Goal: Information Seeking & Learning: Compare options

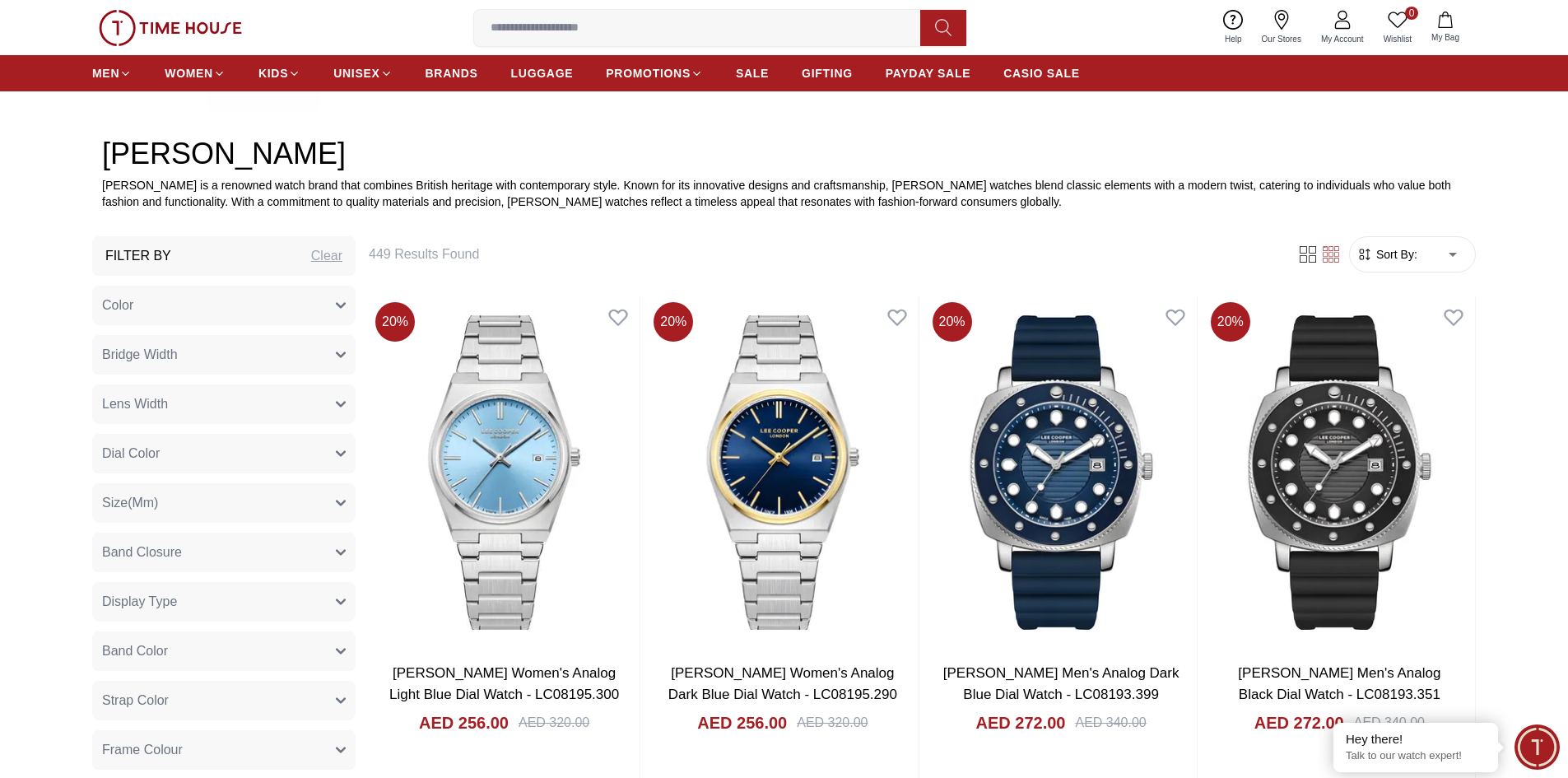
scroll to position [823, 0]
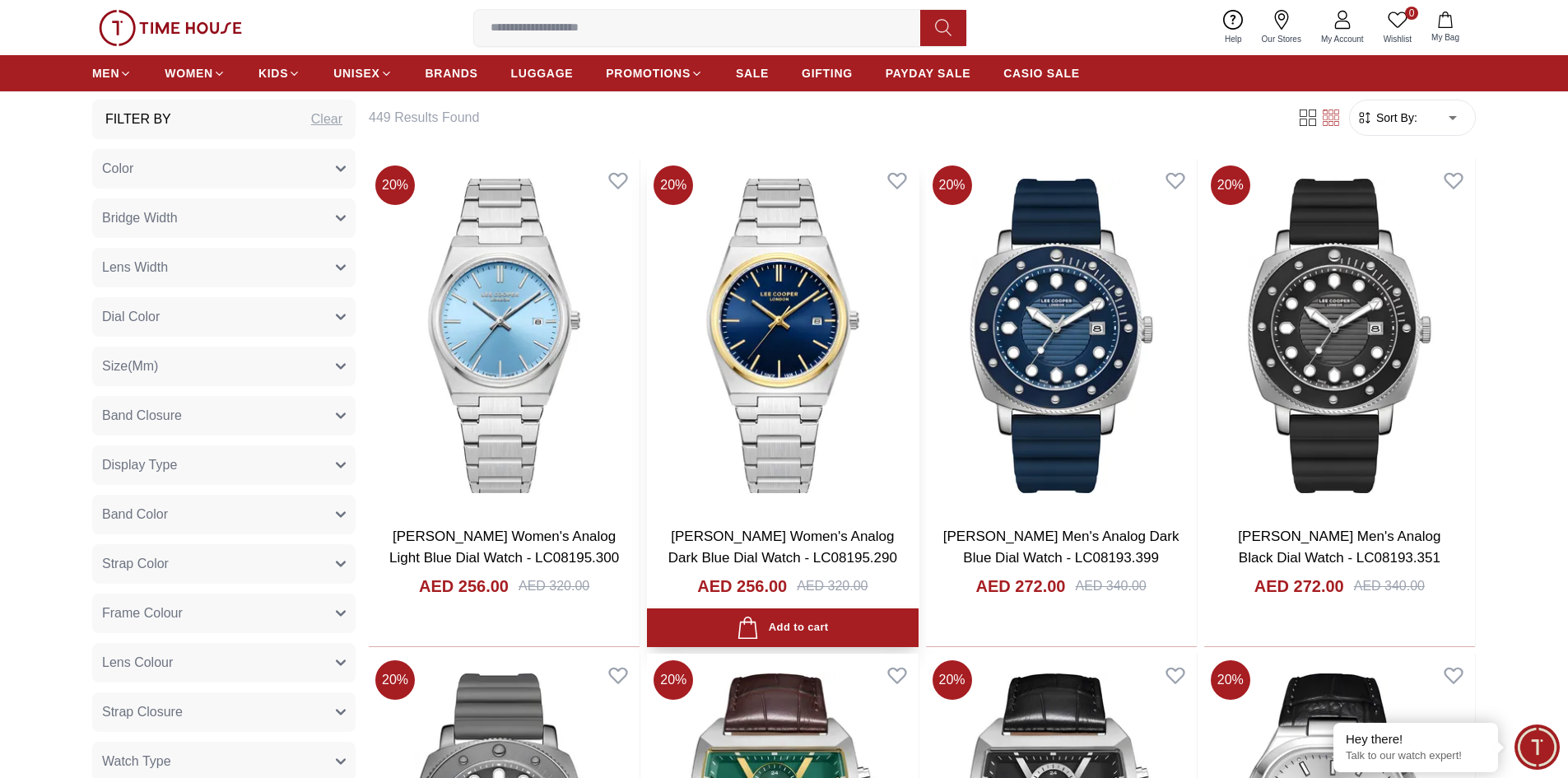
click at [769, 415] on img at bounding box center [782, 335] width 271 height 354
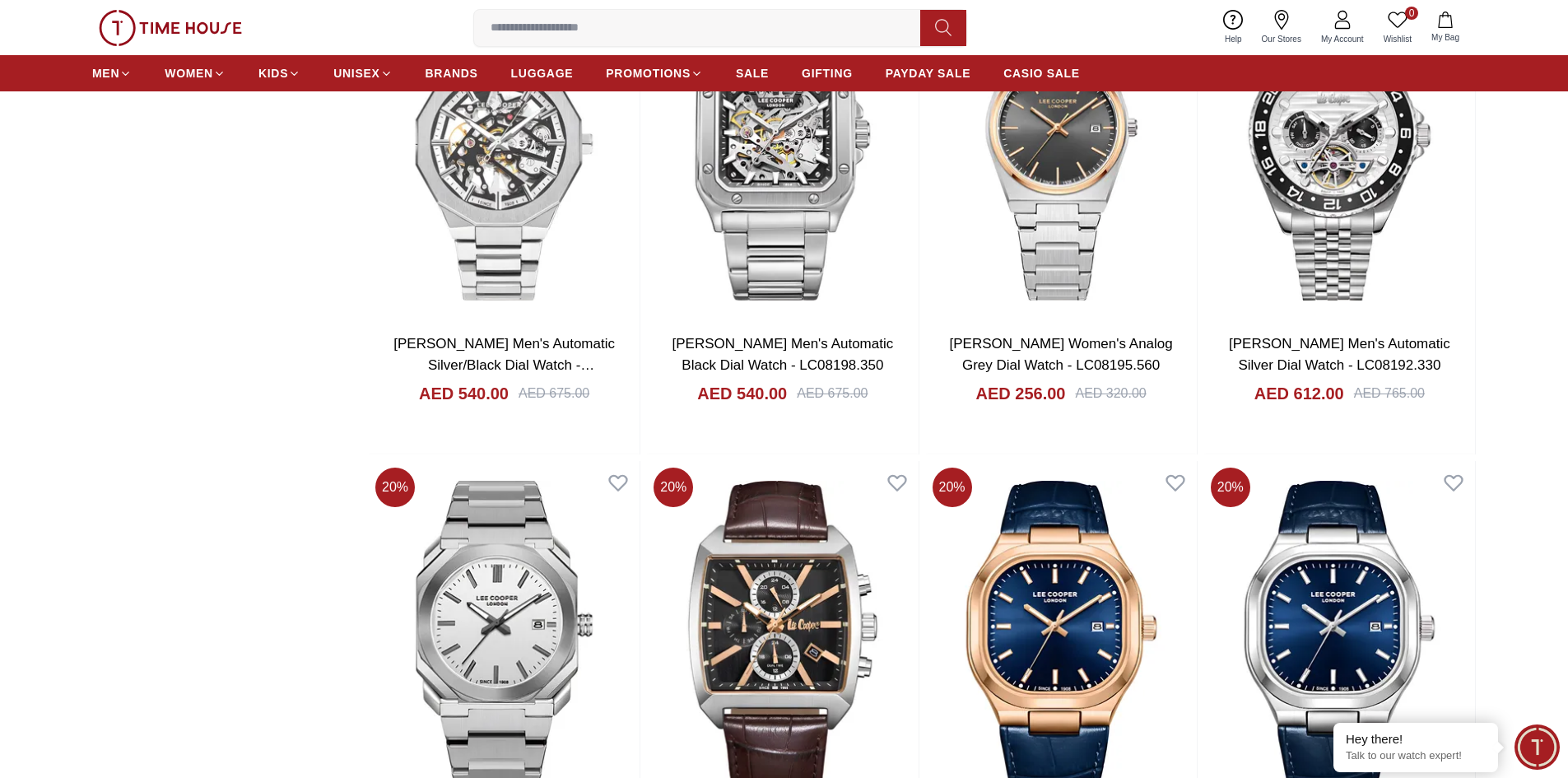
scroll to position [2469, 0]
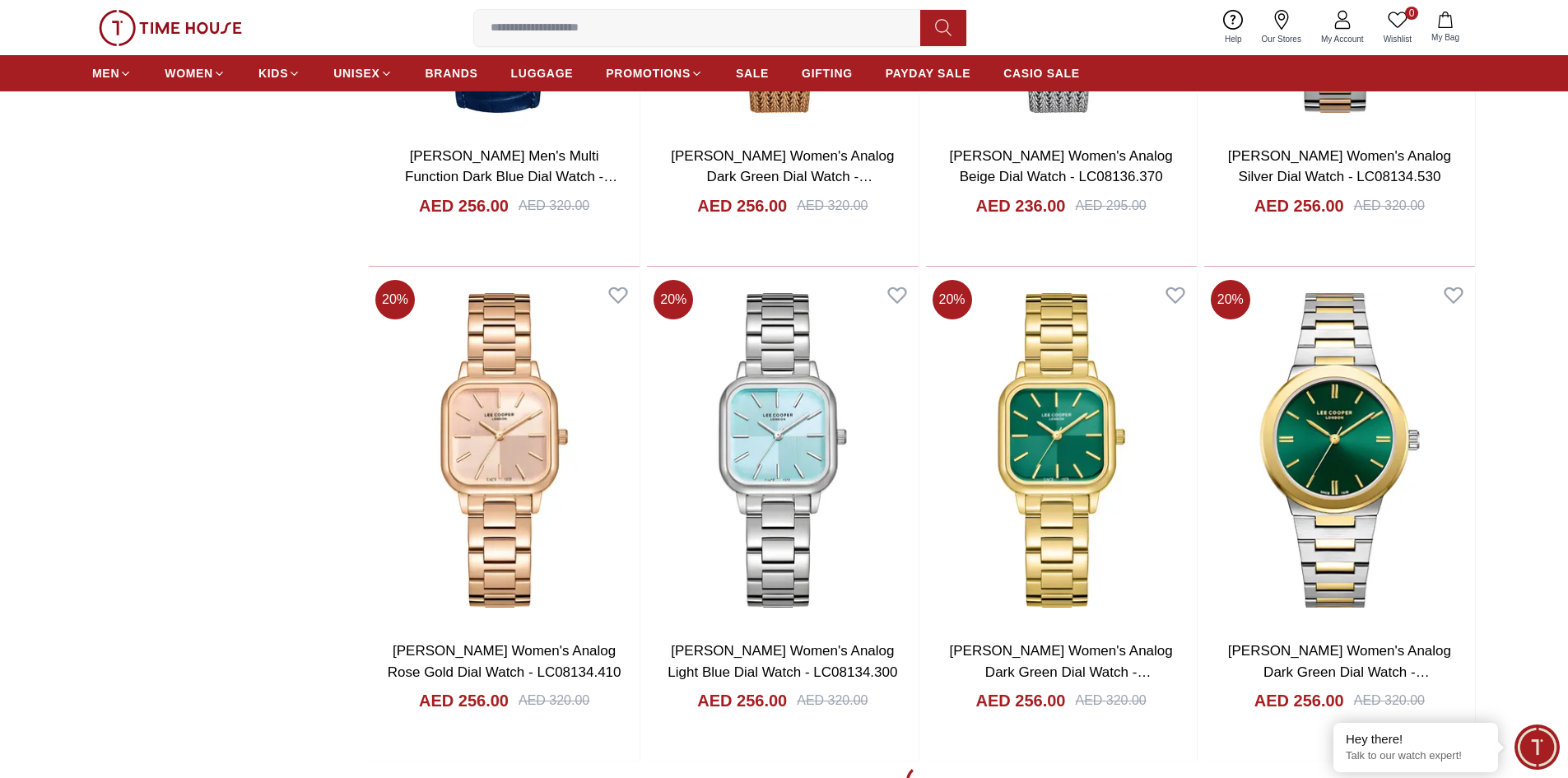
scroll to position [5433, 0]
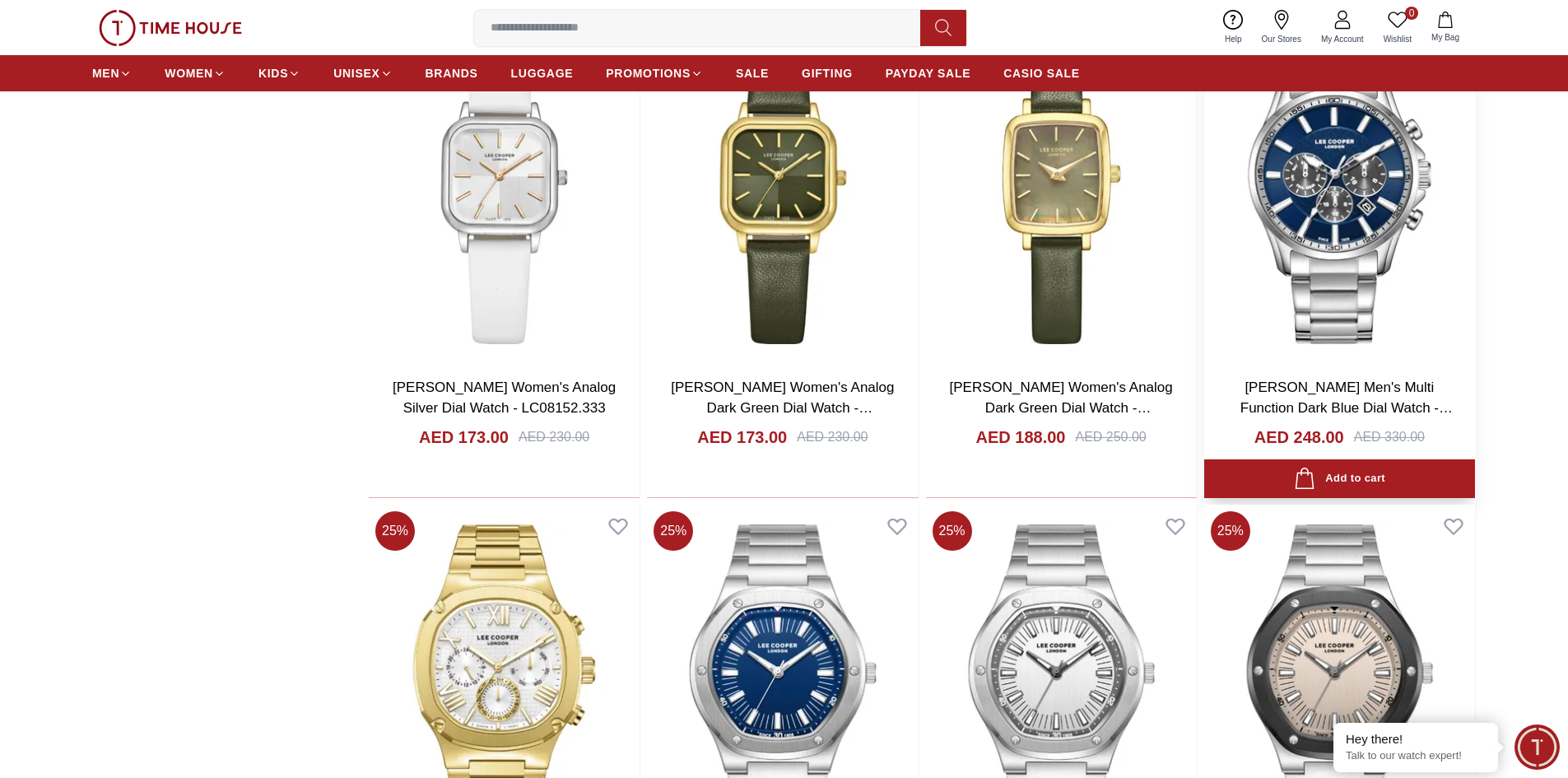
scroll to position [7326, 0]
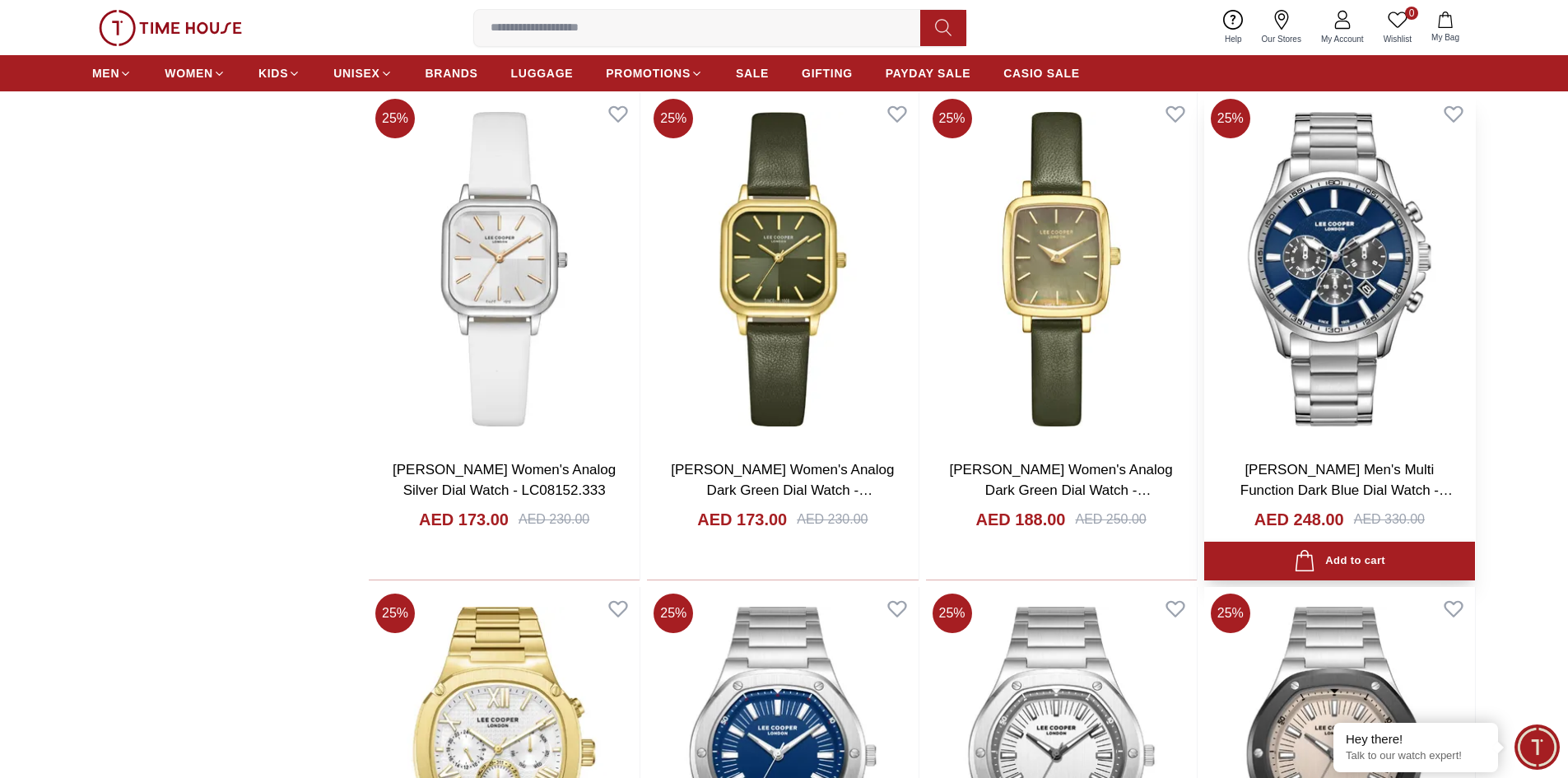
click at [1296, 222] on img at bounding box center [1340, 269] width 271 height 354
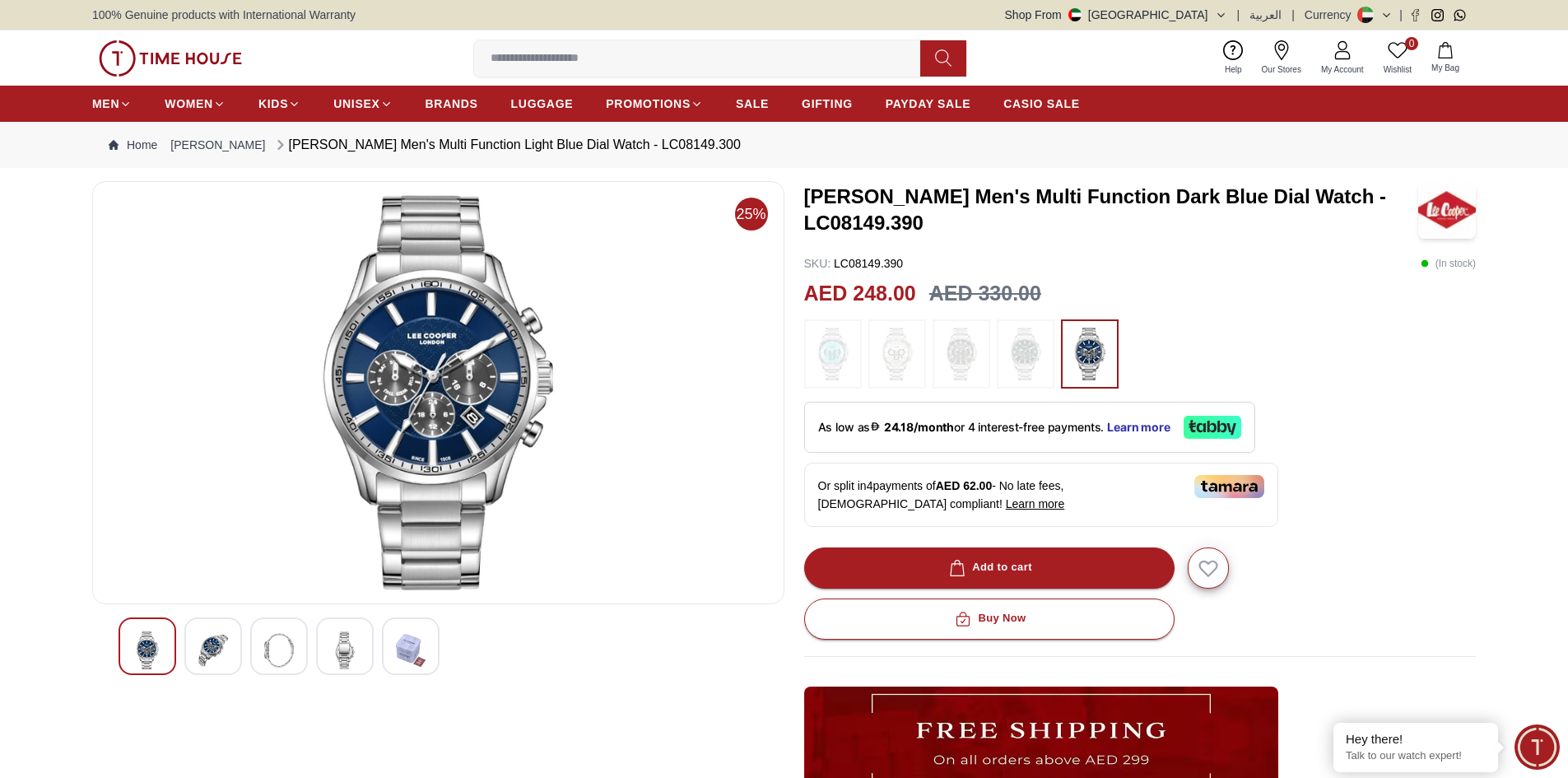
click at [1017, 363] on img at bounding box center [1026, 354] width 41 height 52
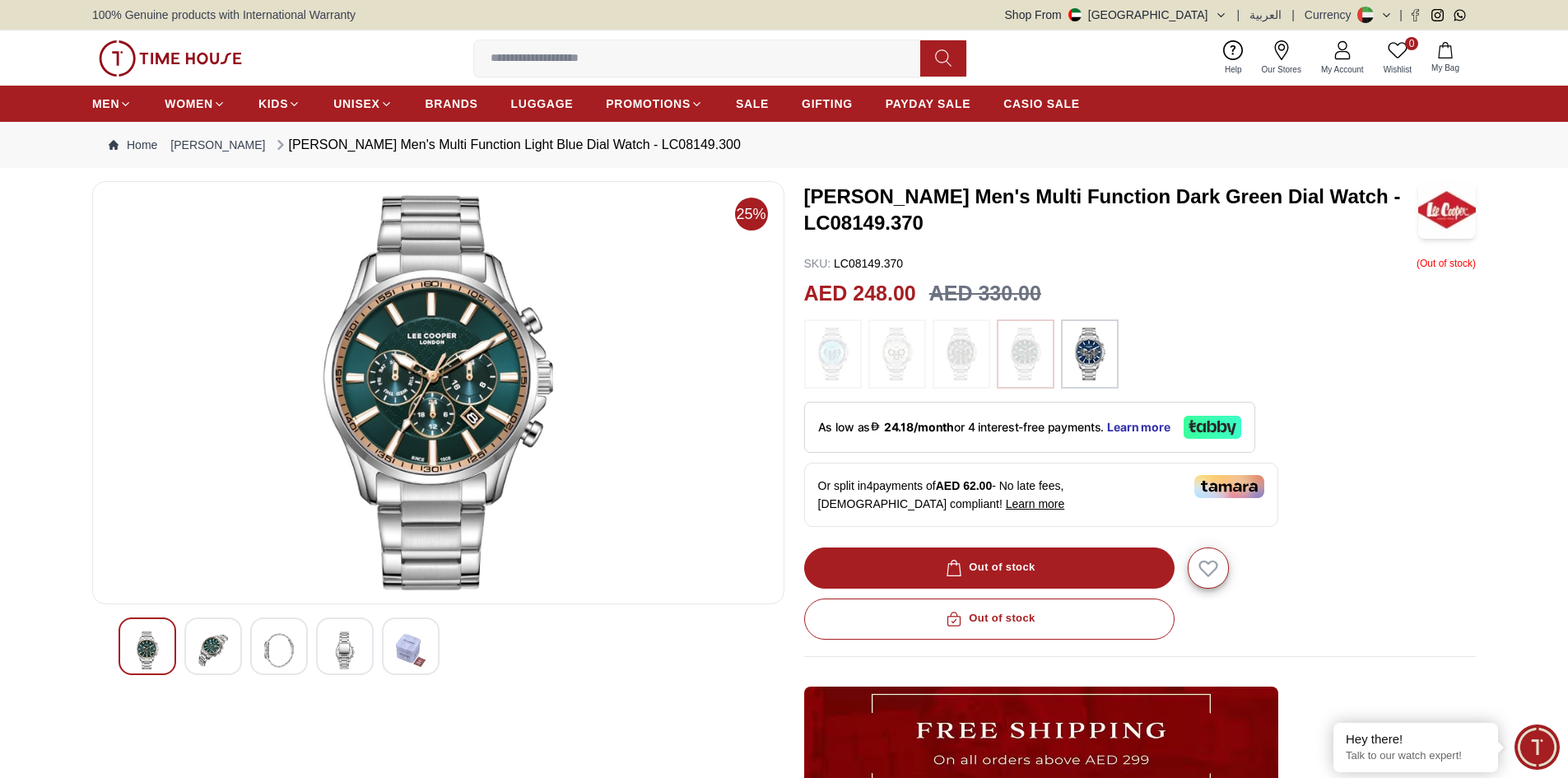
click at [823, 366] on img at bounding box center [833, 354] width 41 height 52
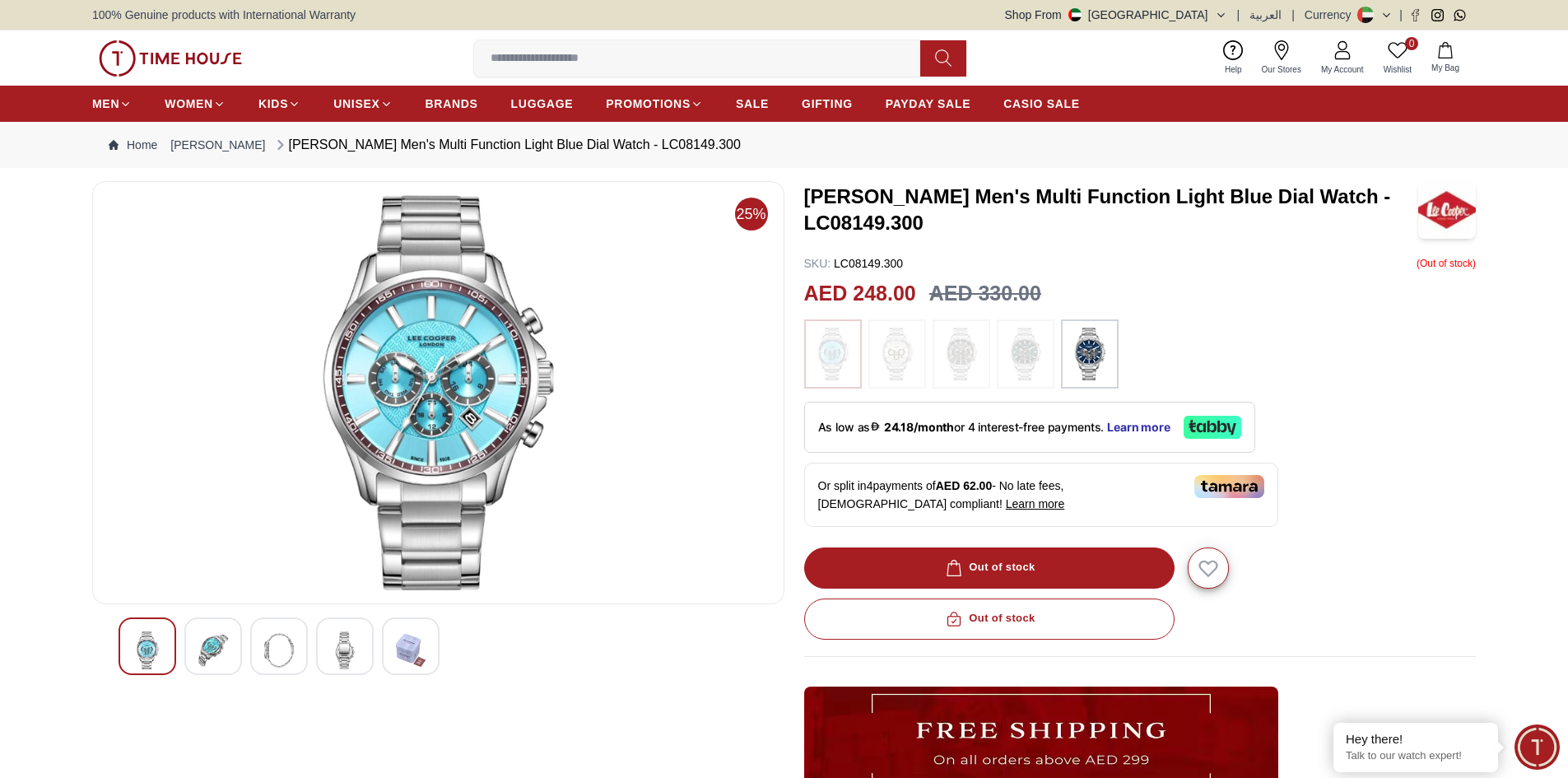
scroll to position [82, 0]
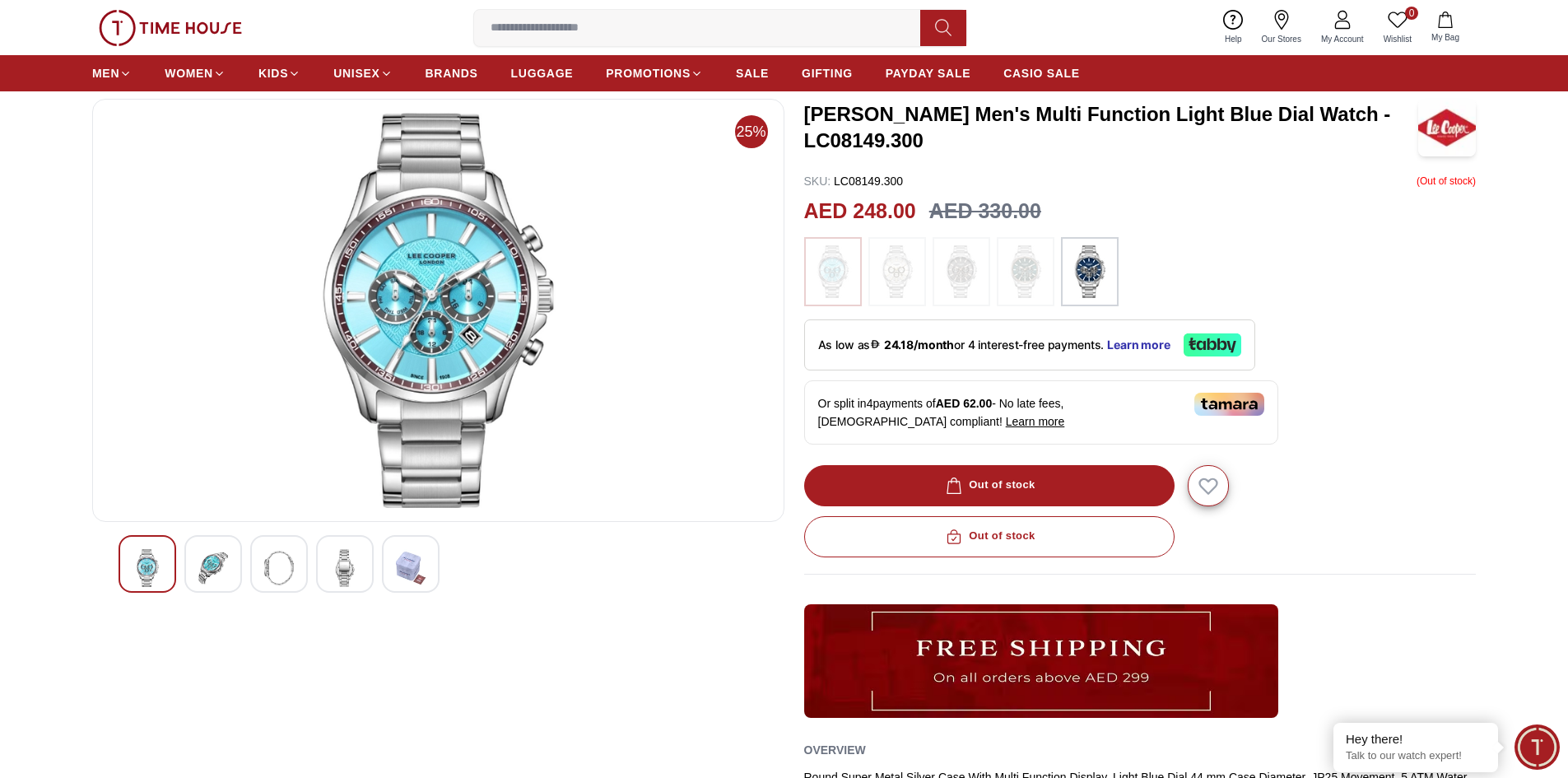
click at [901, 280] on img at bounding box center [897, 271] width 41 height 52
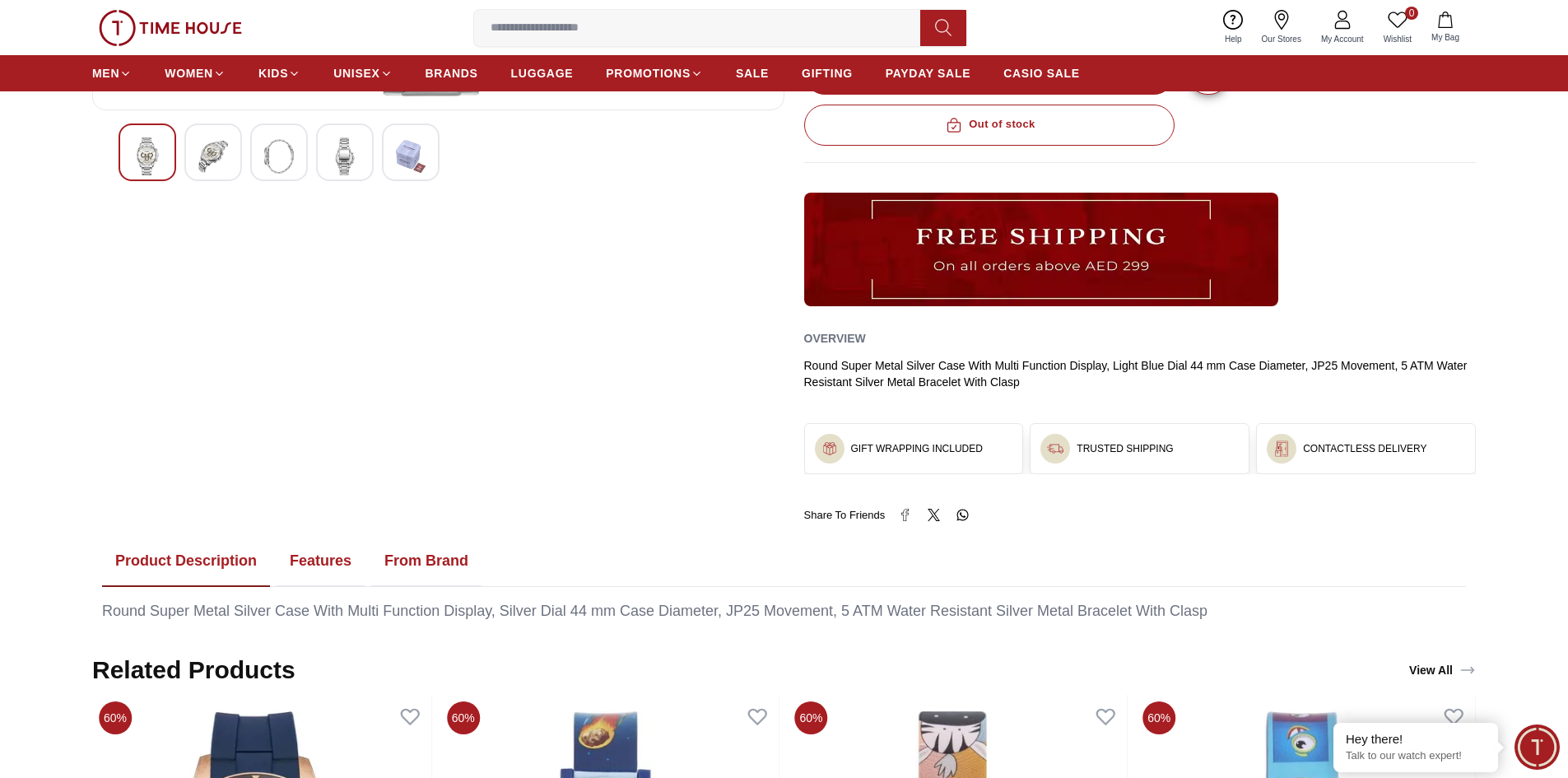
scroll to position [576, 0]
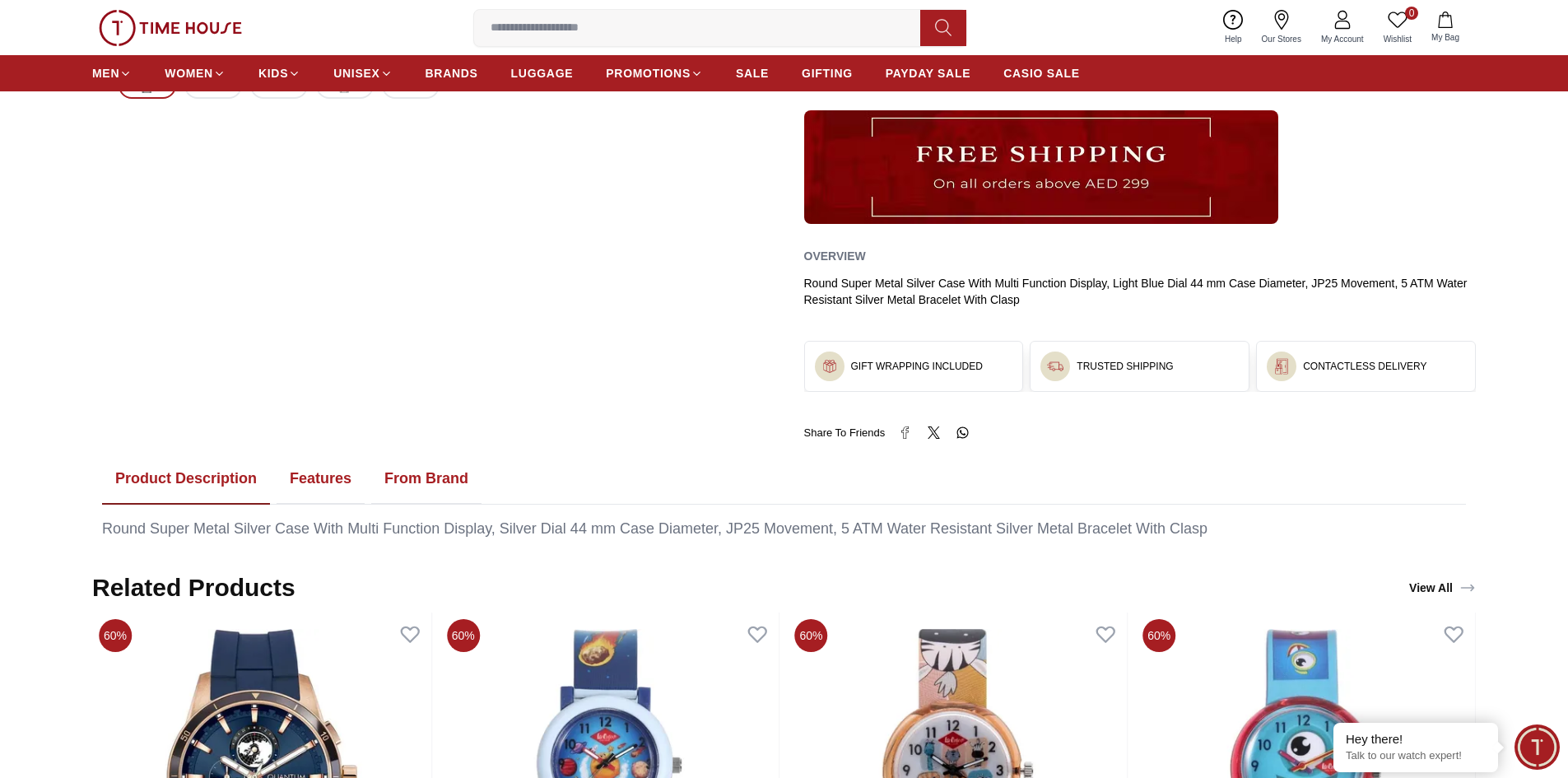
click at [242, 479] on button "Product Description" at bounding box center [186, 479] width 168 height 51
click at [349, 480] on button "Features" at bounding box center [320, 479] width 88 height 51
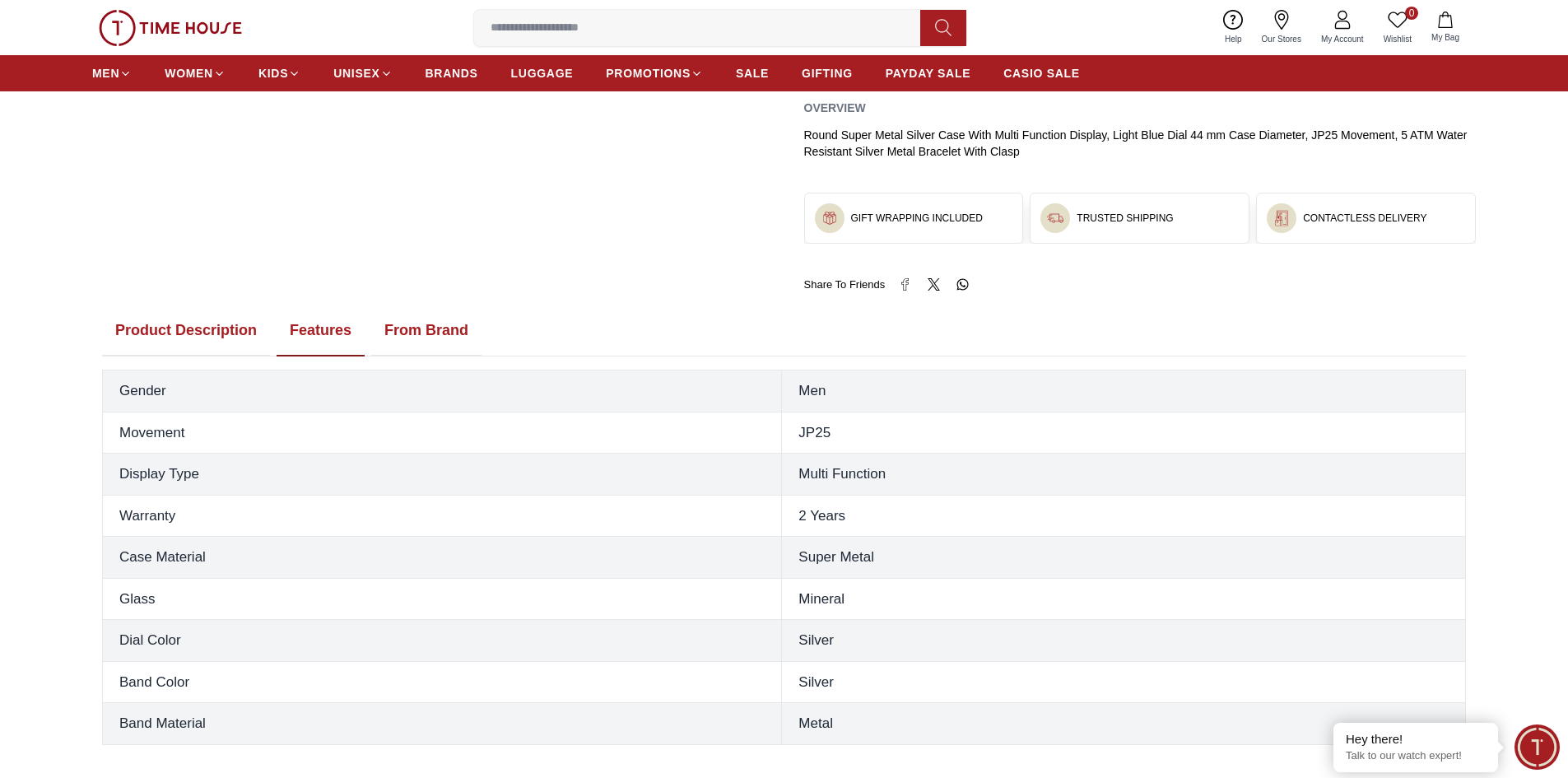
scroll to position [659, 0]
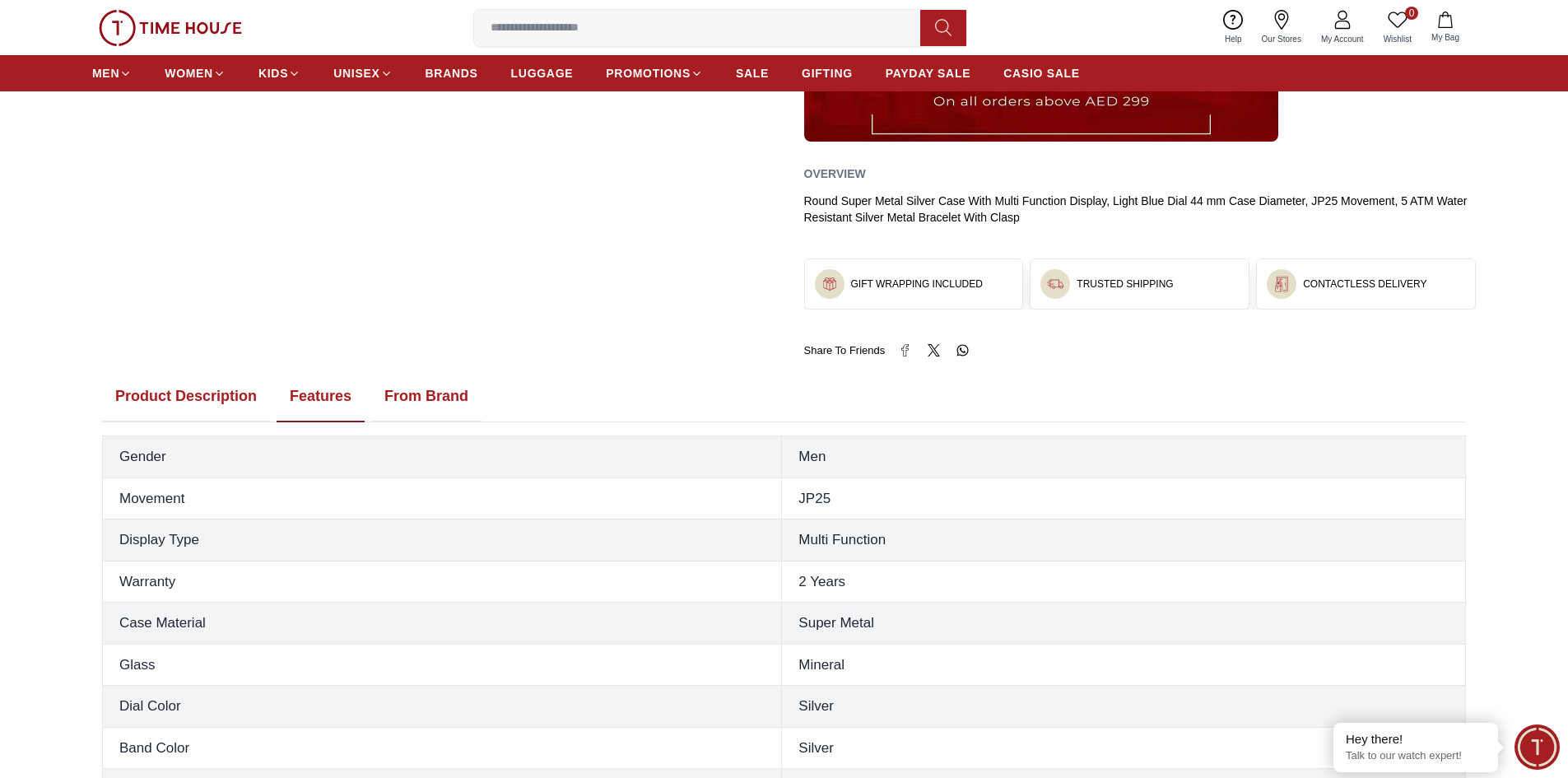
click at [442, 398] on button "From Brand" at bounding box center [426, 396] width 111 height 51
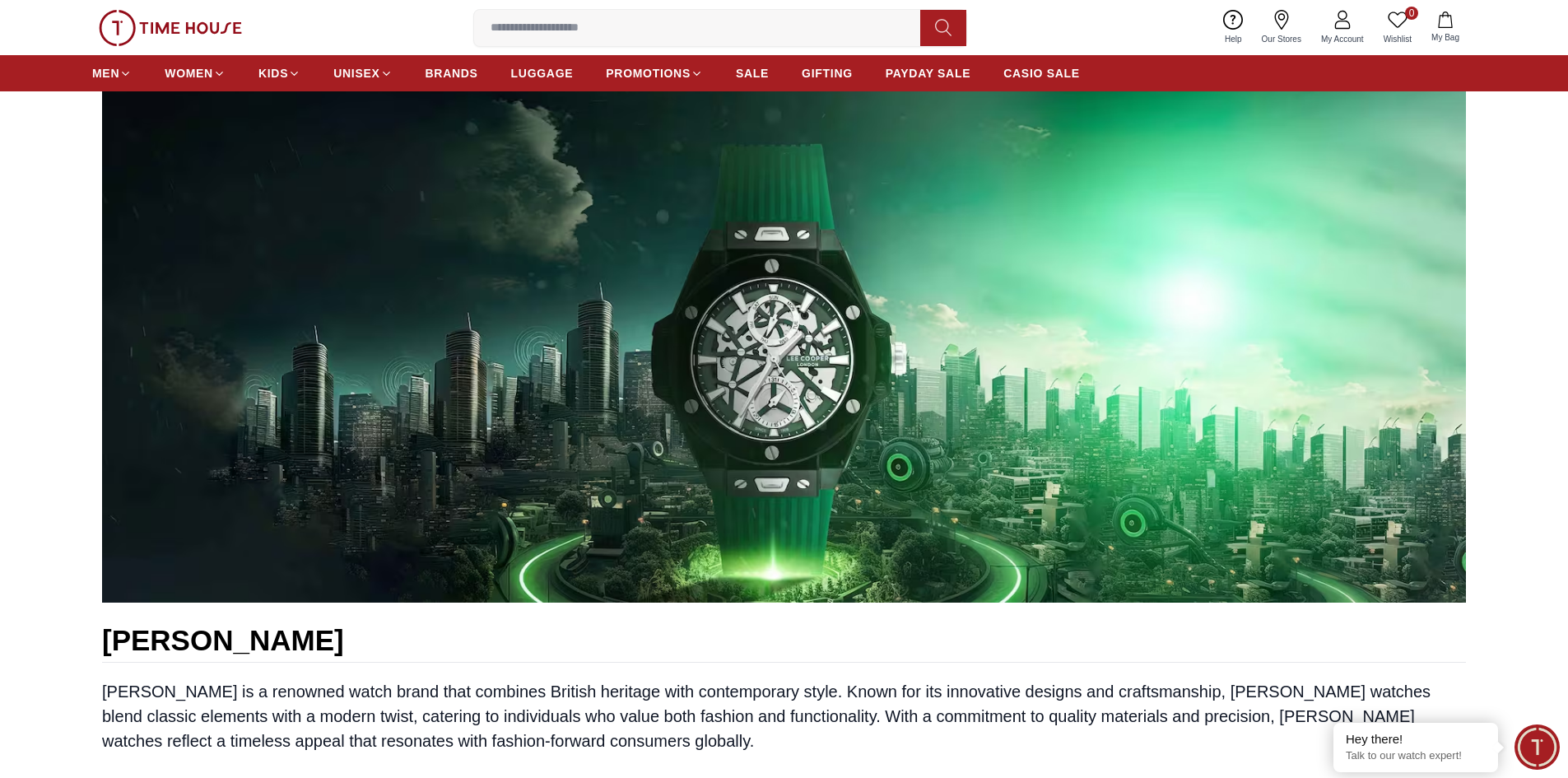
scroll to position [741, 0]
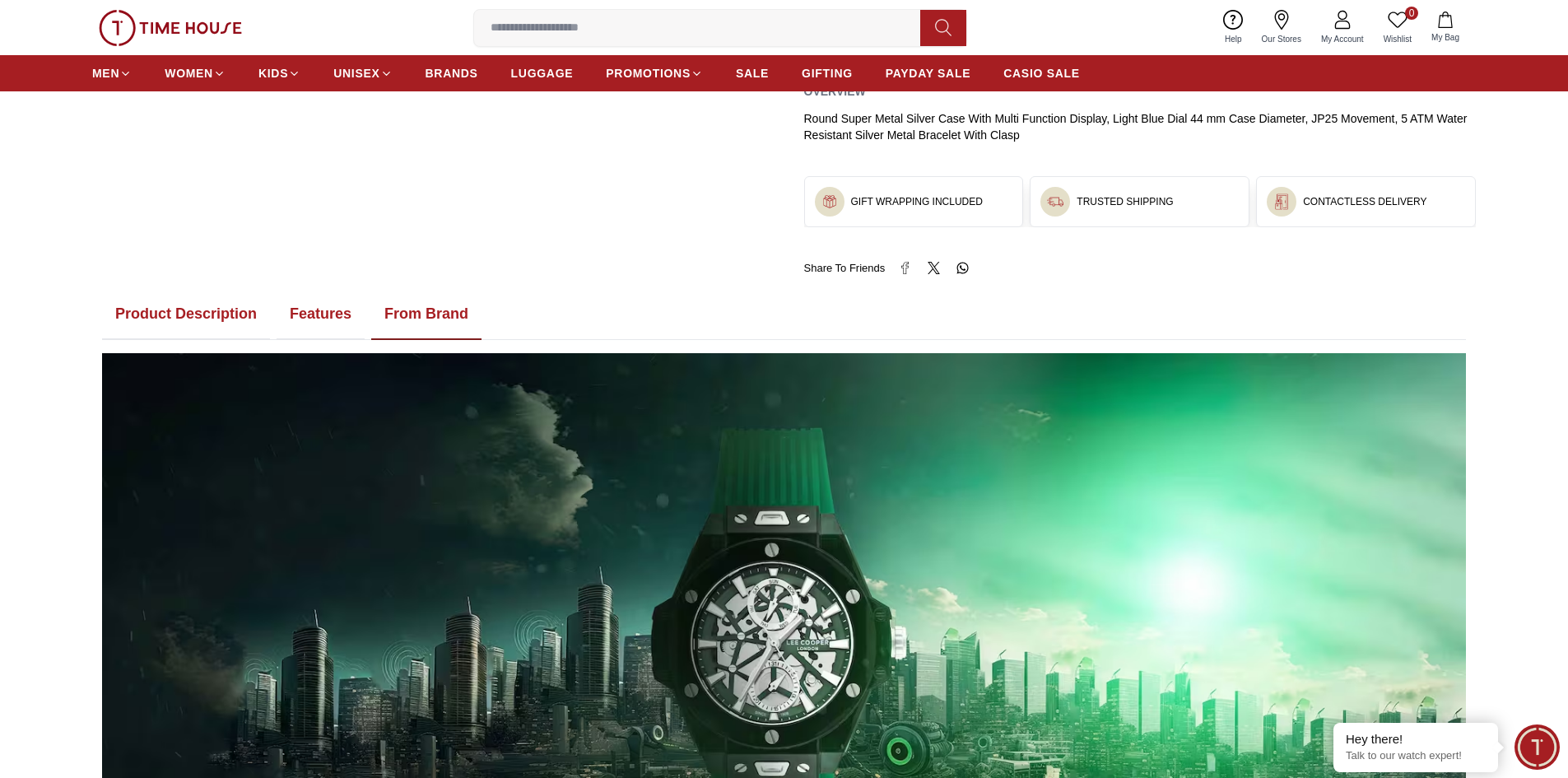
click at [349, 307] on button "Features" at bounding box center [320, 314] width 88 height 51
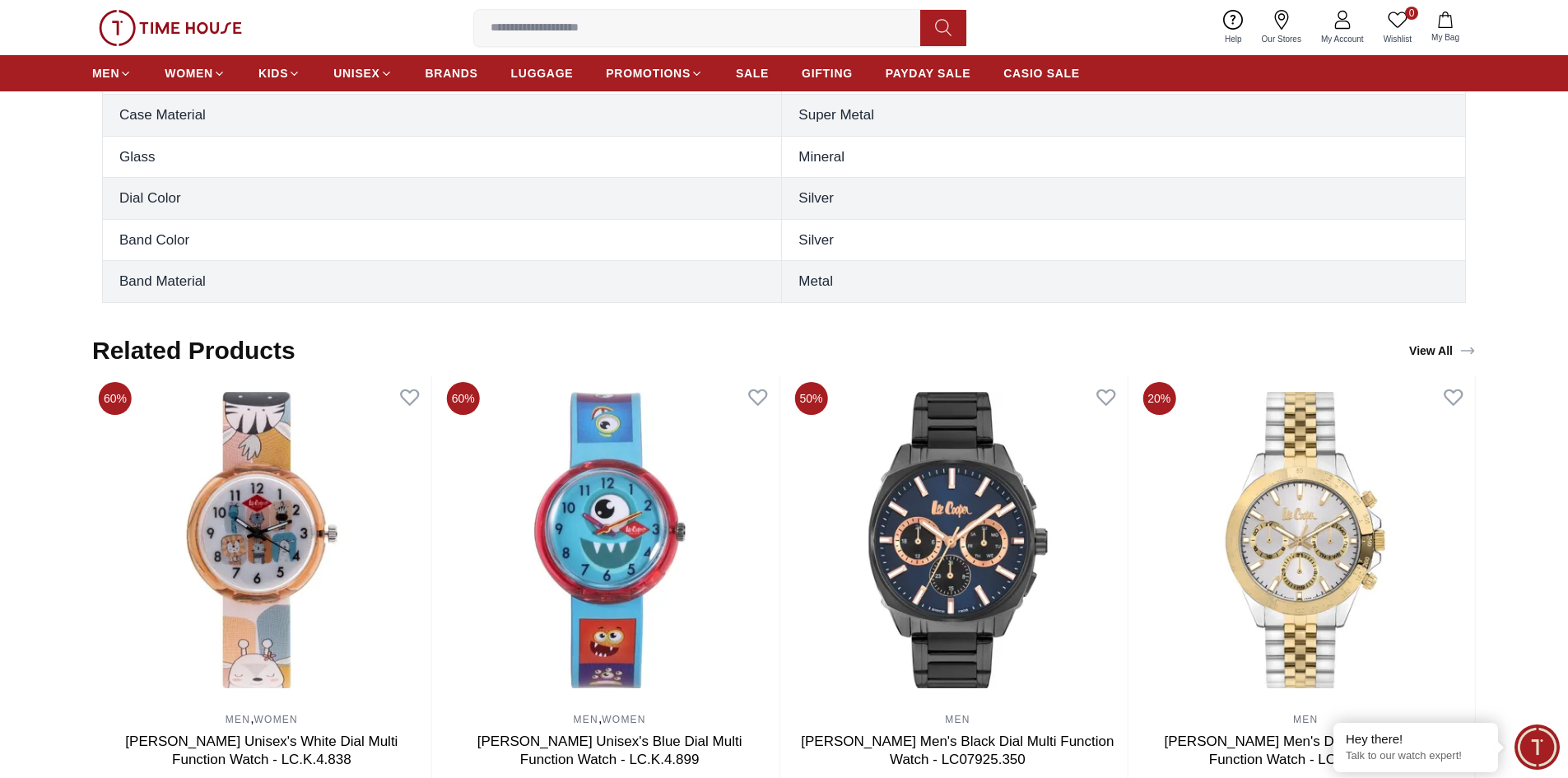
scroll to position [1400, 0]
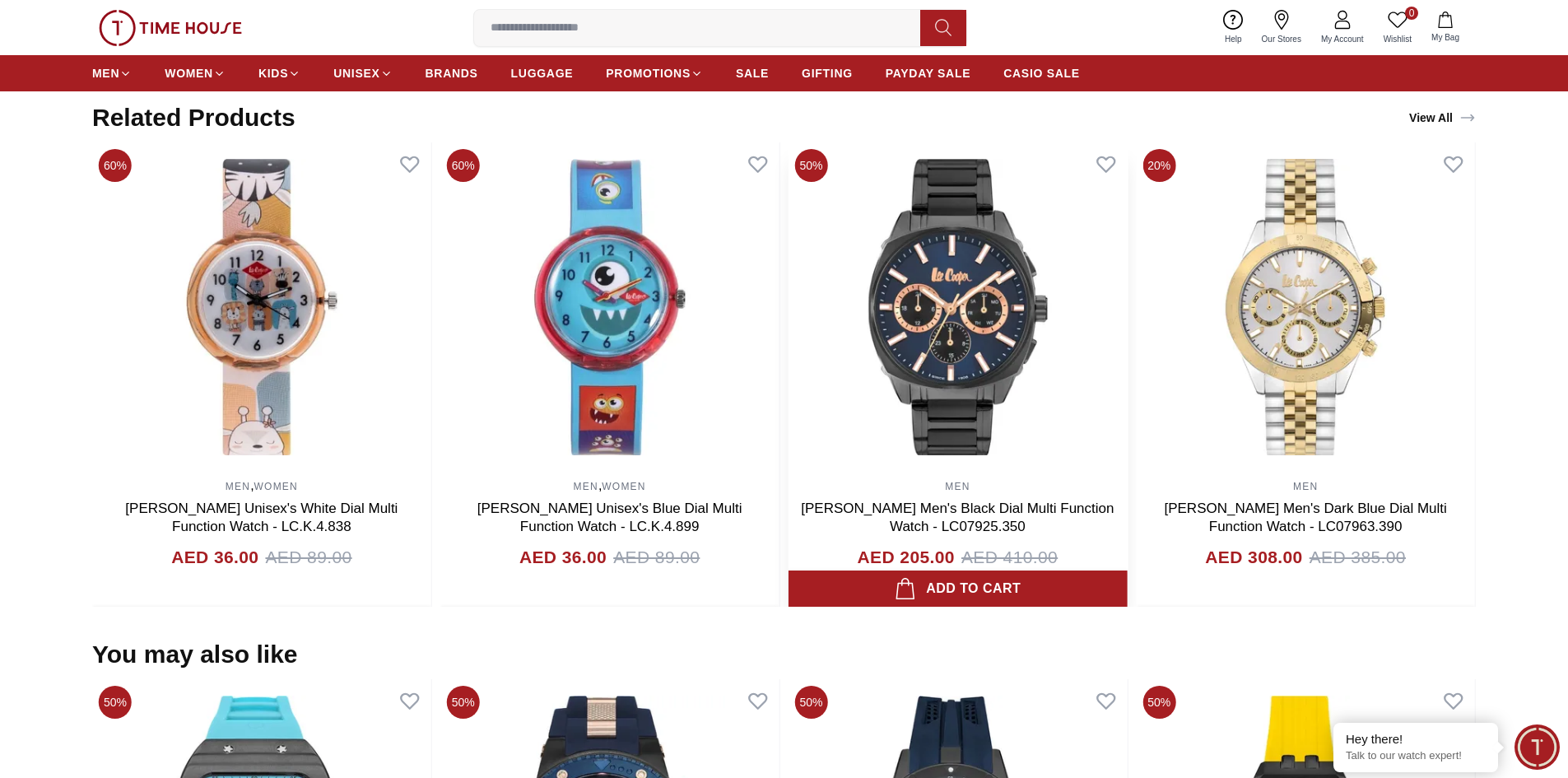
click at [950, 335] on img at bounding box center [958, 307] width 339 height 329
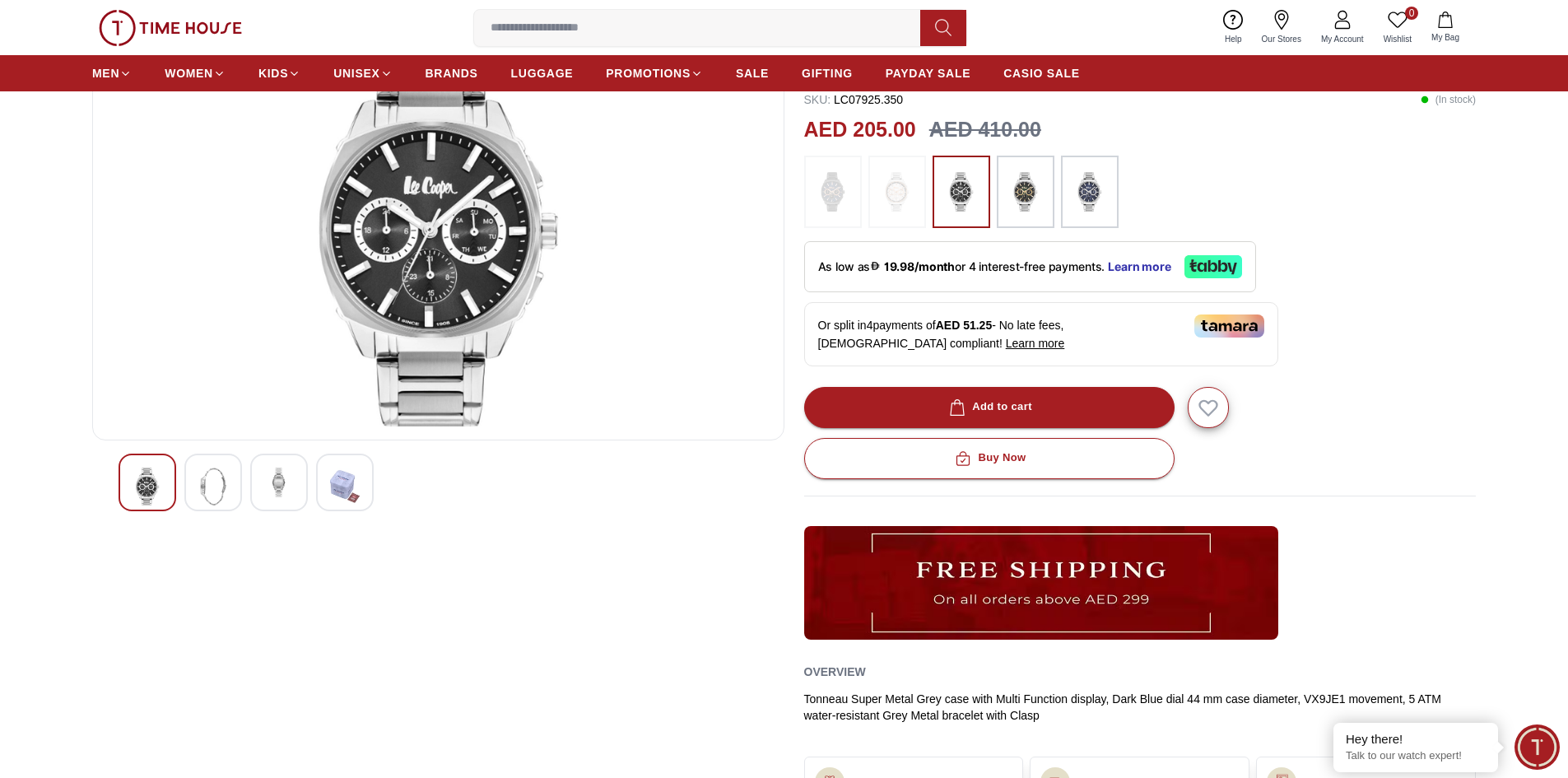
scroll to position [165, 0]
click at [226, 485] on img at bounding box center [213, 486] width 30 height 38
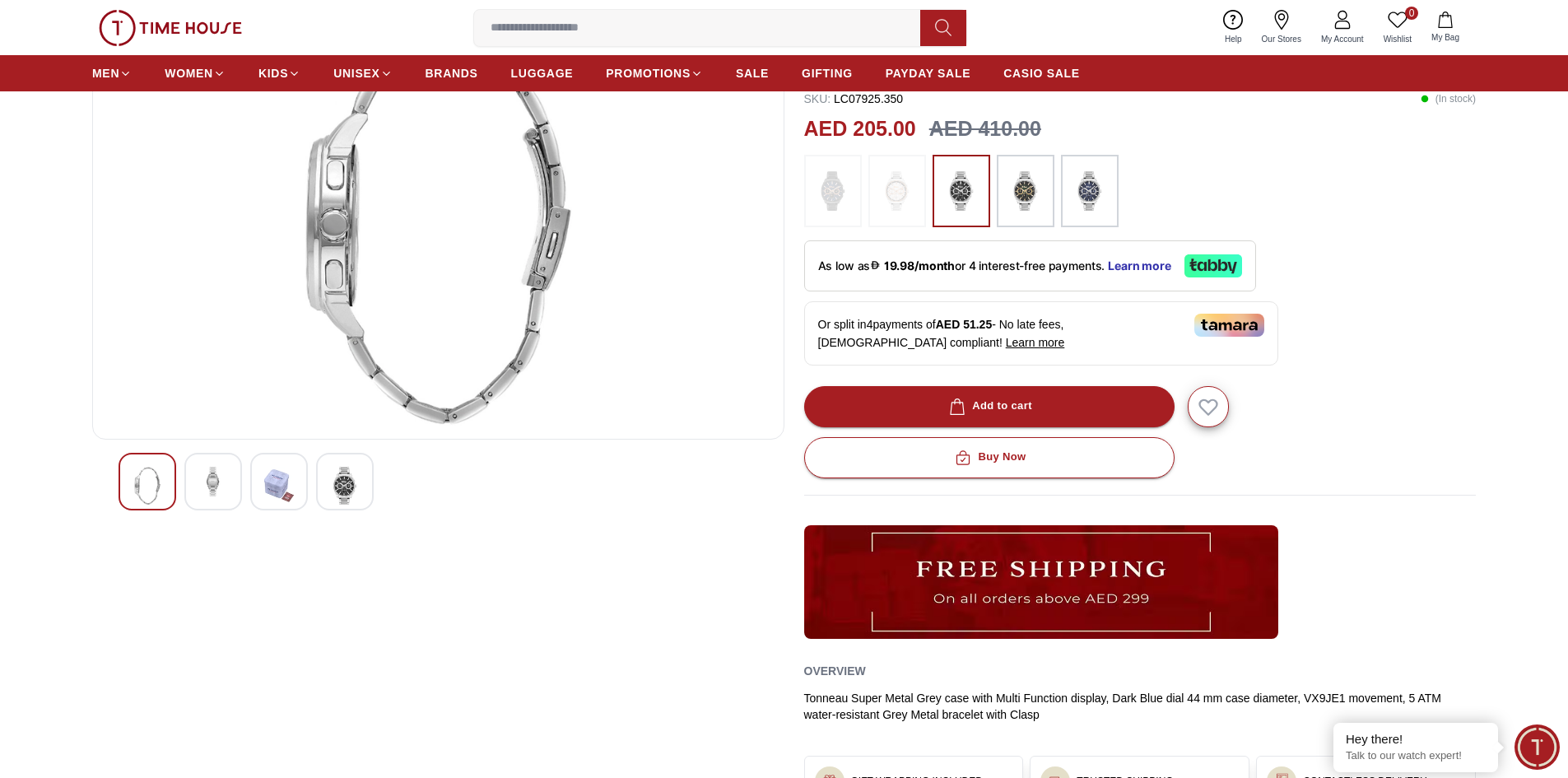
click at [346, 487] on img at bounding box center [345, 486] width 30 height 38
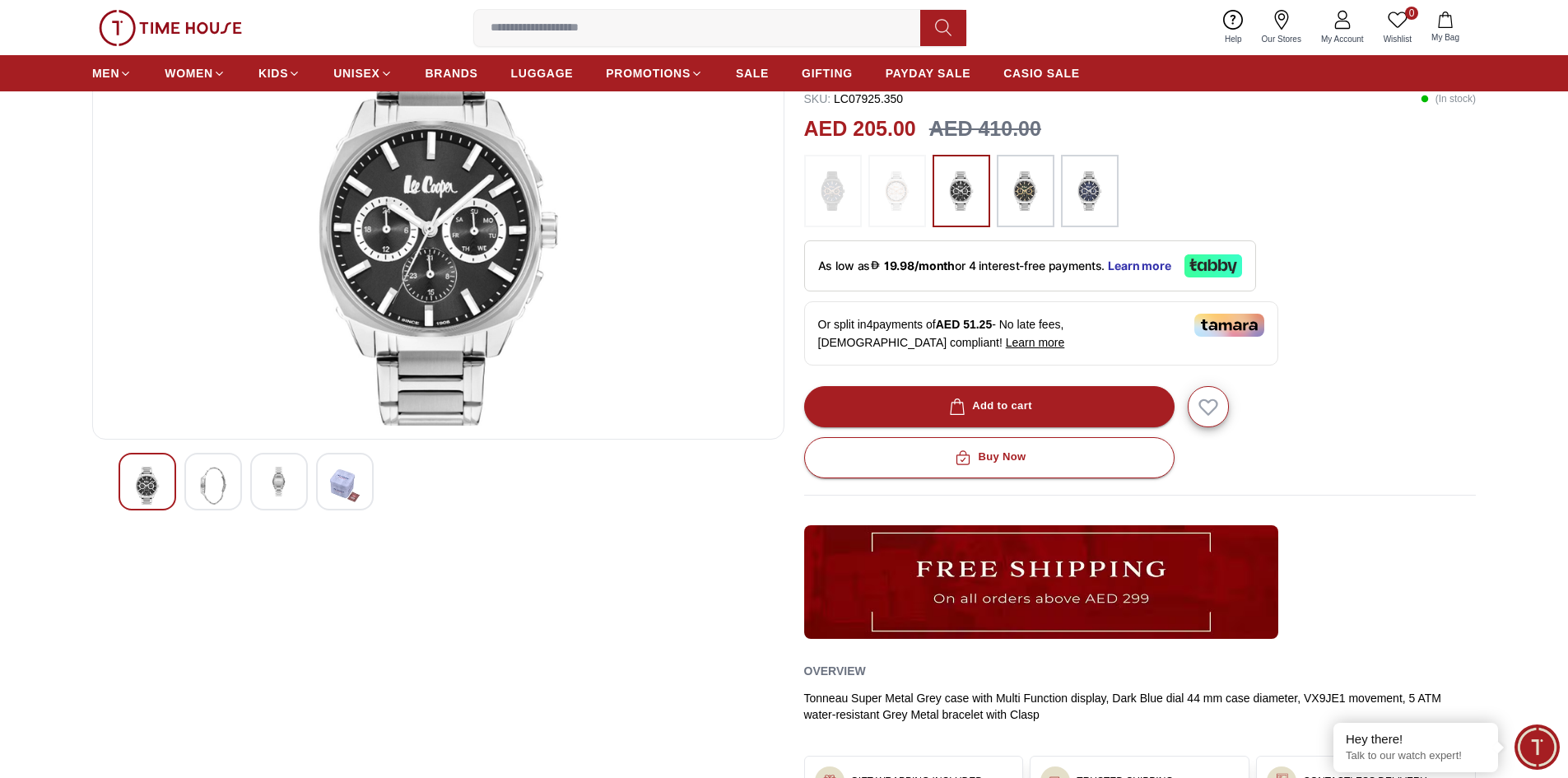
click at [206, 480] on img at bounding box center [213, 486] width 30 height 38
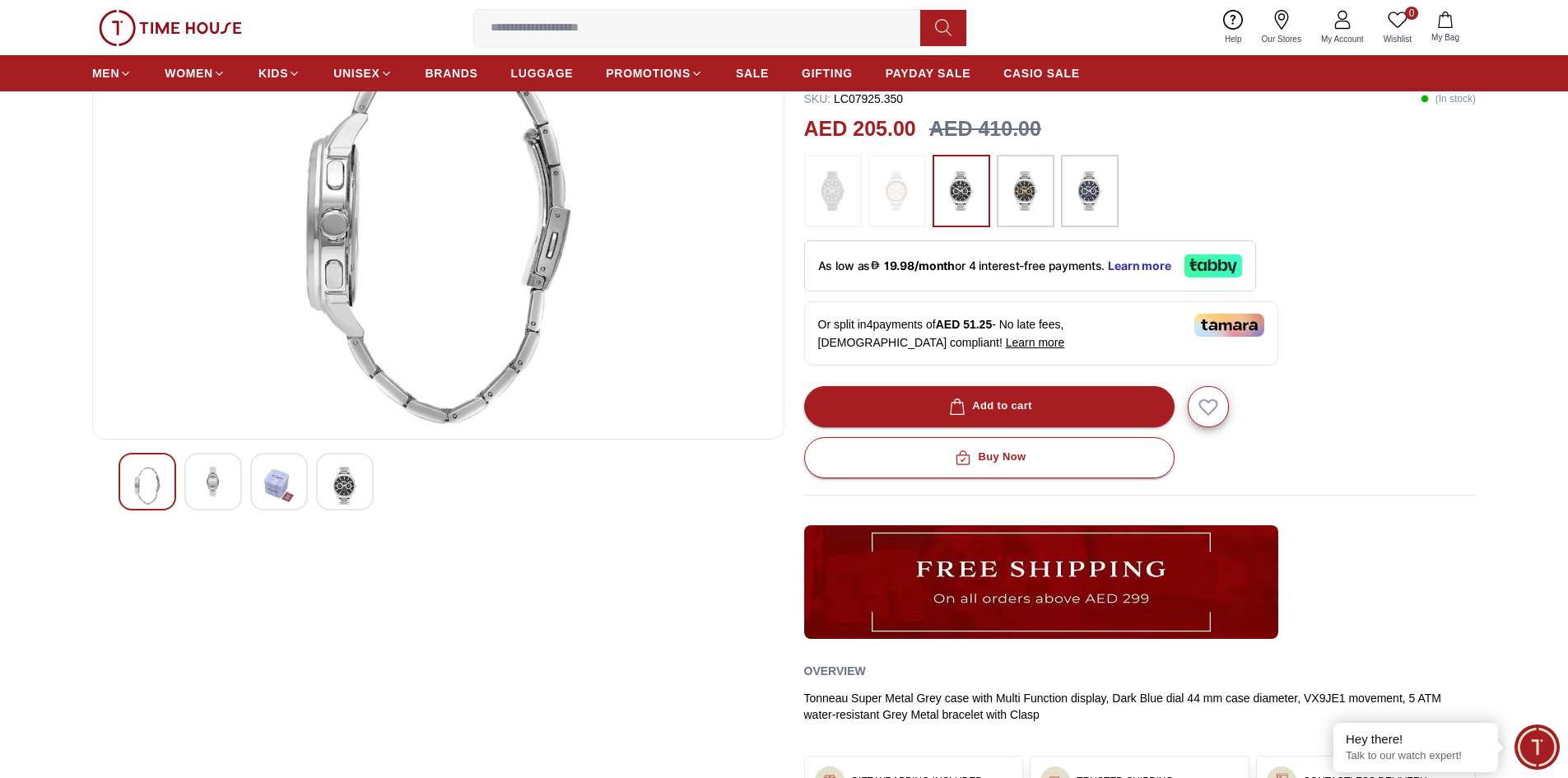
click at [223, 481] on img at bounding box center [213, 481] width 30 height 30
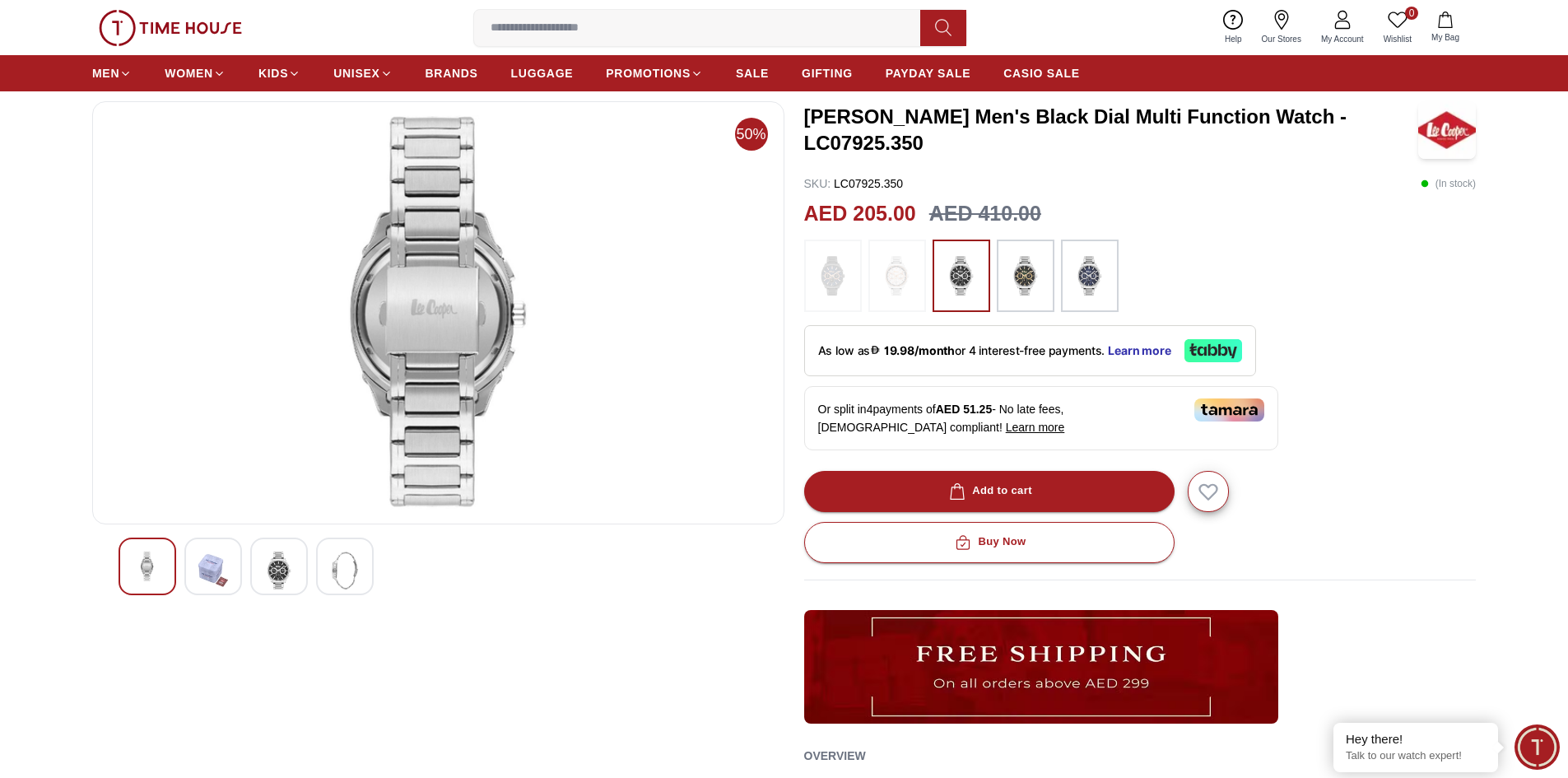
scroll to position [0, 0]
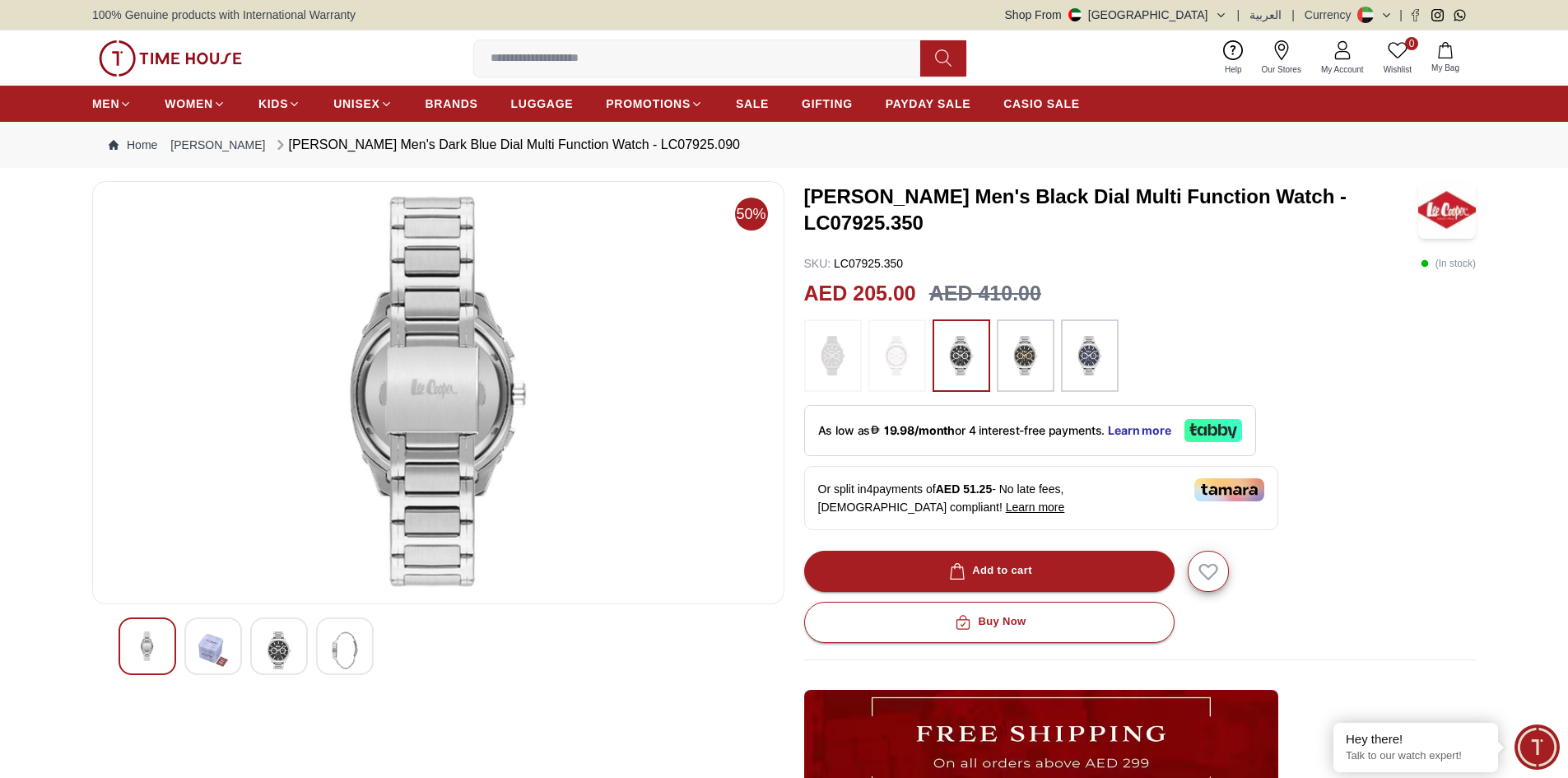
click at [282, 646] on img at bounding box center [279, 650] width 30 height 38
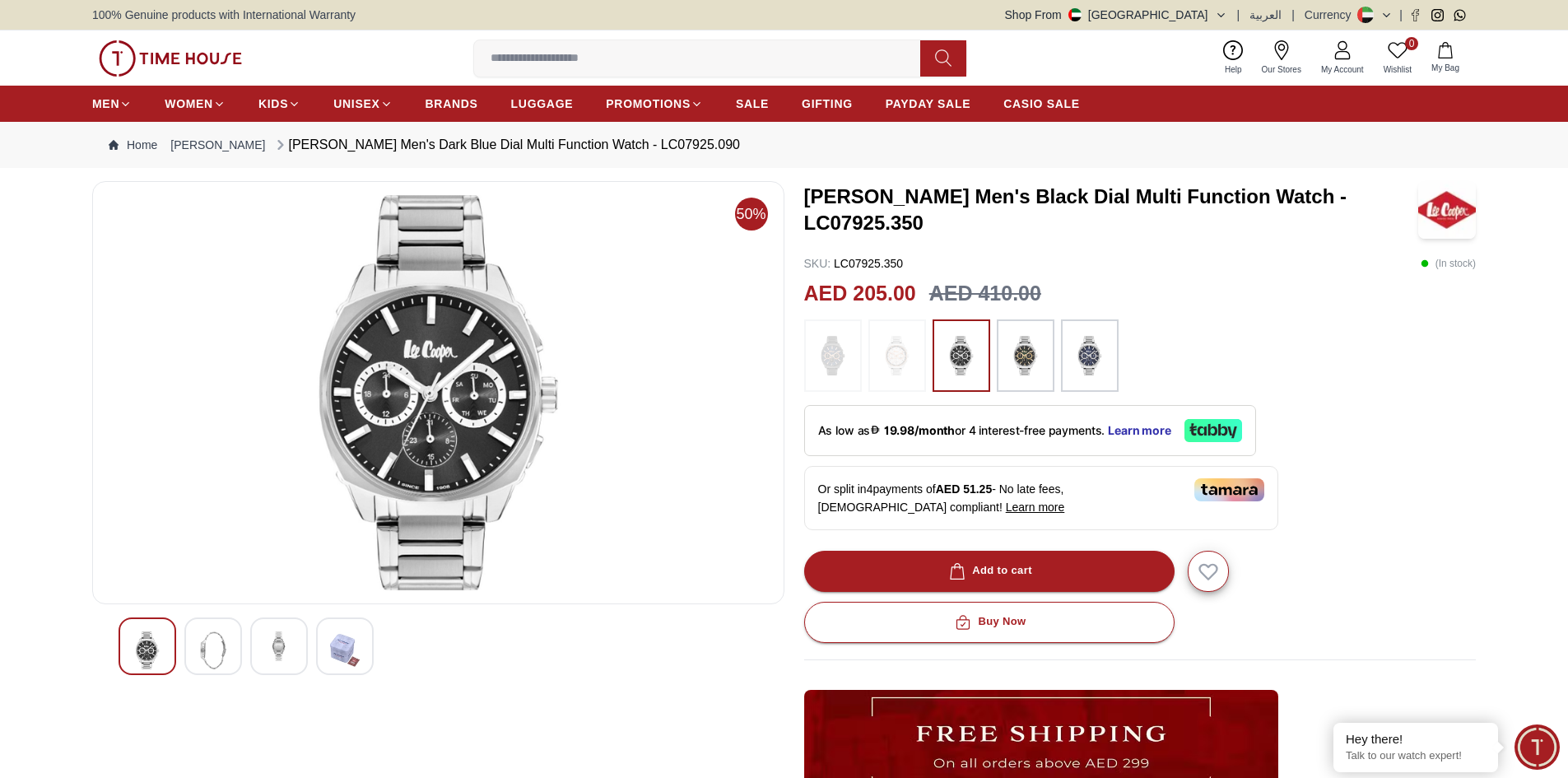
click at [1093, 359] on img at bounding box center [1090, 356] width 41 height 56
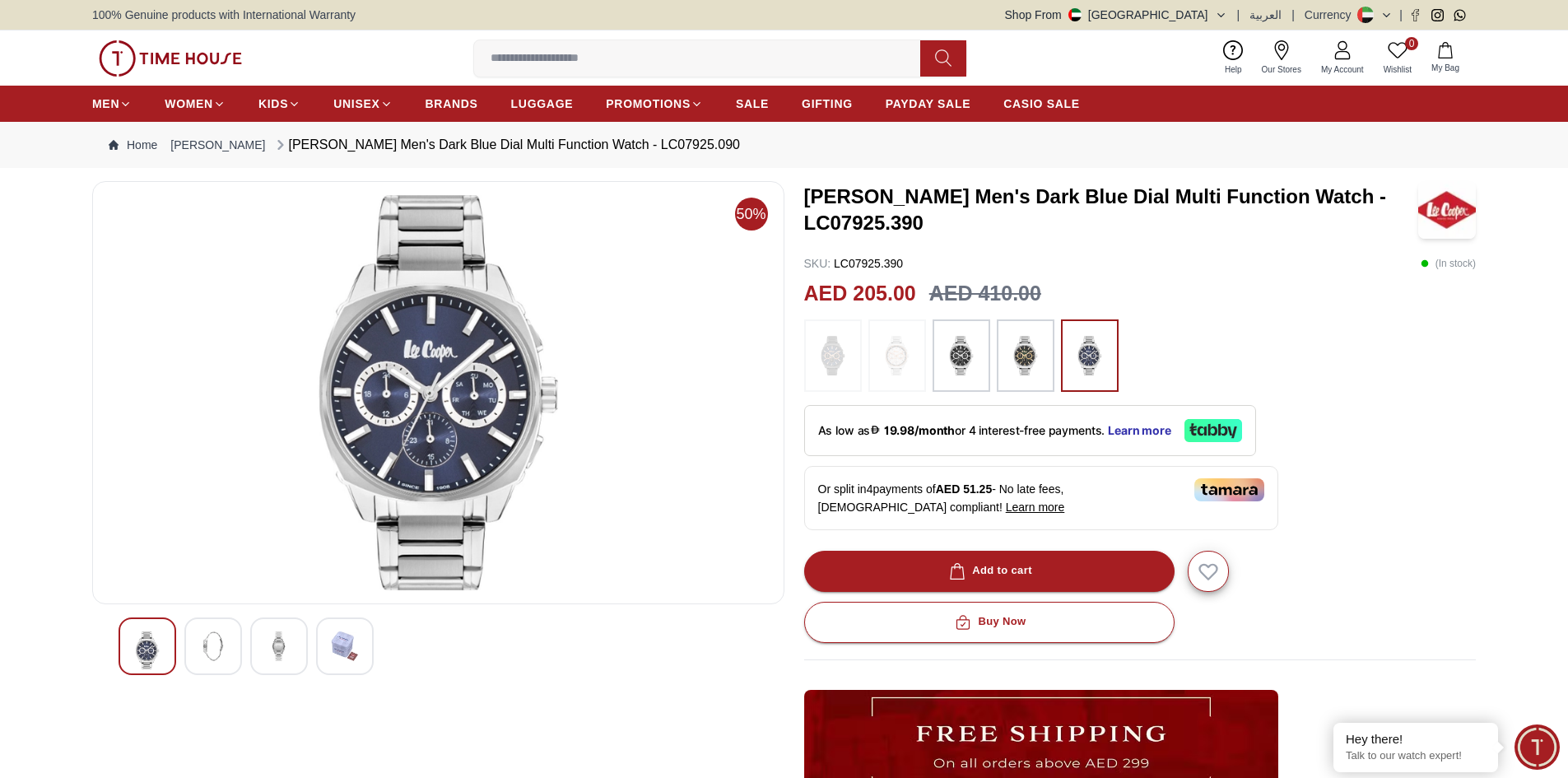
click at [1013, 369] on img at bounding box center [1026, 356] width 41 height 56
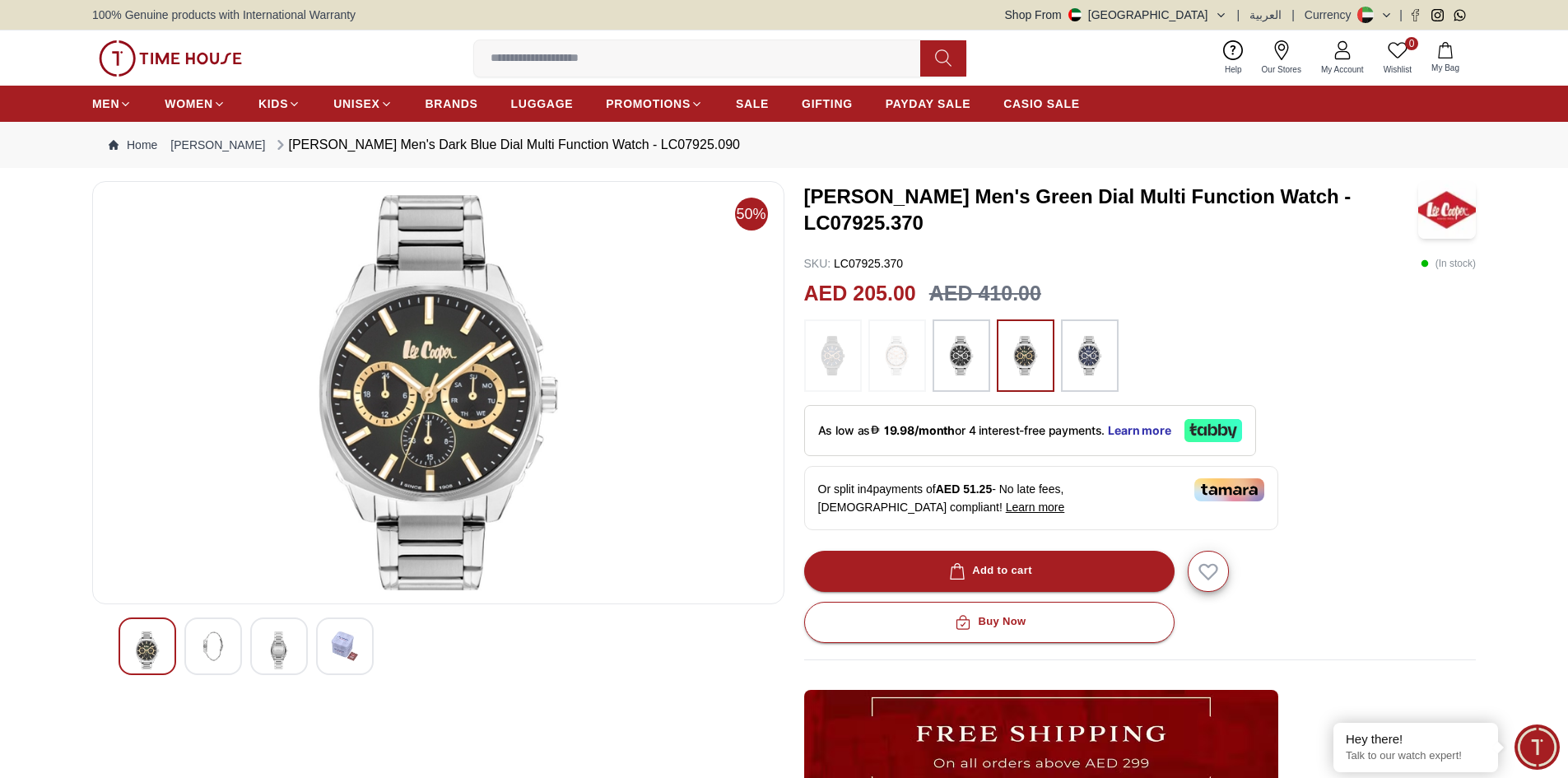
click at [835, 363] on img at bounding box center [833, 356] width 41 height 56
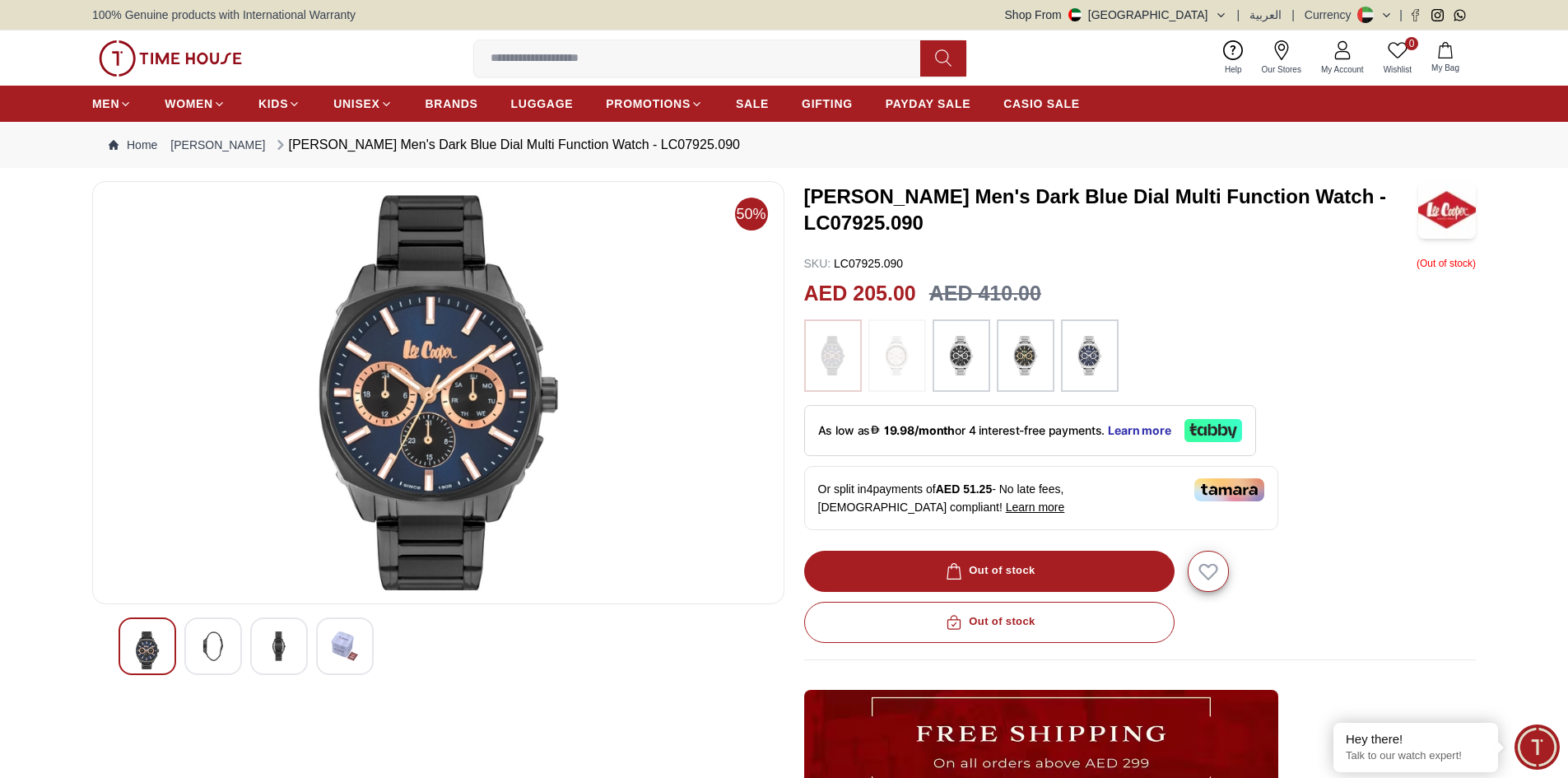
click at [1033, 371] on img at bounding box center [1026, 356] width 41 height 56
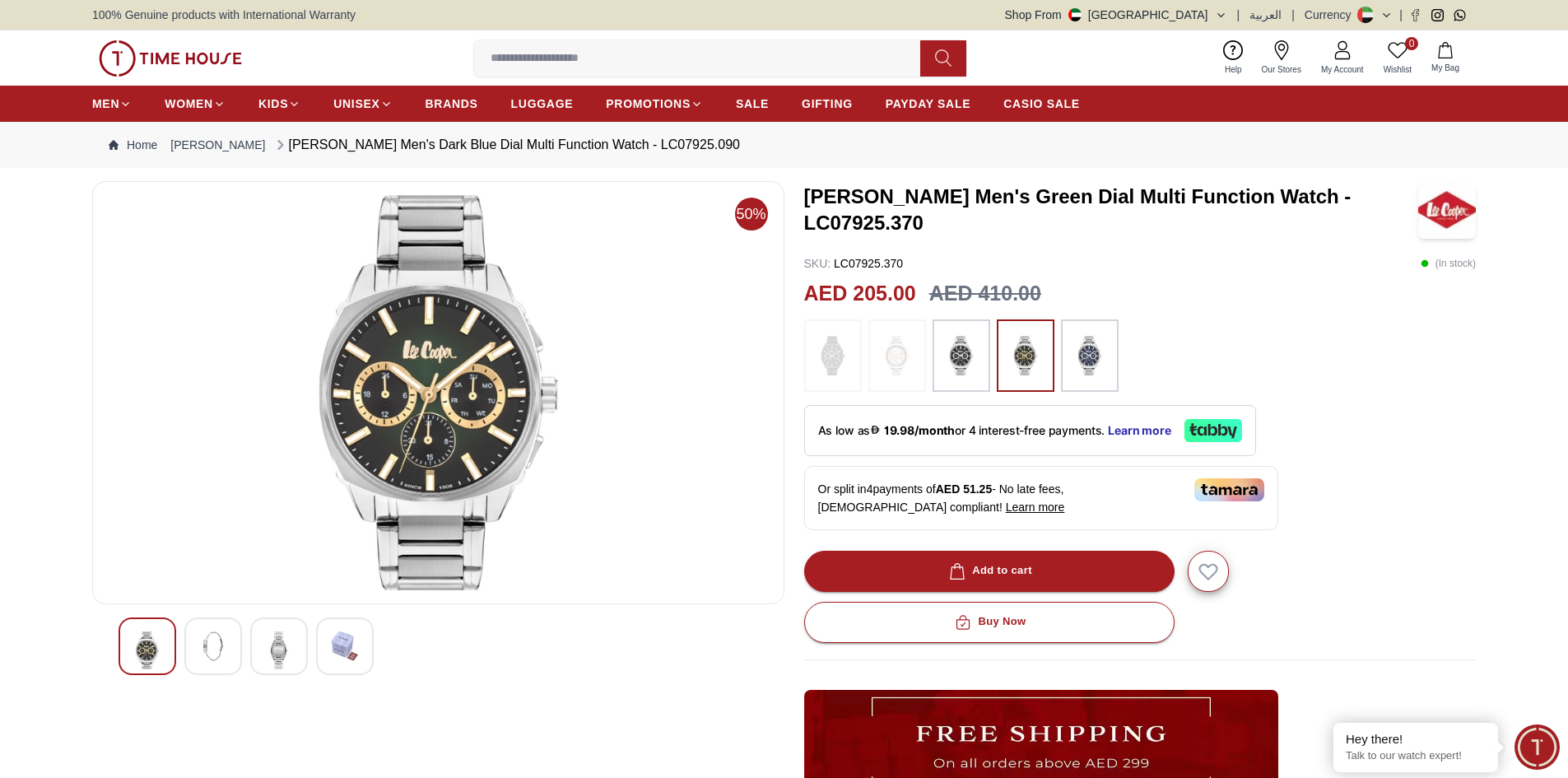
click at [1209, 433] on icon at bounding box center [1213, 430] width 57 height 23
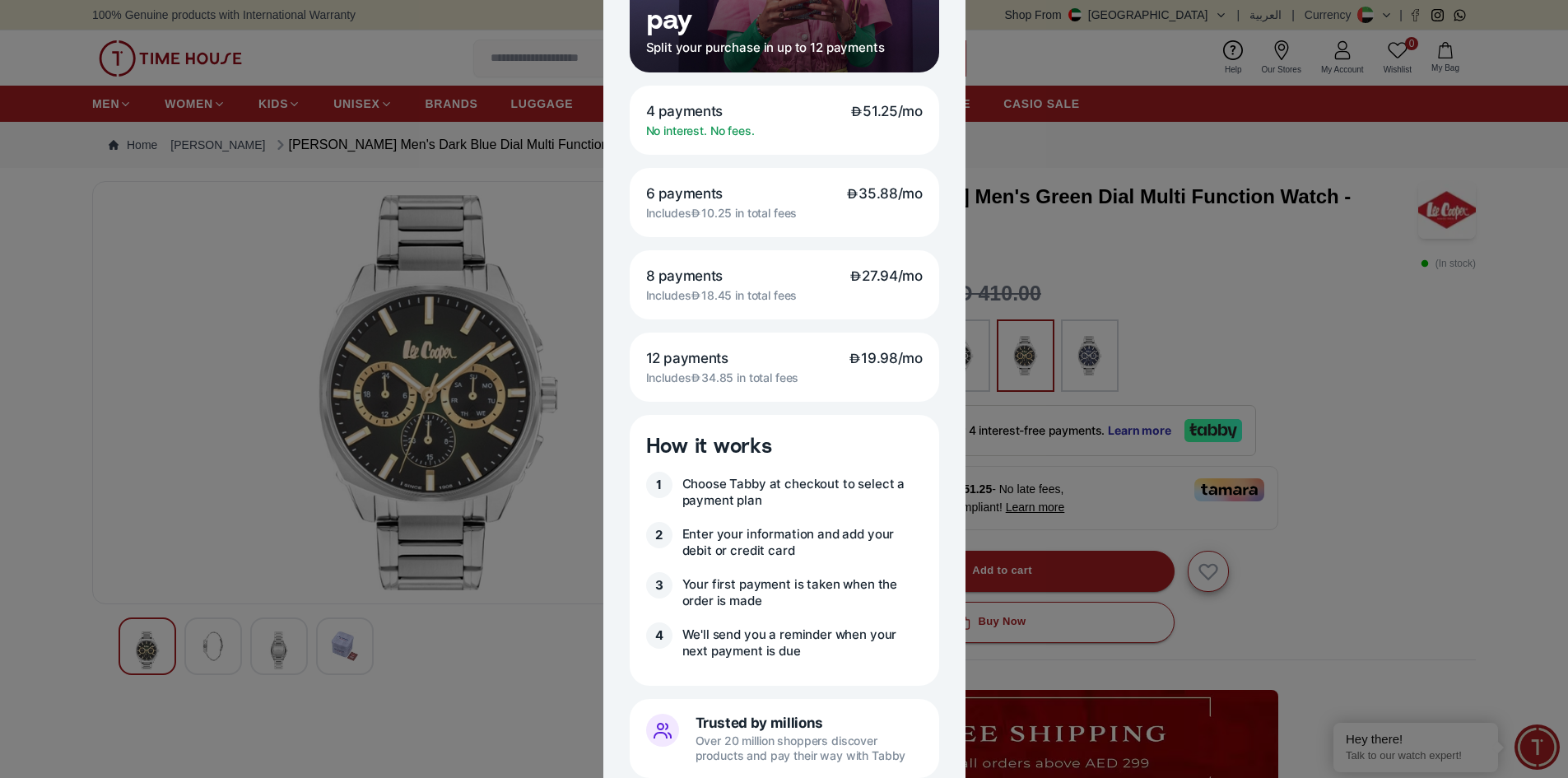
scroll to position [329, 0]
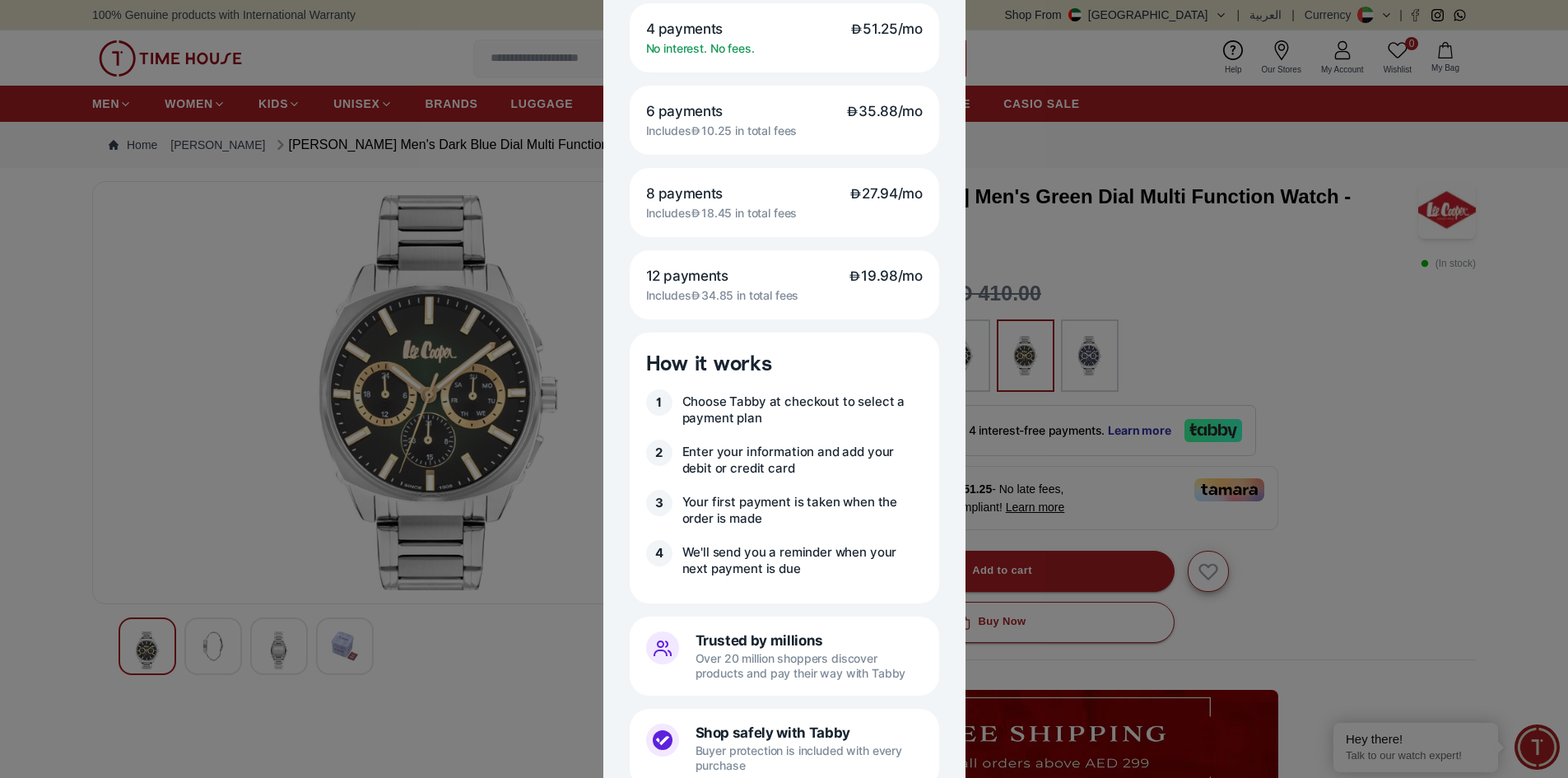
click at [1380, 581] on div at bounding box center [784, 389] width 1568 height 778
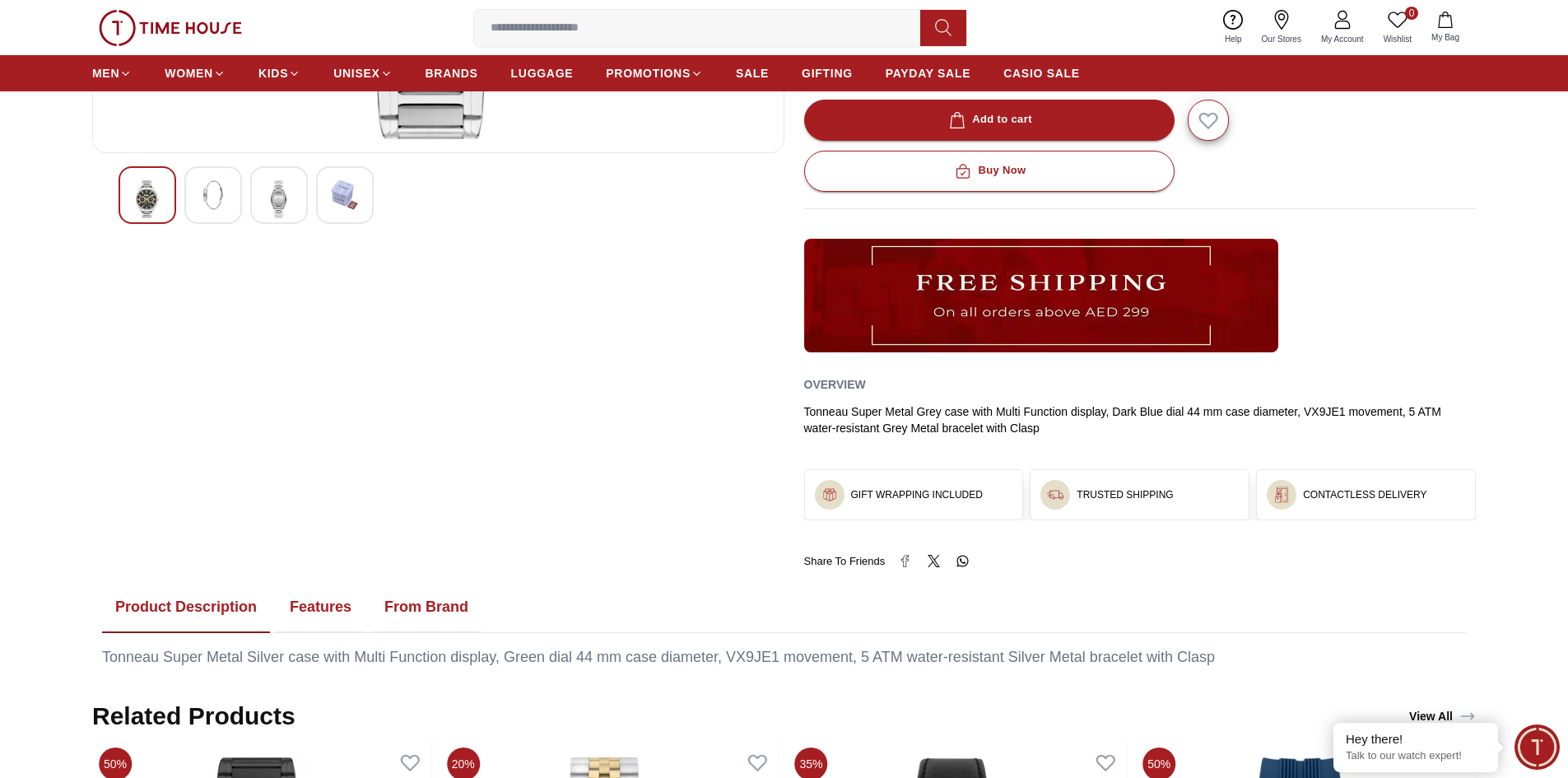
scroll to position [494, 0]
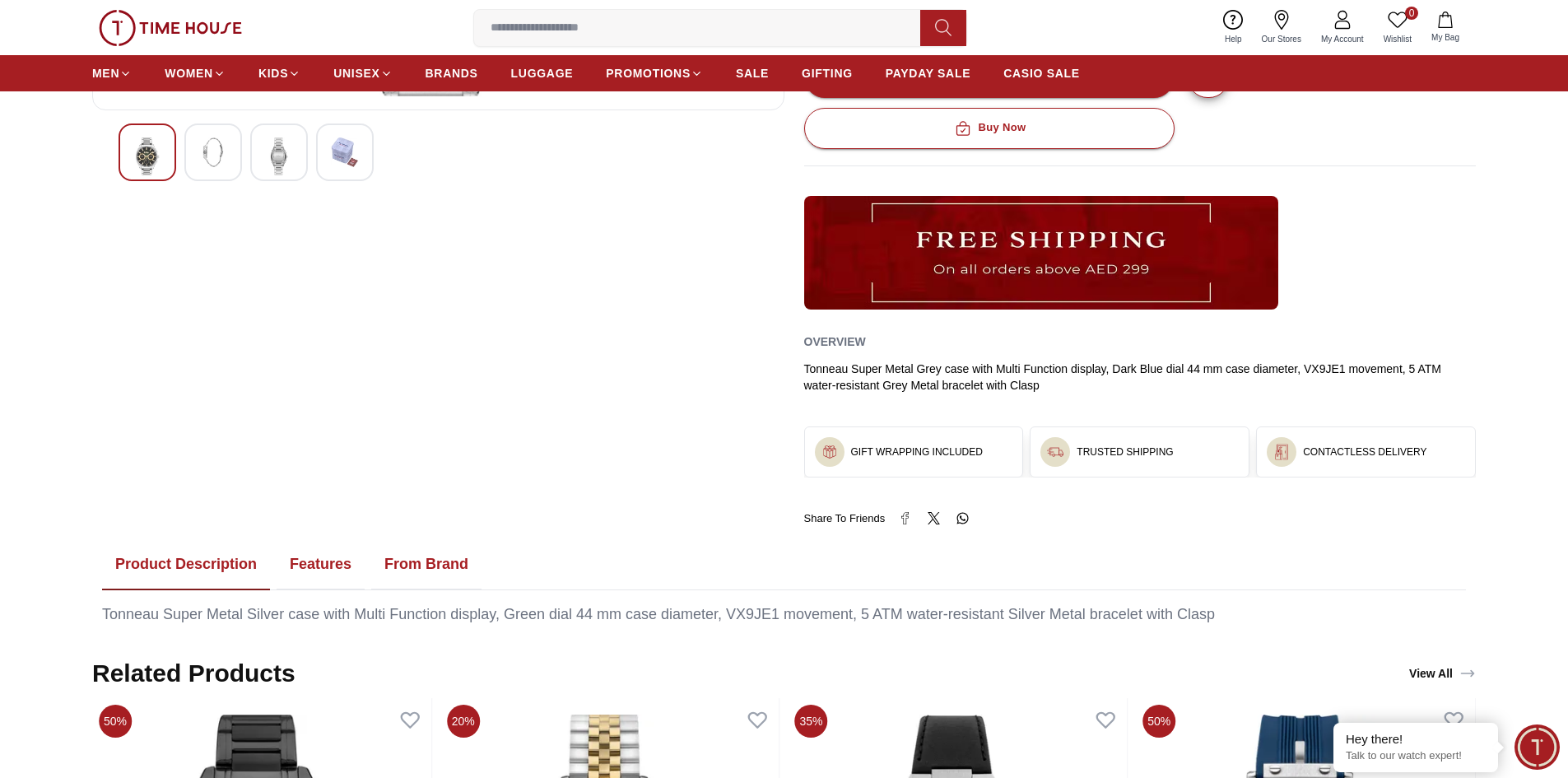
click at [320, 569] on button "Features" at bounding box center [320, 564] width 88 height 51
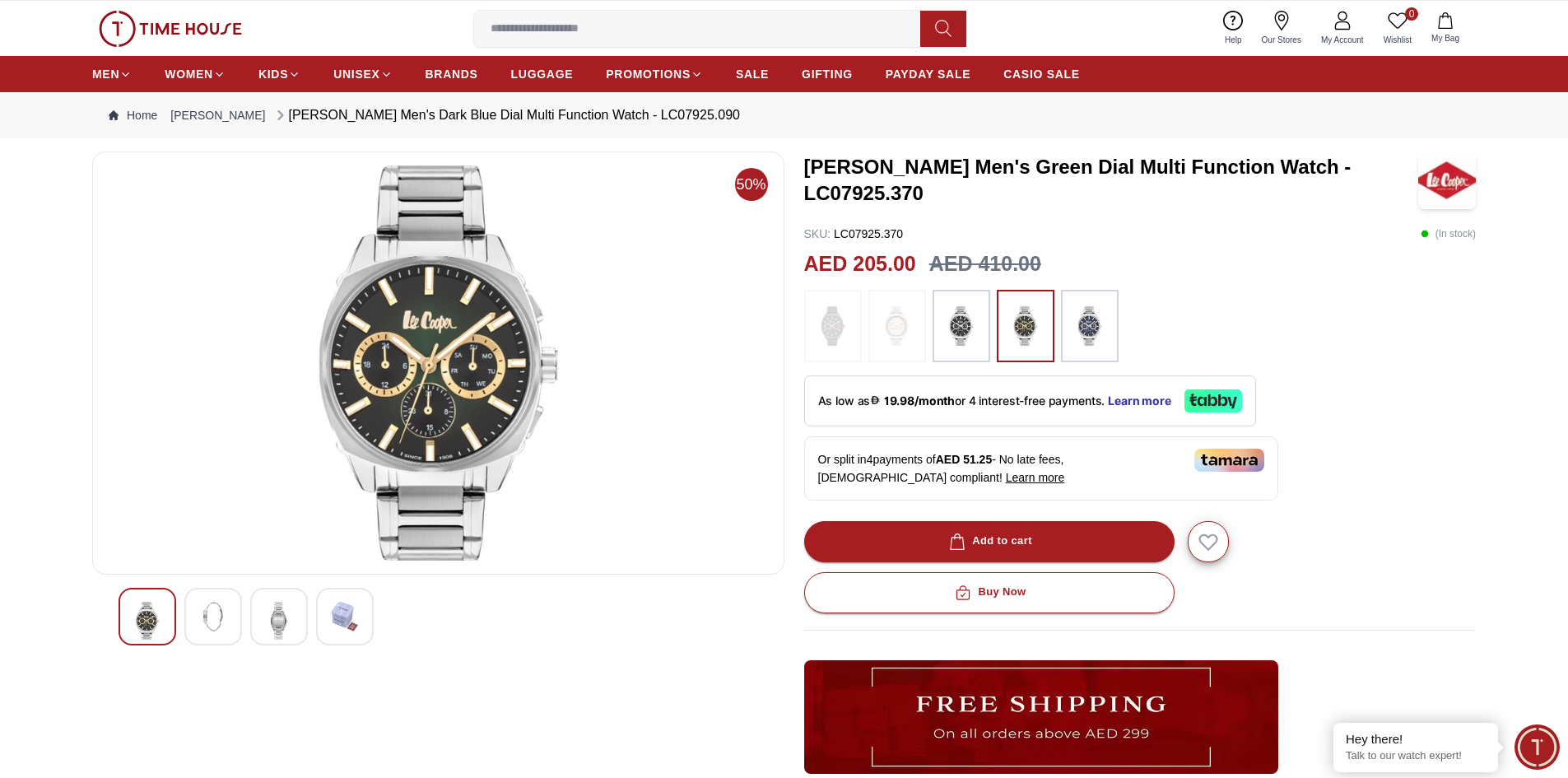
scroll to position [82, 0]
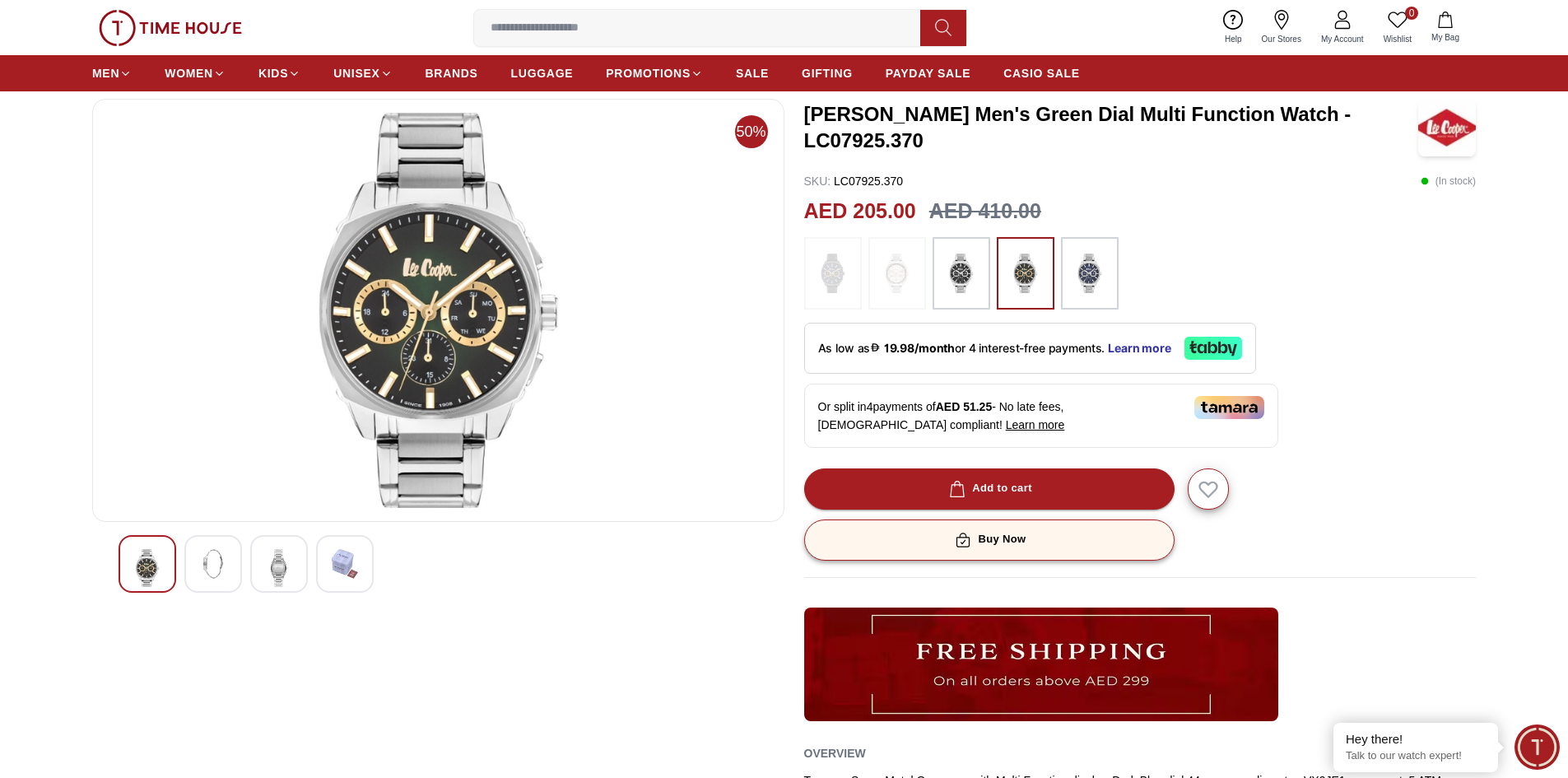
click at [1020, 543] on div "Buy Now" at bounding box center [989, 540] width 74 height 19
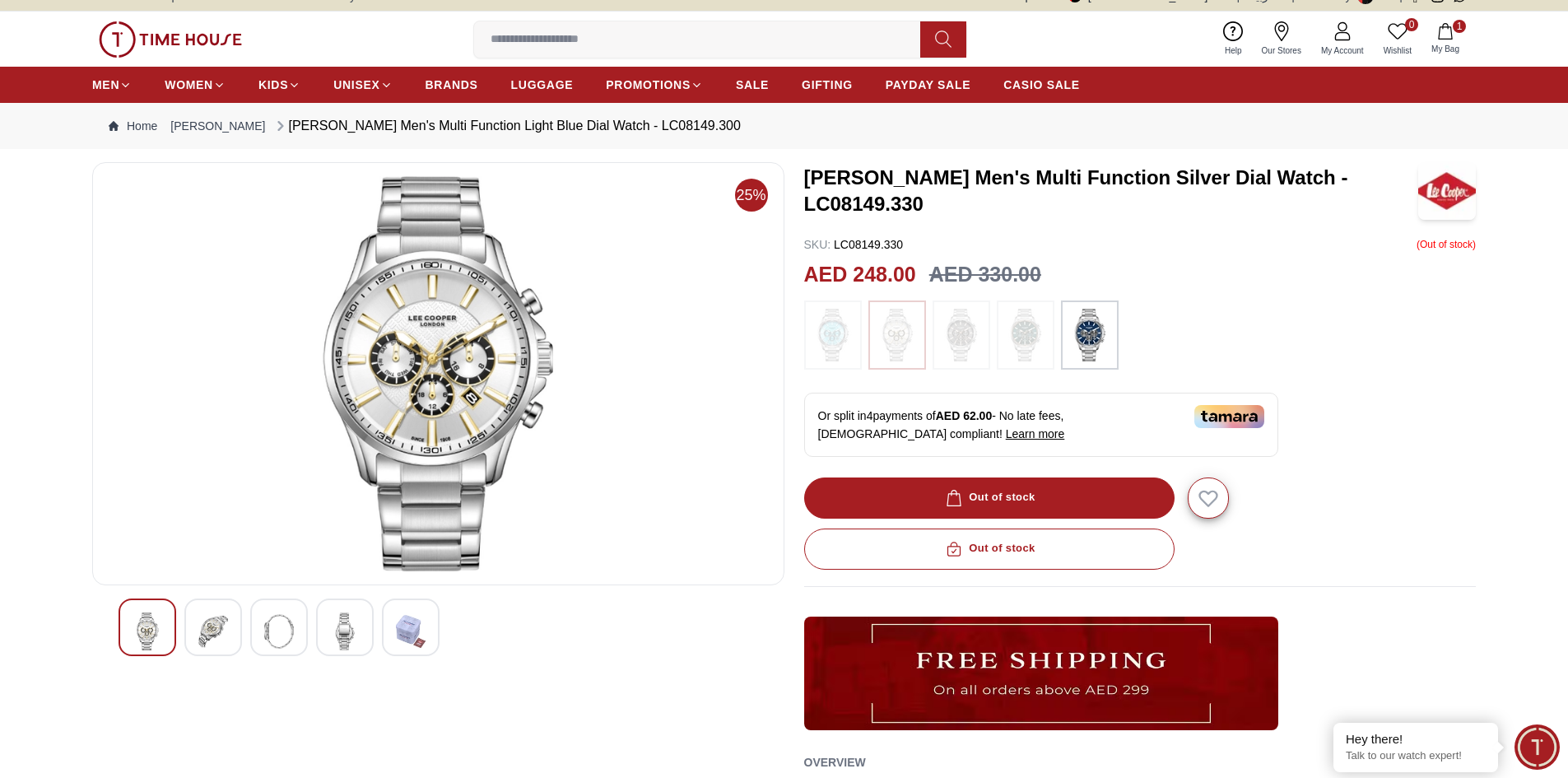
scroll to position [16, 0]
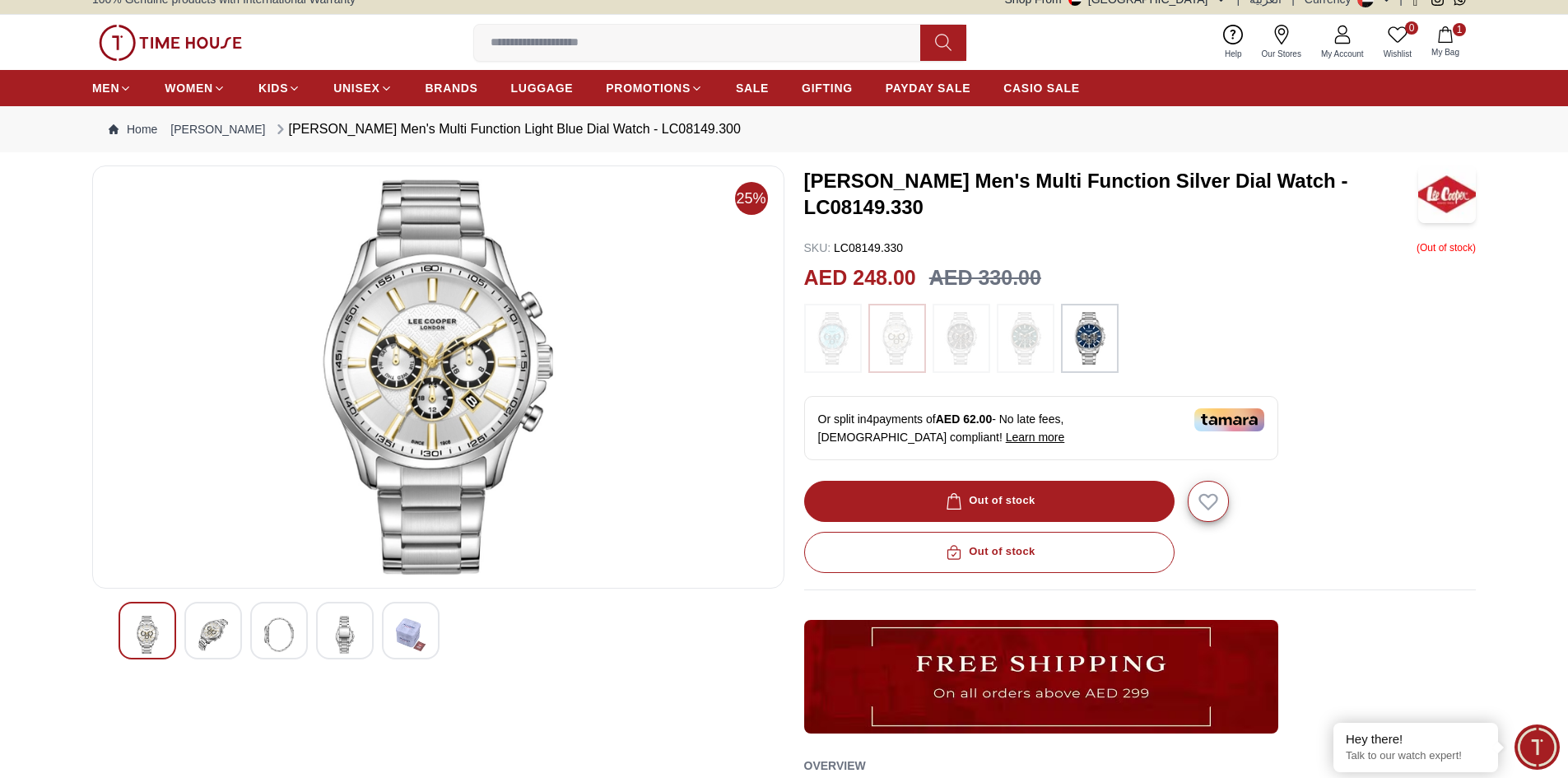
scroll to position [82, 0]
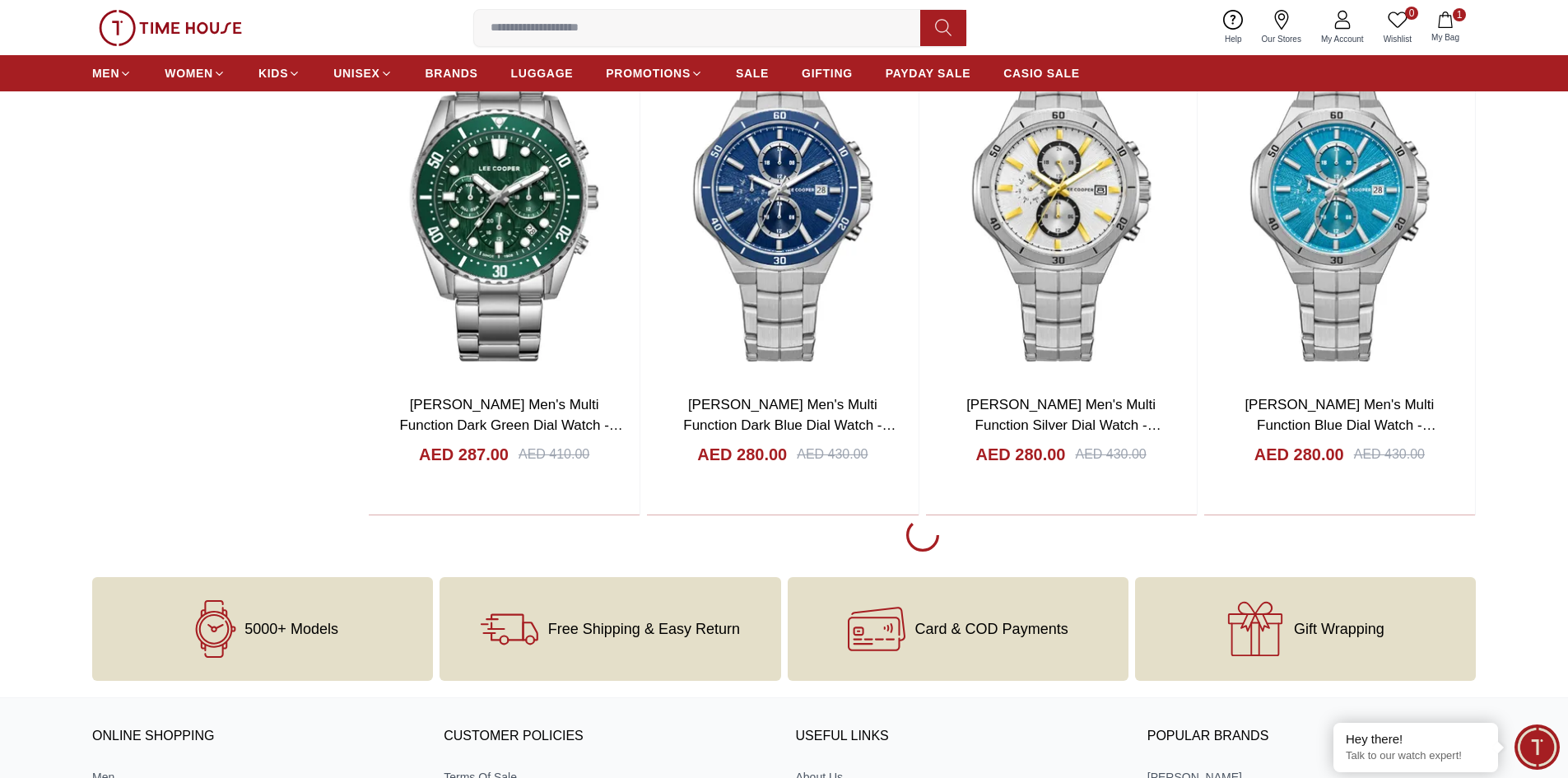
scroll to position [10360, 0]
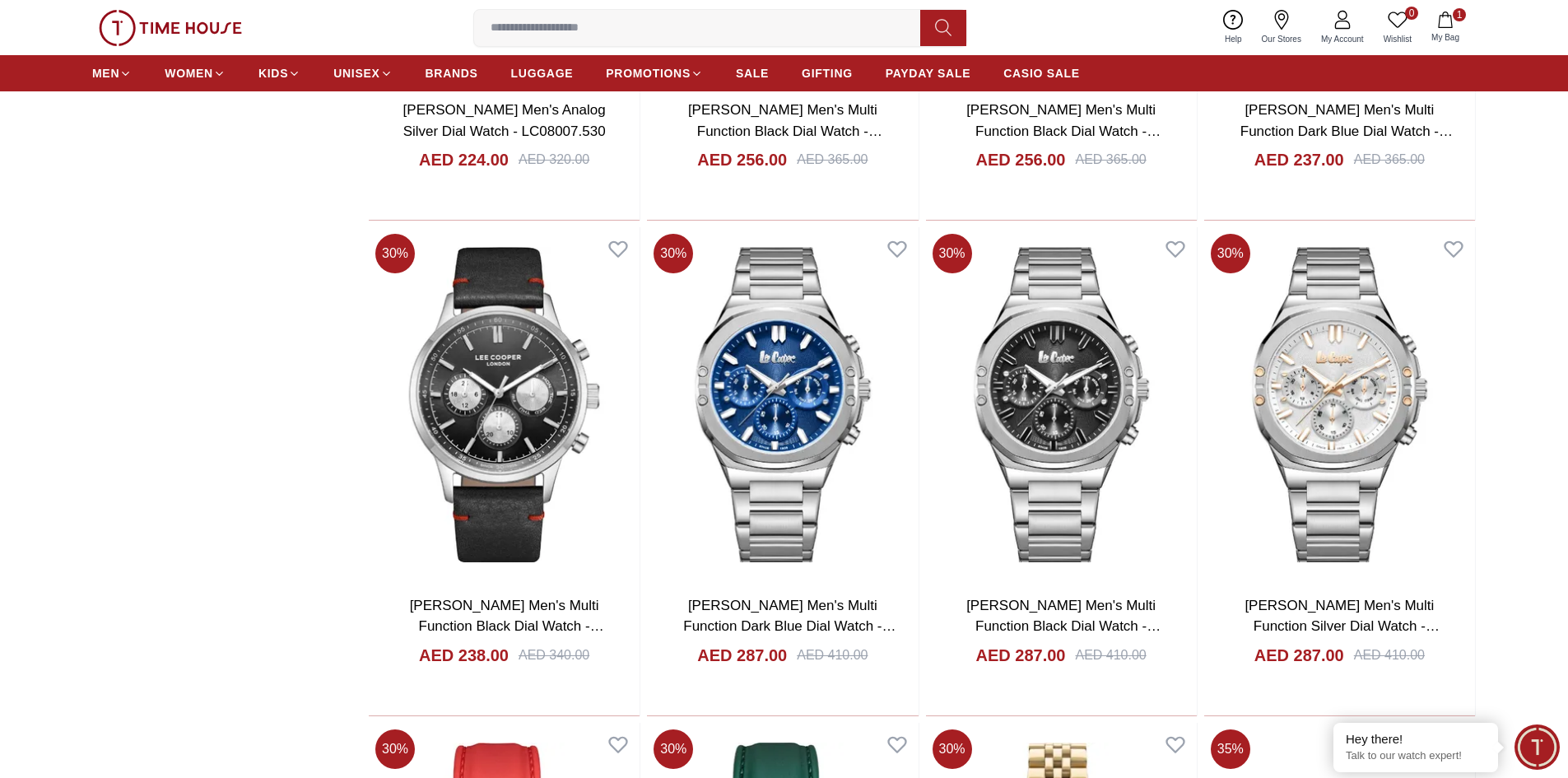
scroll to position [12171, 0]
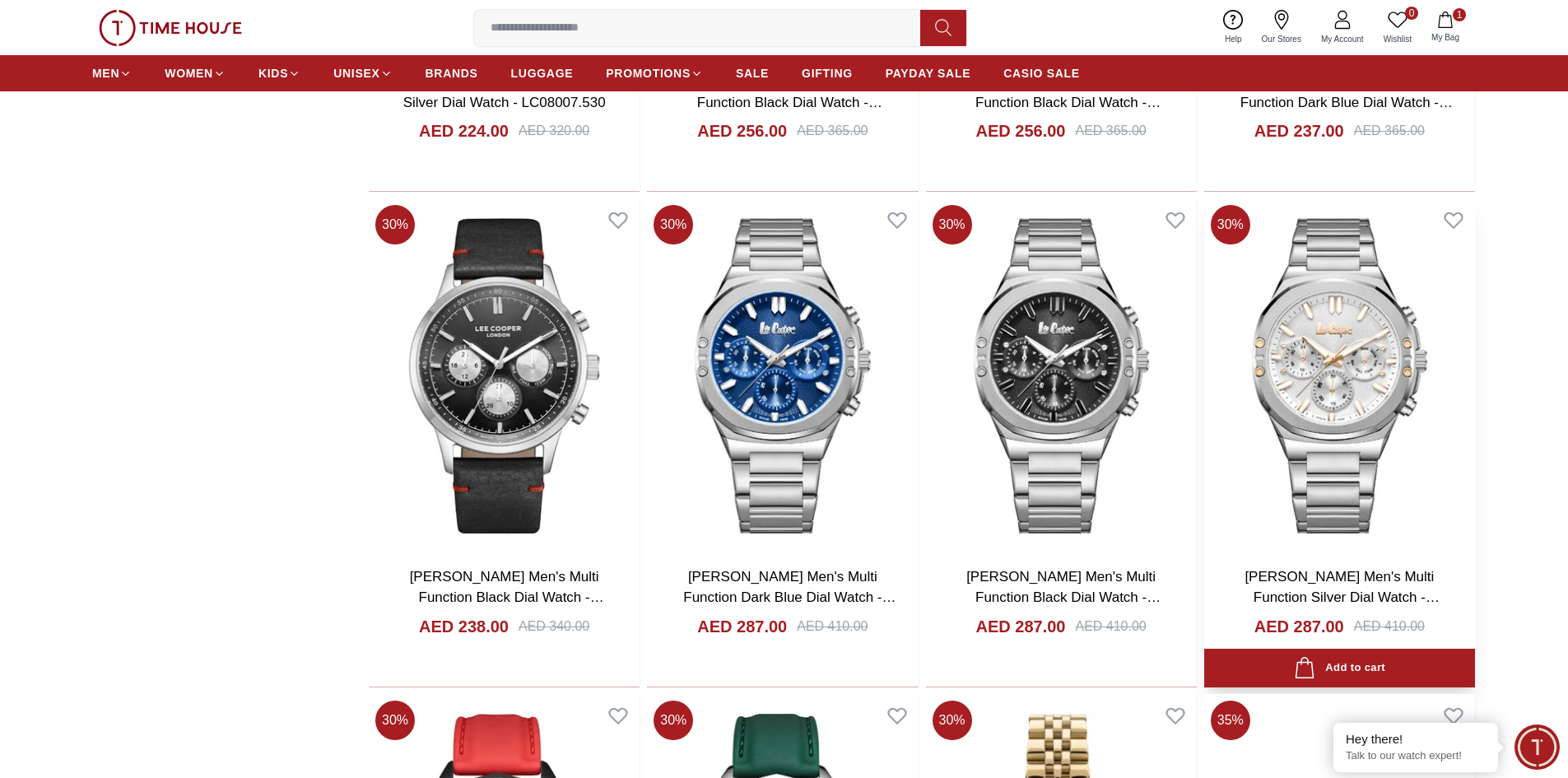
click at [1342, 361] on img at bounding box center [1340, 375] width 271 height 354
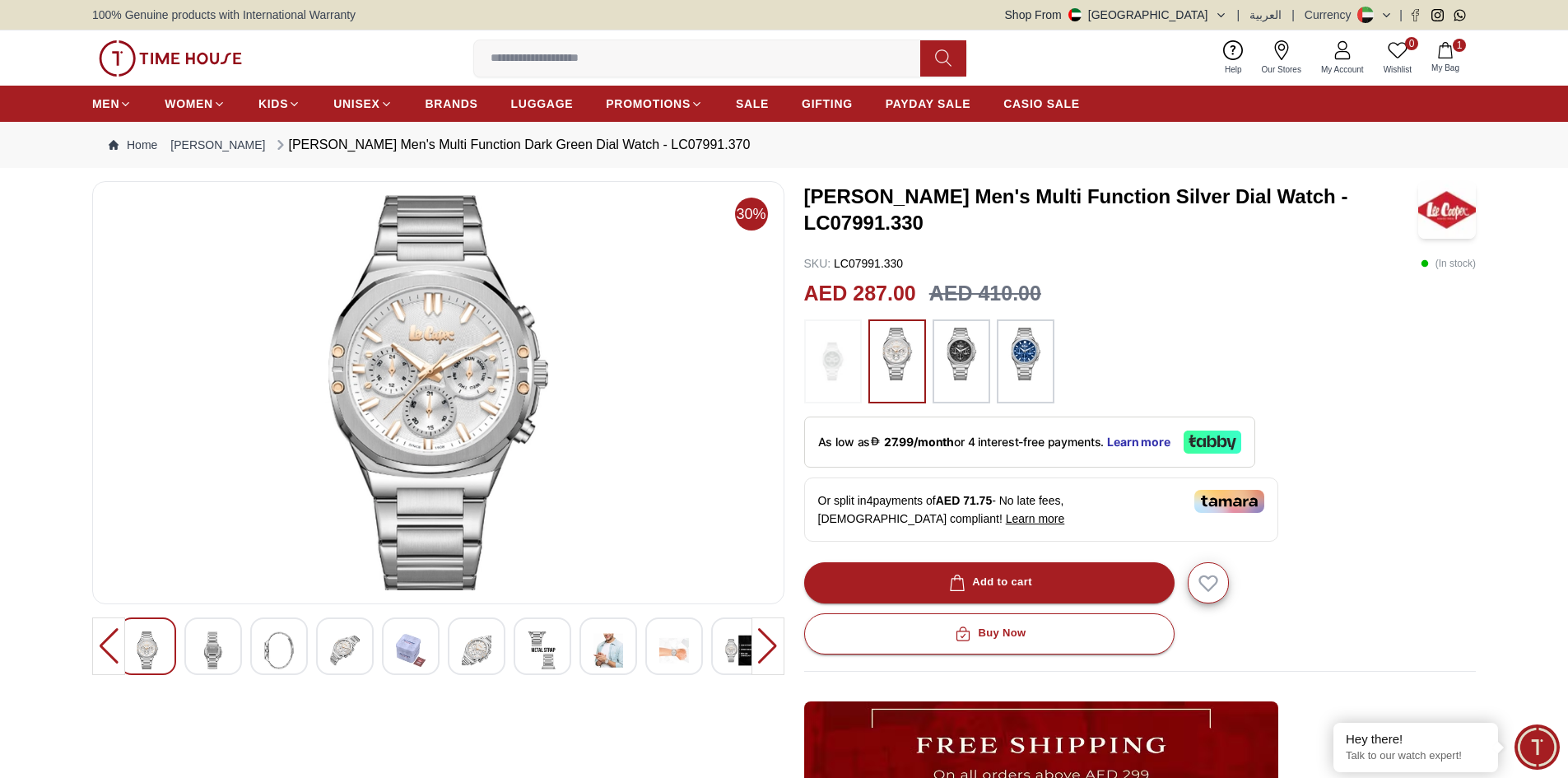
scroll to position [82, 0]
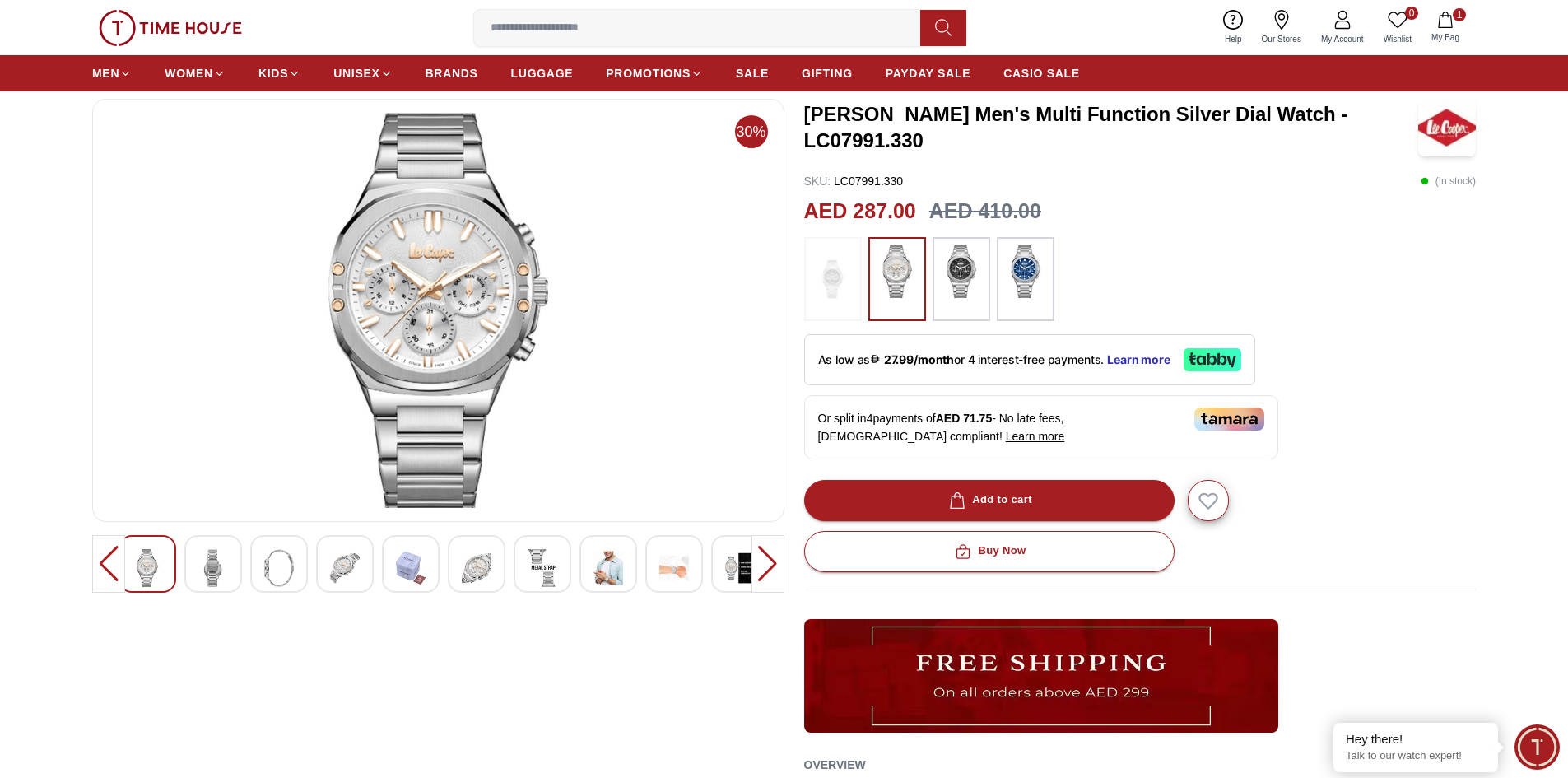
click at [959, 276] on img at bounding box center [961, 271] width 41 height 52
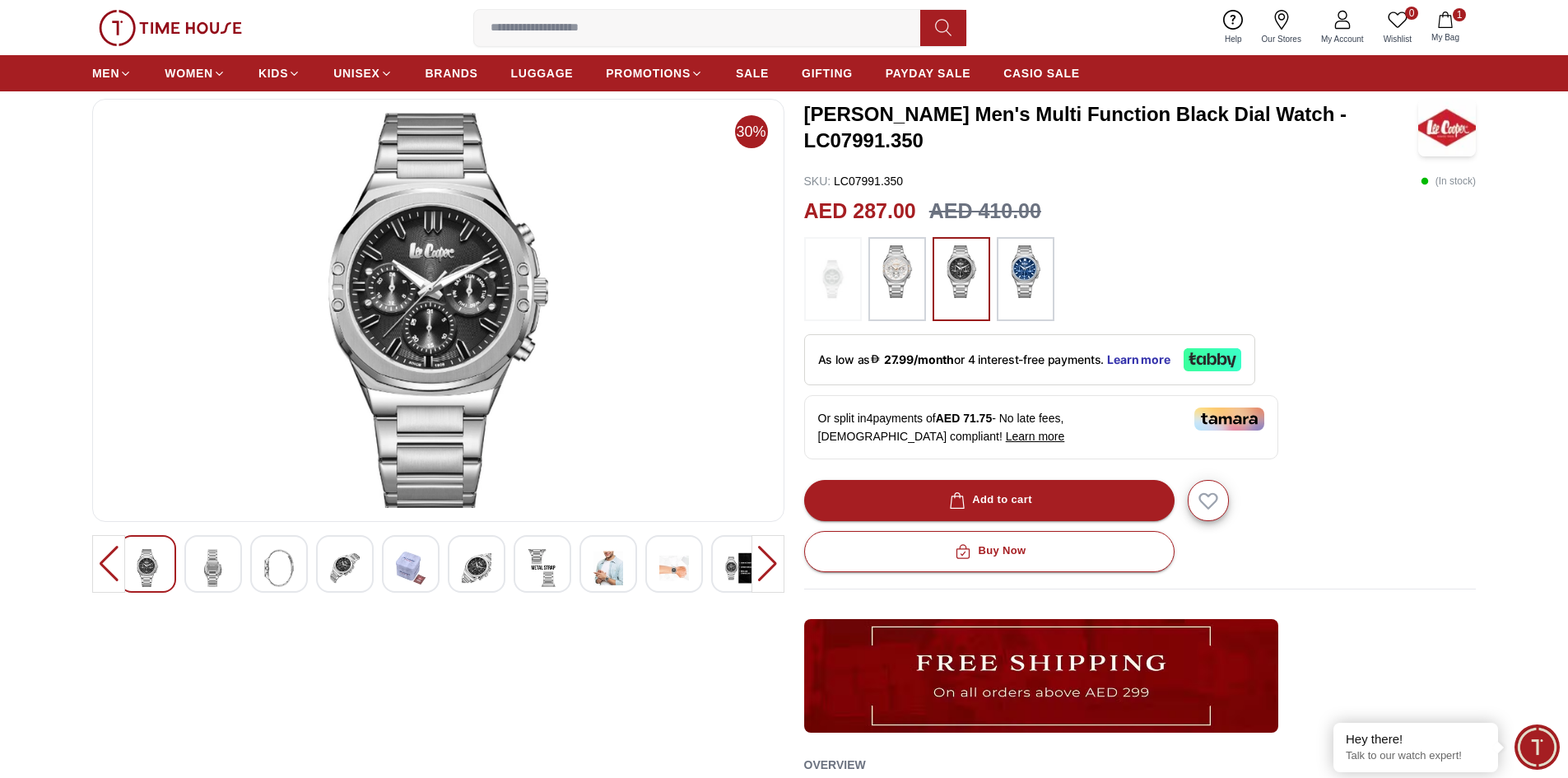
click at [1021, 272] on img at bounding box center [1026, 271] width 41 height 52
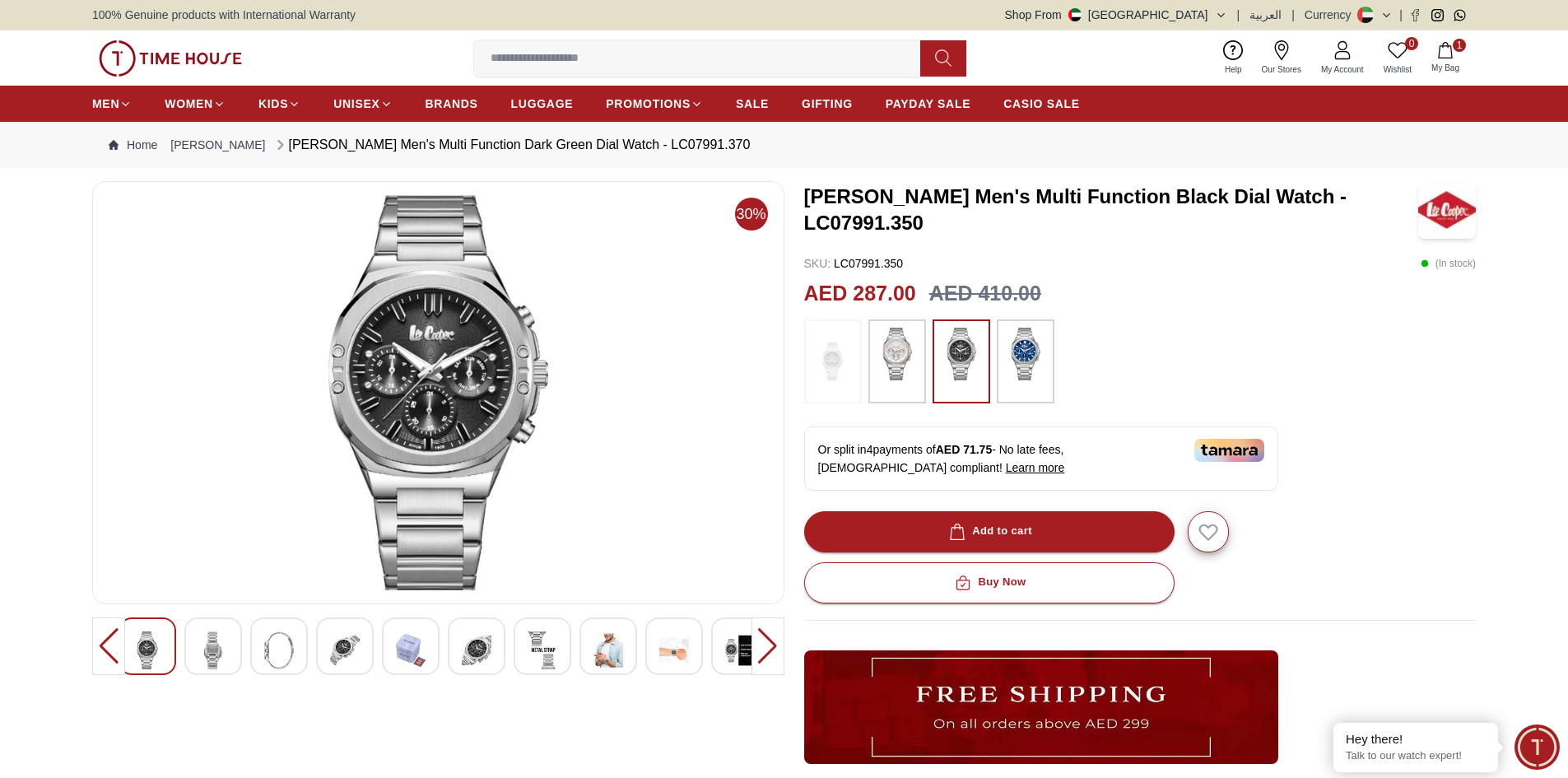
scroll to position [82, 0]
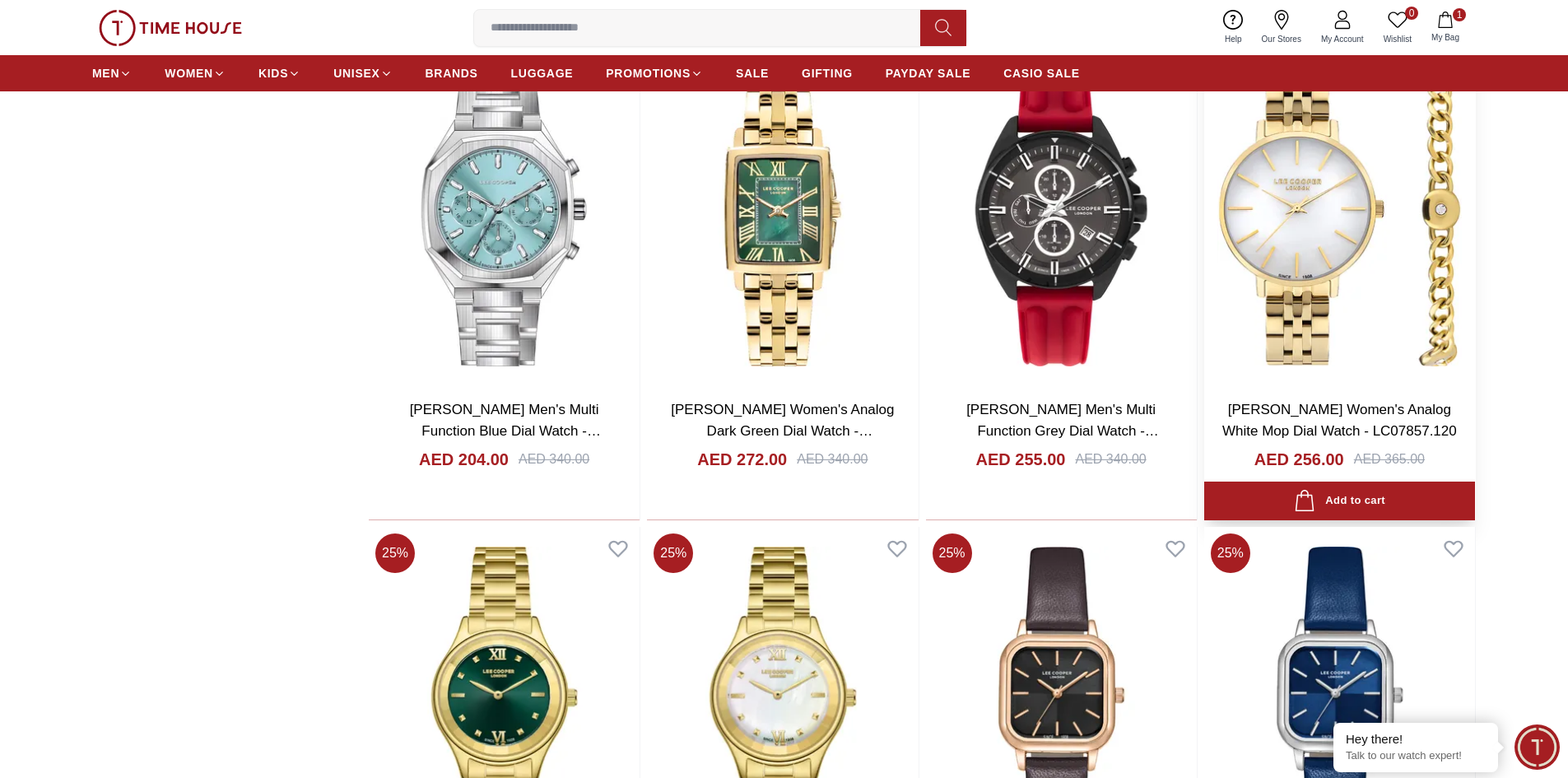
scroll to position [6382, 0]
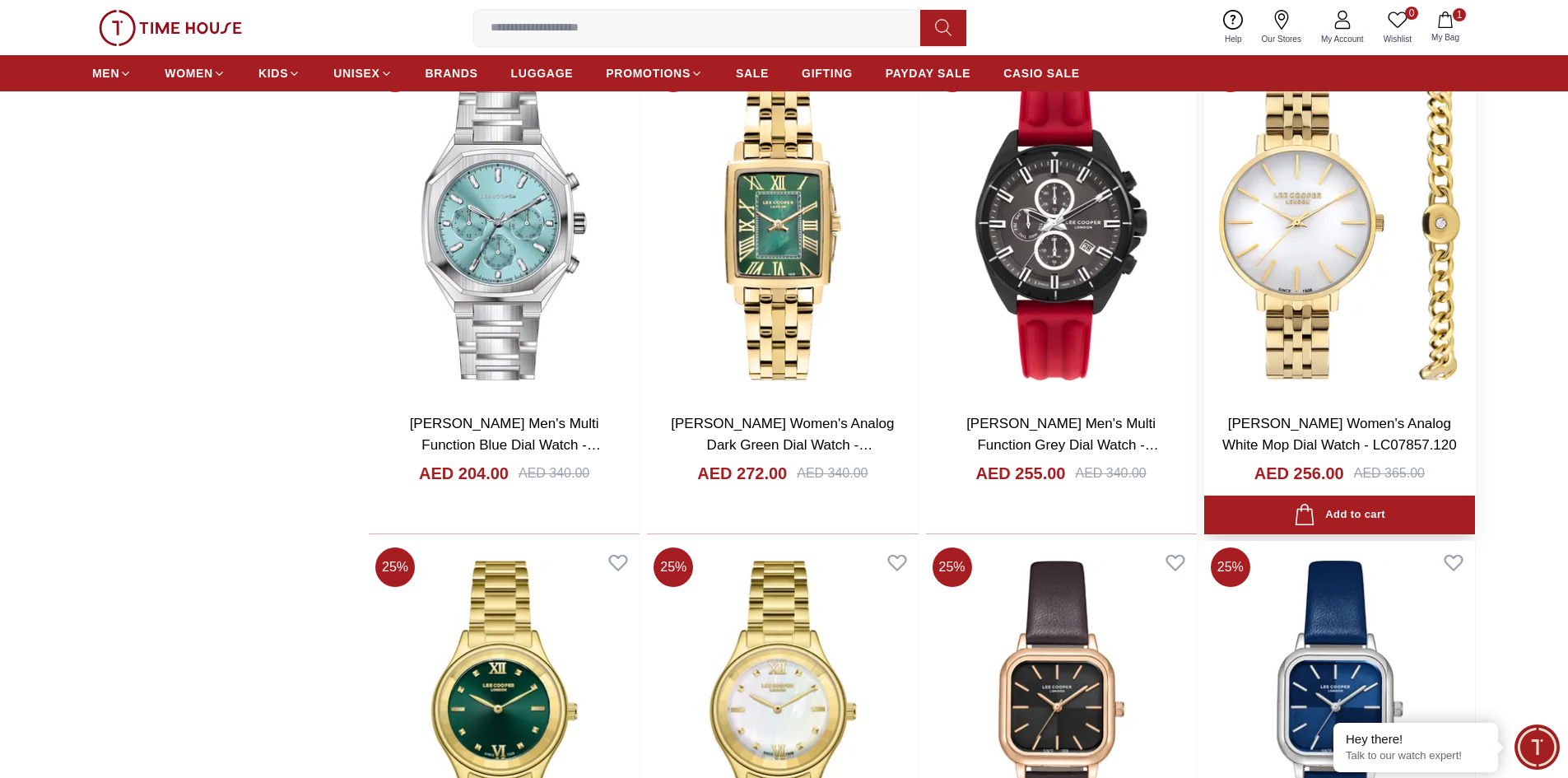
click at [1298, 248] on img at bounding box center [1340, 223] width 271 height 354
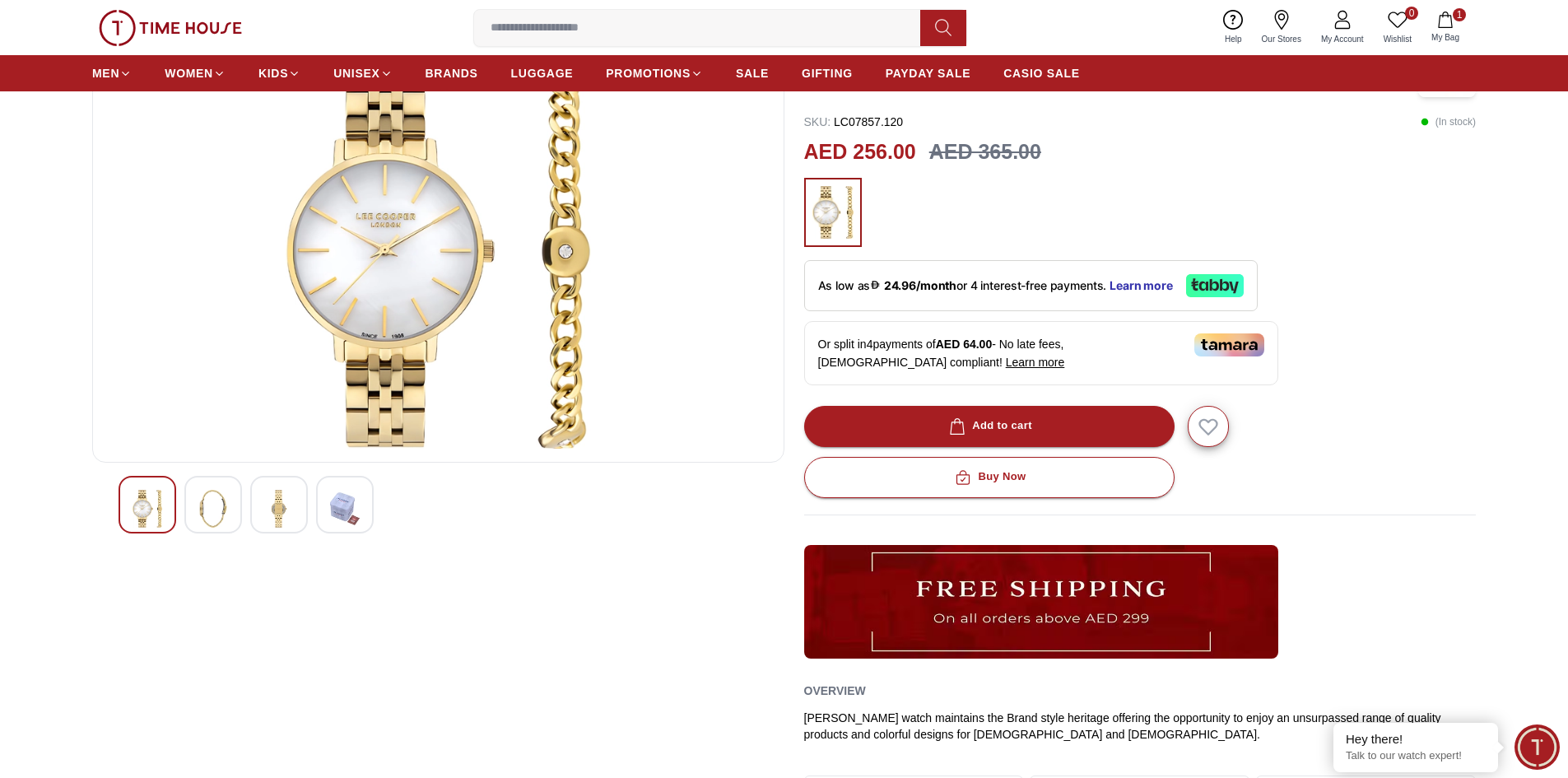
scroll to position [329, 0]
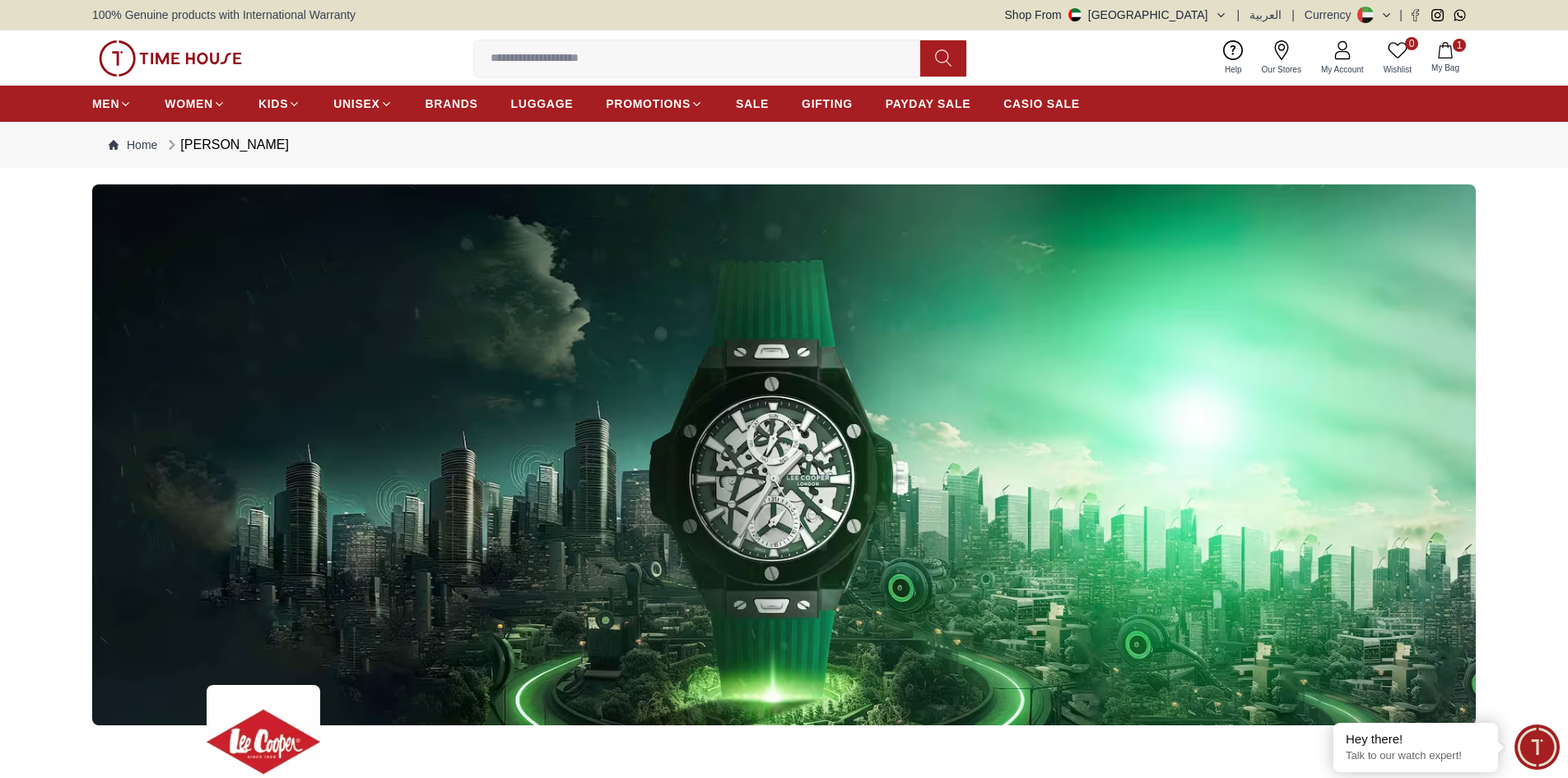
click at [537, 61] on input at bounding box center [704, 58] width 460 height 33
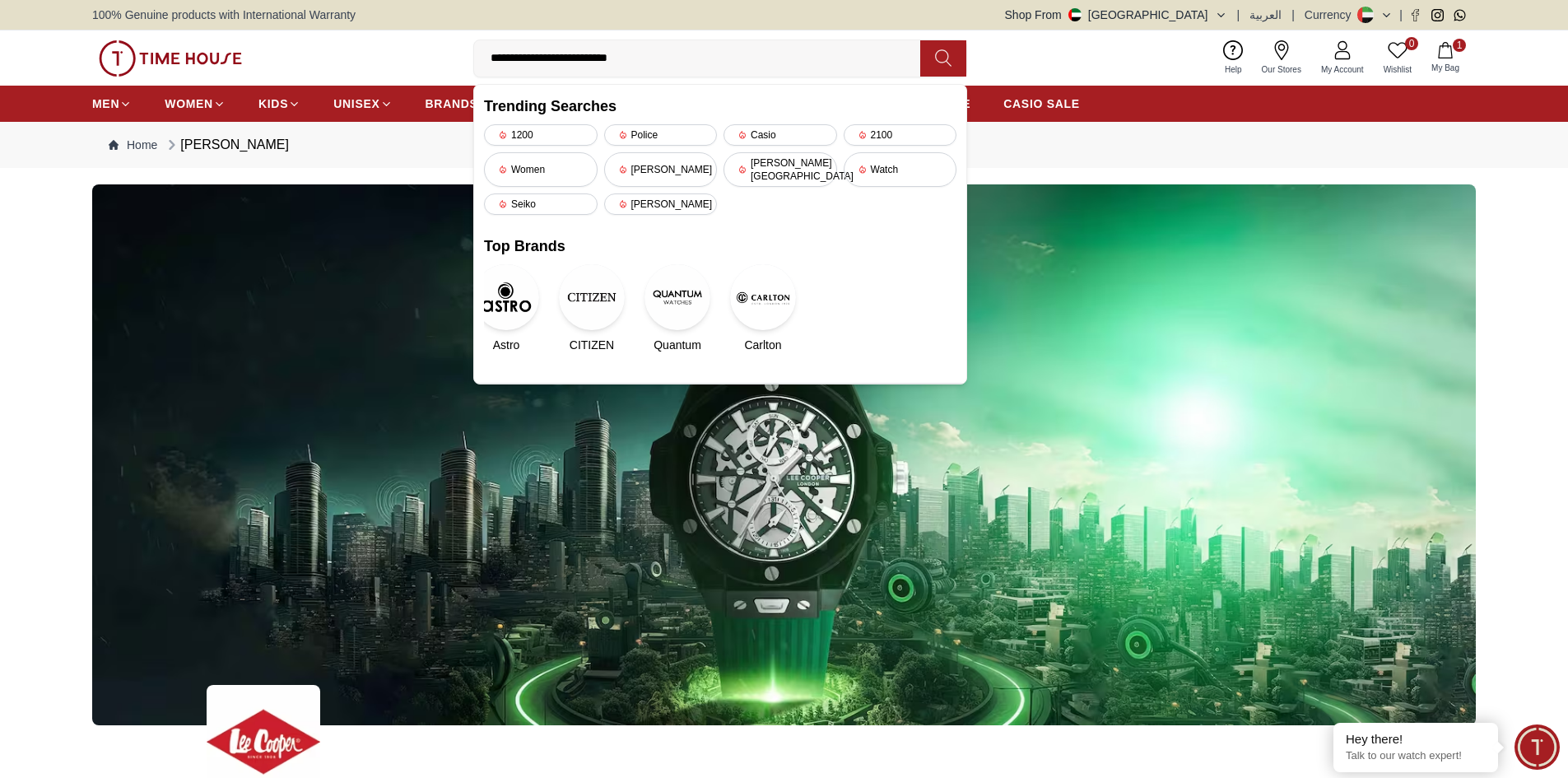
type input "**********"
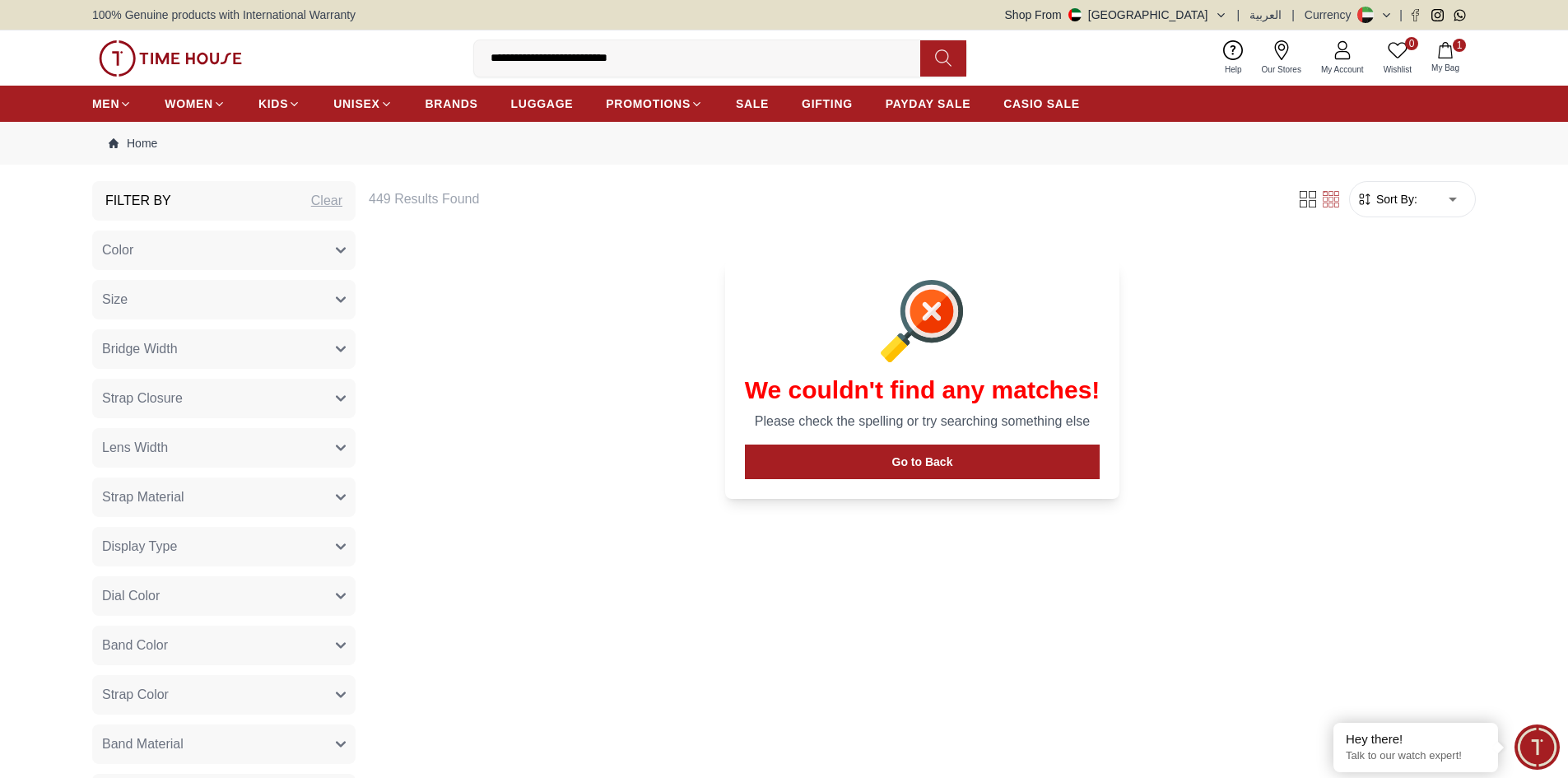
click at [340, 249] on icon "button" at bounding box center [341, 250] width 10 height 10
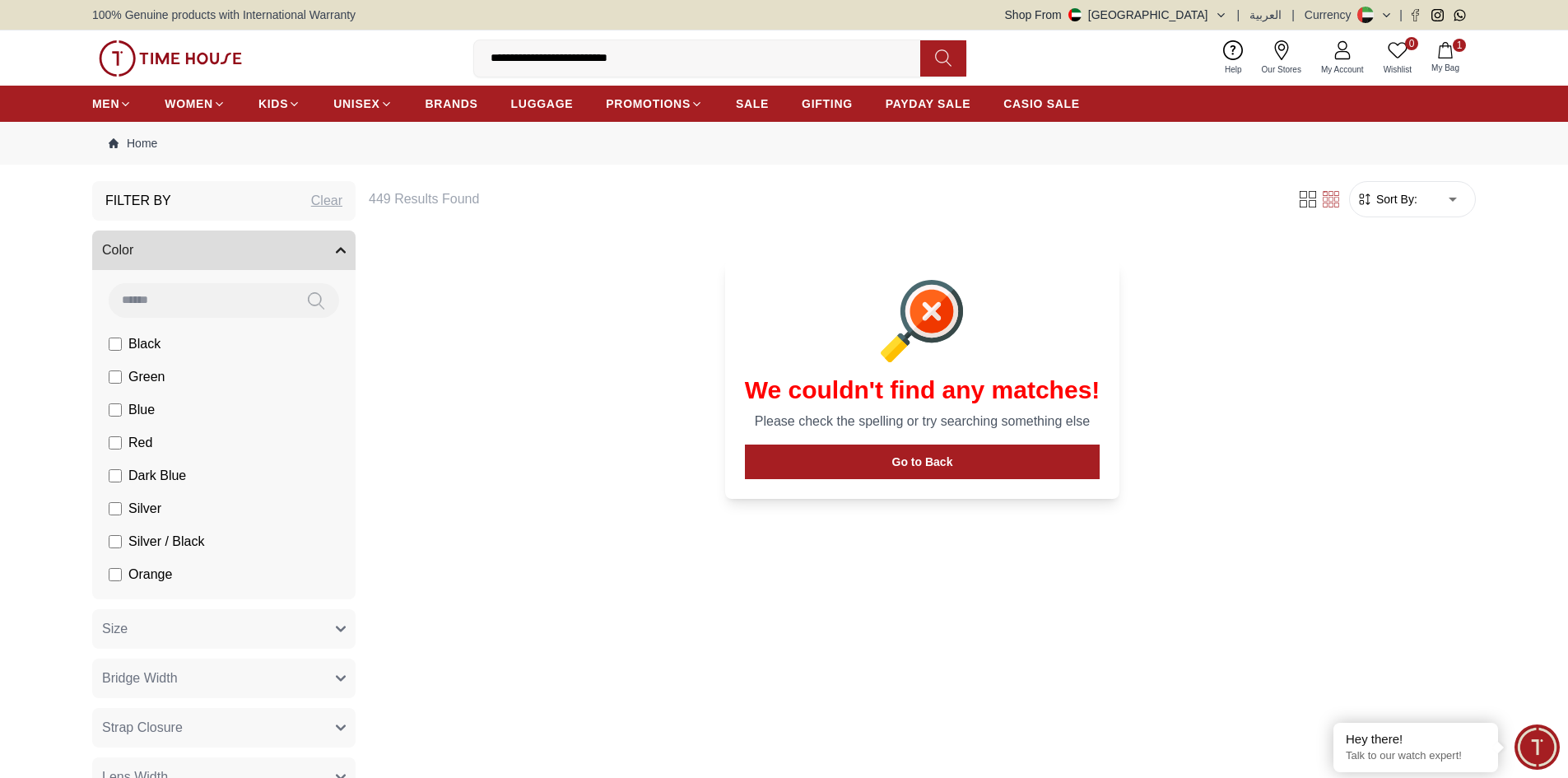
click at [209, 543] on li "Silver / Black" at bounding box center [227, 541] width 257 height 33
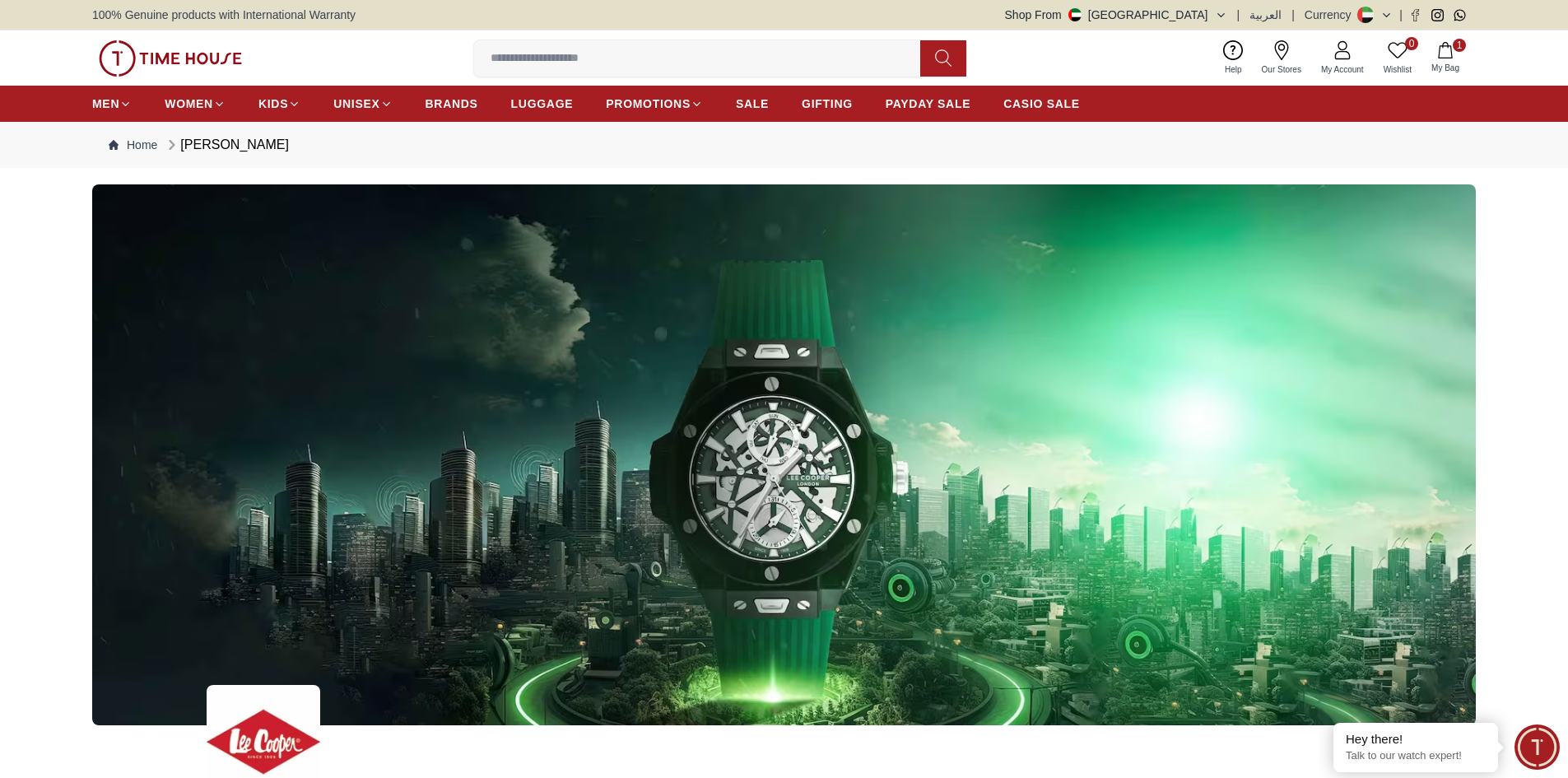
click at [591, 62] on input at bounding box center [704, 58] width 460 height 33
type input "**********"
click at [560, 57] on input at bounding box center [704, 58] width 460 height 33
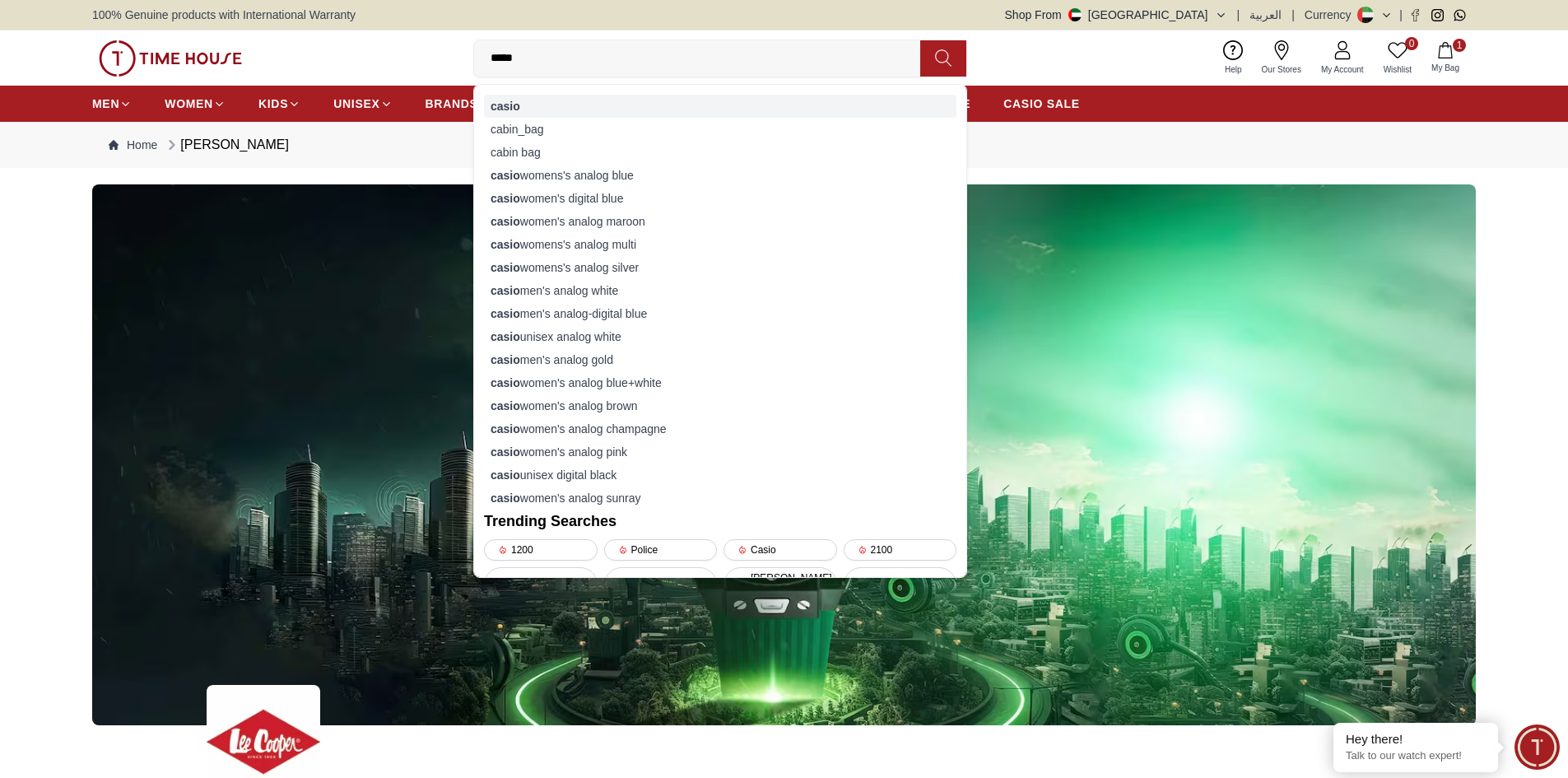
type input "*****"
click at [519, 107] on strong "casio" at bounding box center [505, 106] width 30 height 14
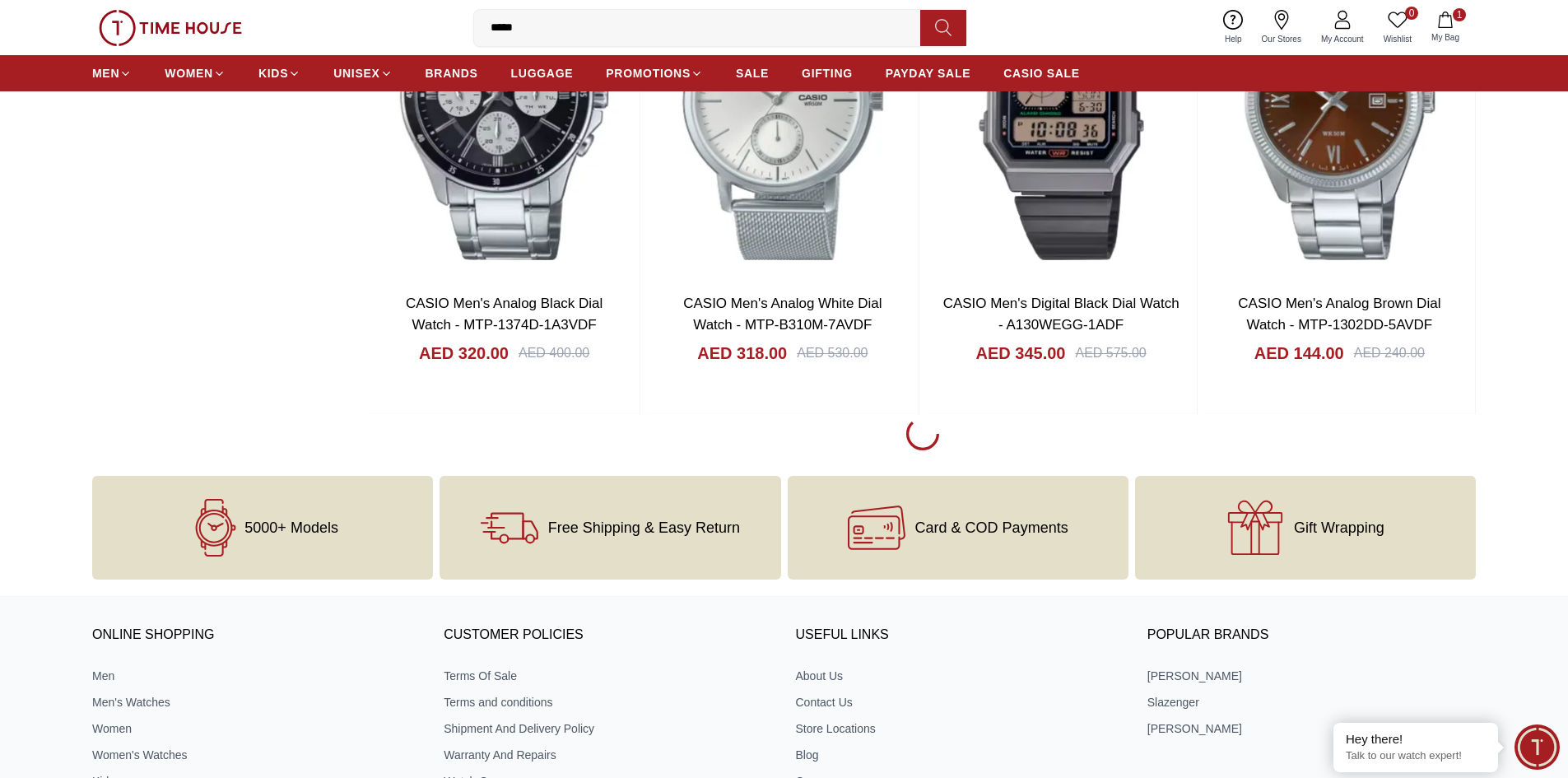
scroll to position [2305, 0]
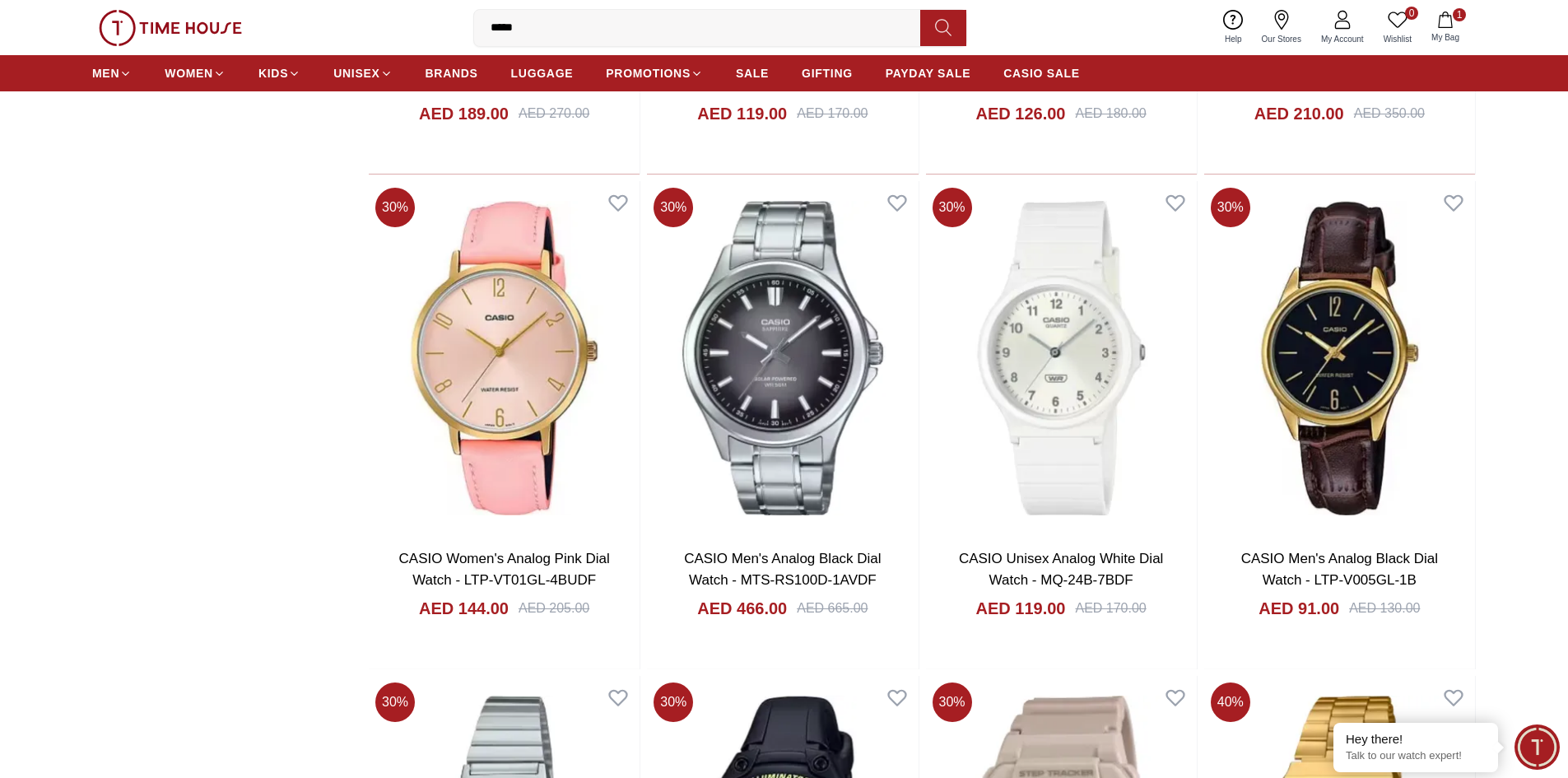
scroll to position [3046, 0]
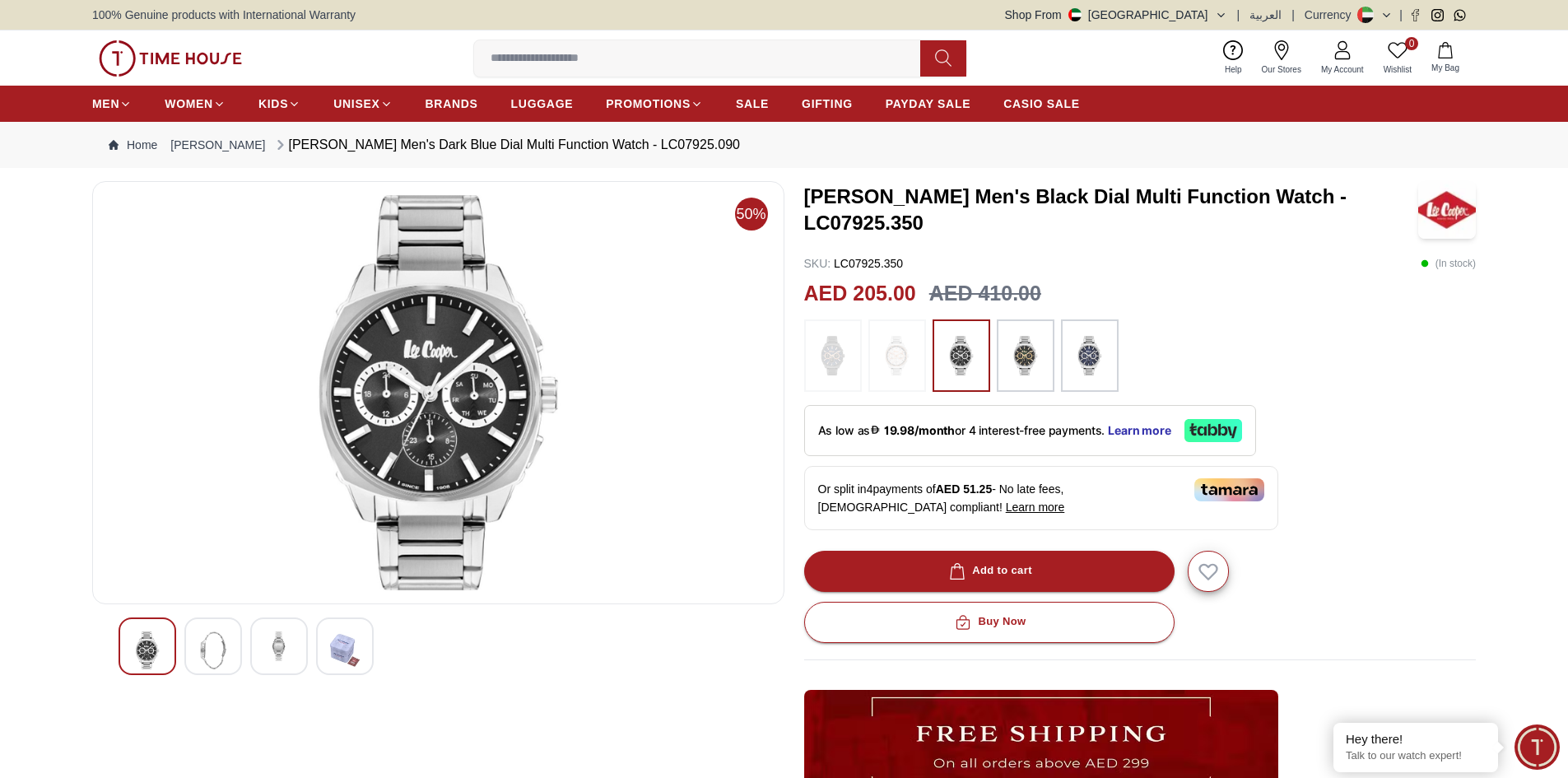
click at [1031, 356] on img at bounding box center [1026, 356] width 41 height 56
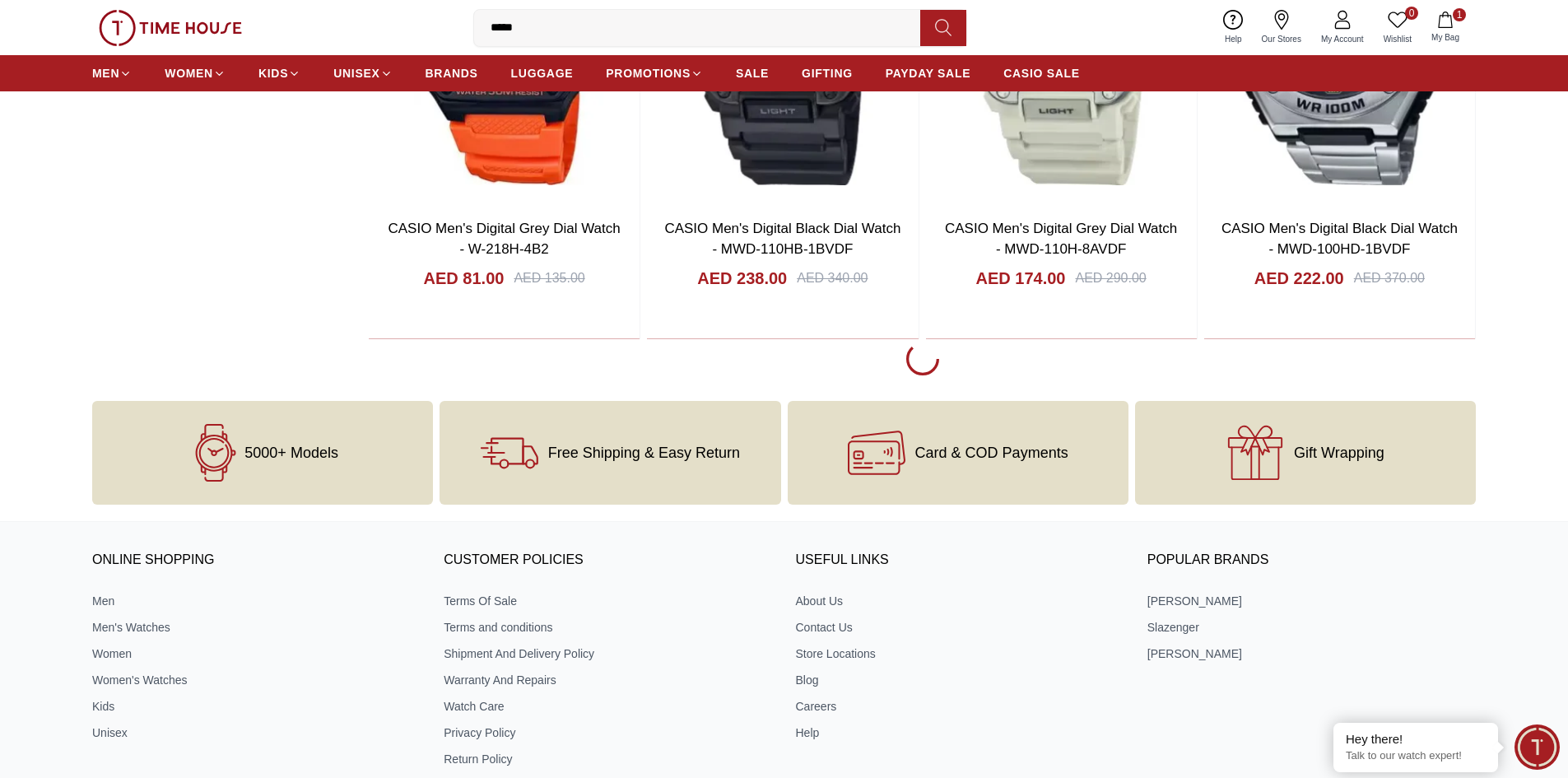
scroll to position [7326, 0]
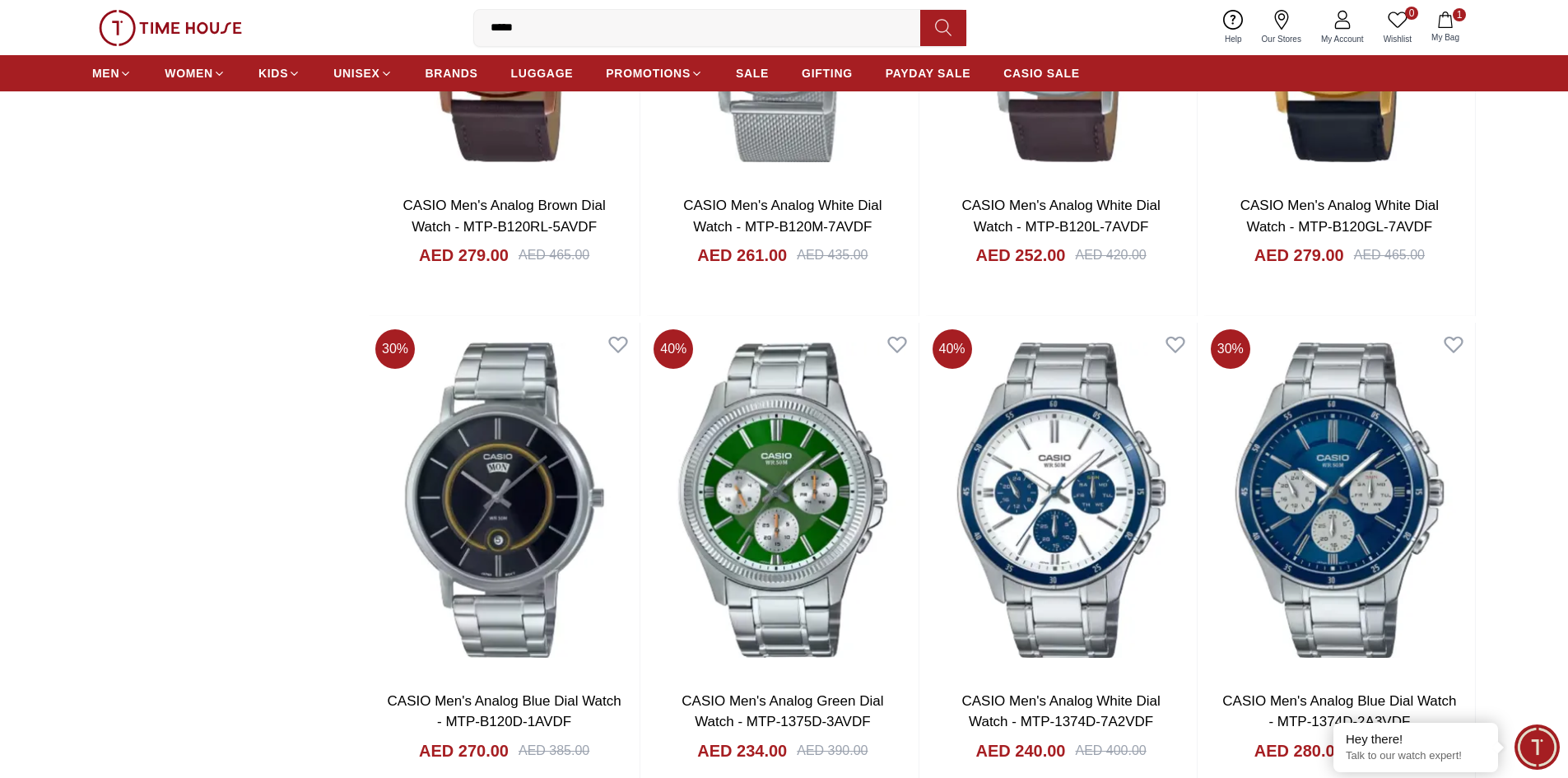
scroll to position [11360, 0]
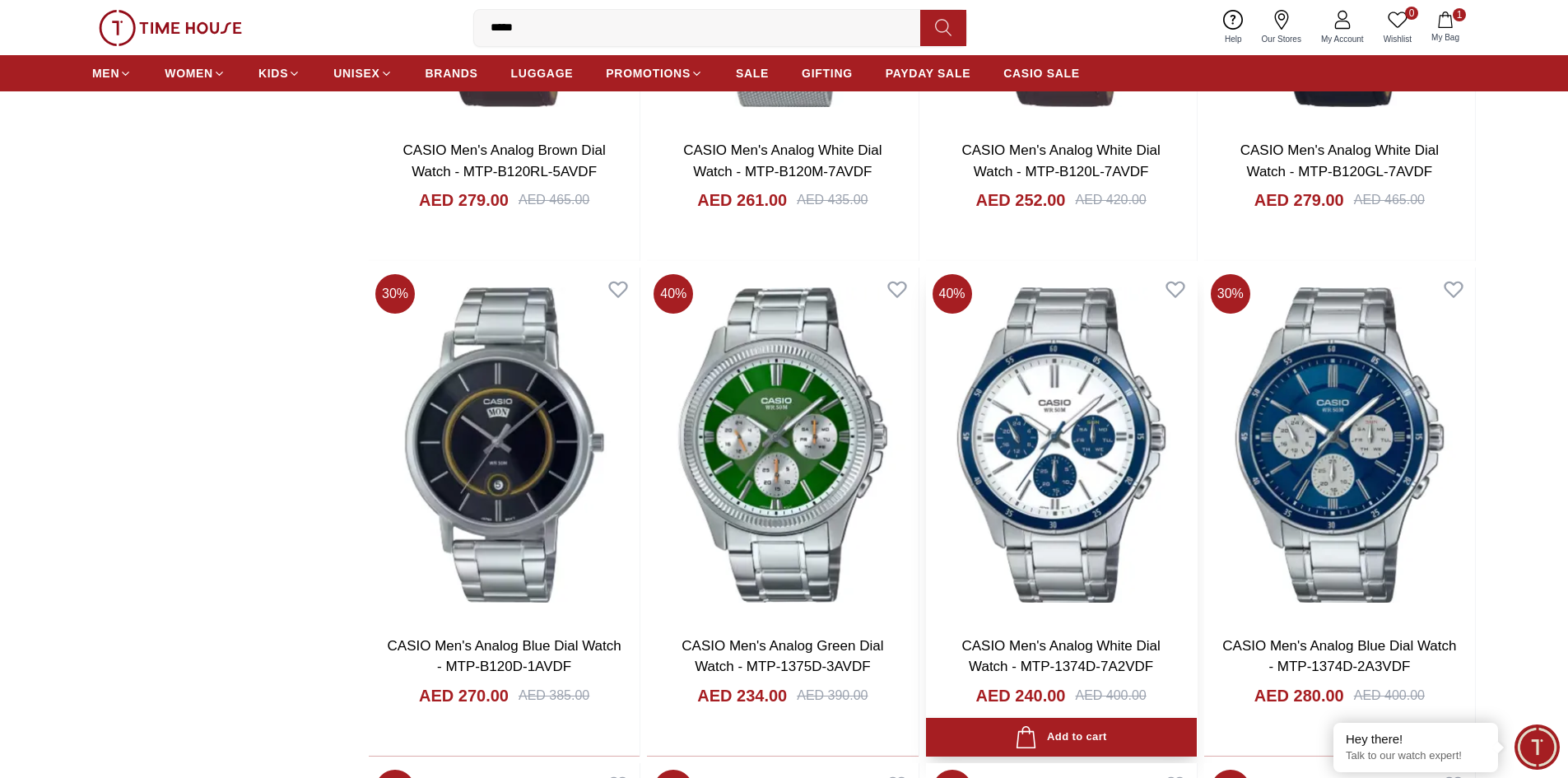
click at [1097, 434] on img at bounding box center [1061, 444] width 271 height 354
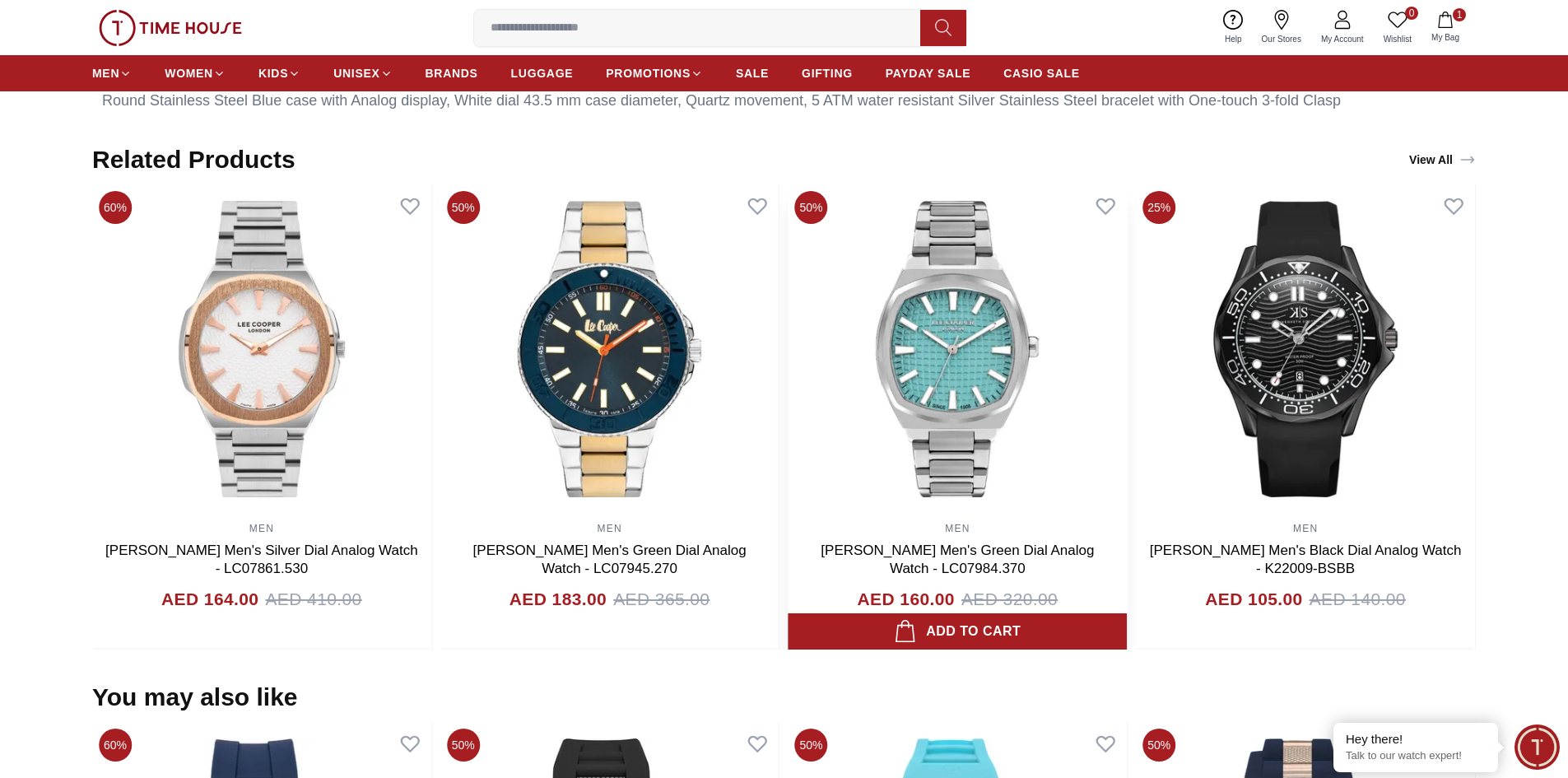
scroll to position [906, 0]
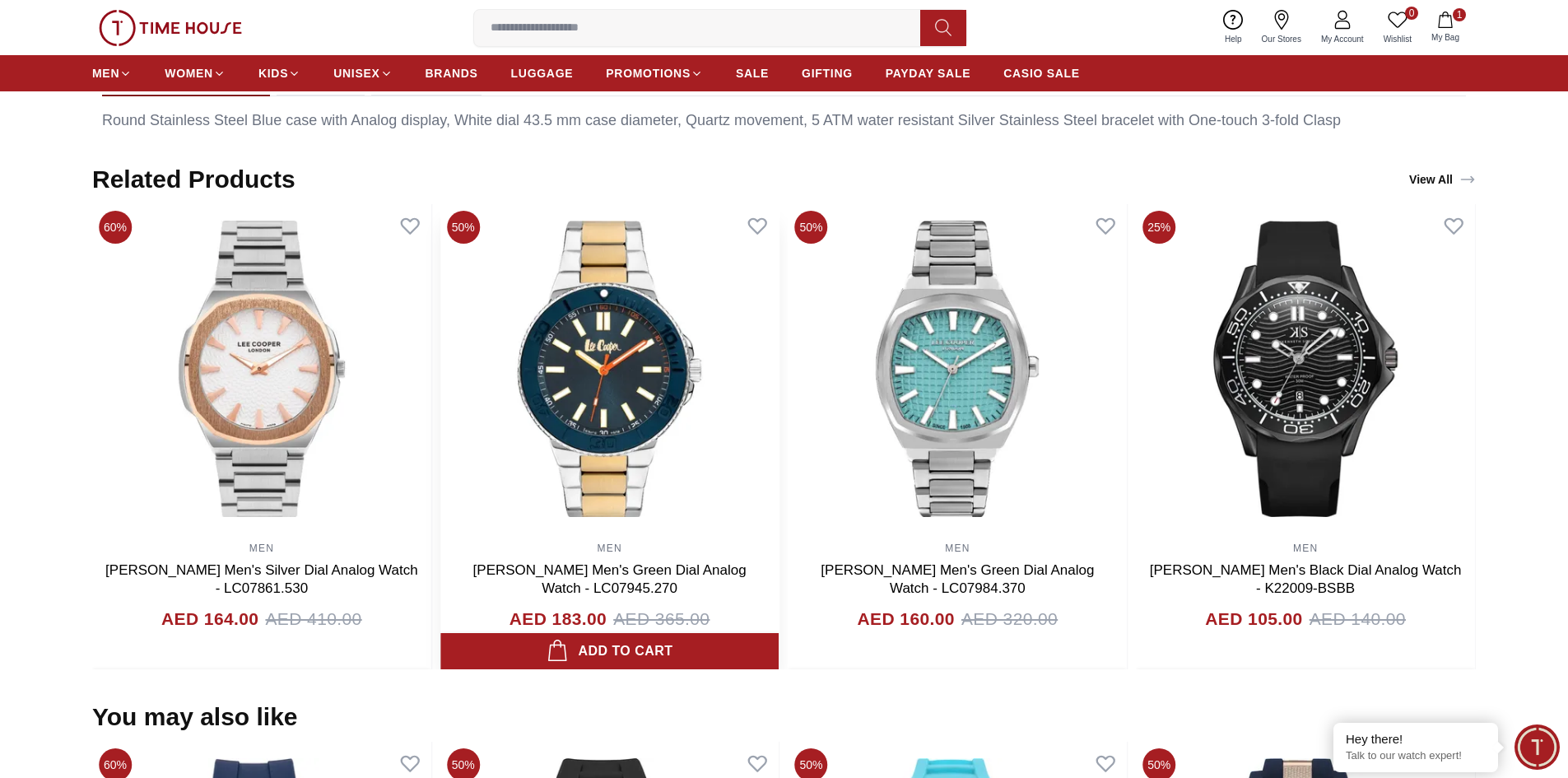
click at [604, 345] on img at bounding box center [609, 369] width 339 height 329
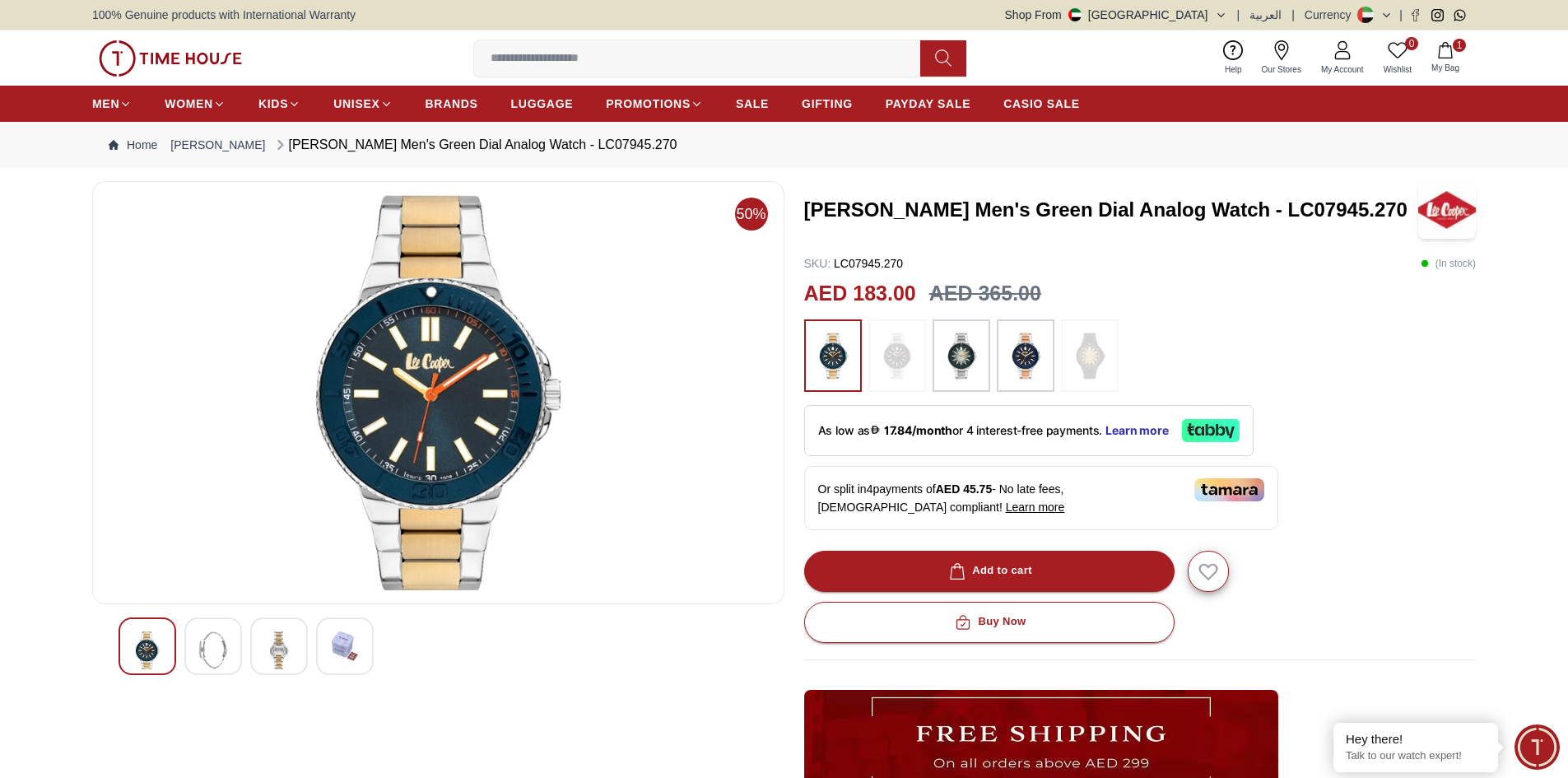
click at [966, 367] on img at bounding box center [961, 356] width 41 height 56
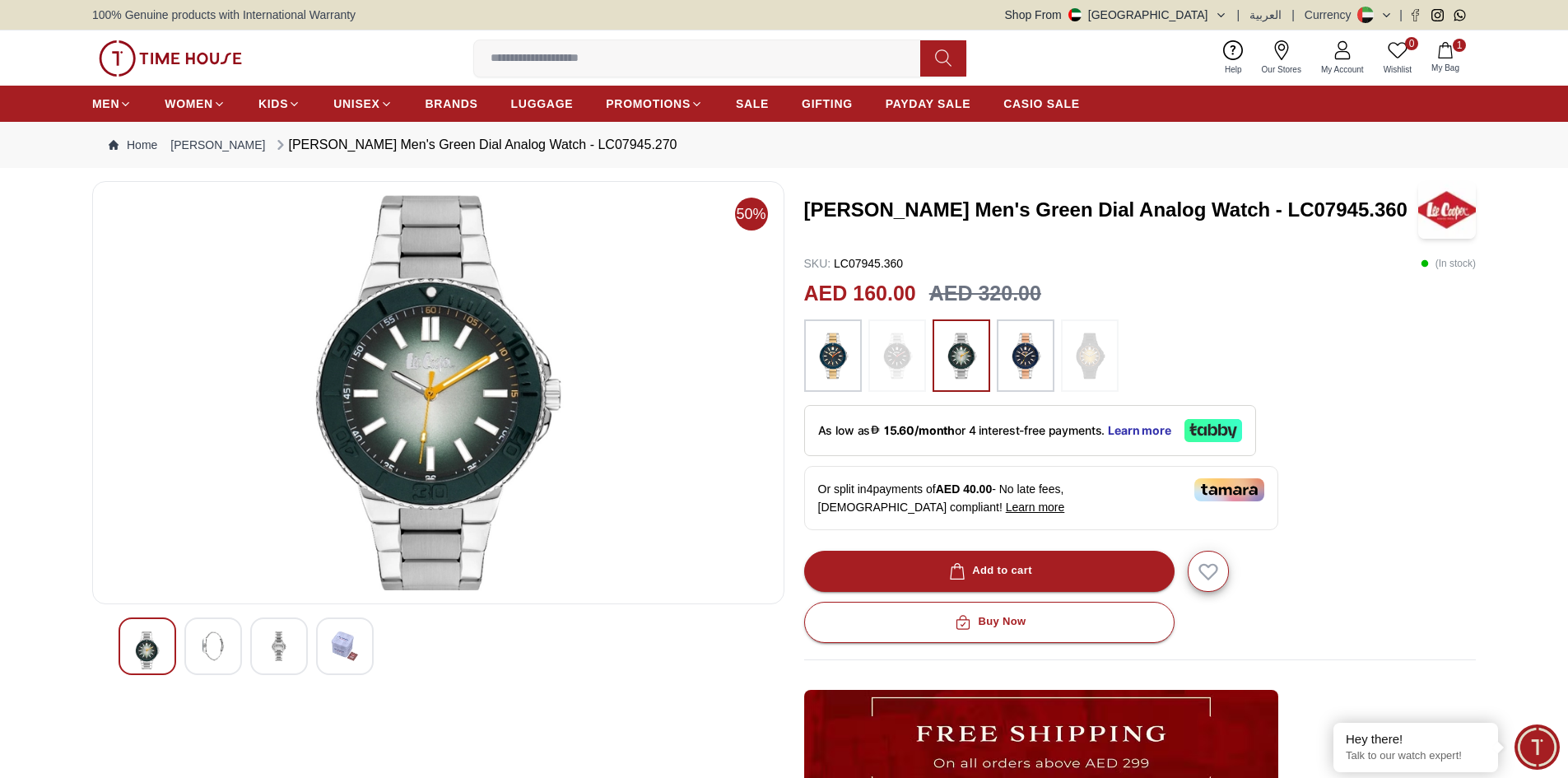
click at [289, 645] on img at bounding box center [279, 645] width 30 height 30
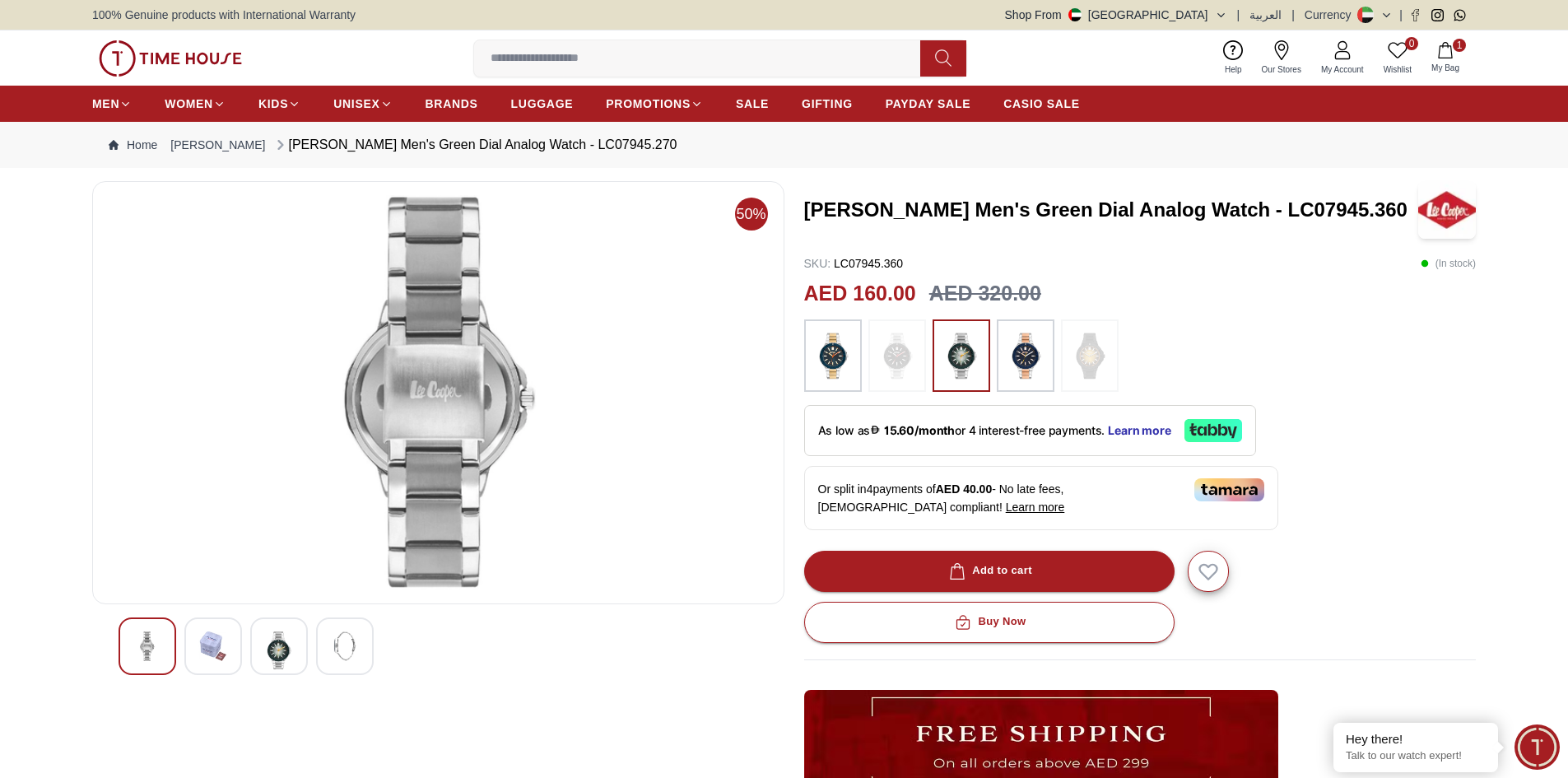
click at [149, 636] on img at bounding box center [147, 645] width 30 height 30
click at [844, 360] on img at bounding box center [833, 356] width 41 height 56
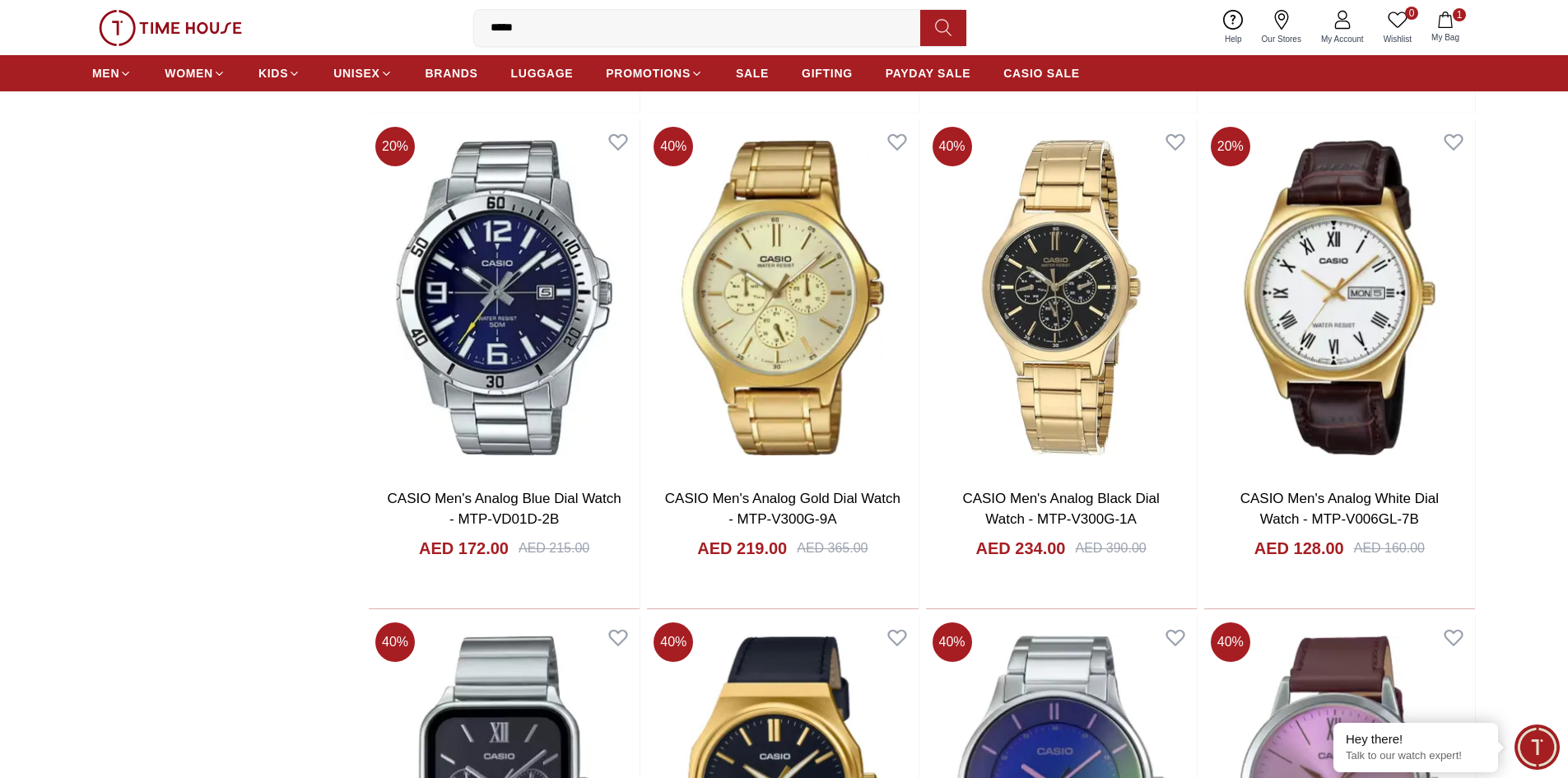
scroll to position [8768, 0]
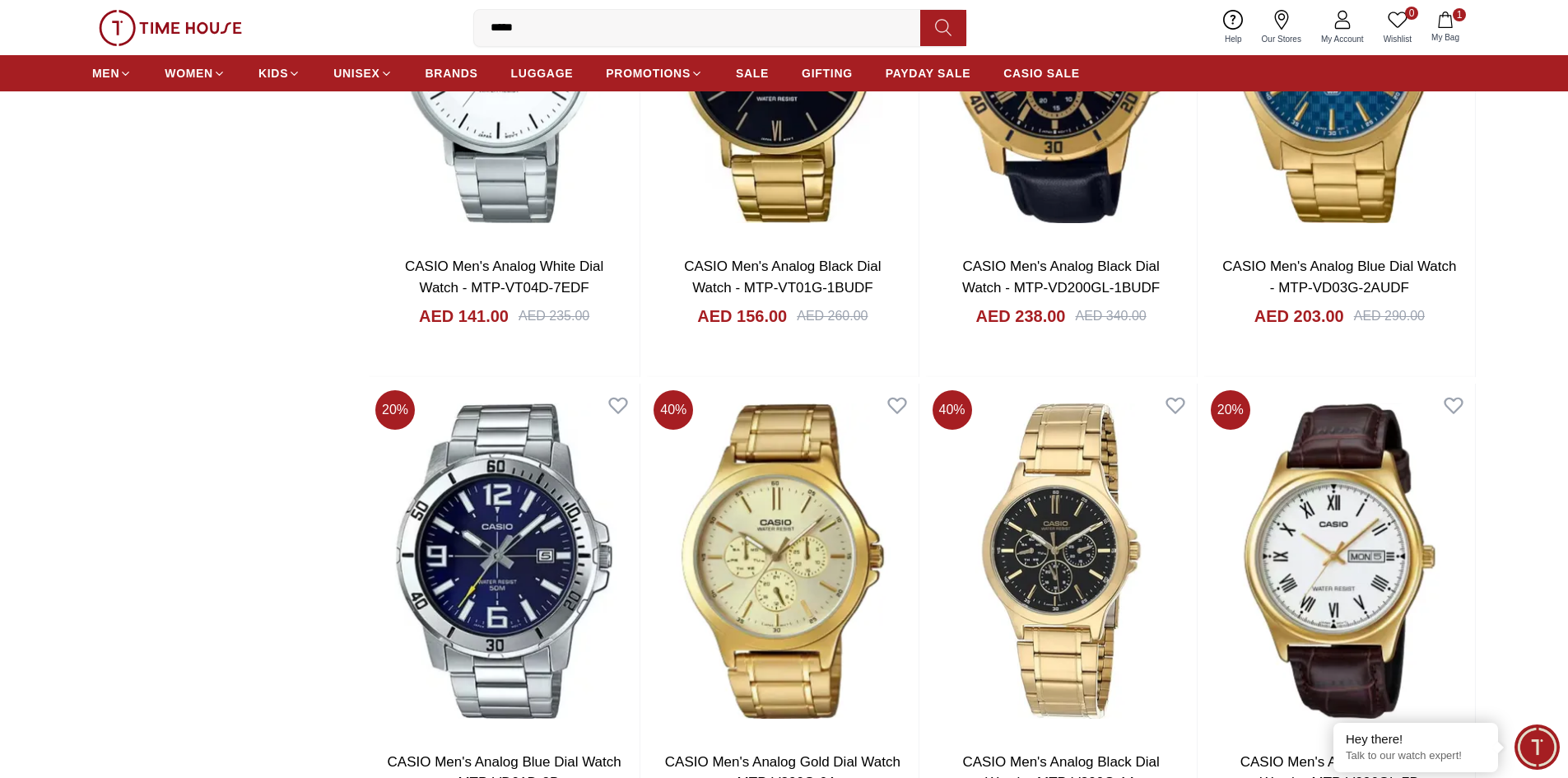
click at [577, 30] on input "*****" at bounding box center [704, 28] width 460 height 33
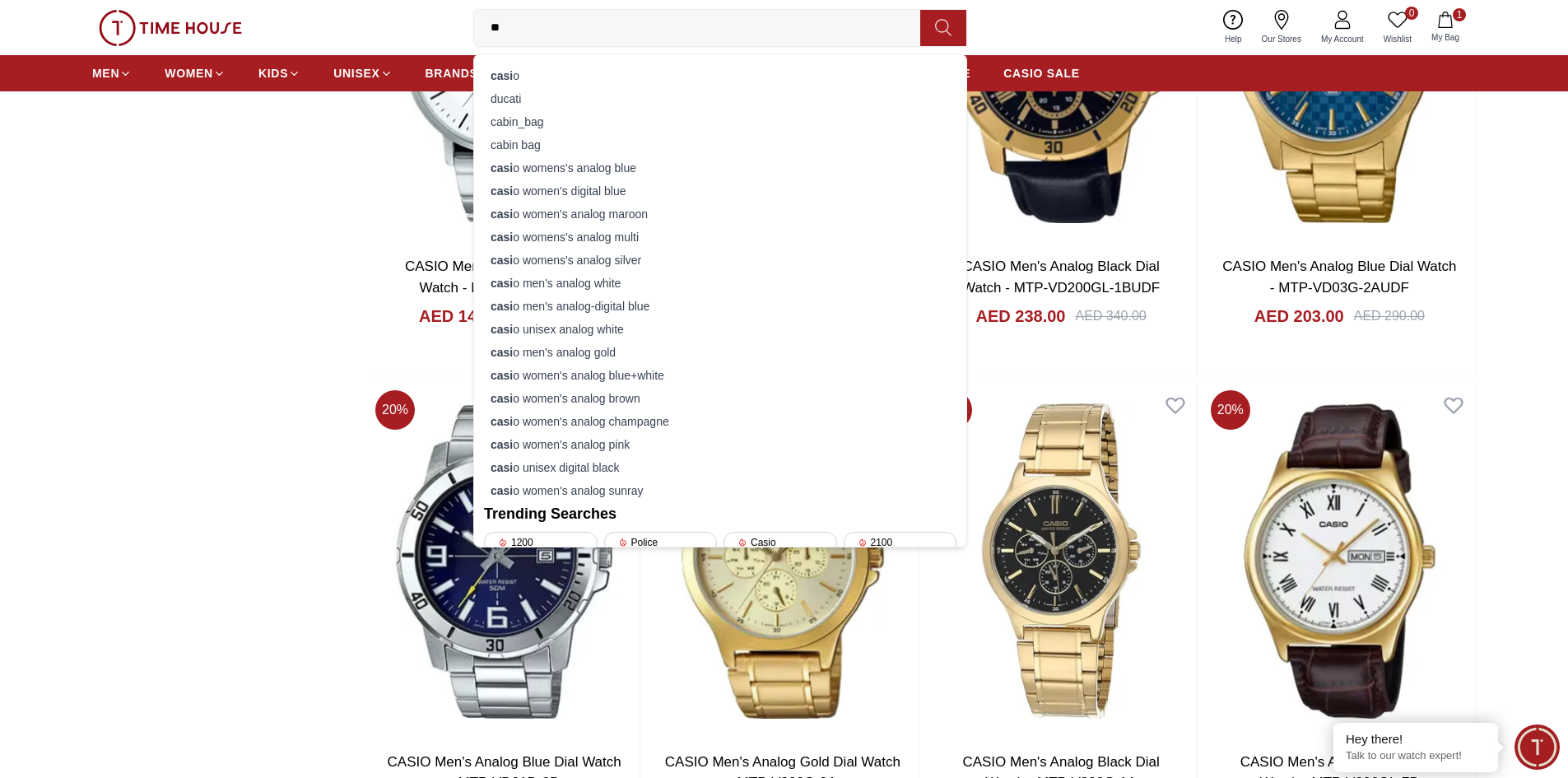
type input "*"
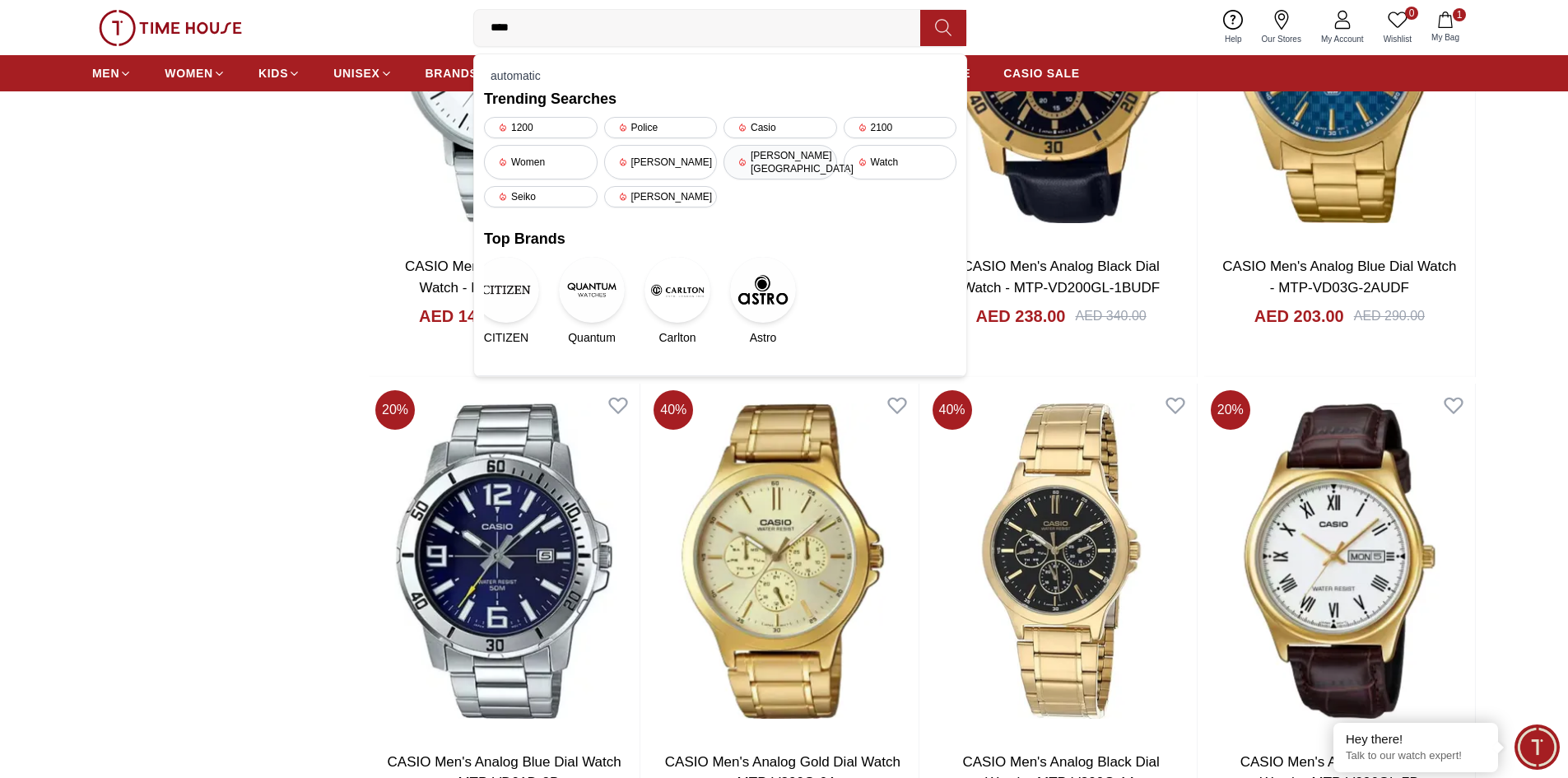
type input "****"
click at [793, 158] on div "[PERSON_NAME][GEOGRAPHIC_DATA]" at bounding box center [781, 162] width 113 height 35
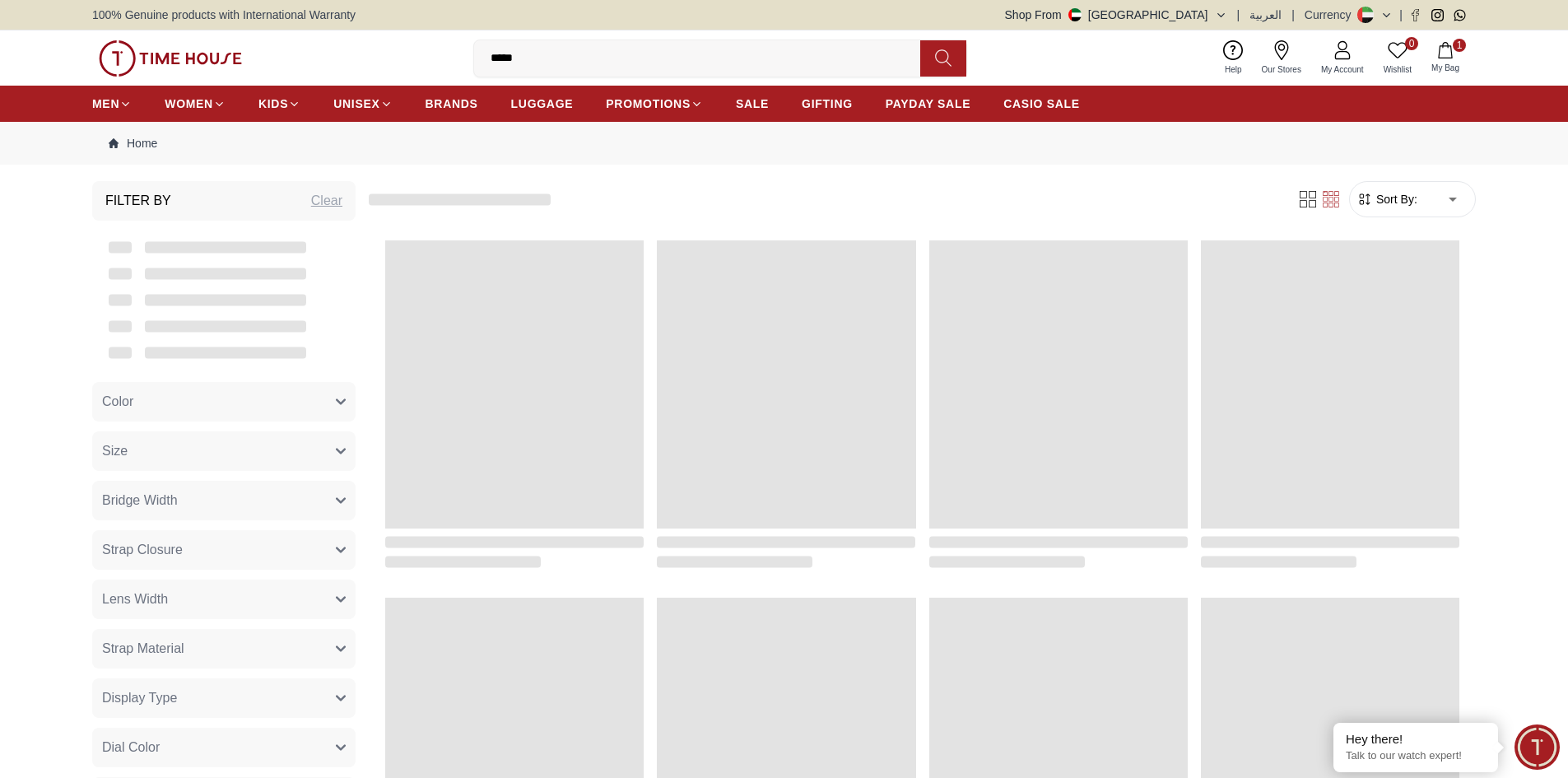
scroll to position [1525, 0]
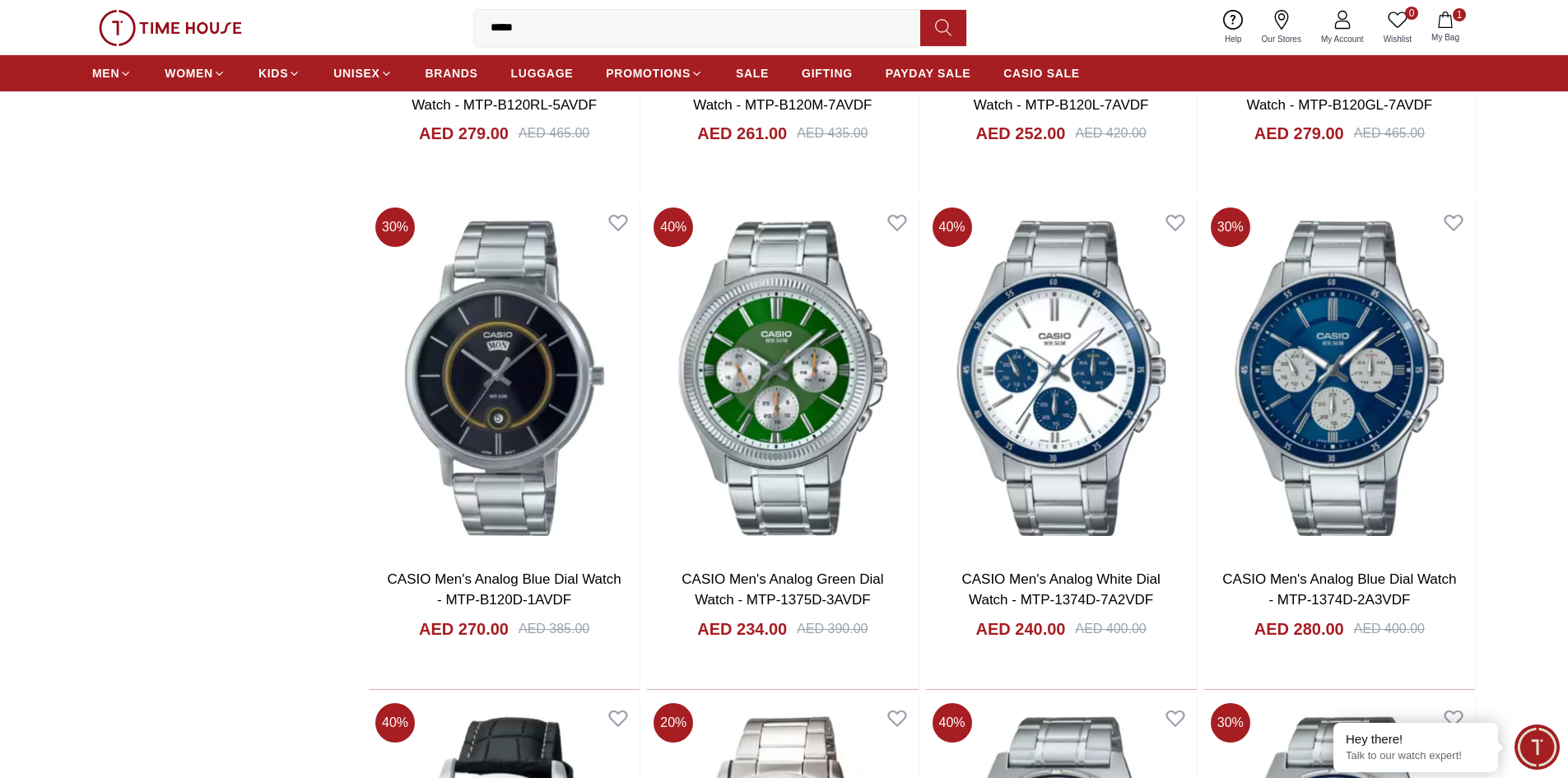
click at [548, 25] on input "*****" at bounding box center [704, 28] width 460 height 33
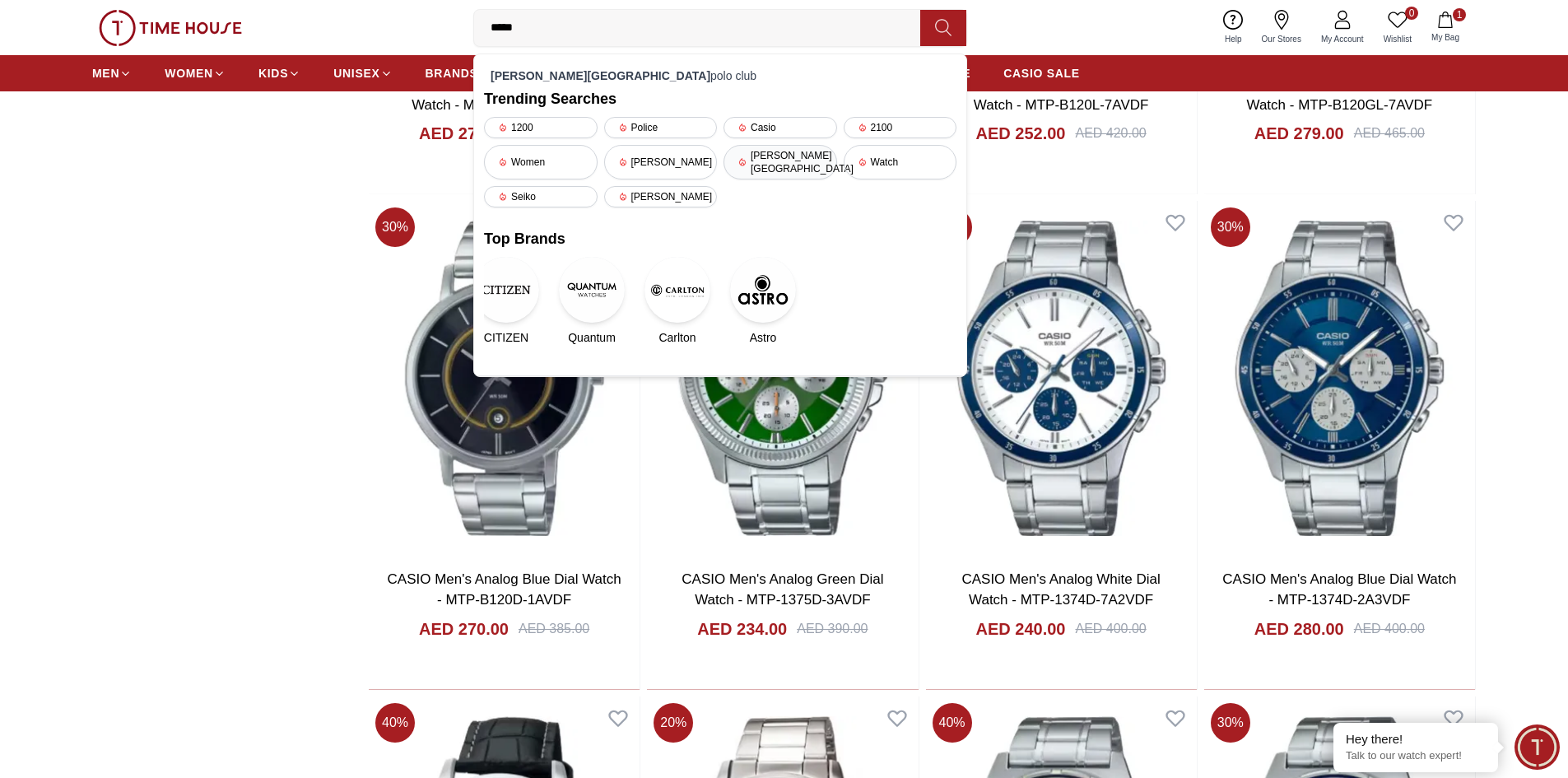
click at [776, 158] on div "[PERSON_NAME][GEOGRAPHIC_DATA]" at bounding box center [781, 162] width 113 height 35
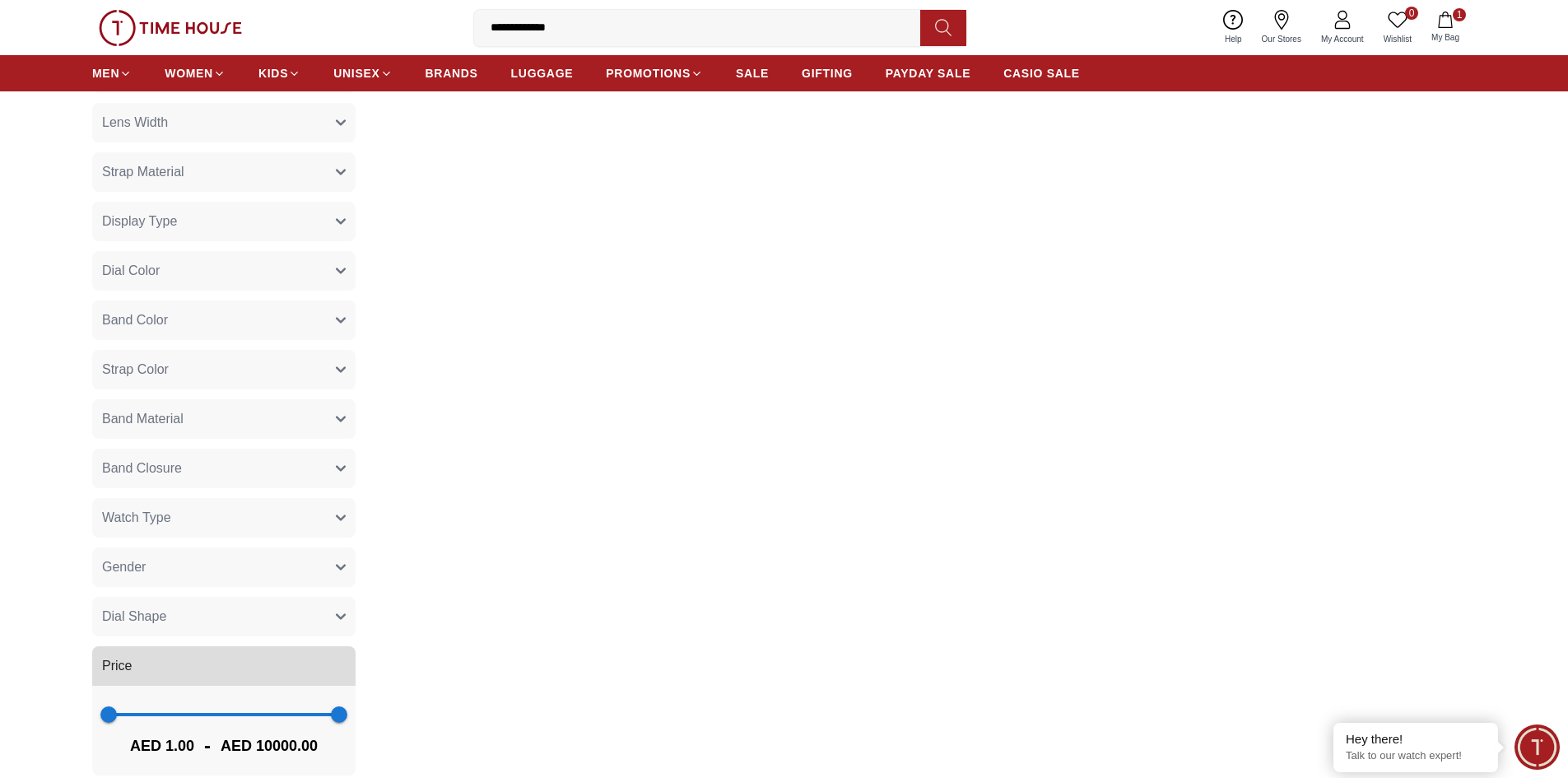
scroll to position [576, 0]
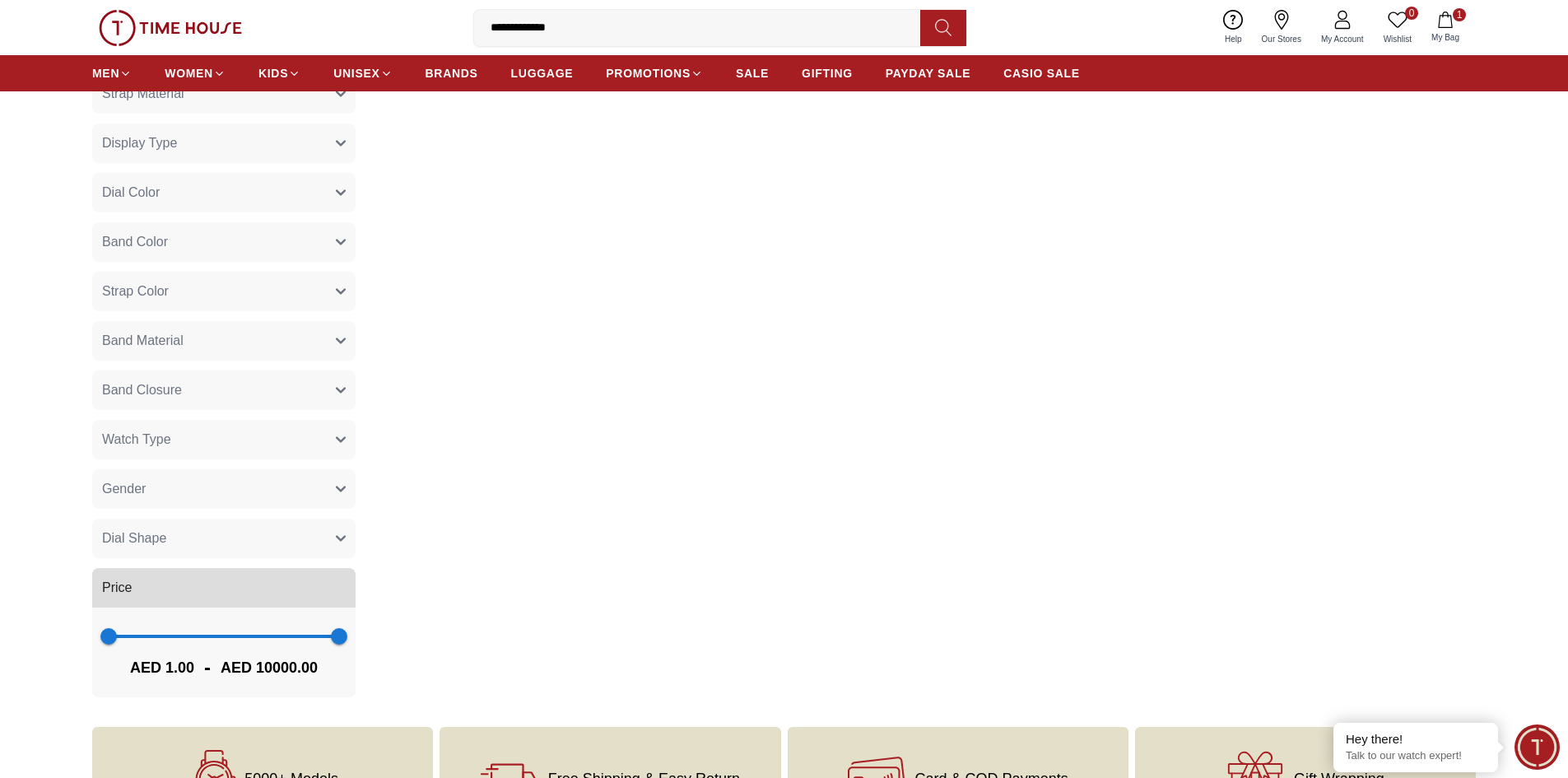
click at [211, 295] on button "Strap Color" at bounding box center [224, 291] width 264 height 40
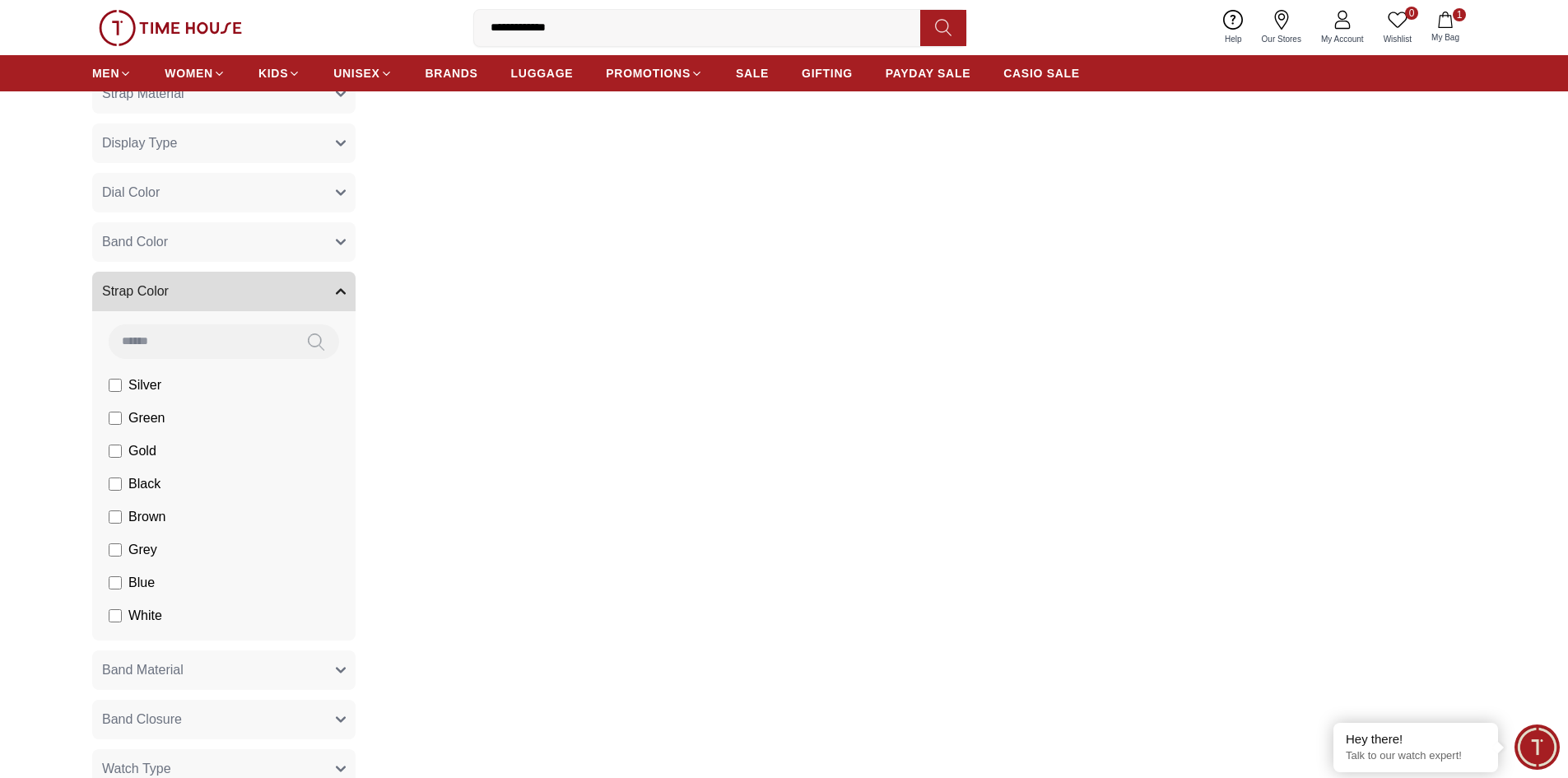
click at [183, 243] on button "Band Color" at bounding box center [224, 242] width 264 height 40
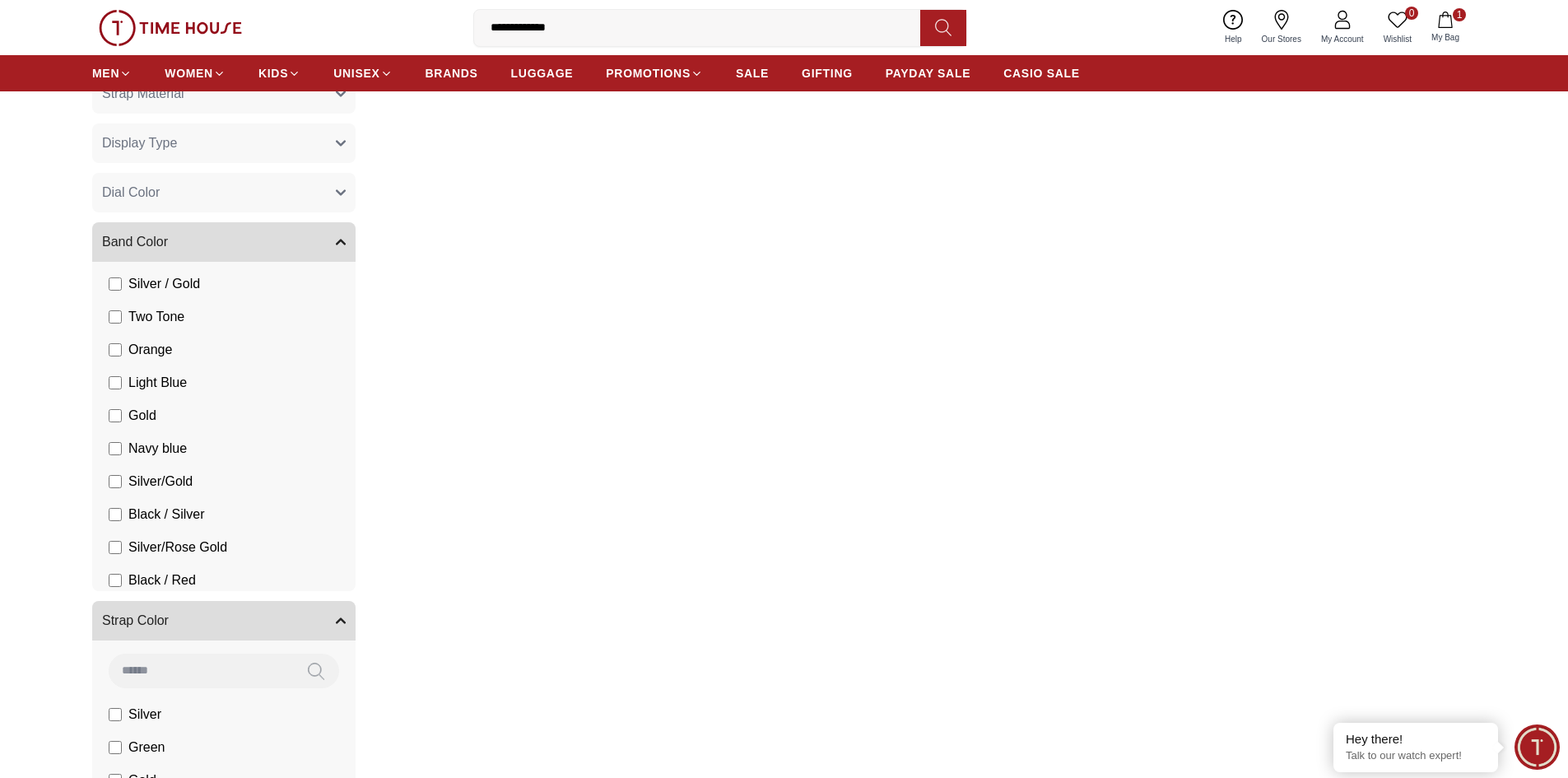
scroll to position [519, 0]
click at [187, 578] on span "Black / Red" at bounding box center [162, 574] width 68 height 19
click at [154, 571] on span "Black / Red" at bounding box center [162, 574] width 68 height 19
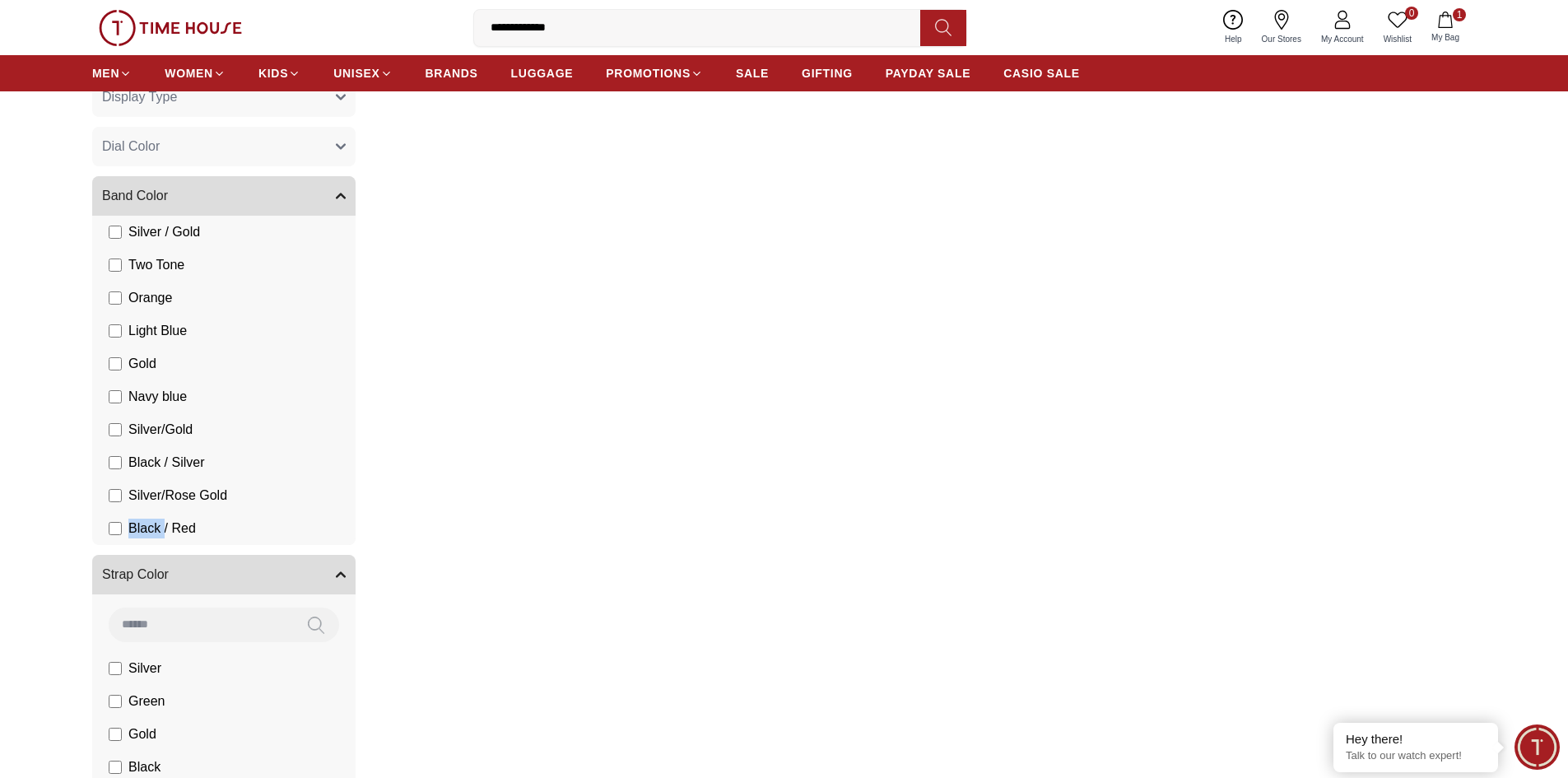
scroll to position [659, 0]
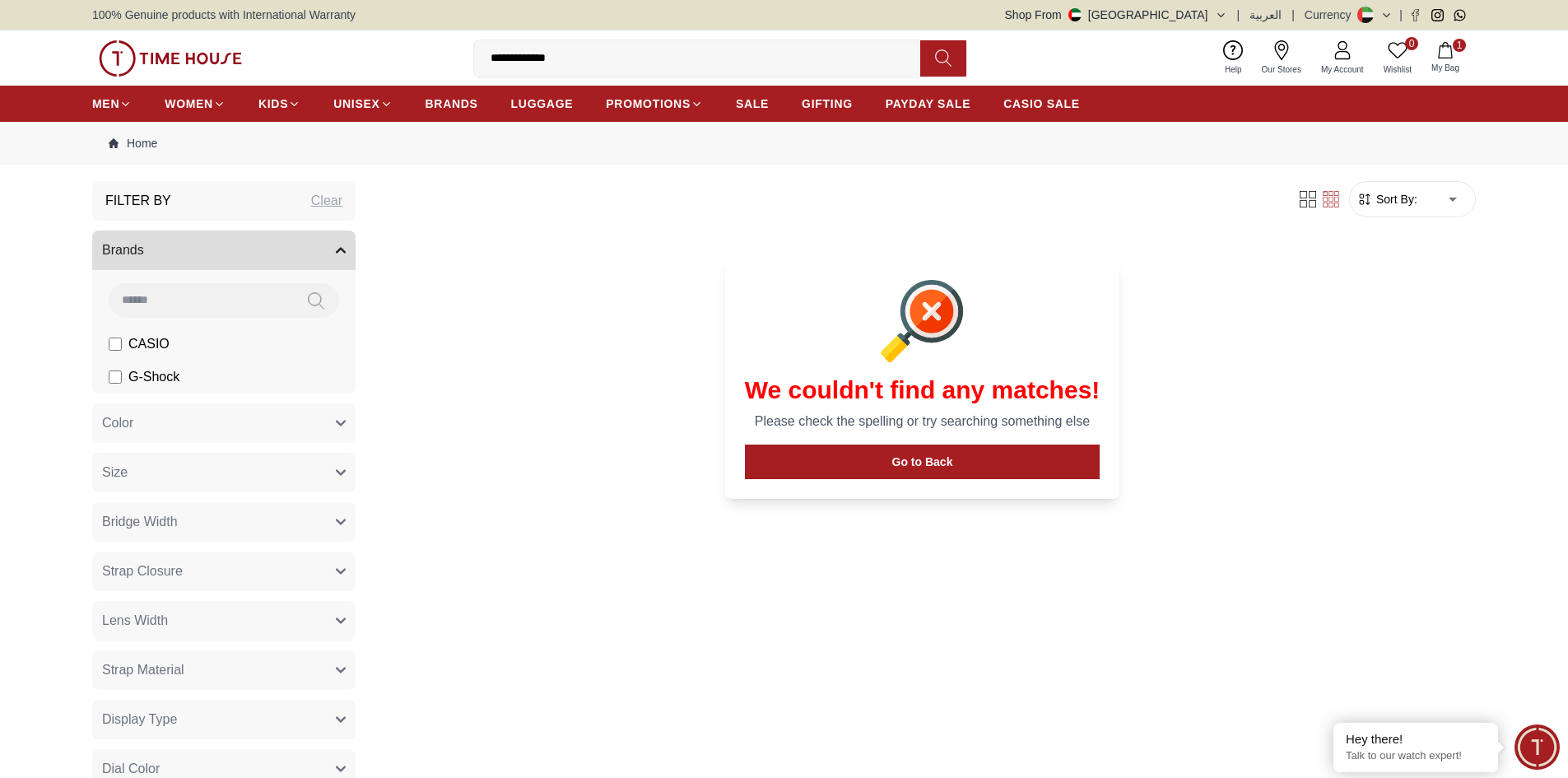
click at [274, 300] on input at bounding box center [201, 299] width 184 height 33
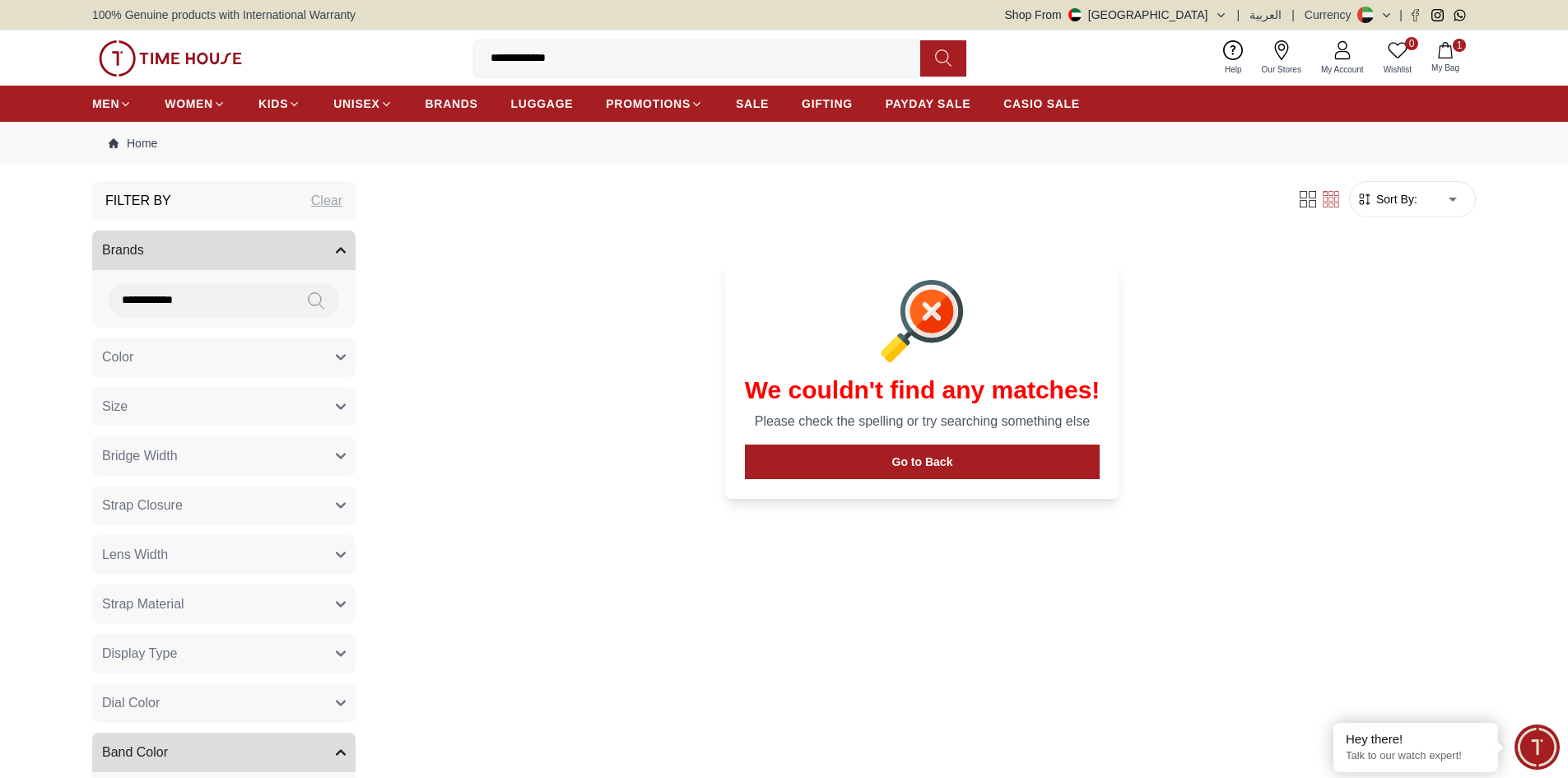
drag, startPoint x: 165, startPoint y: 302, endPoint x: 150, endPoint y: 299, distance: 15.3
click at [151, 299] on input "**********" at bounding box center [201, 299] width 184 height 33
type input "**********"
drag, startPoint x: 139, startPoint y: 301, endPoint x: 464, endPoint y: 355, distance: 329.5
click at [464, 355] on div "We couldn't find any matches! Please check the spelling or try searching someth…" at bounding box center [923, 371] width 1108 height 295
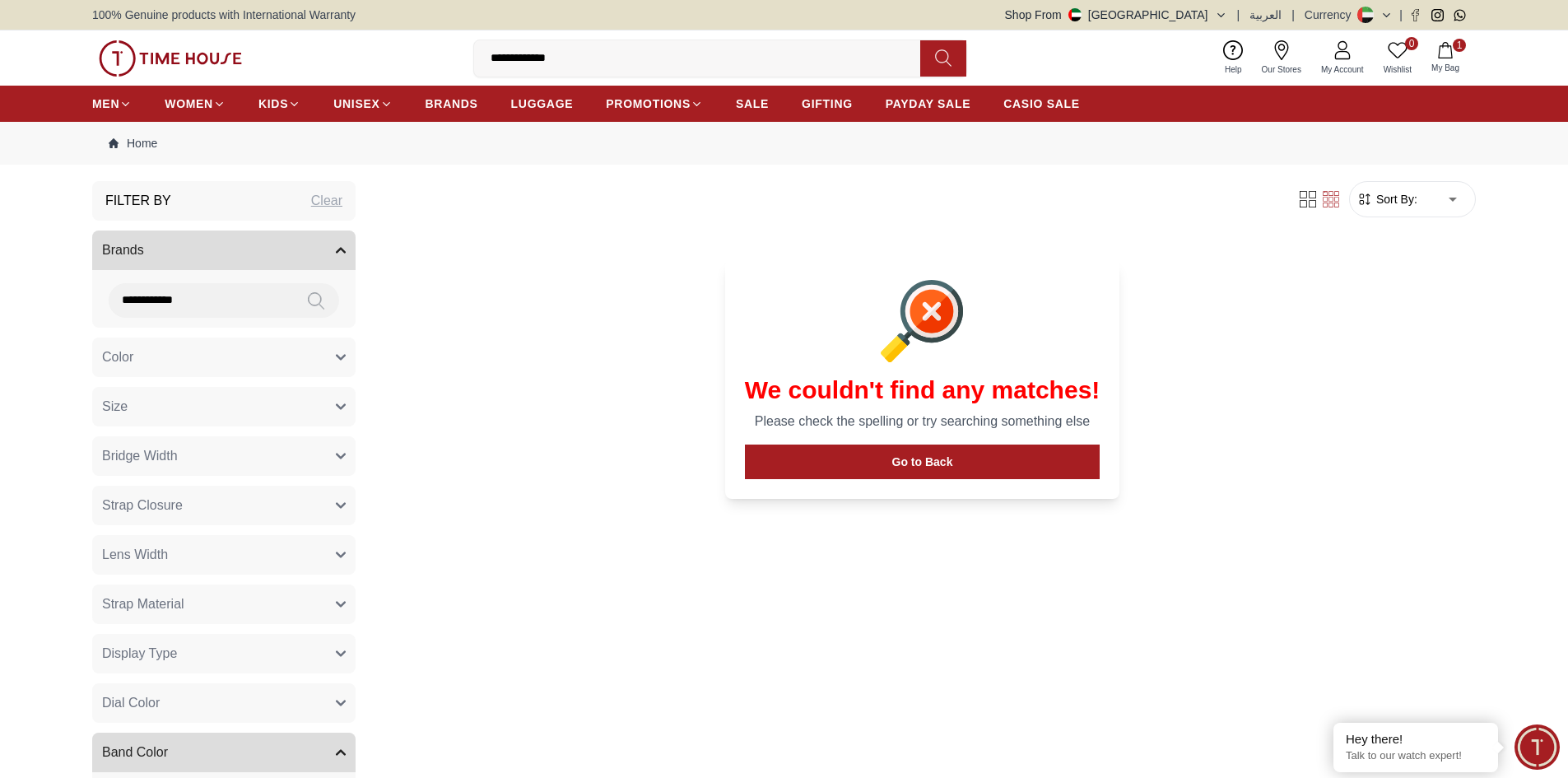
click at [313, 294] on icon at bounding box center [315, 301] width 16 height 19
click at [315, 296] on icon at bounding box center [315, 301] width 16 height 19
click at [591, 69] on input "**********" at bounding box center [704, 58] width 460 height 33
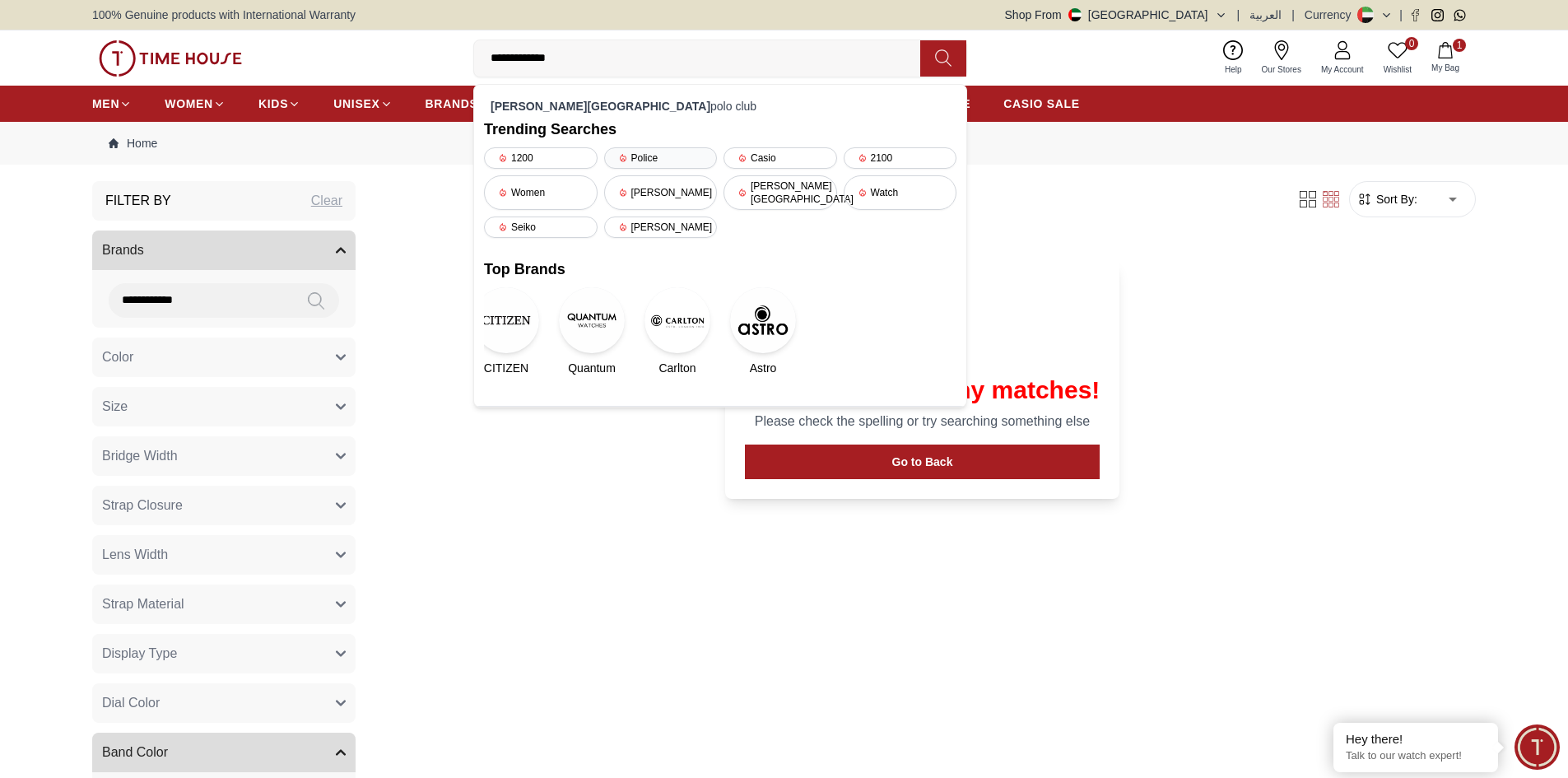
click at [635, 155] on div "Police" at bounding box center [661, 157] width 113 height 21
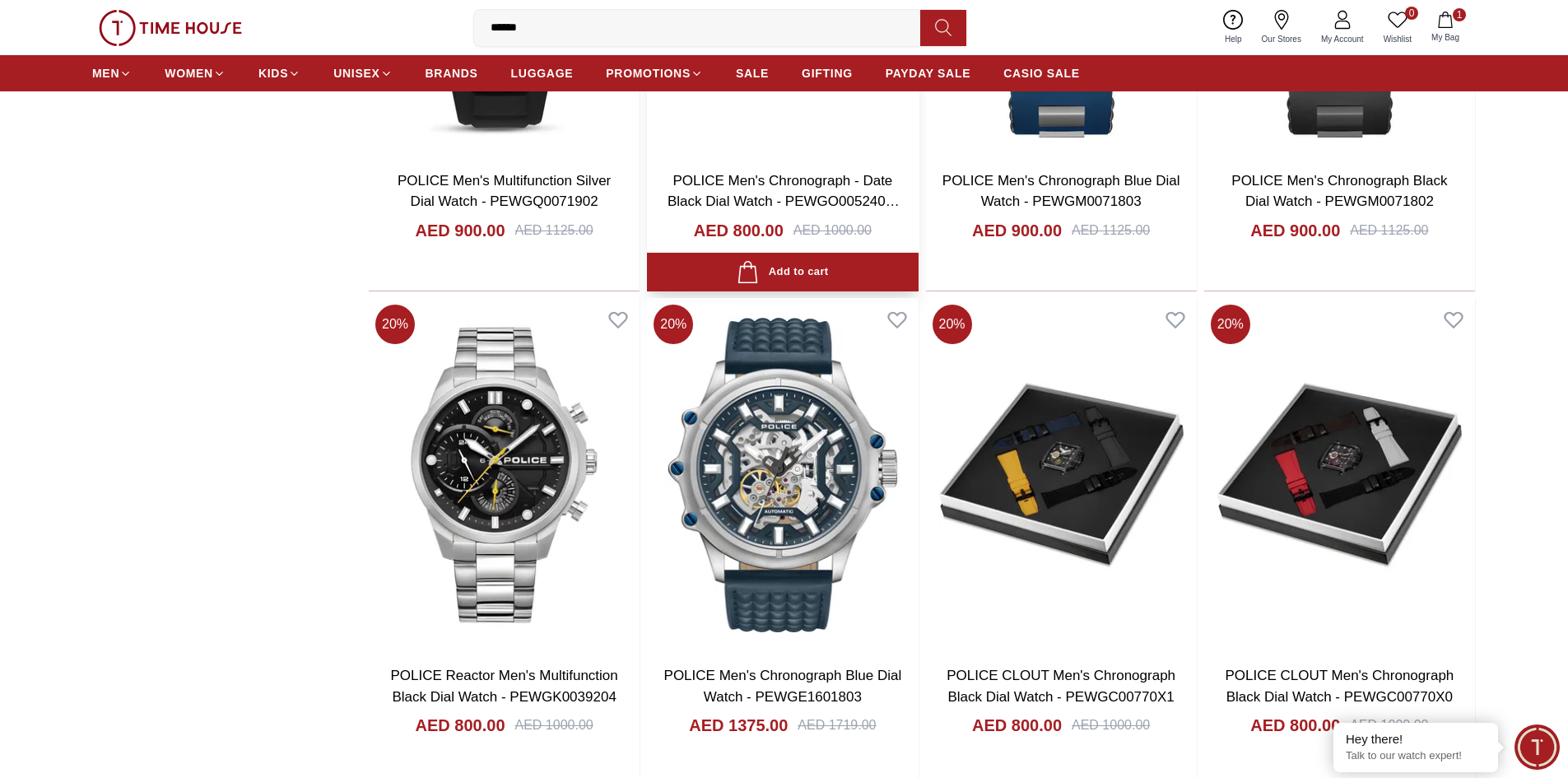
scroll to position [1976, 0]
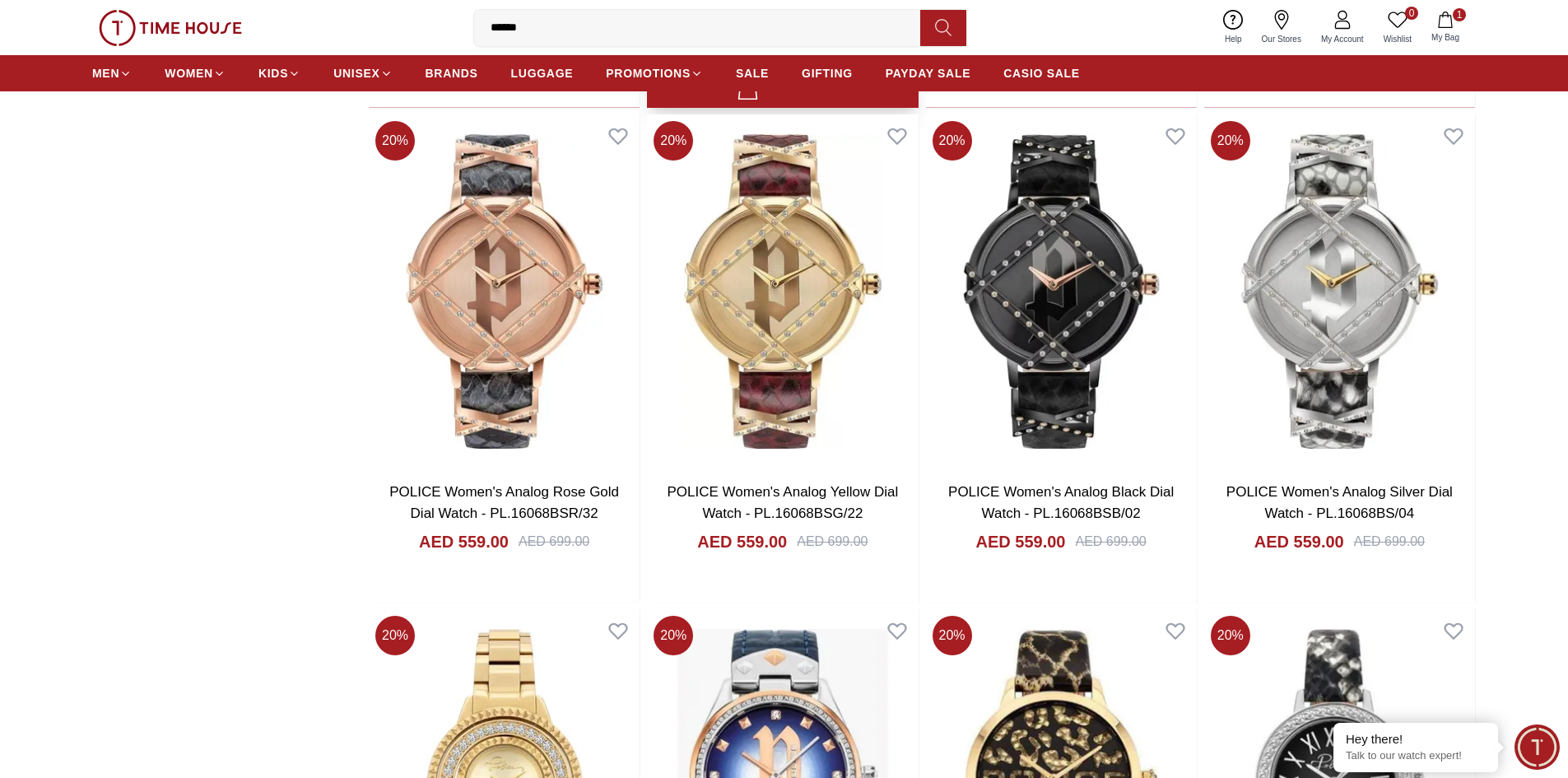
scroll to position [2881, 0]
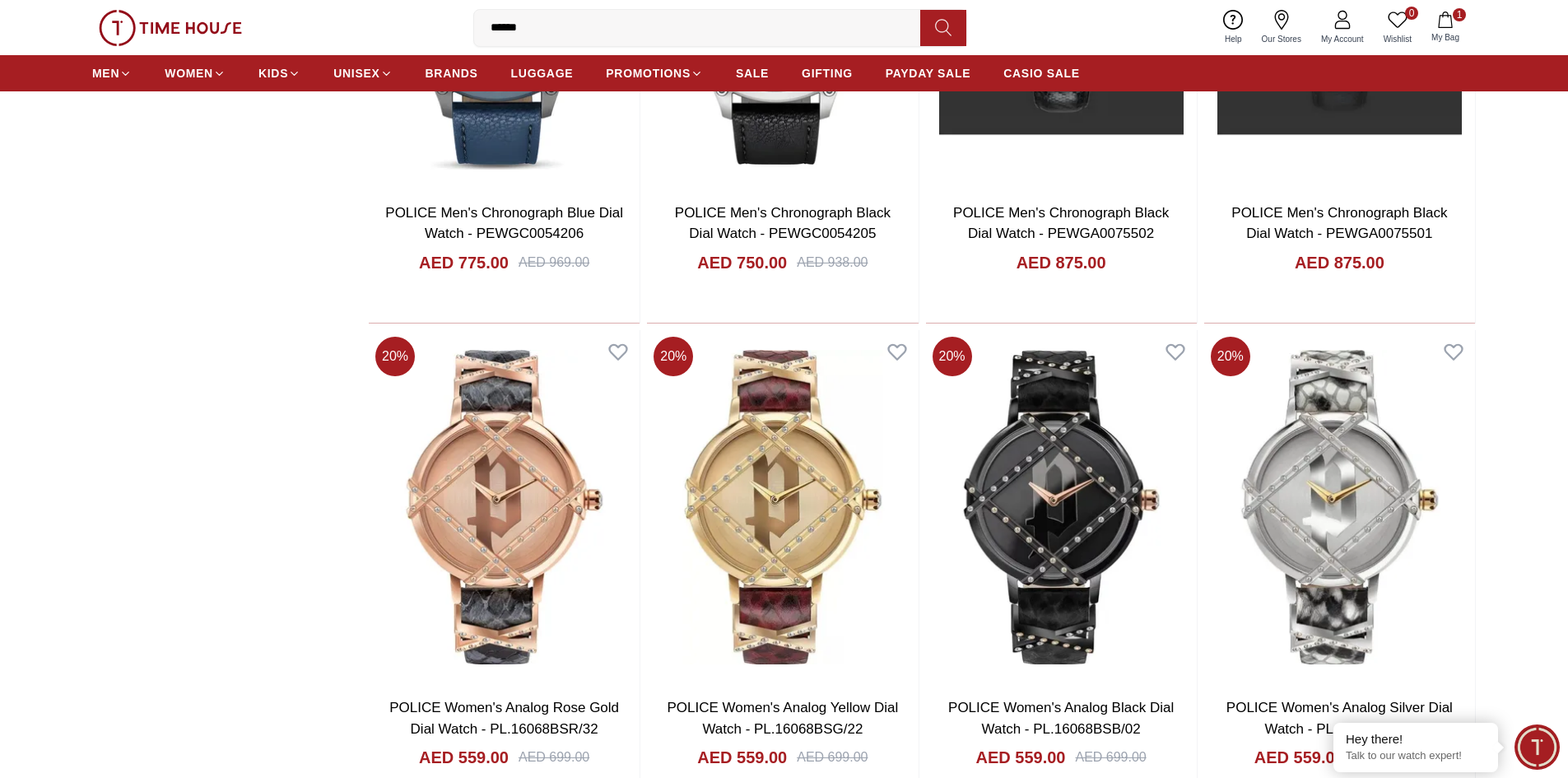
click at [586, 25] on input "******" at bounding box center [704, 28] width 460 height 33
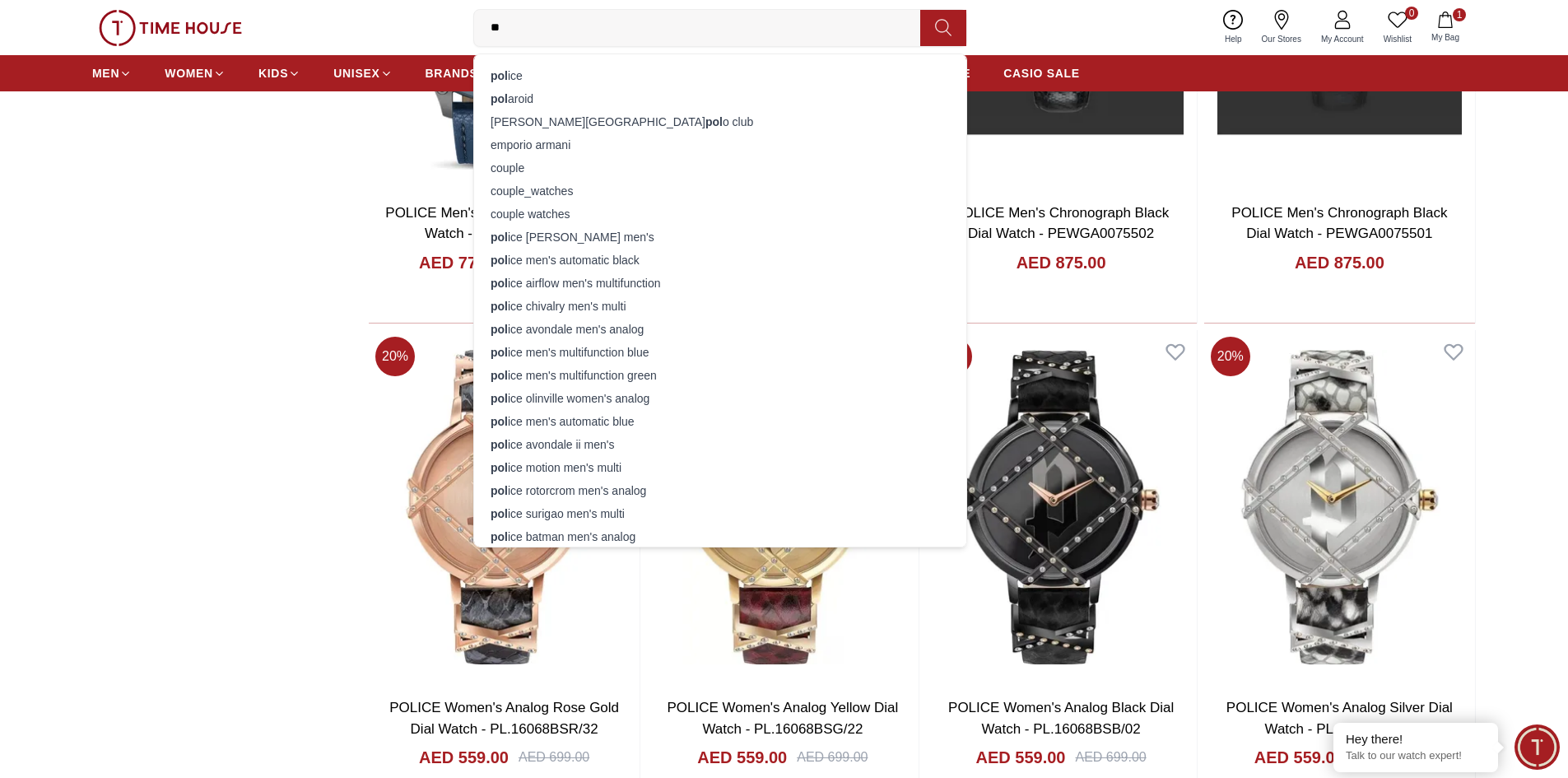
type input "*"
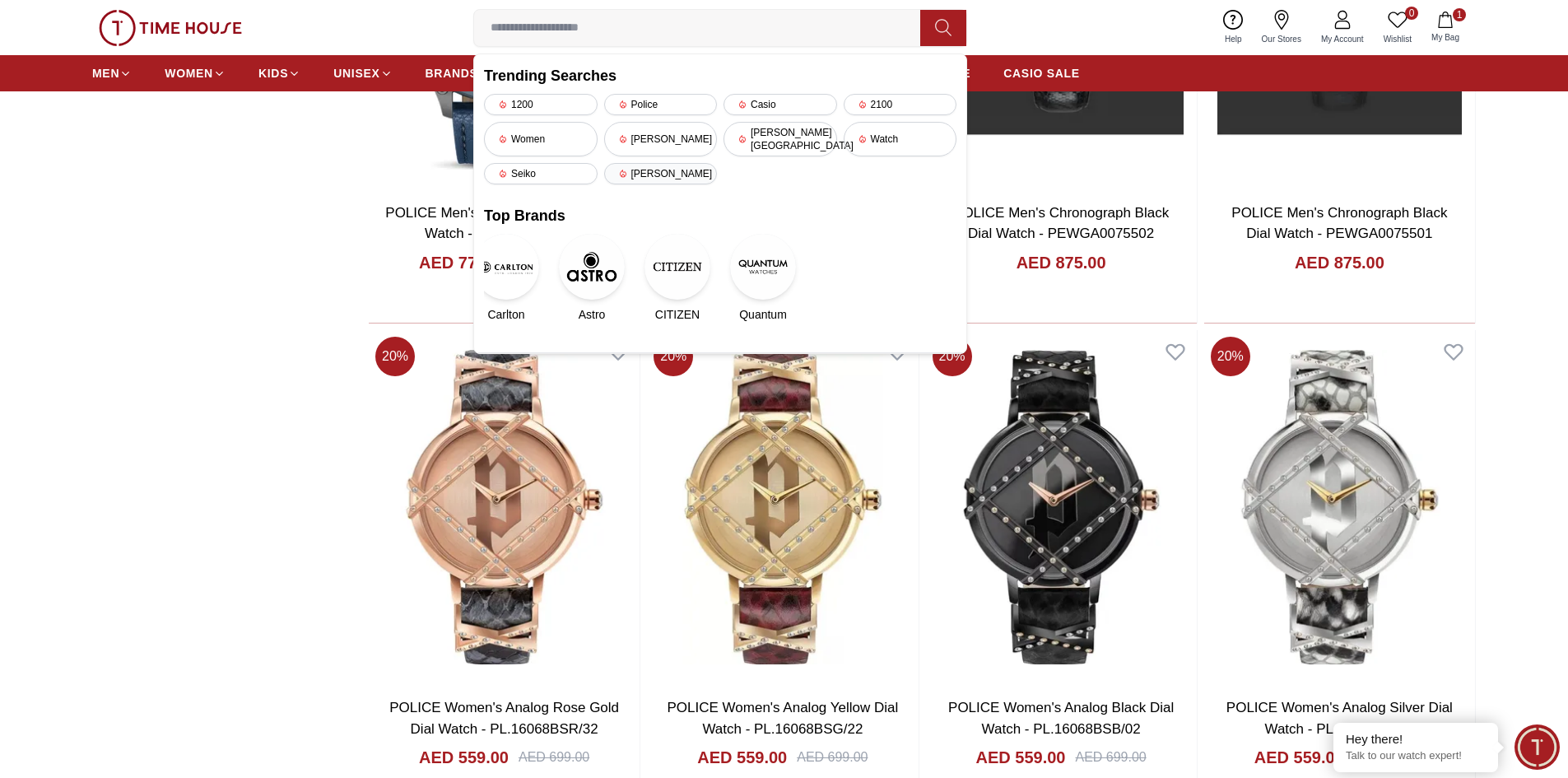
click at [657, 163] on div "[PERSON_NAME]" at bounding box center [661, 173] width 113 height 21
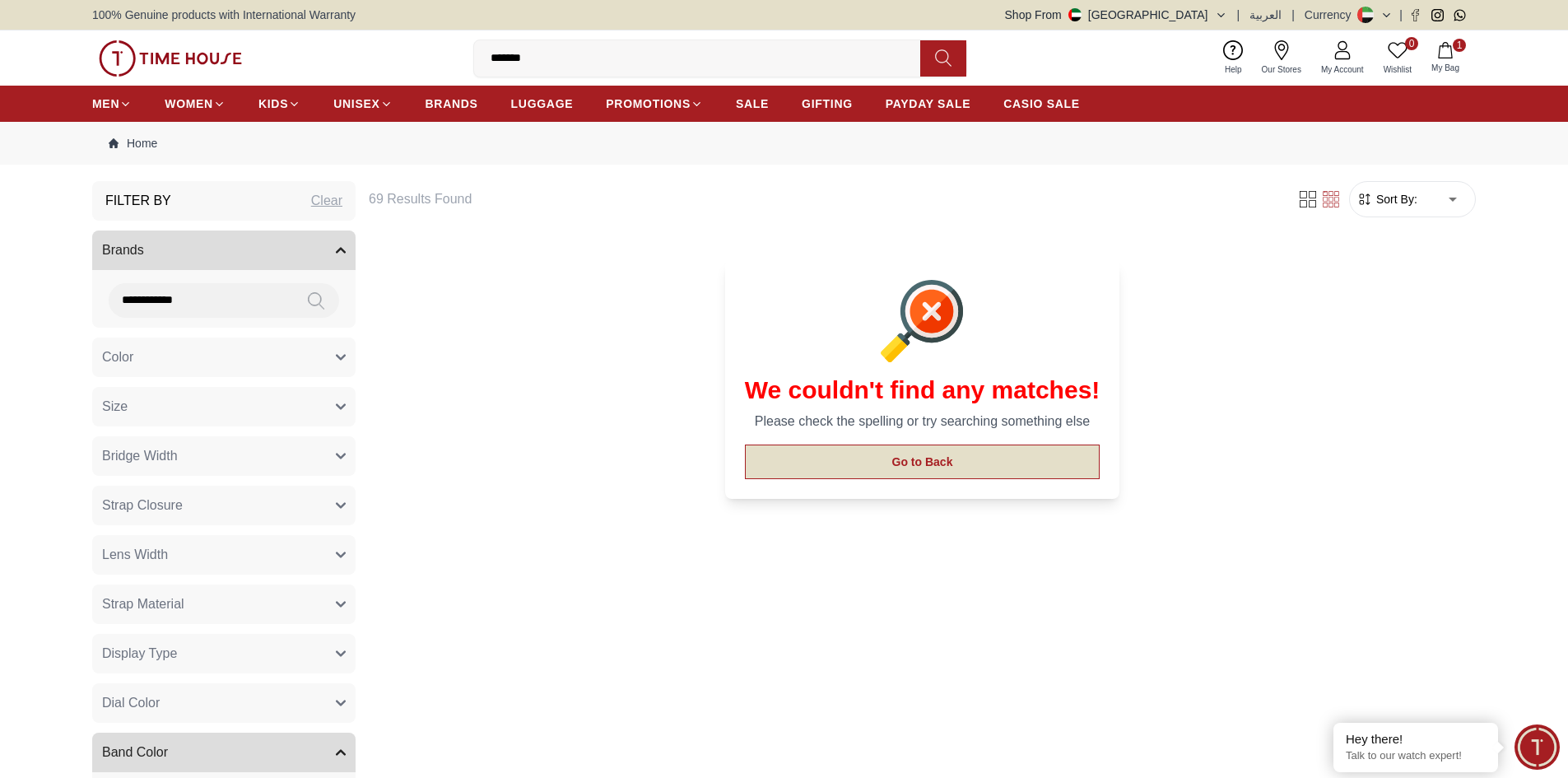
click at [918, 457] on button "Go to Back" at bounding box center [923, 461] width 356 height 35
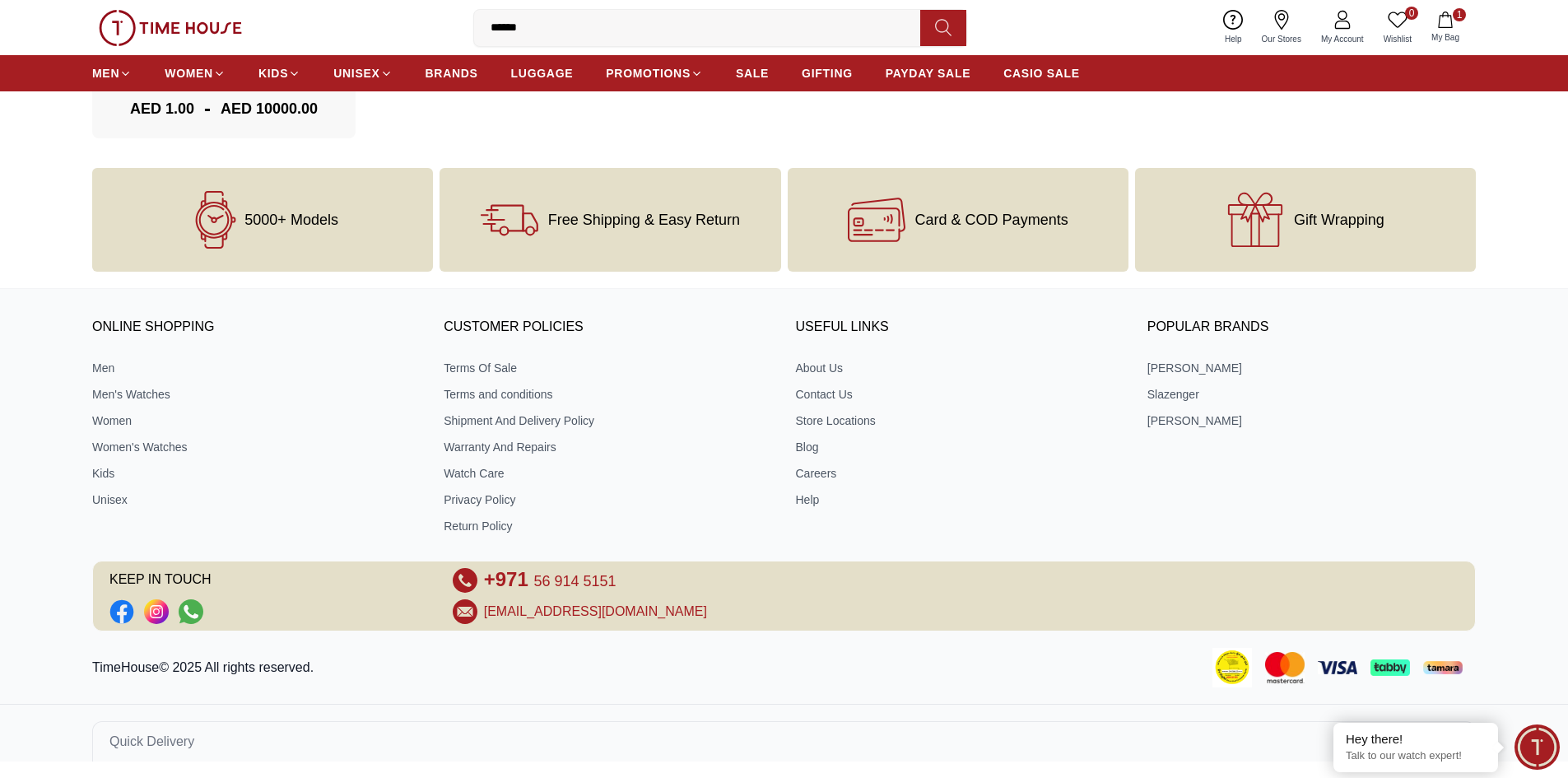
scroll to position [1850, 0]
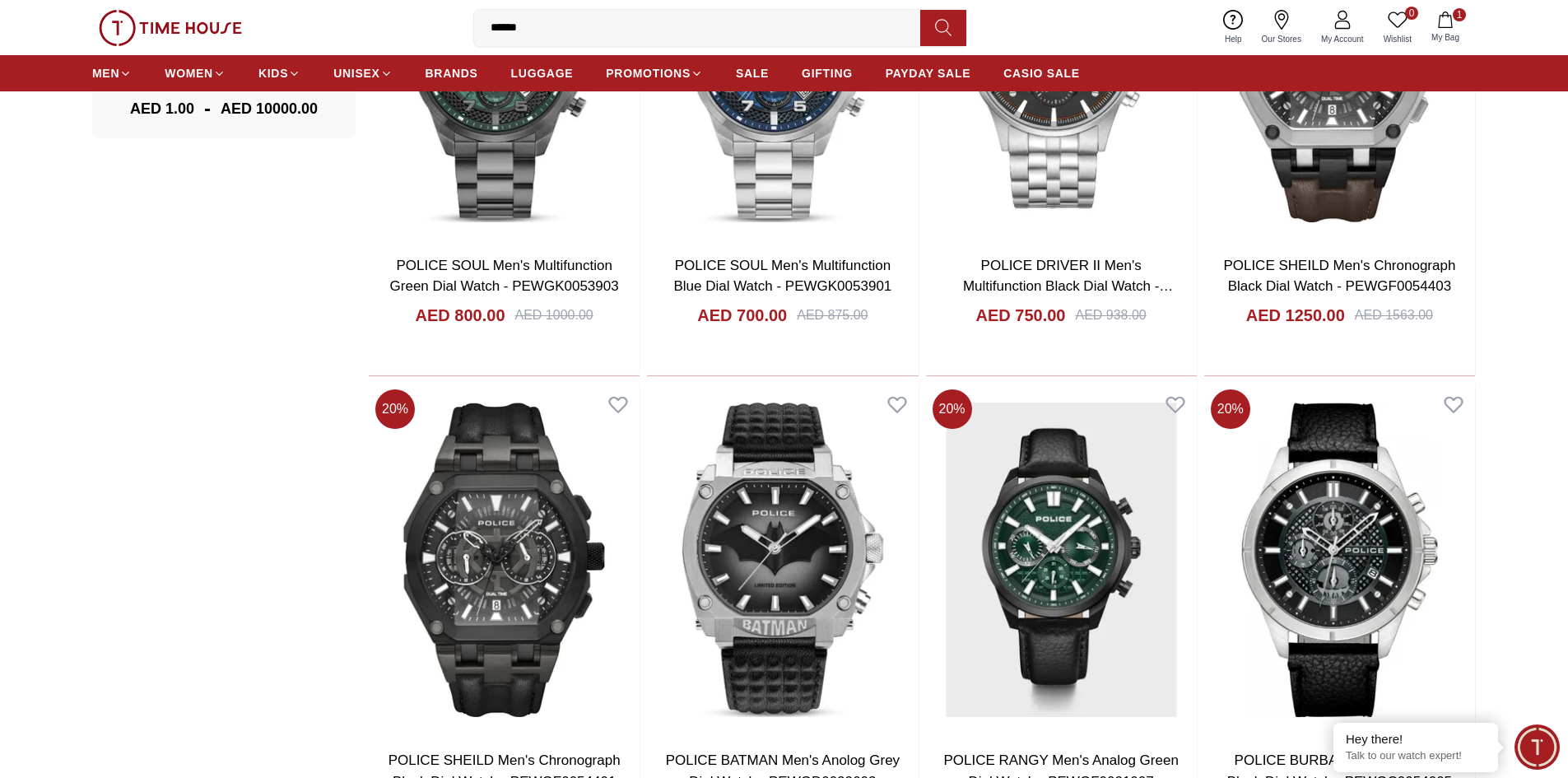
click at [596, 37] on input "******" at bounding box center [704, 28] width 460 height 33
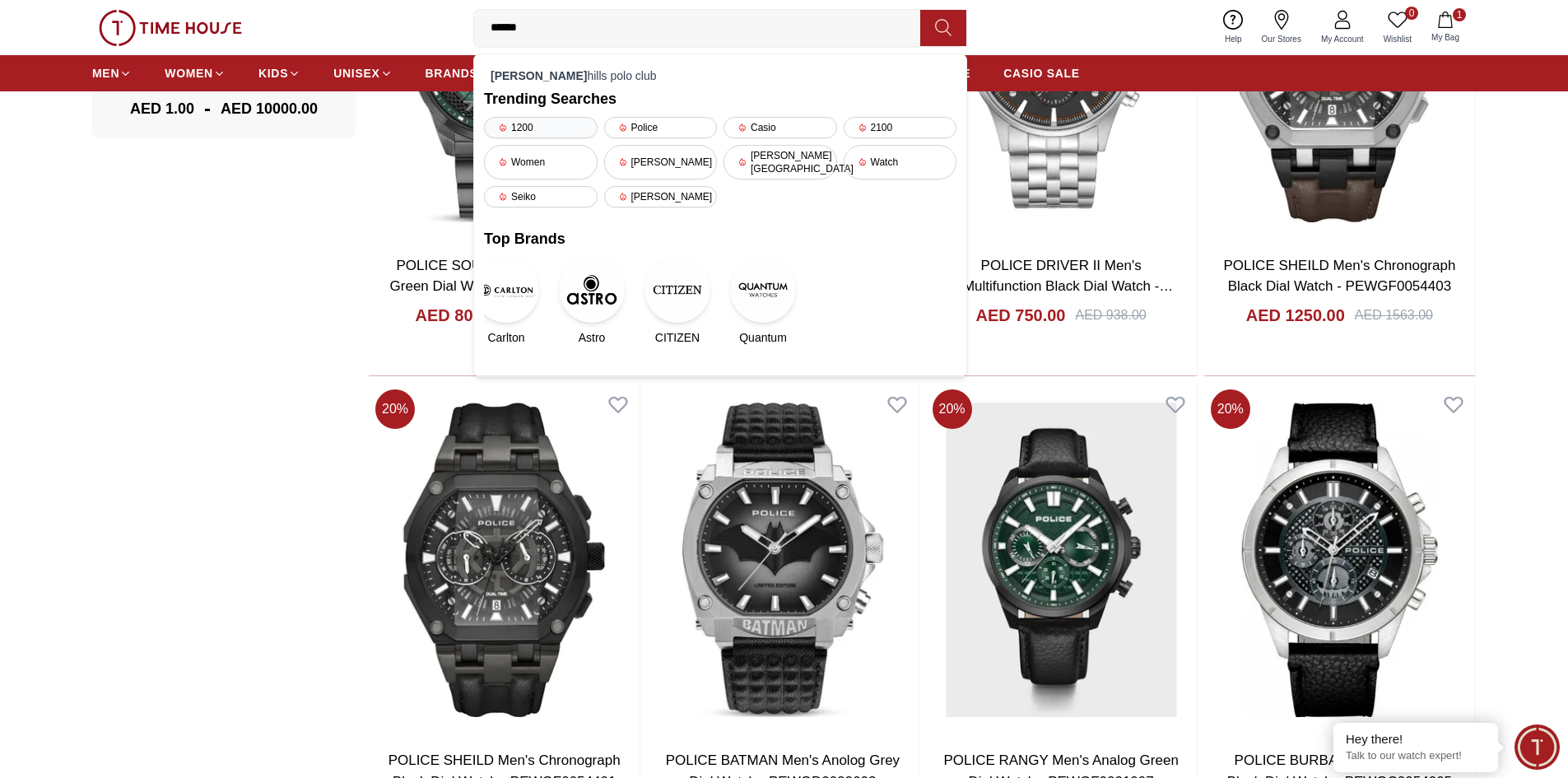
click at [556, 126] on div "1200" at bounding box center [541, 127] width 113 height 21
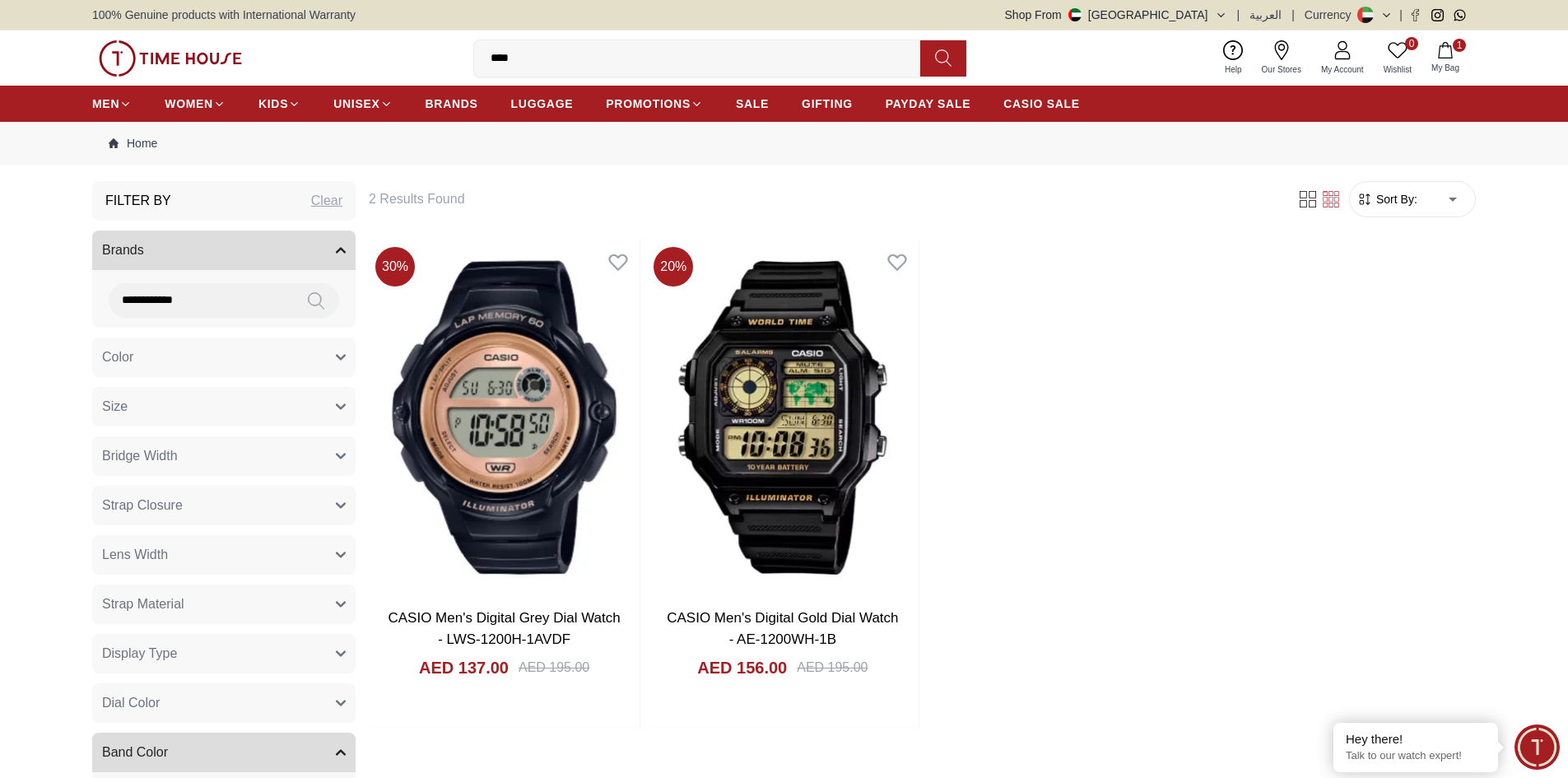
click at [555, 57] on input "****" at bounding box center [704, 58] width 460 height 33
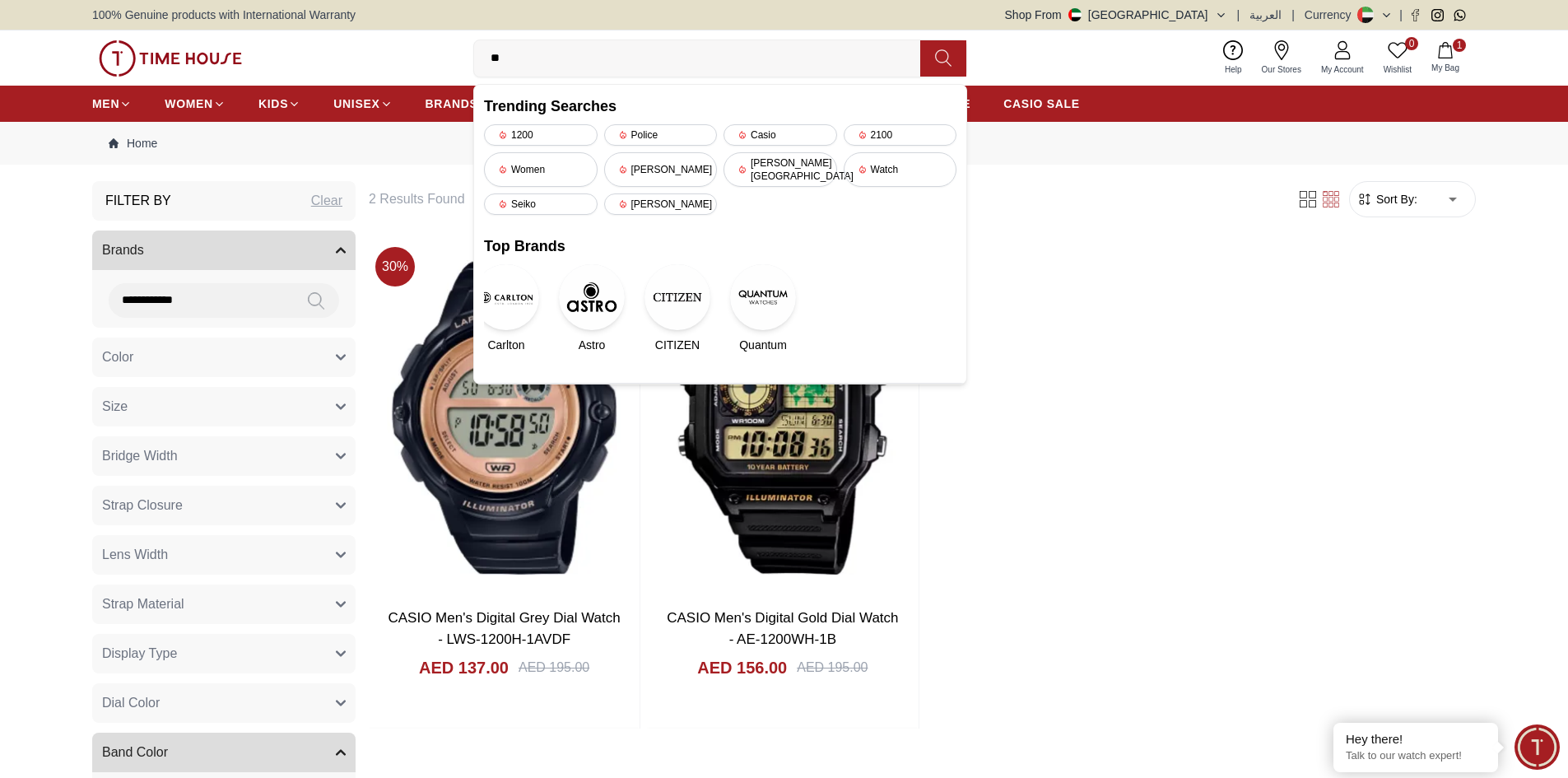
type input "*"
click at [592, 280] on img at bounding box center [592, 297] width 66 height 66
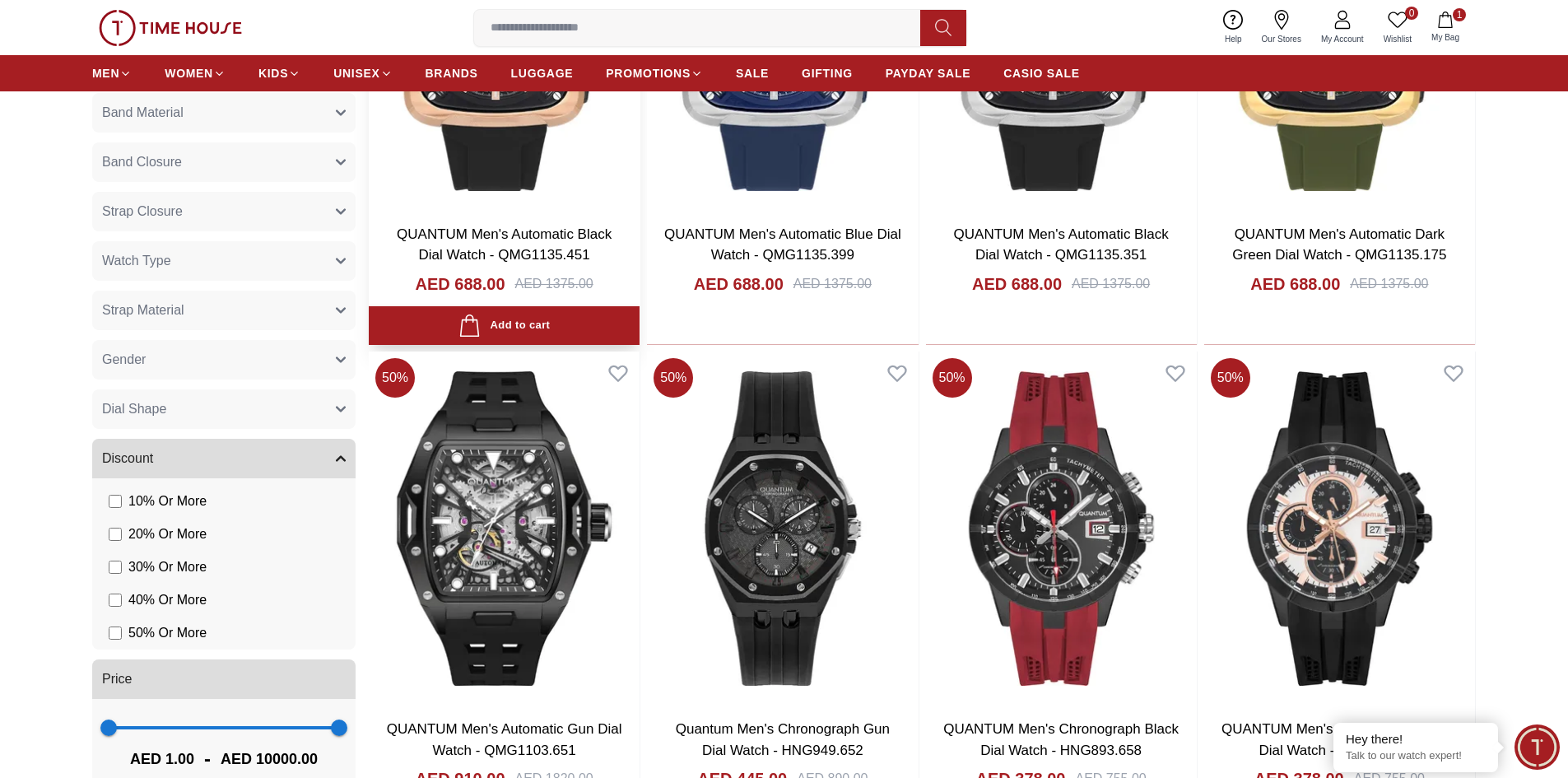
scroll to position [1070, 0]
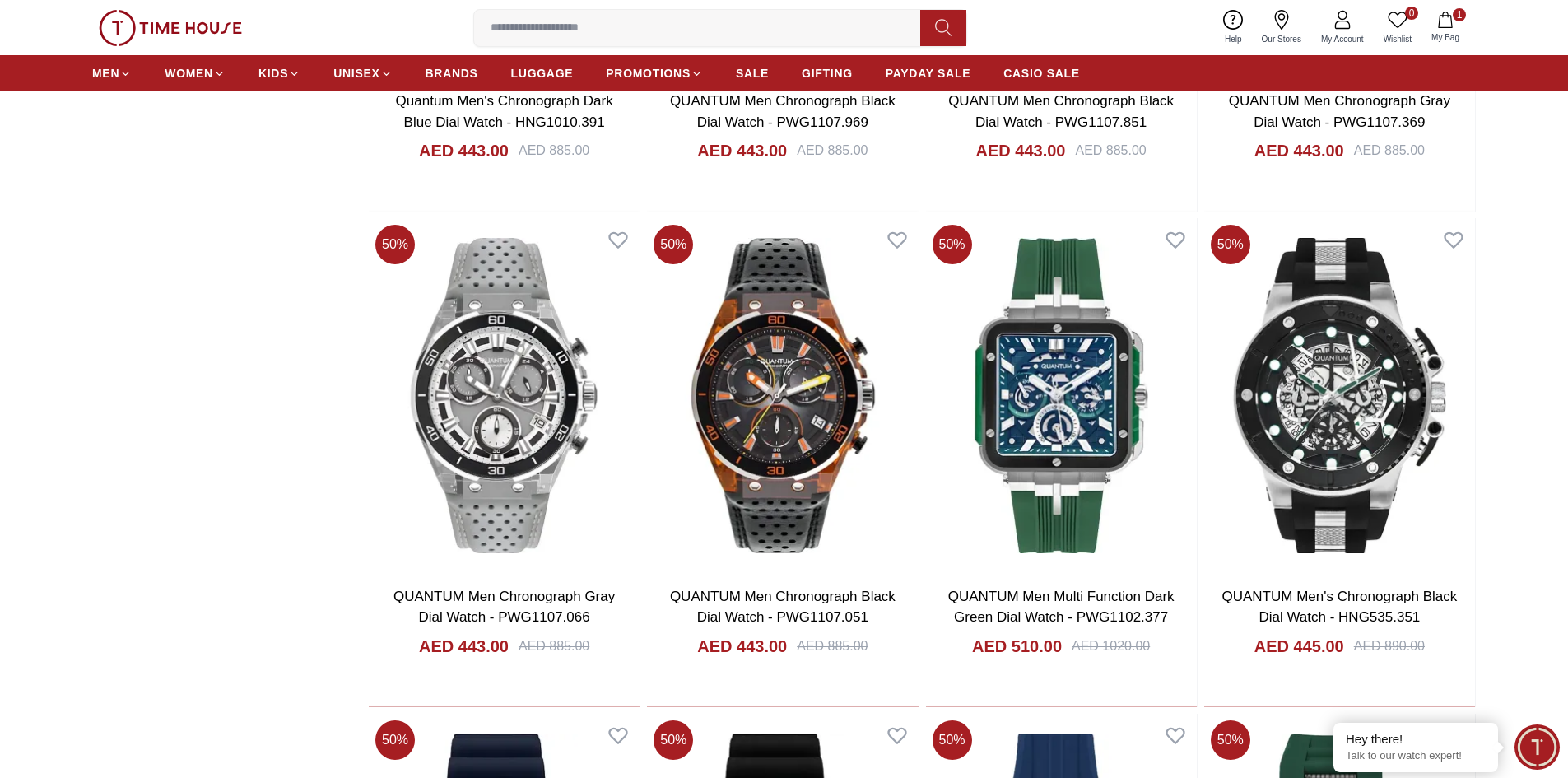
scroll to position [2799, 0]
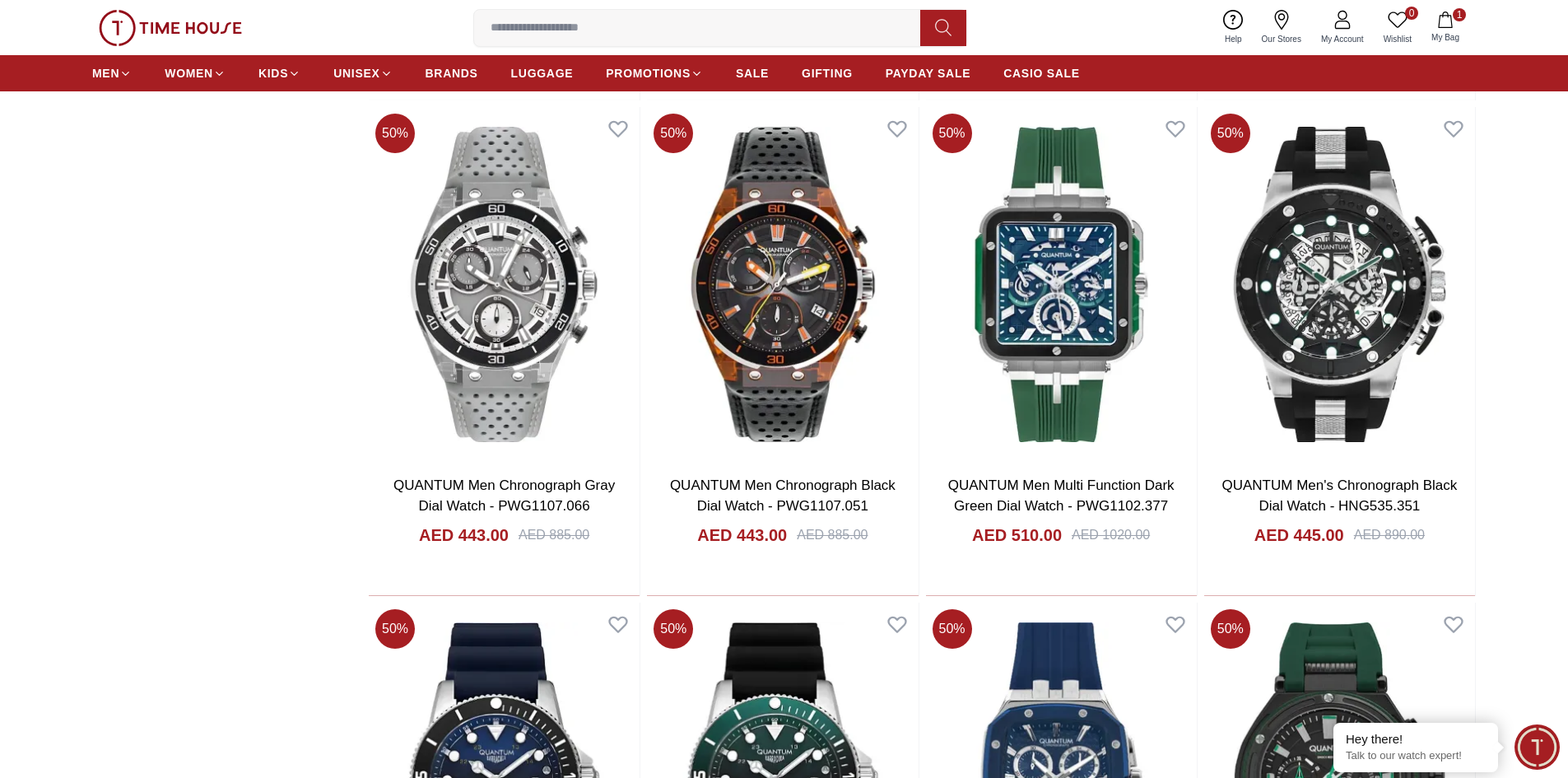
click at [513, 24] on input at bounding box center [704, 28] width 460 height 33
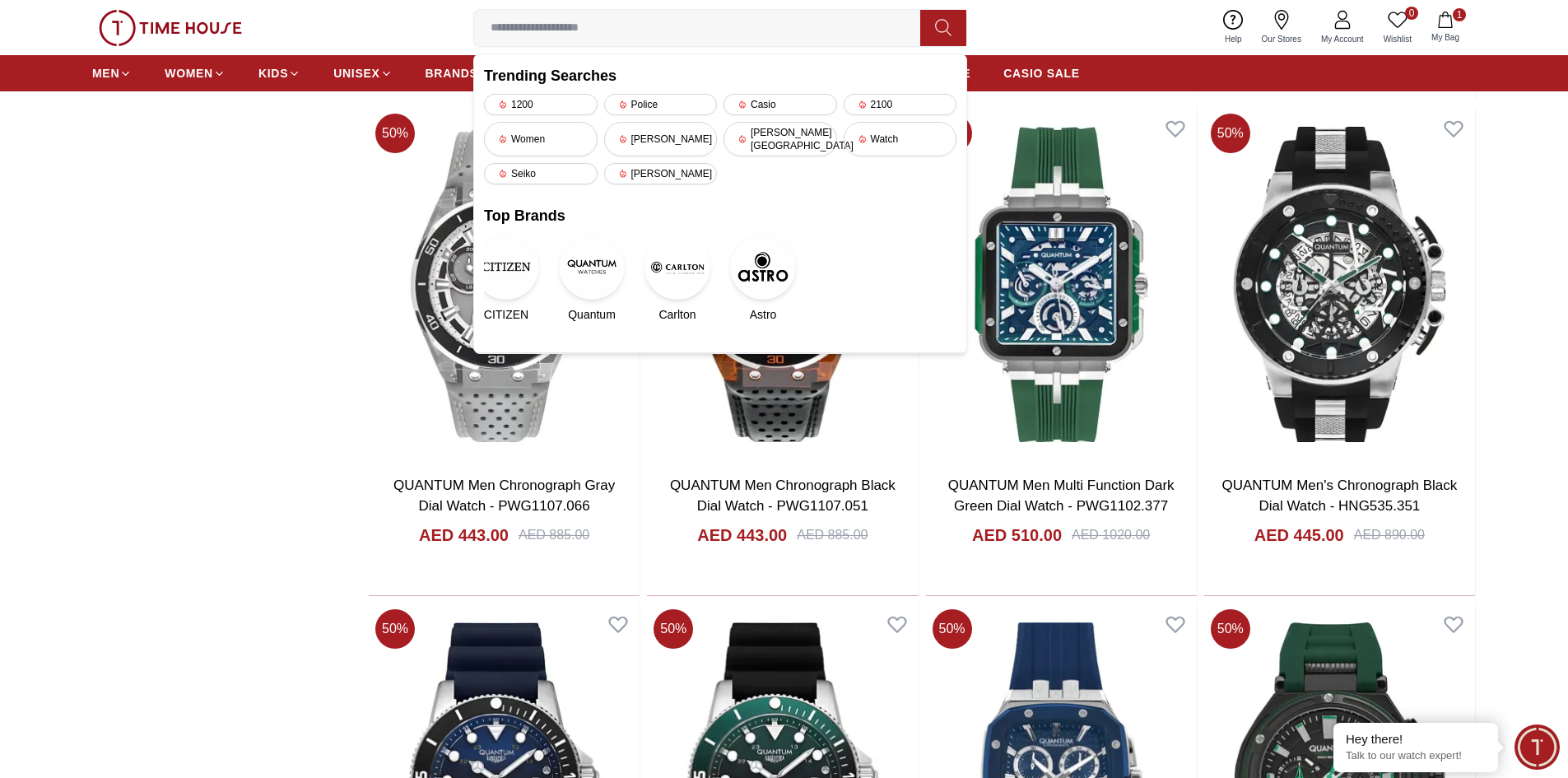
click at [687, 261] on img at bounding box center [678, 267] width 66 height 66
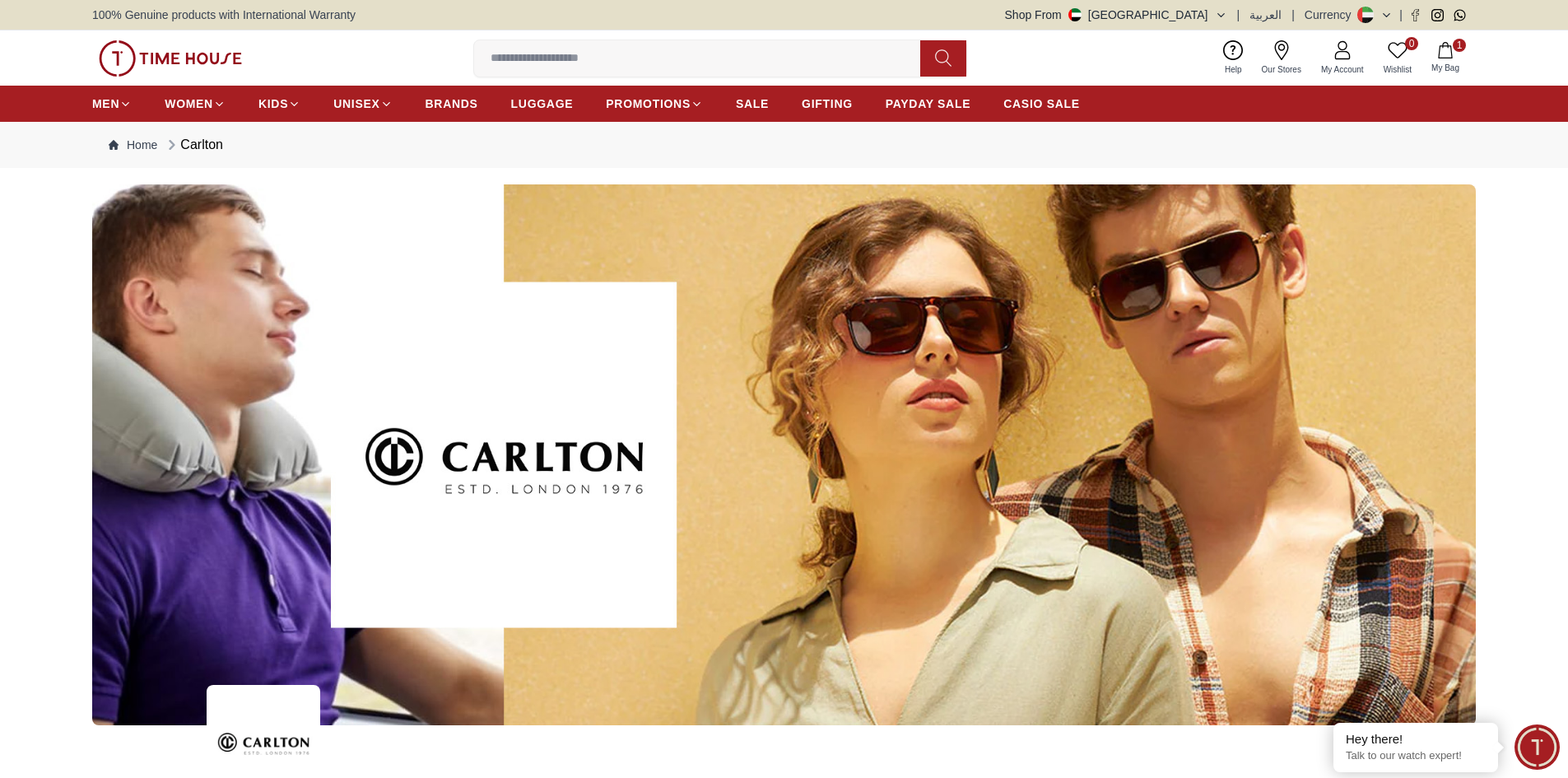
click at [619, 62] on input at bounding box center [704, 58] width 460 height 33
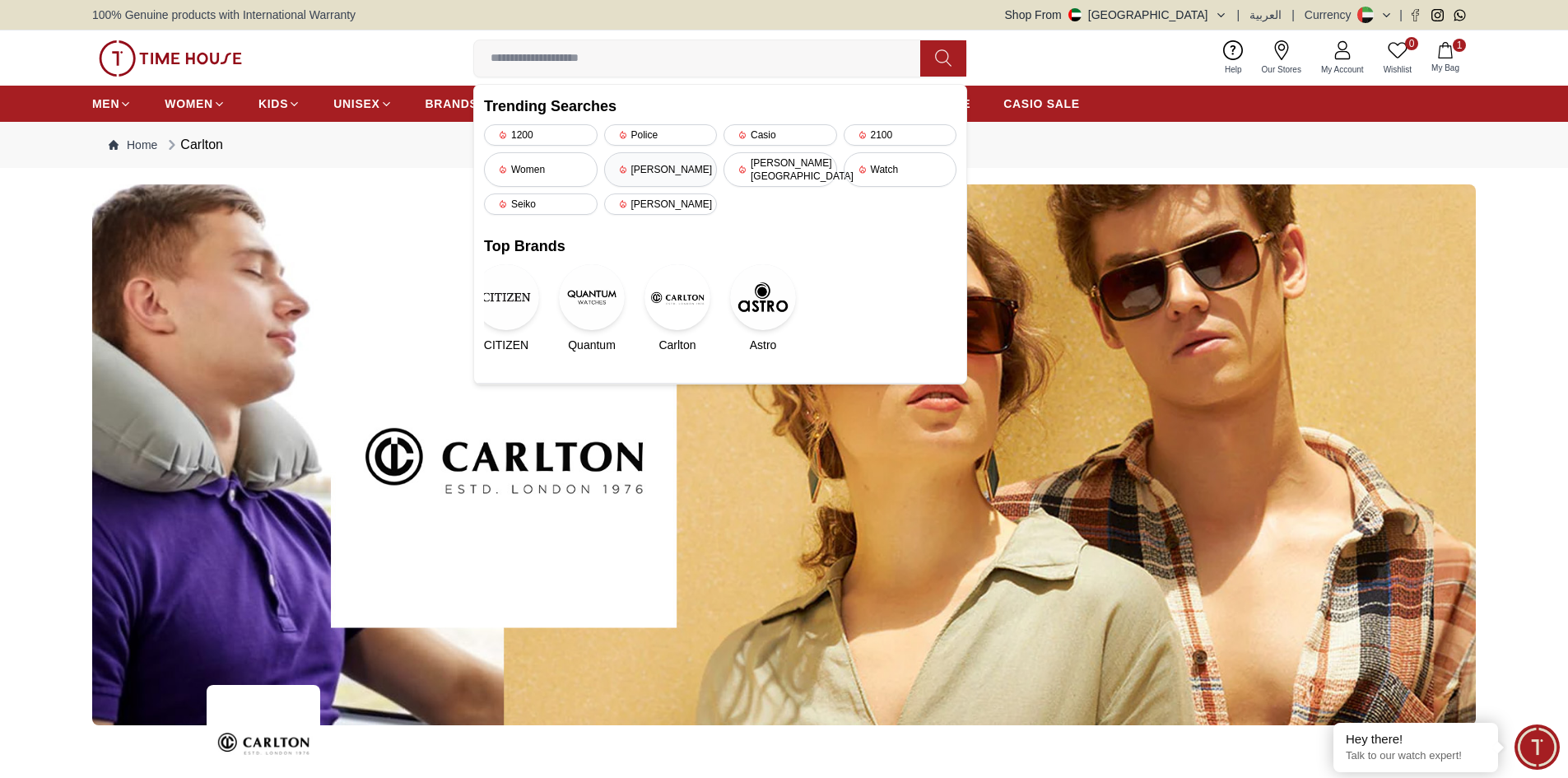
click at [654, 160] on div "[PERSON_NAME]" at bounding box center [661, 169] width 113 height 35
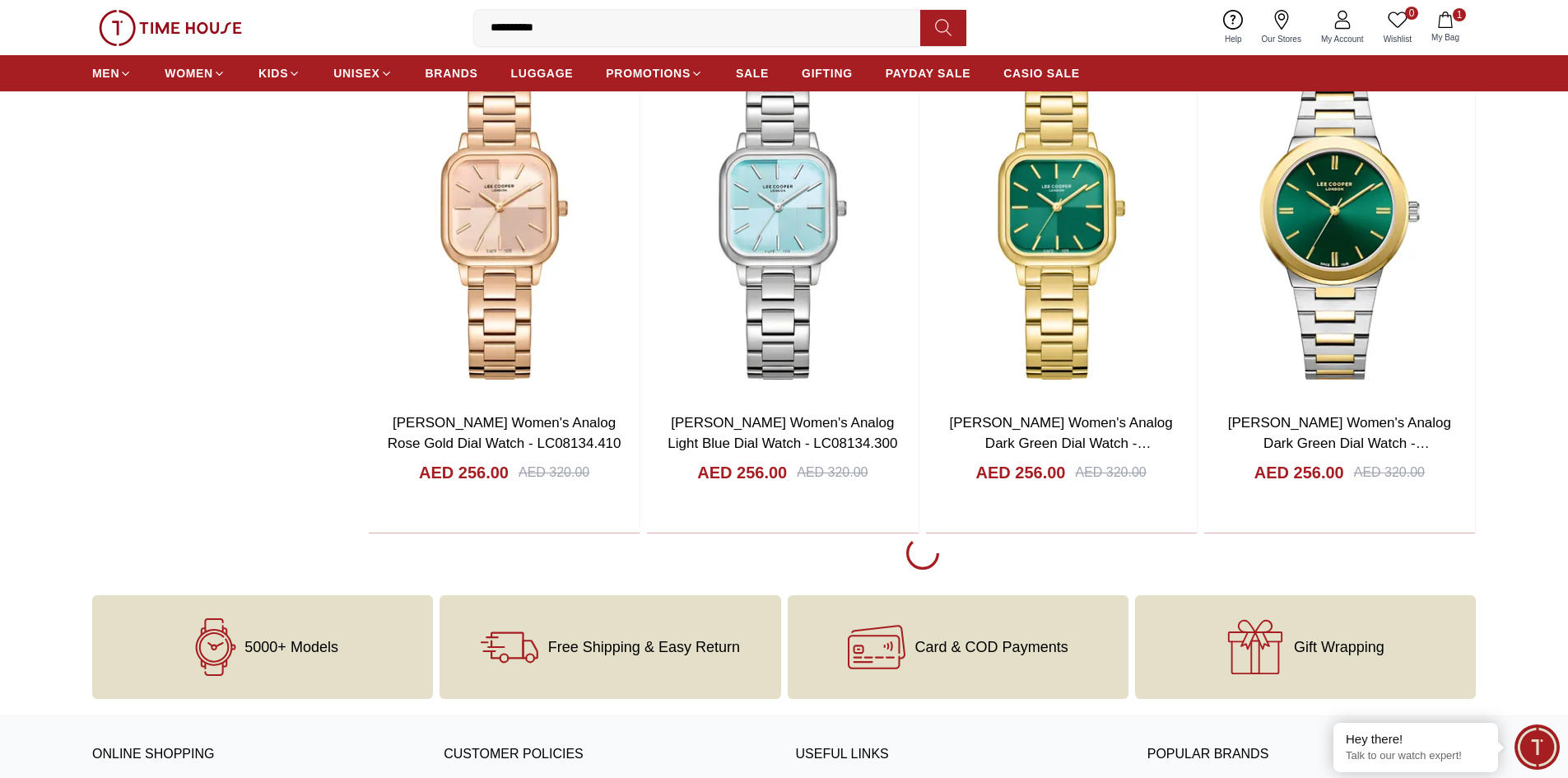
scroll to position [4939, 0]
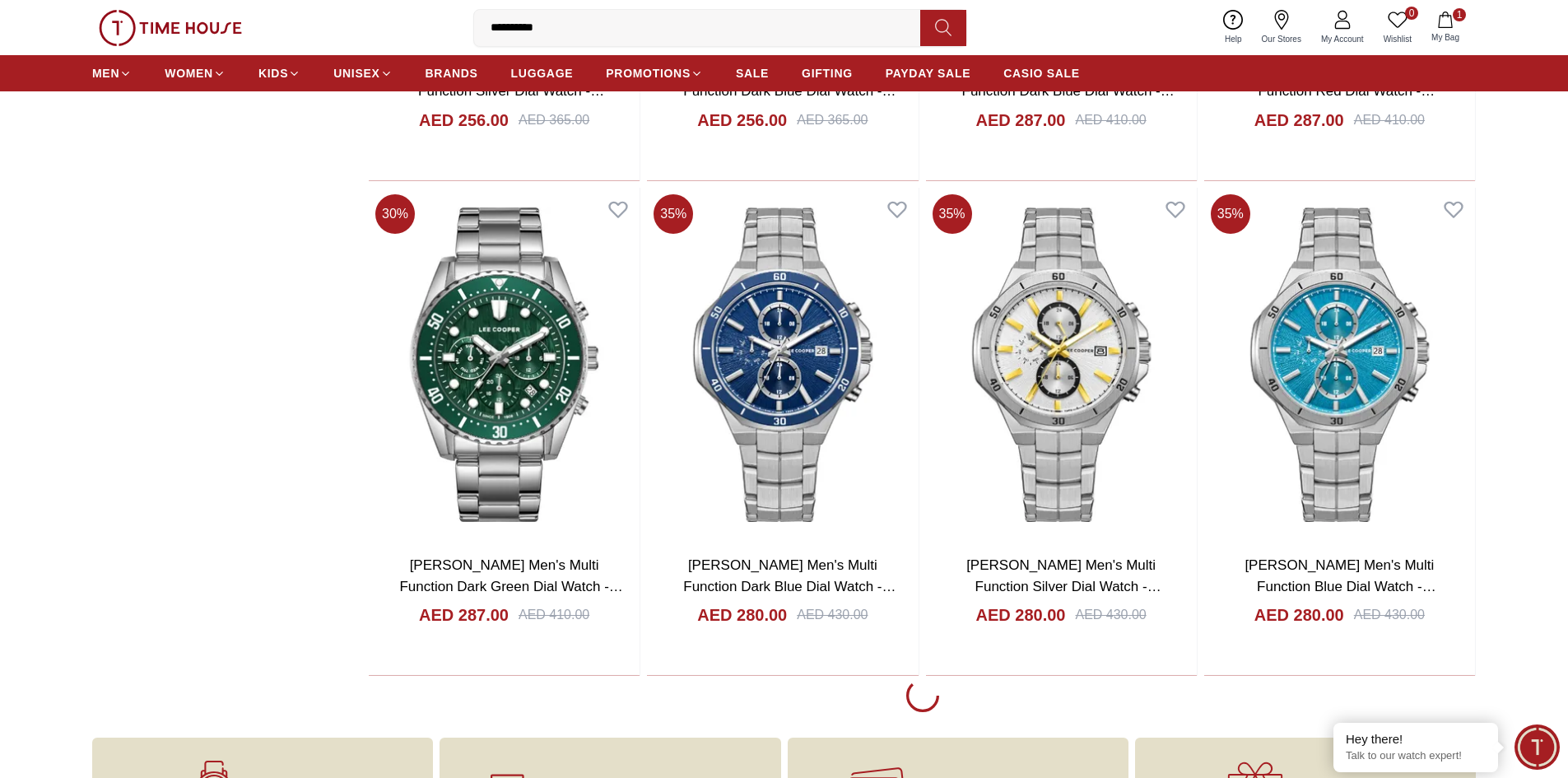
scroll to position [9467, 0]
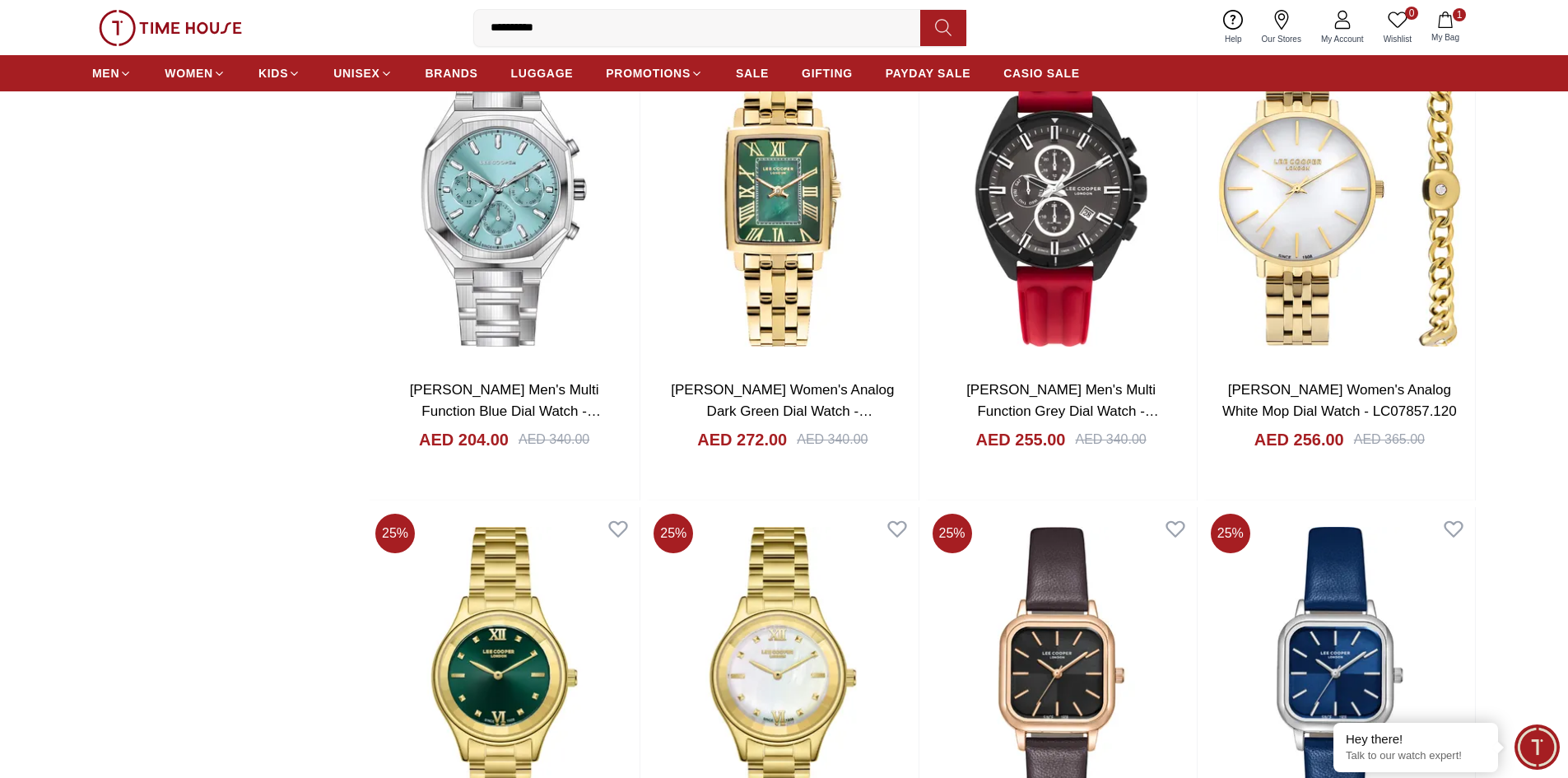
scroll to position [5680, 0]
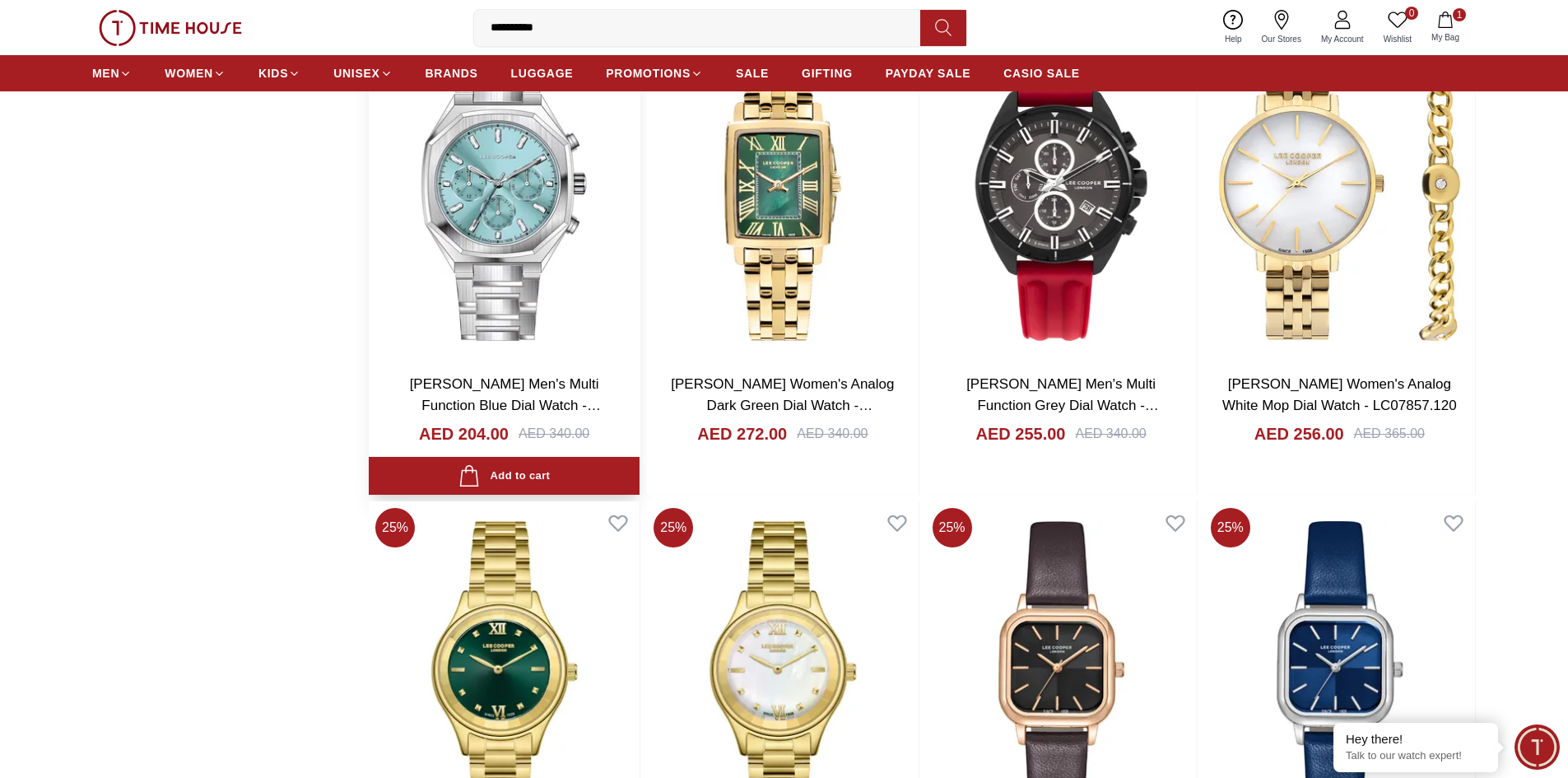
click at [530, 206] on img at bounding box center [504, 183] width 271 height 354
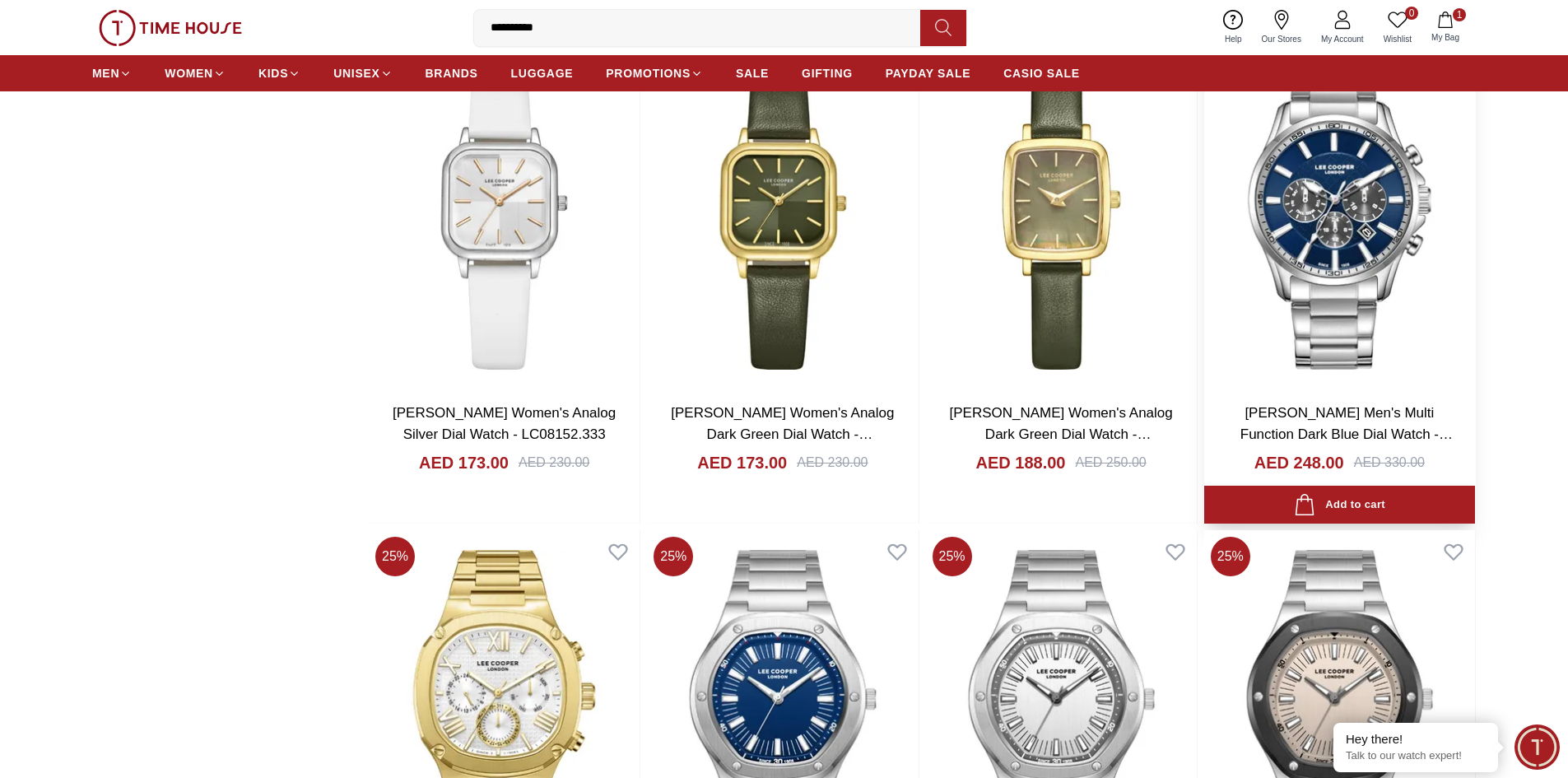
scroll to position [6629, 0]
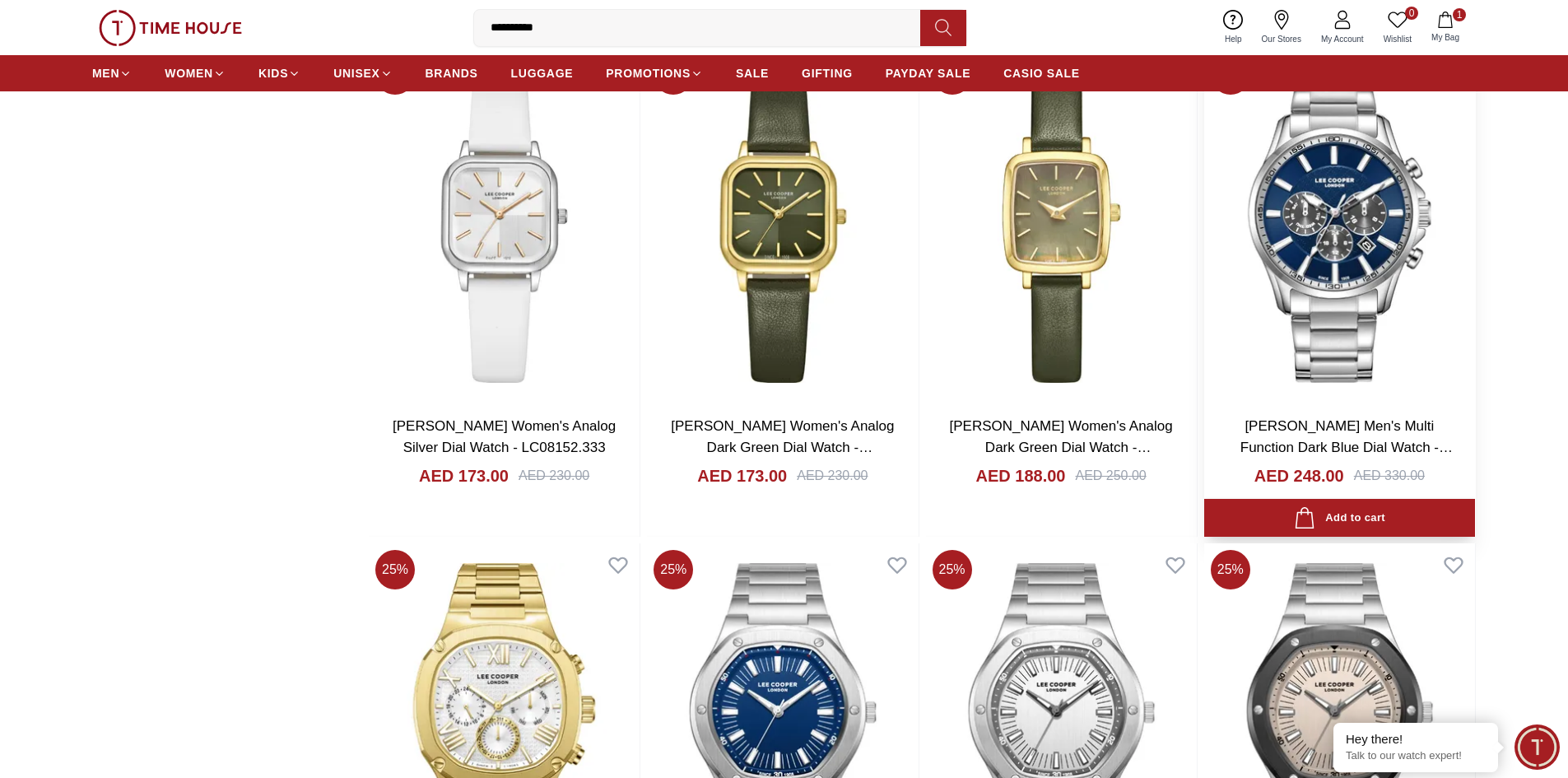
click at [1329, 234] on img at bounding box center [1340, 225] width 271 height 354
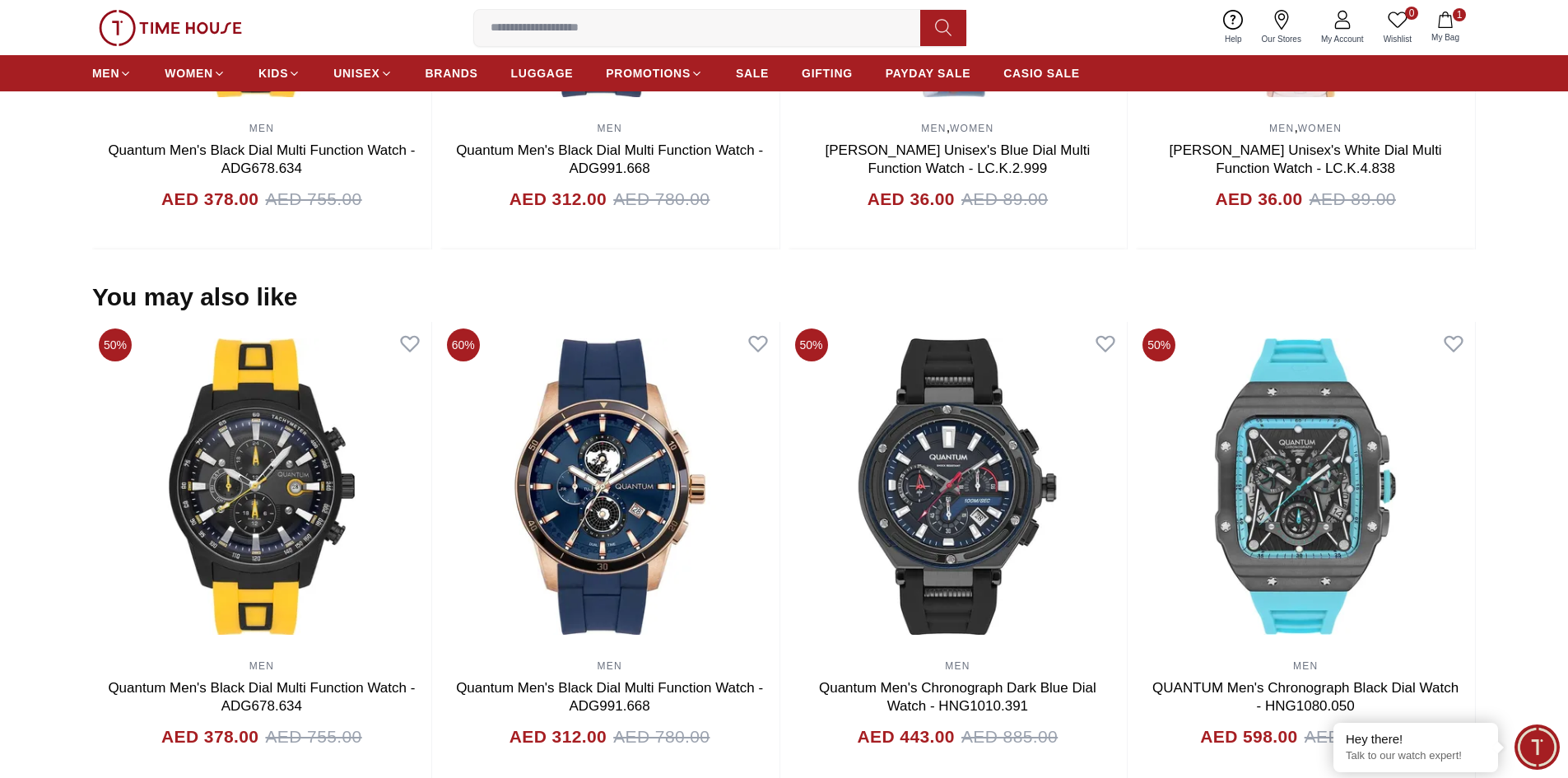
scroll to position [1811, 0]
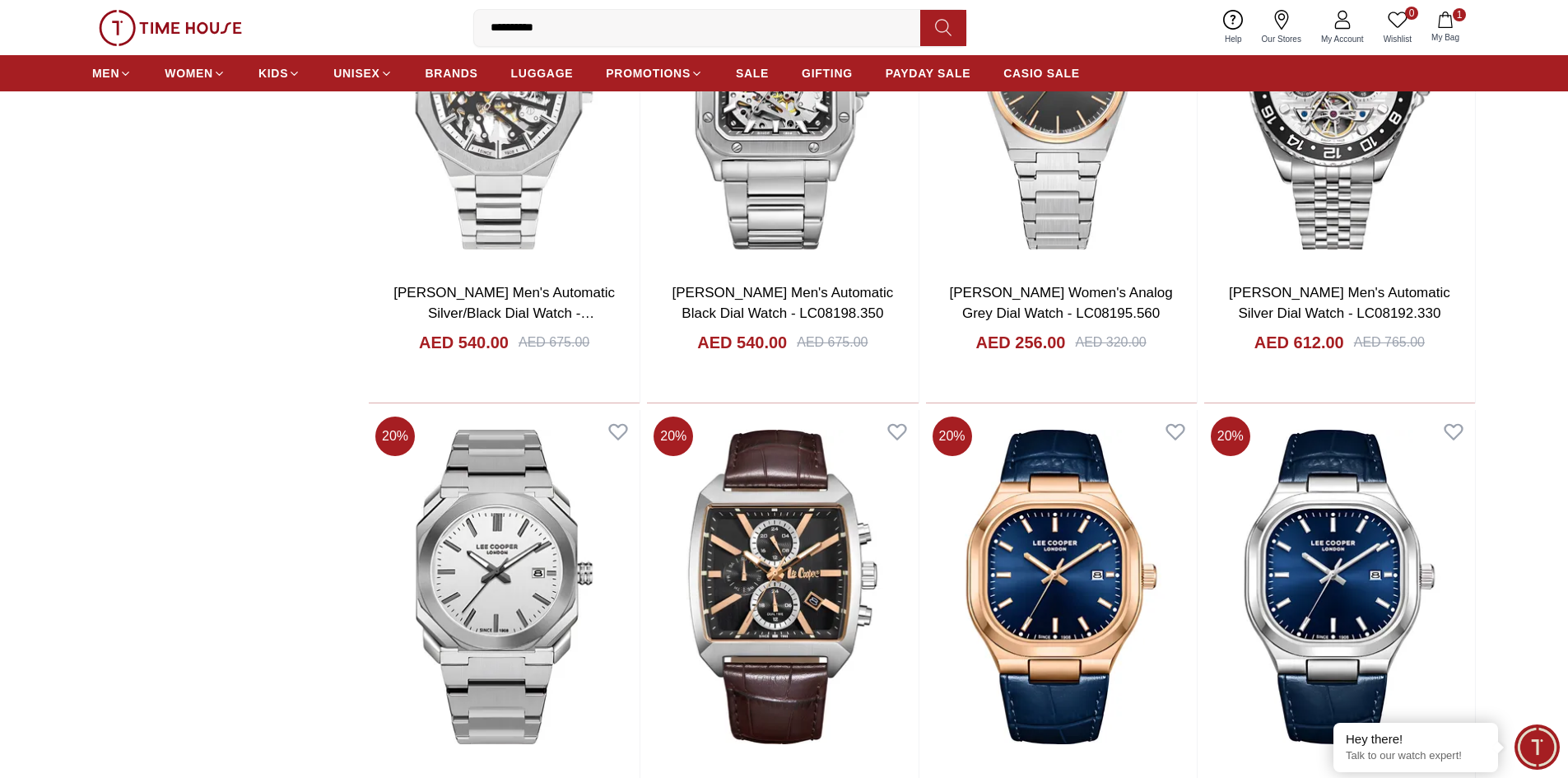
scroll to position [14862, 0]
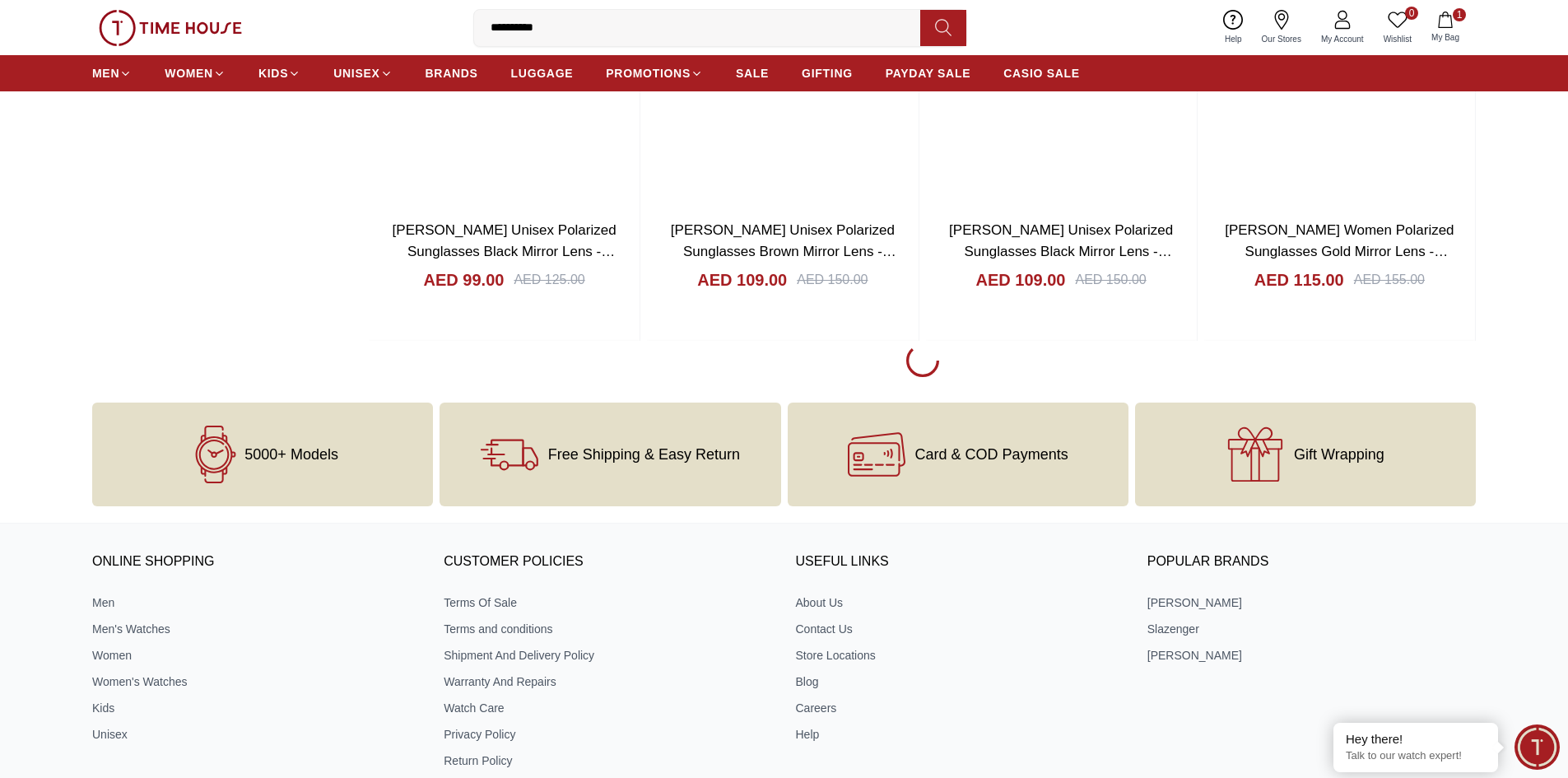
scroll to position [14862, 0]
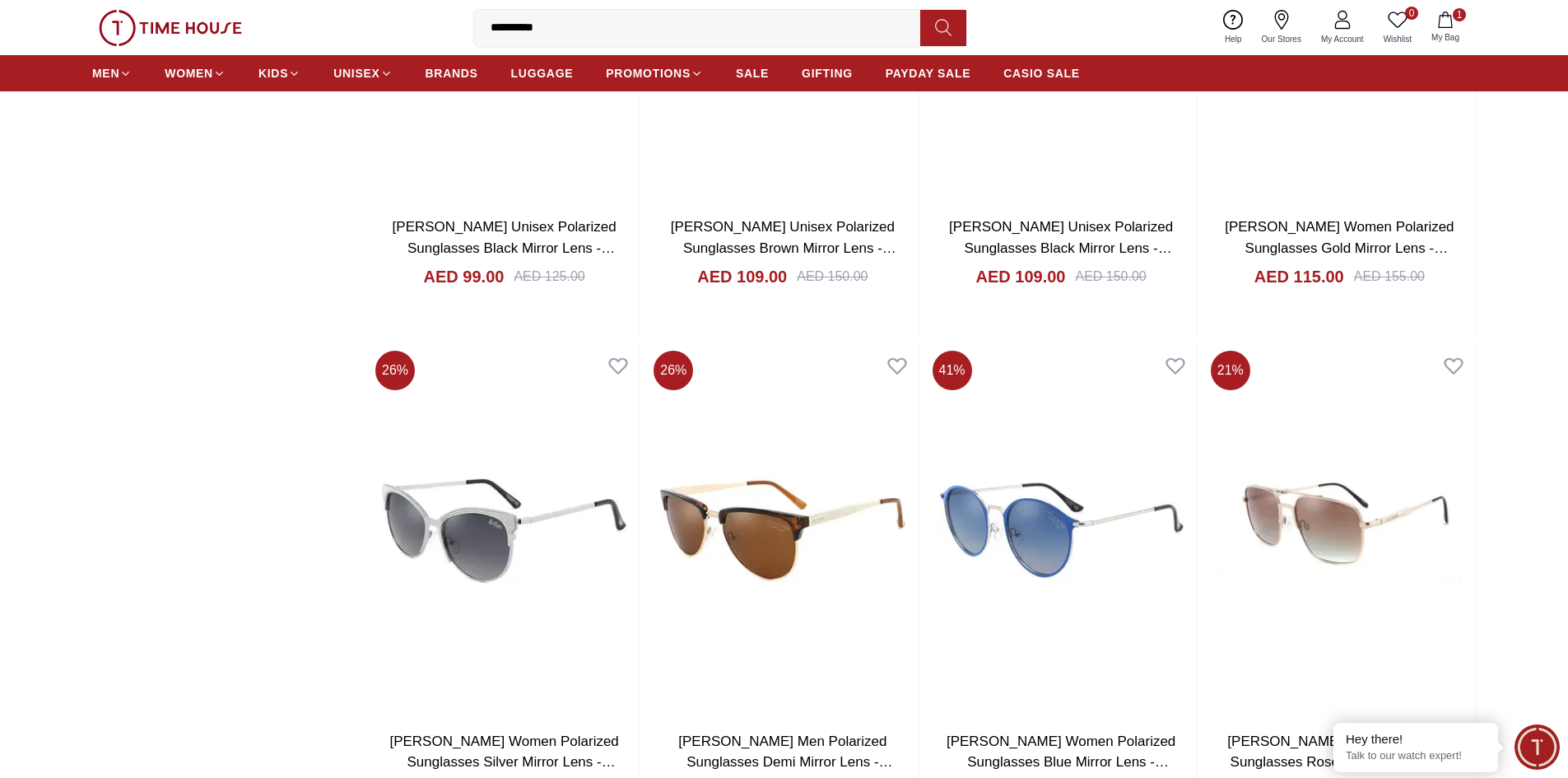
scroll to position [17434, 0]
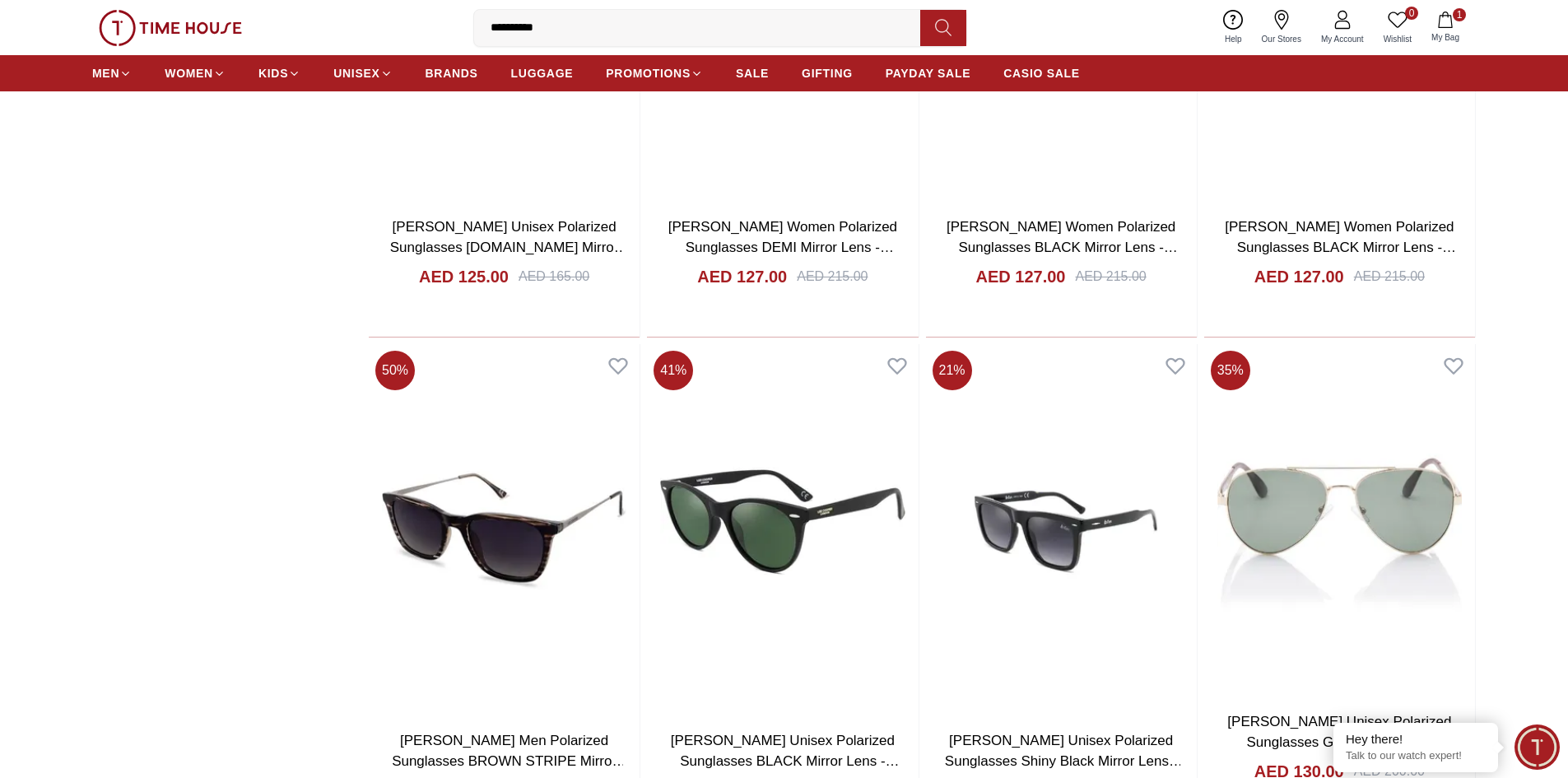
scroll to position [19927, 0]
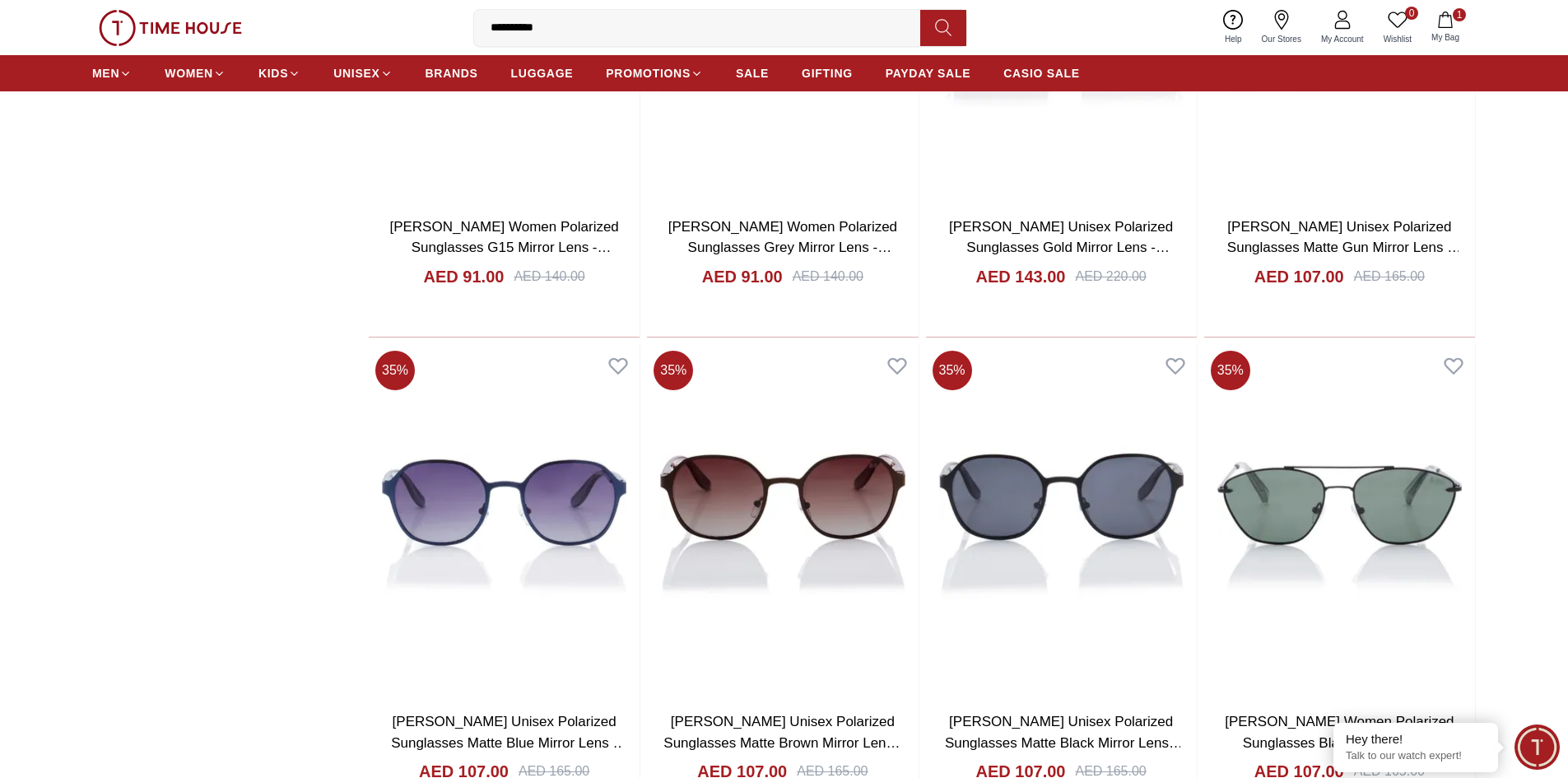
scroll to position [22403, 0]
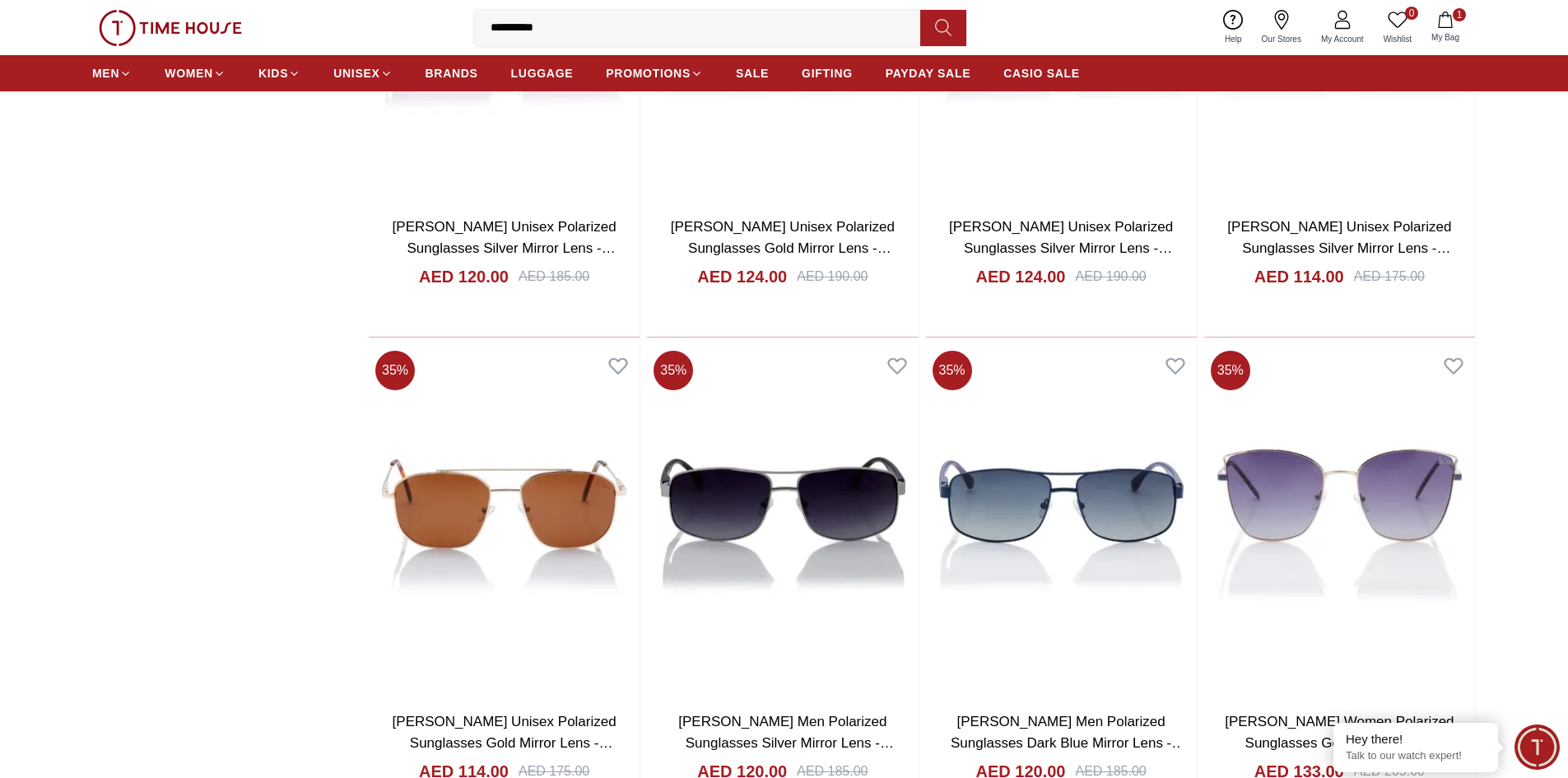
scroll to position [24878, 0]
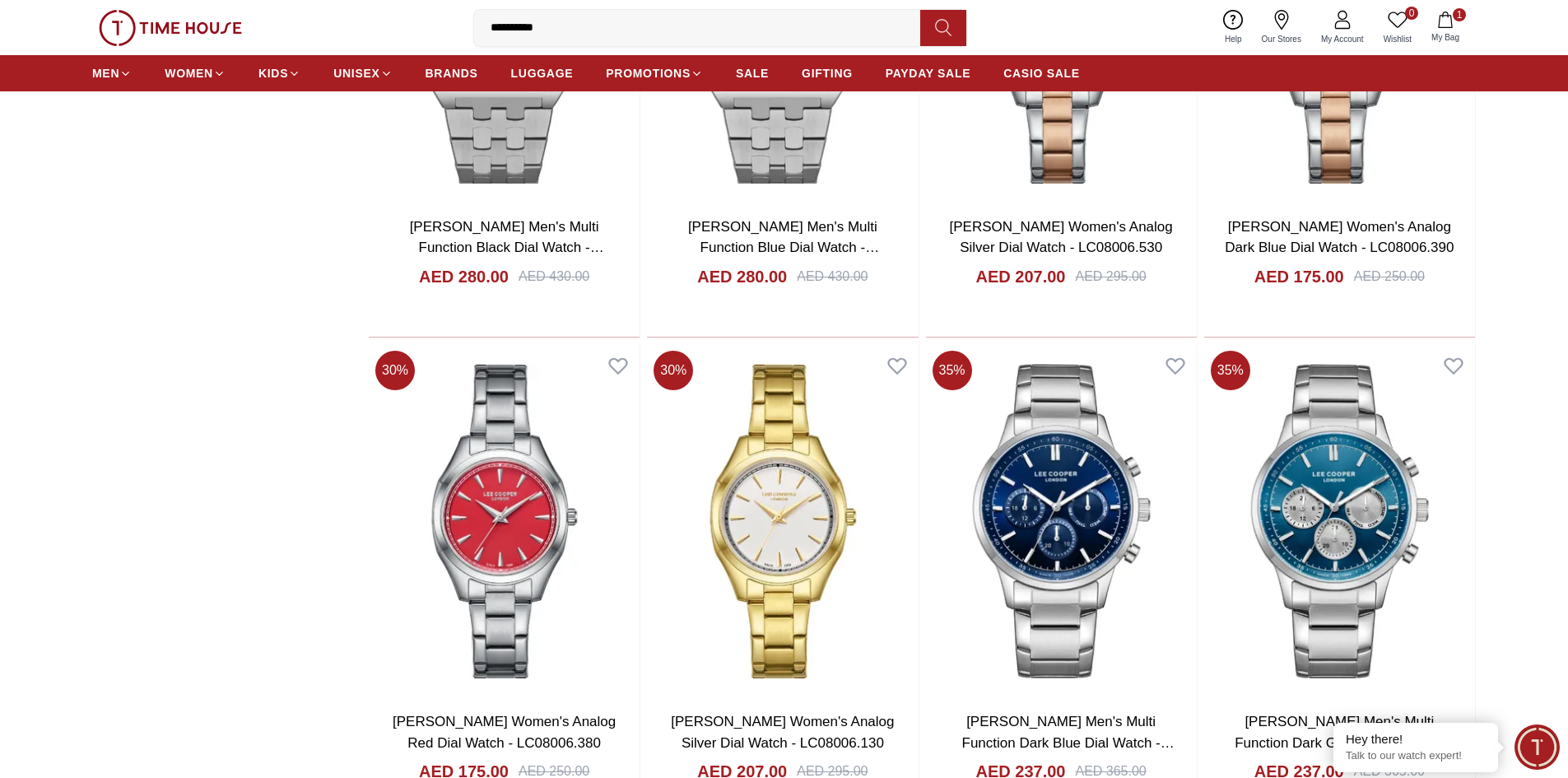
scroll to position [29829, 0]
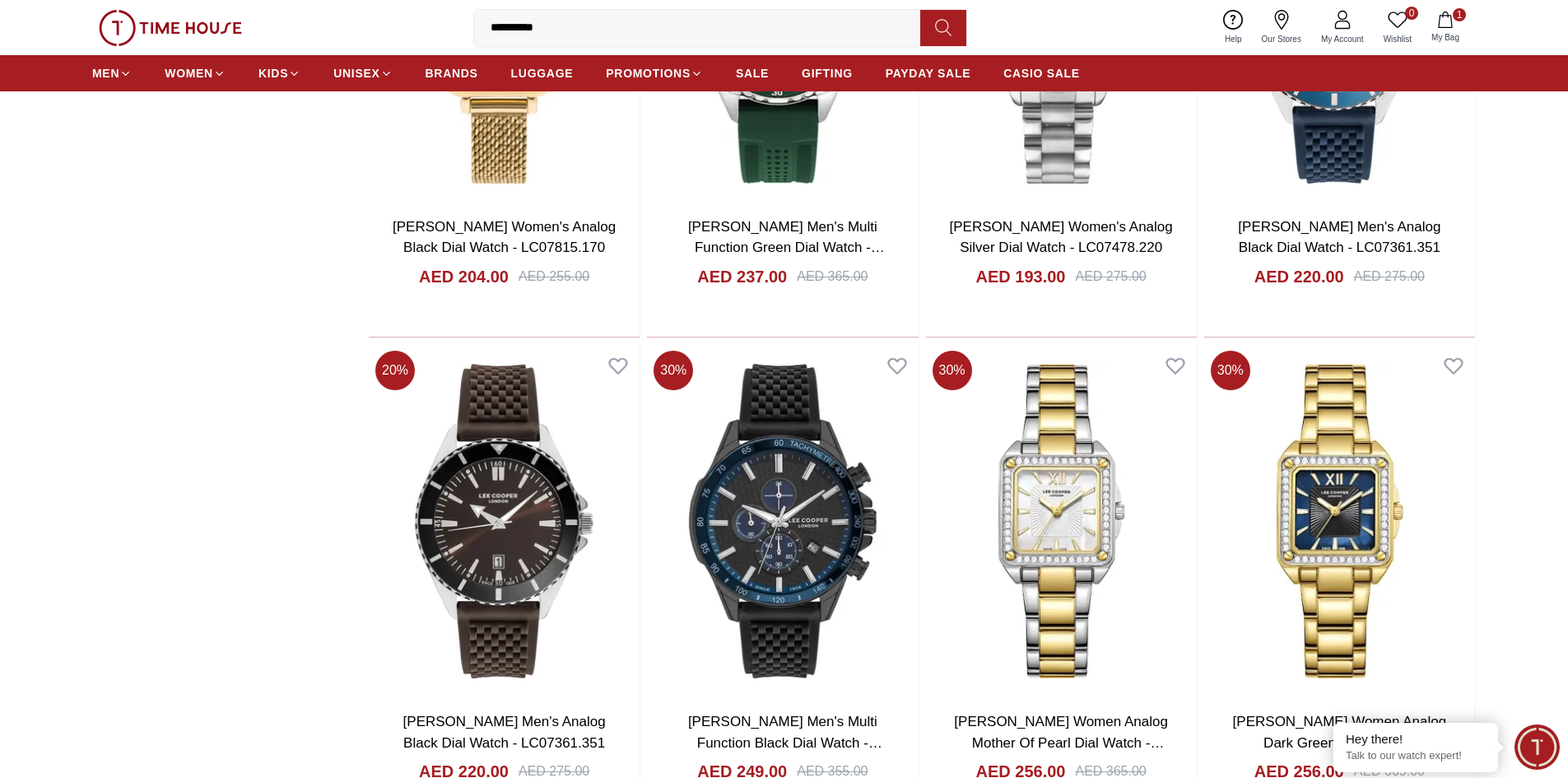
scroll to position [32305, 0]
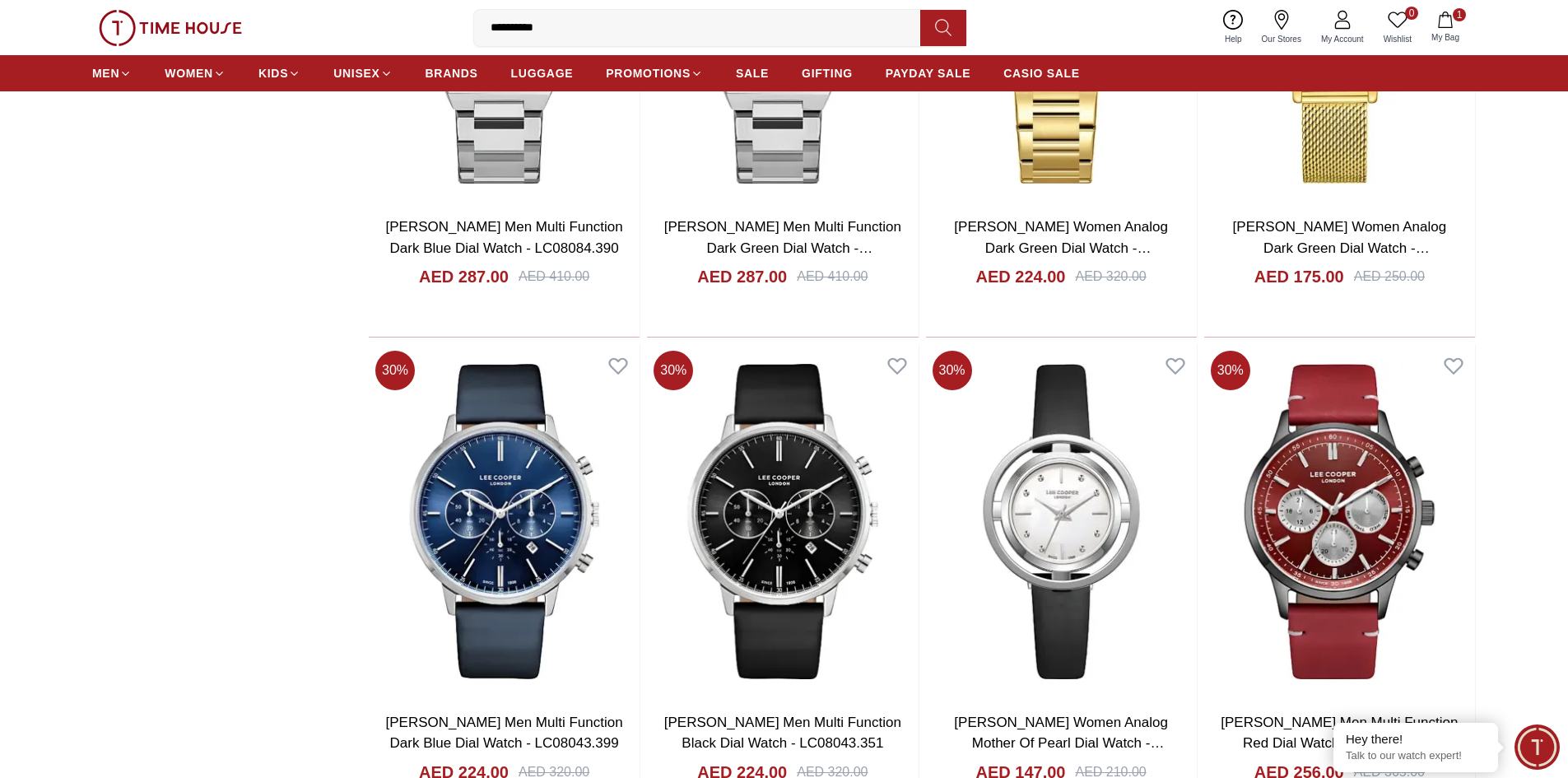
scroll to position [37256, 0]
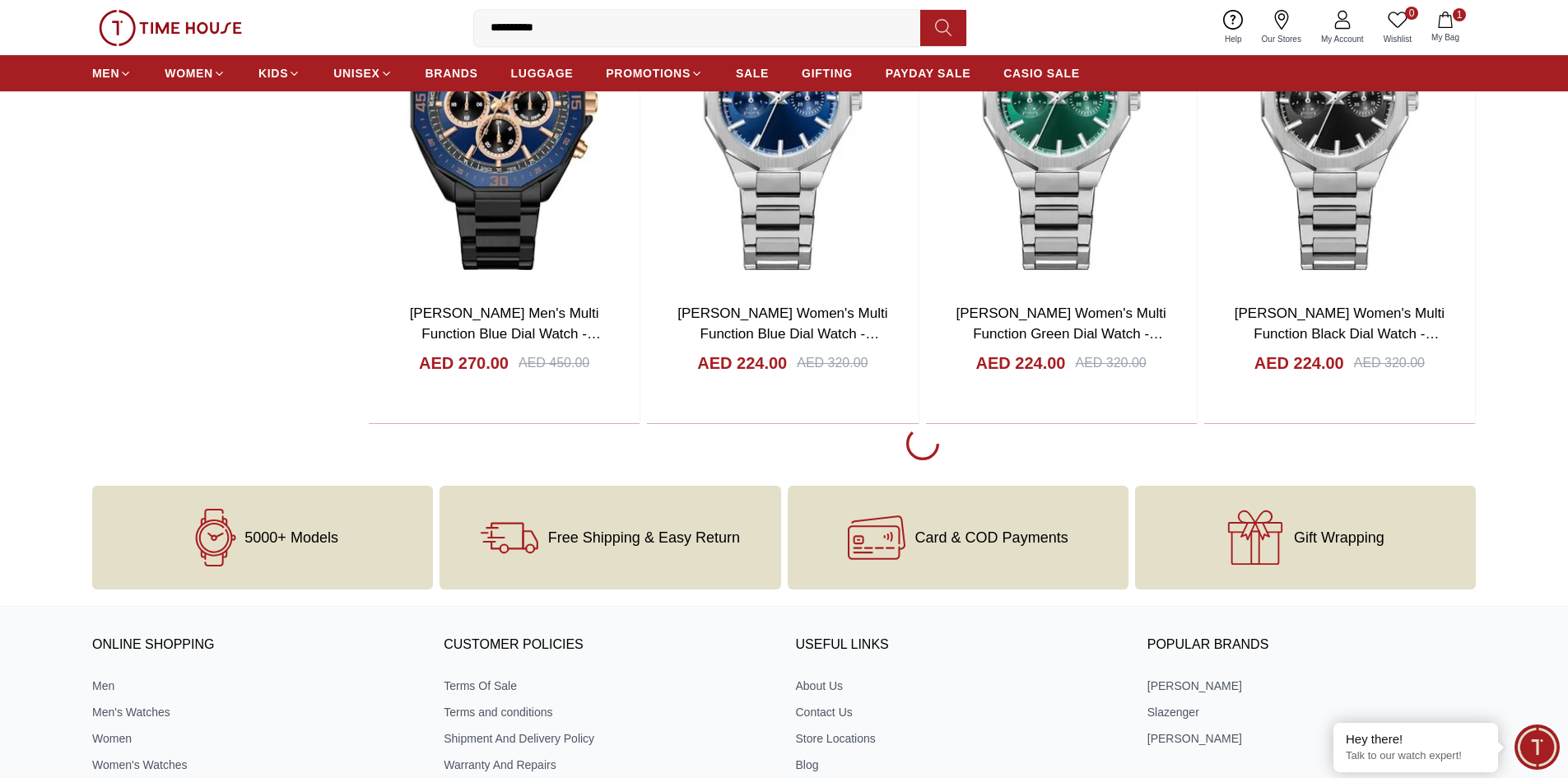
scroll to position [36841, 0]
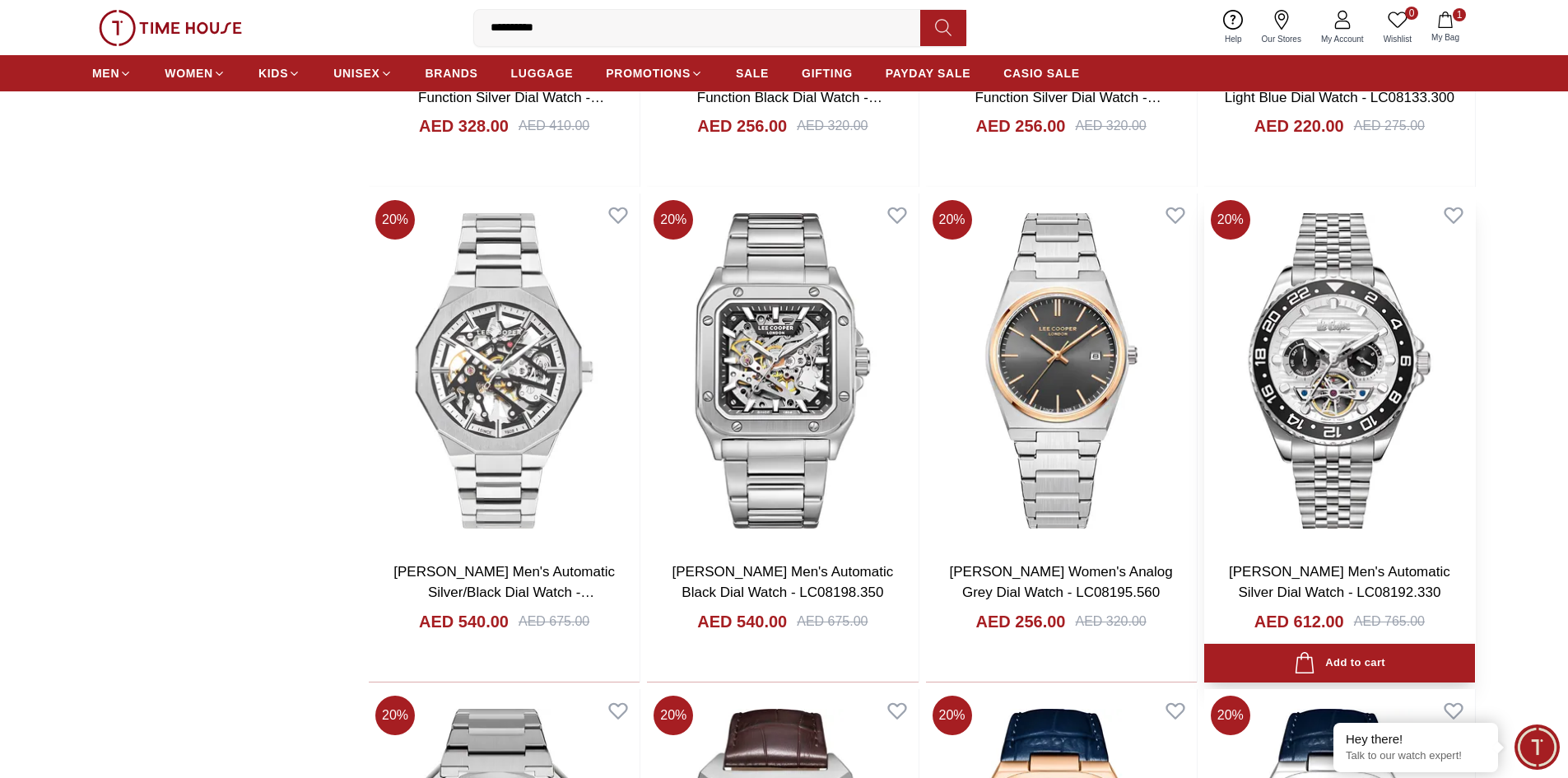
scroll to position [1563, 0]
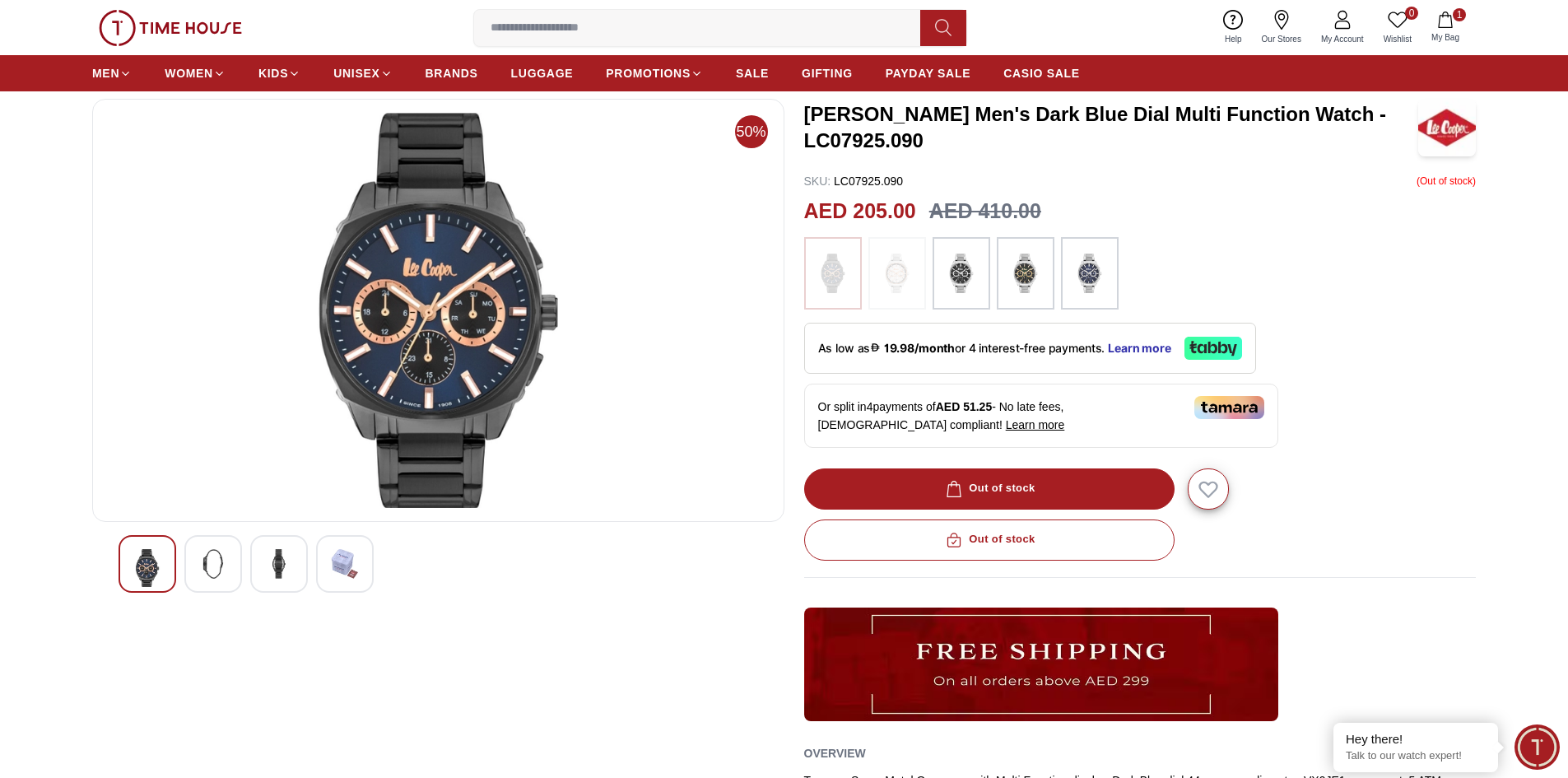
click at [1029, 286] on img at bounding box center [1026, 273] width 41 height 56
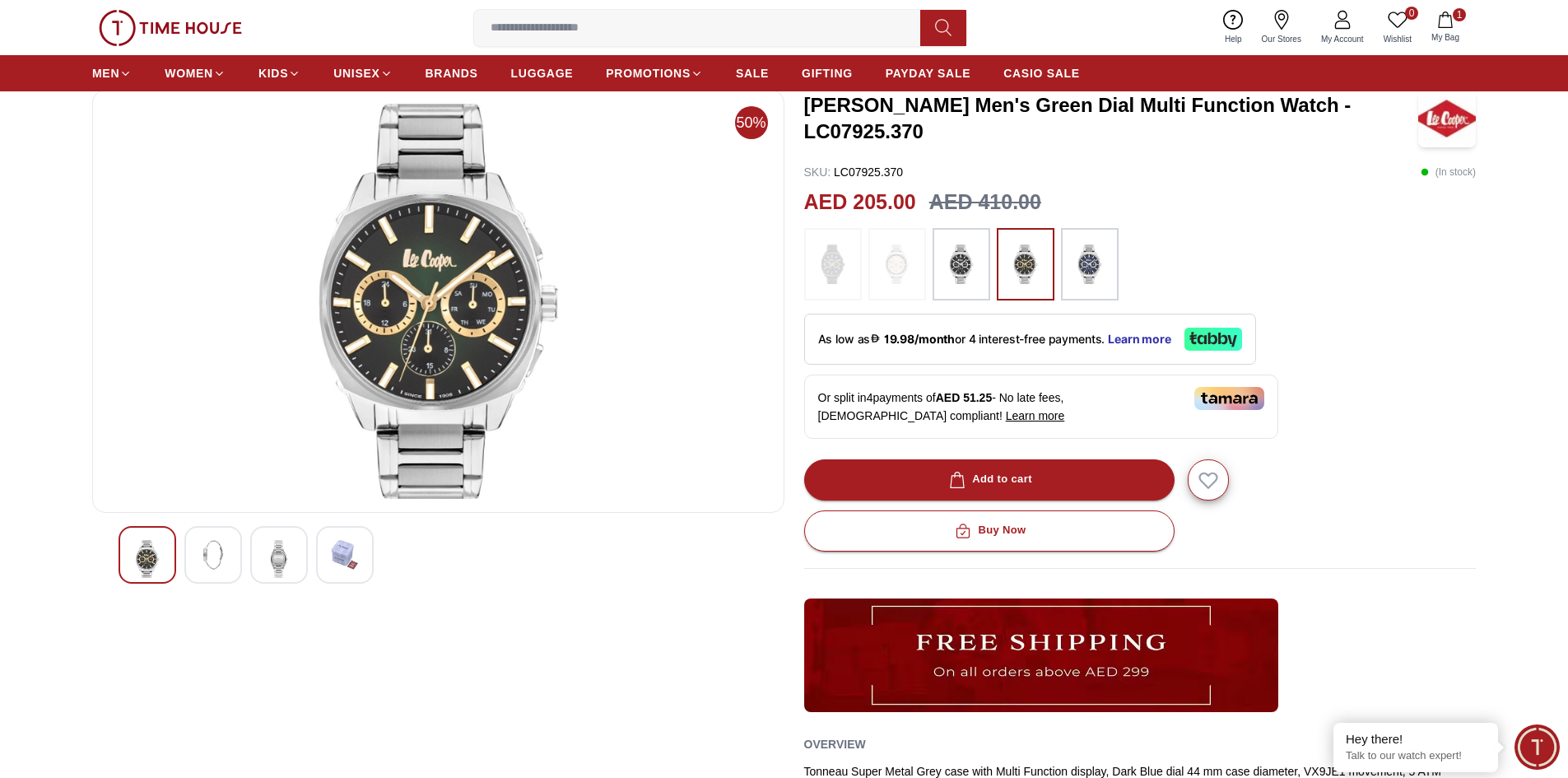
scroll to position [82, 0]
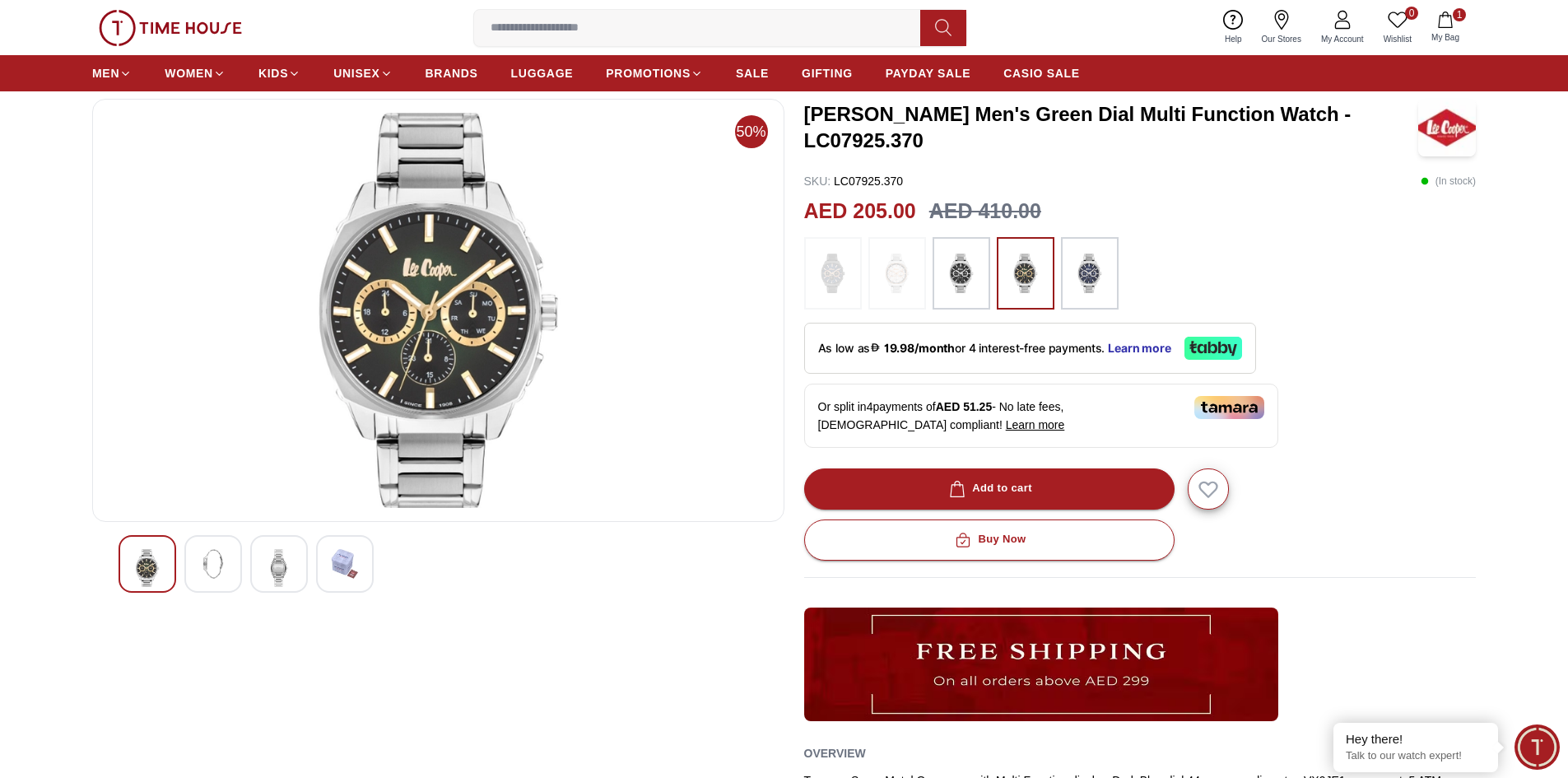
click at [202, 568] on img at bounding box center [213, 563] width 30 height 30
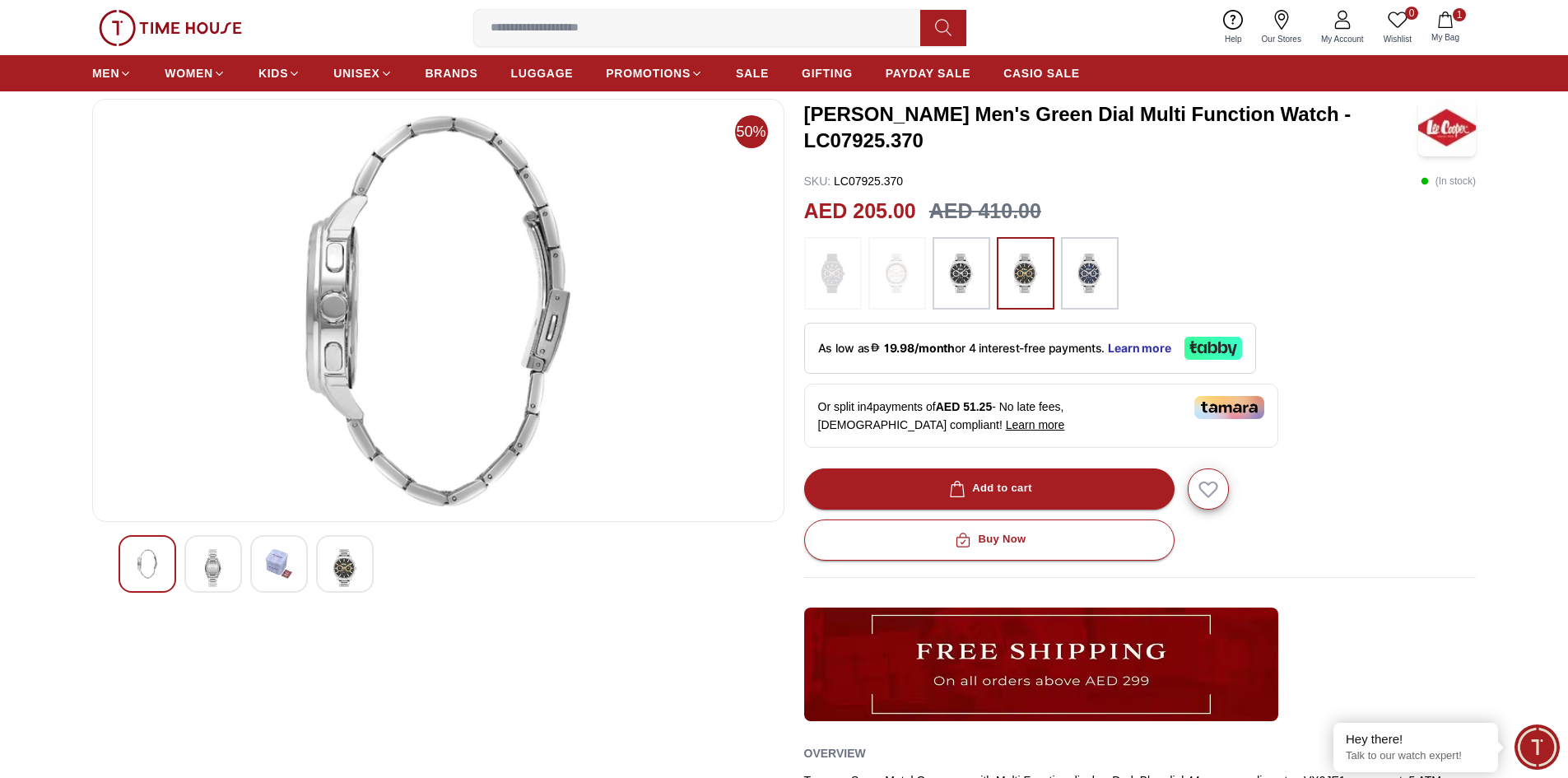
click at [283, 574] on img at bounding box center [279, 563] width 30 height 30
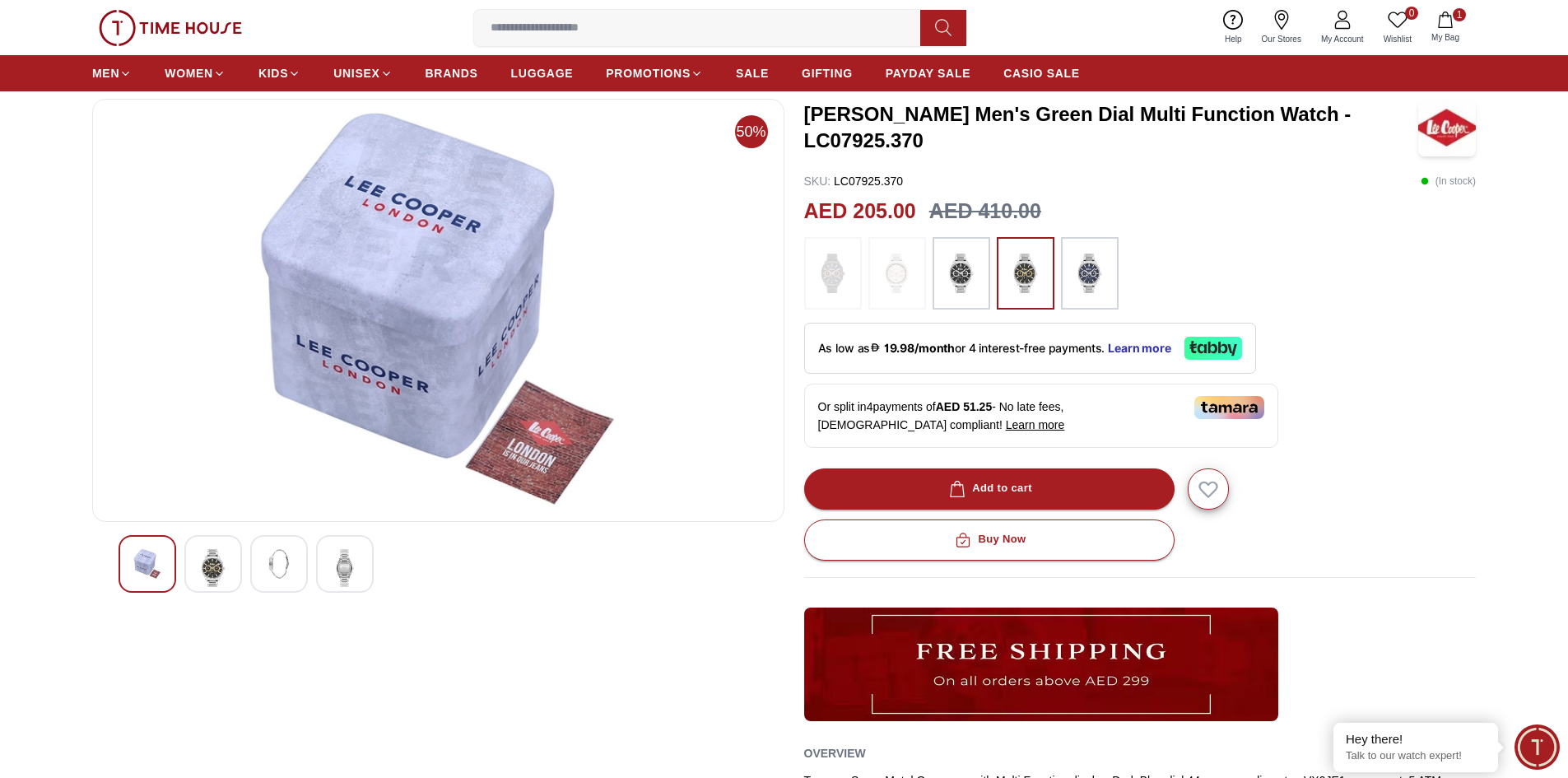
click at [326, 572] on div at bounding box center [345, 563] width 57 height 57
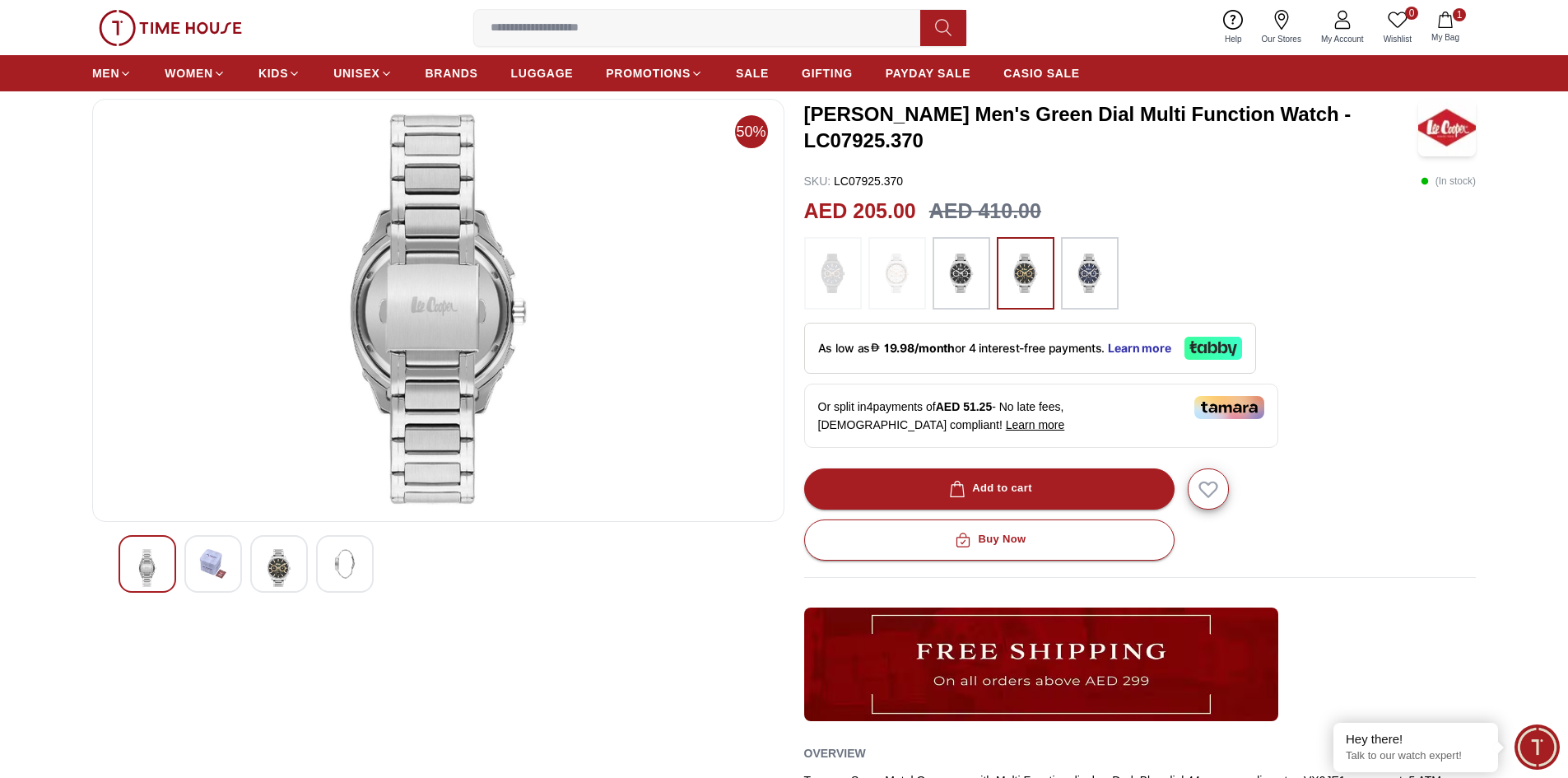
click at [164, 567] on div at bounding box center [147, 563] width 57 height 57
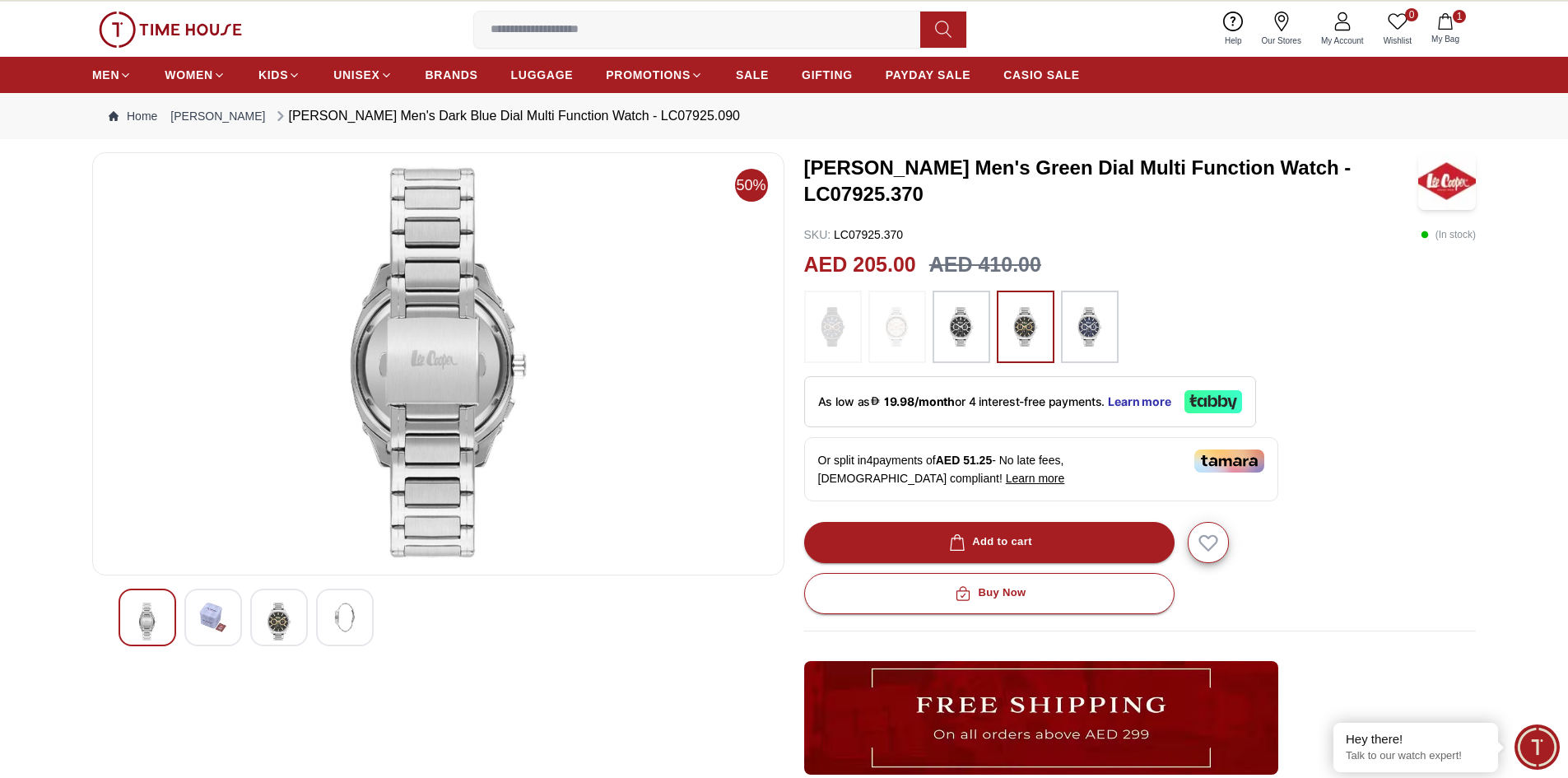
scroll to position [0, 0]
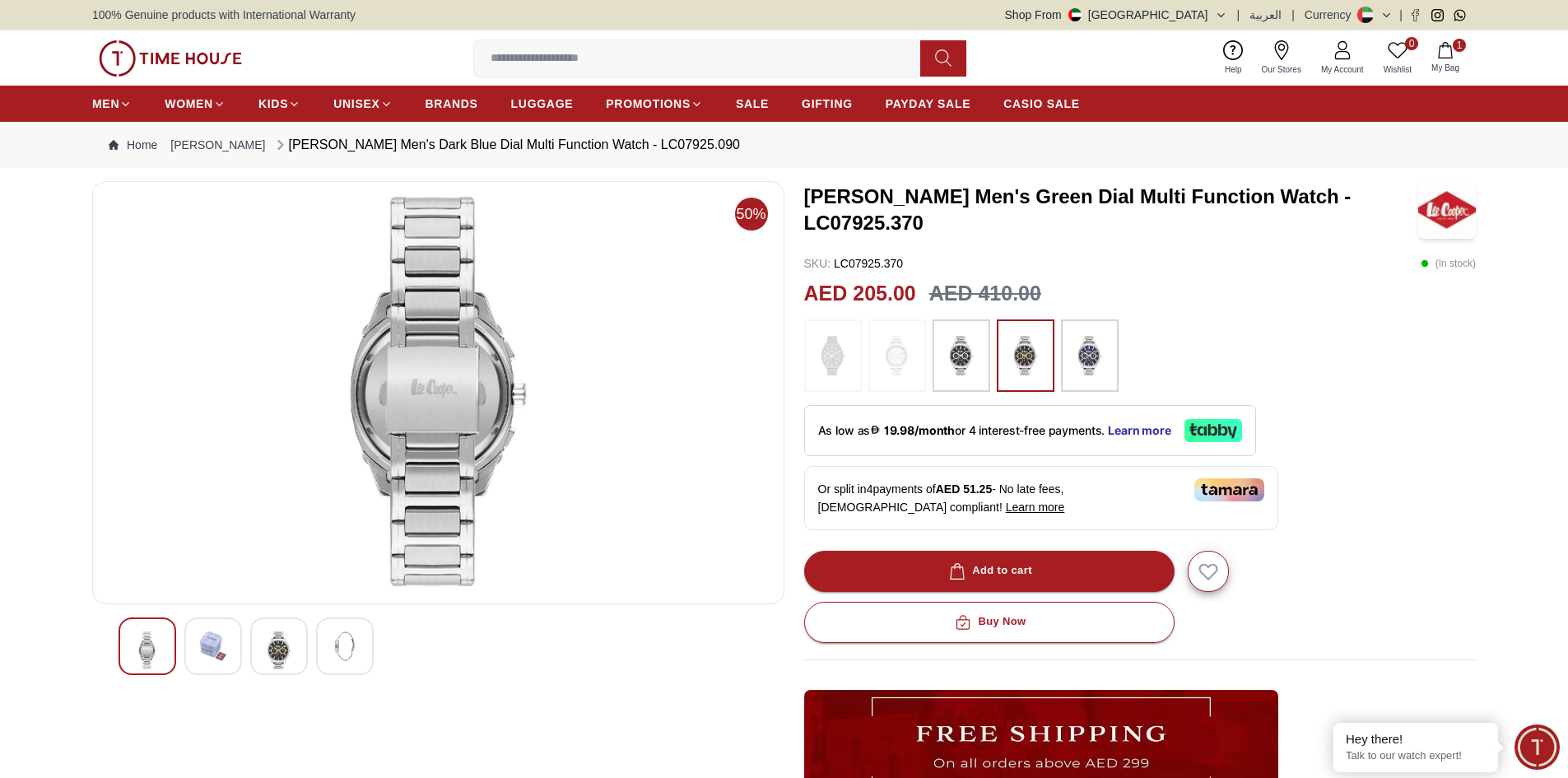
click at [1024, 358] on img at bounding box center [1026, 356] width 41 height 56
click at [282, 649] on img at bounding box center [279, 650] width 30 height 38
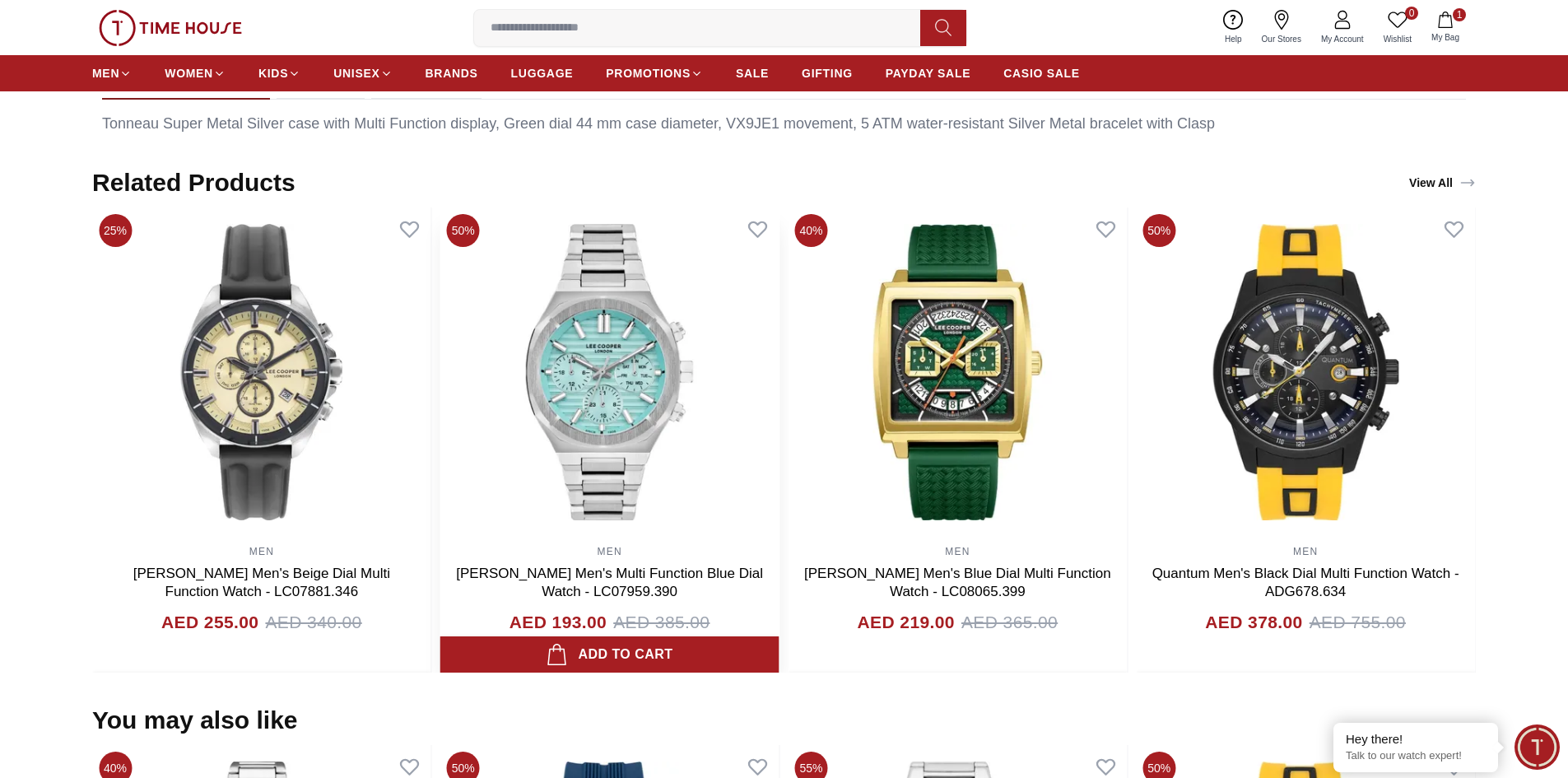
scroll to position [987, 0]
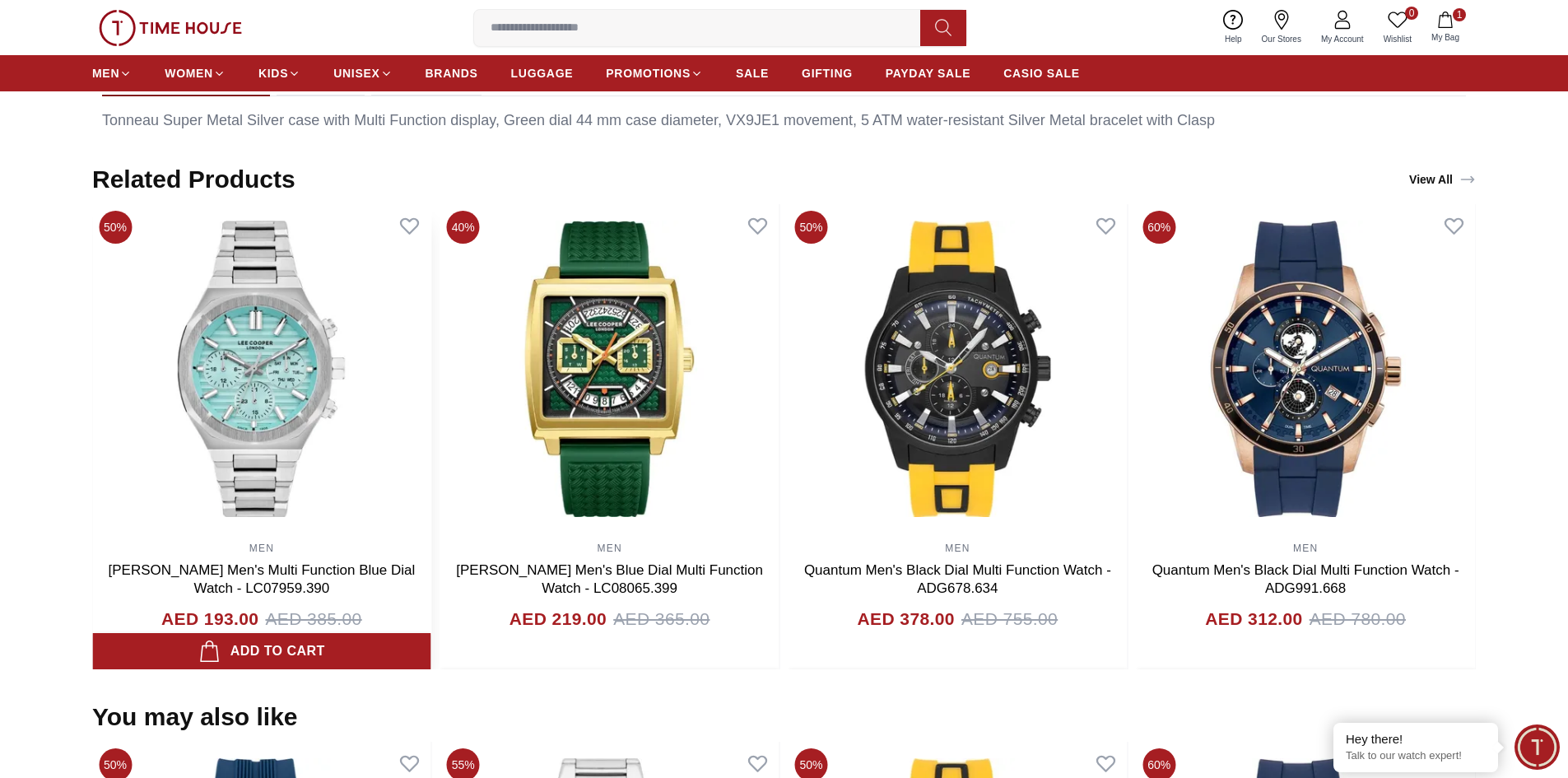
click at [432, 378] on img at bounding box center [261, 369] width 339 height 329
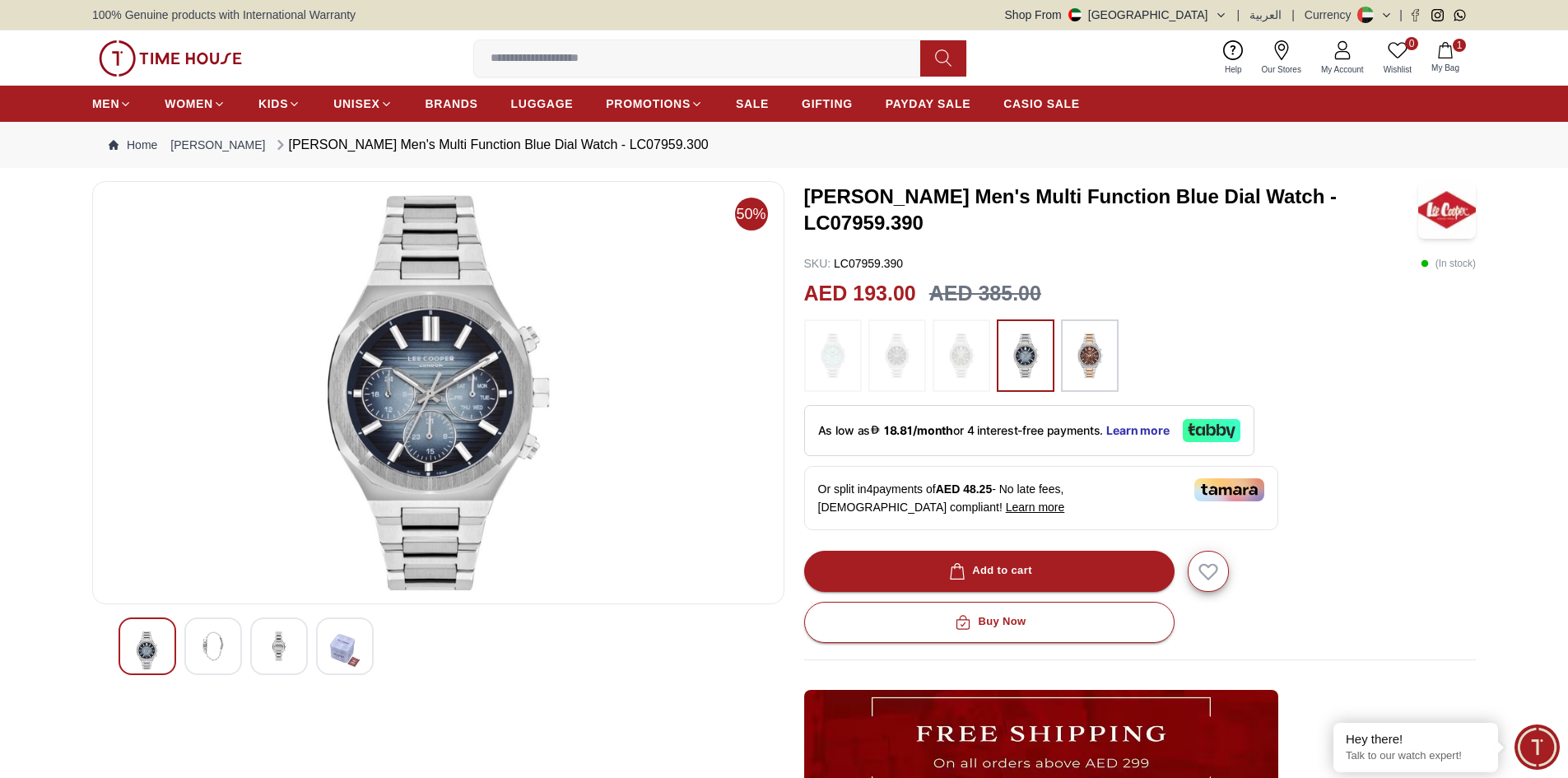
click at [830, 365] on img at bounding box center [833, 356] width 41 height 56
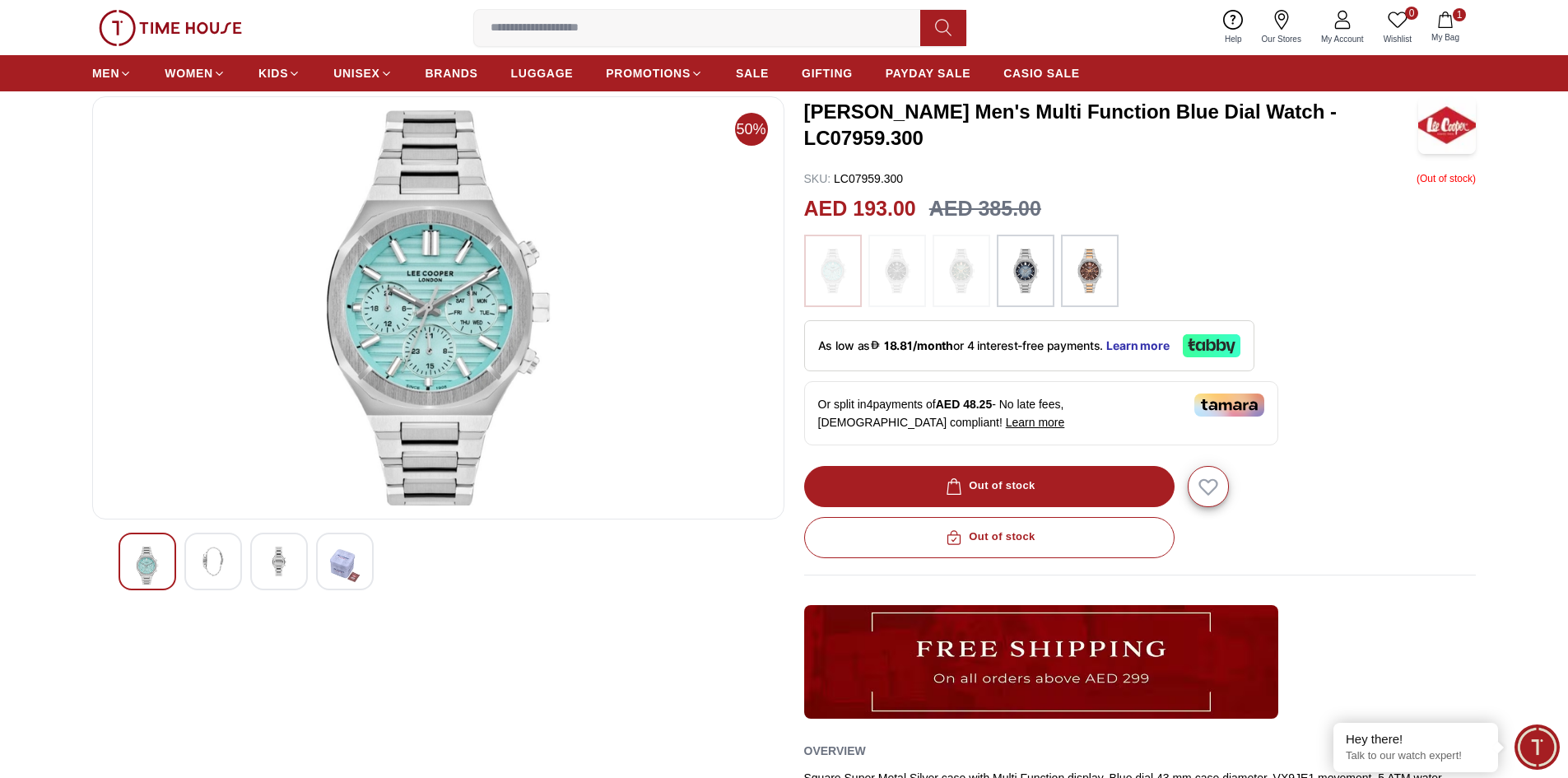
scroll to position [82, 0]
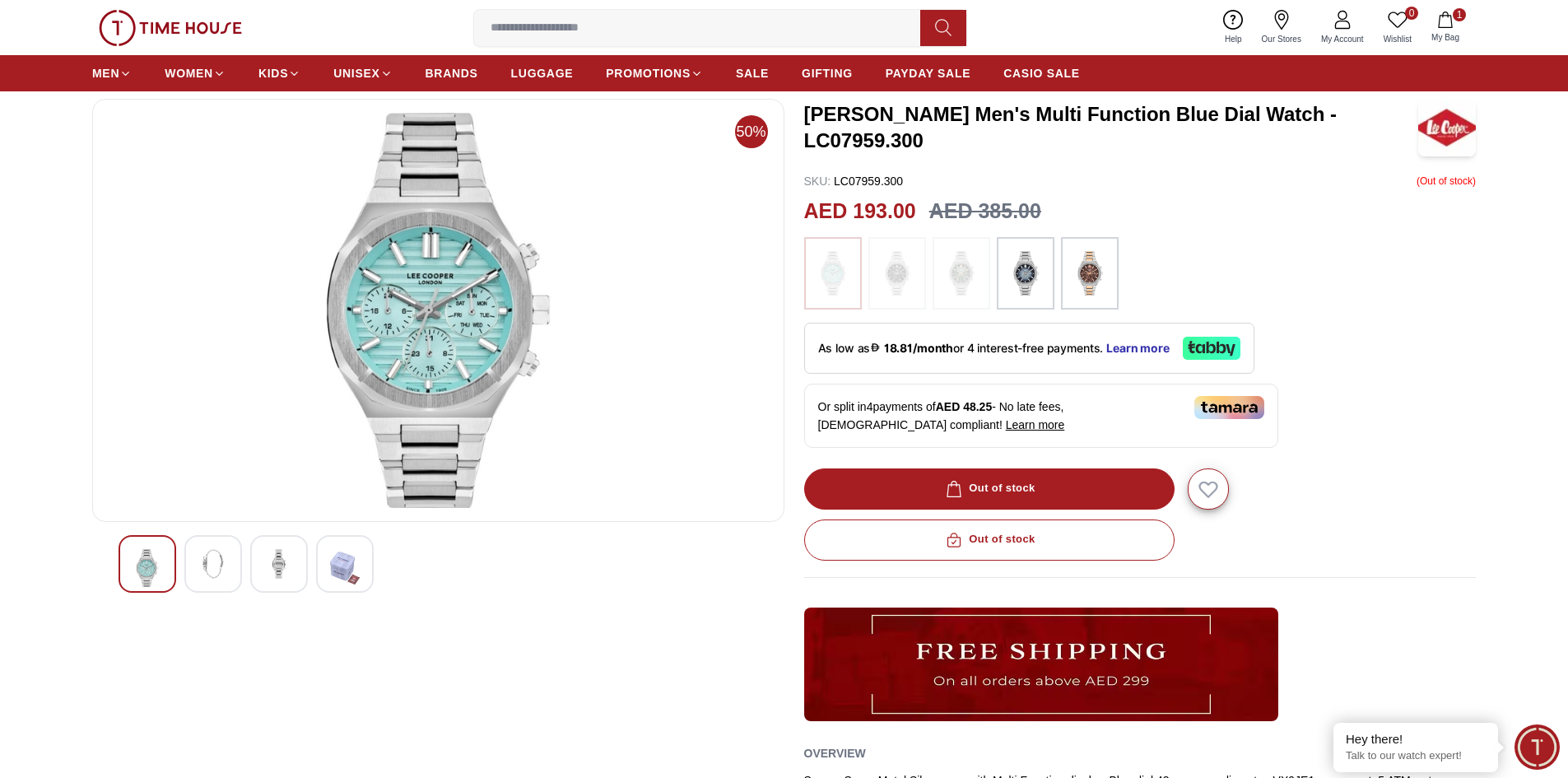
click at [1021, 276] on img at bounding box center [1026, 273] width 41 height 56
click at [1032, 275] on img at bounding box center [1026, 273] width 41 height 56
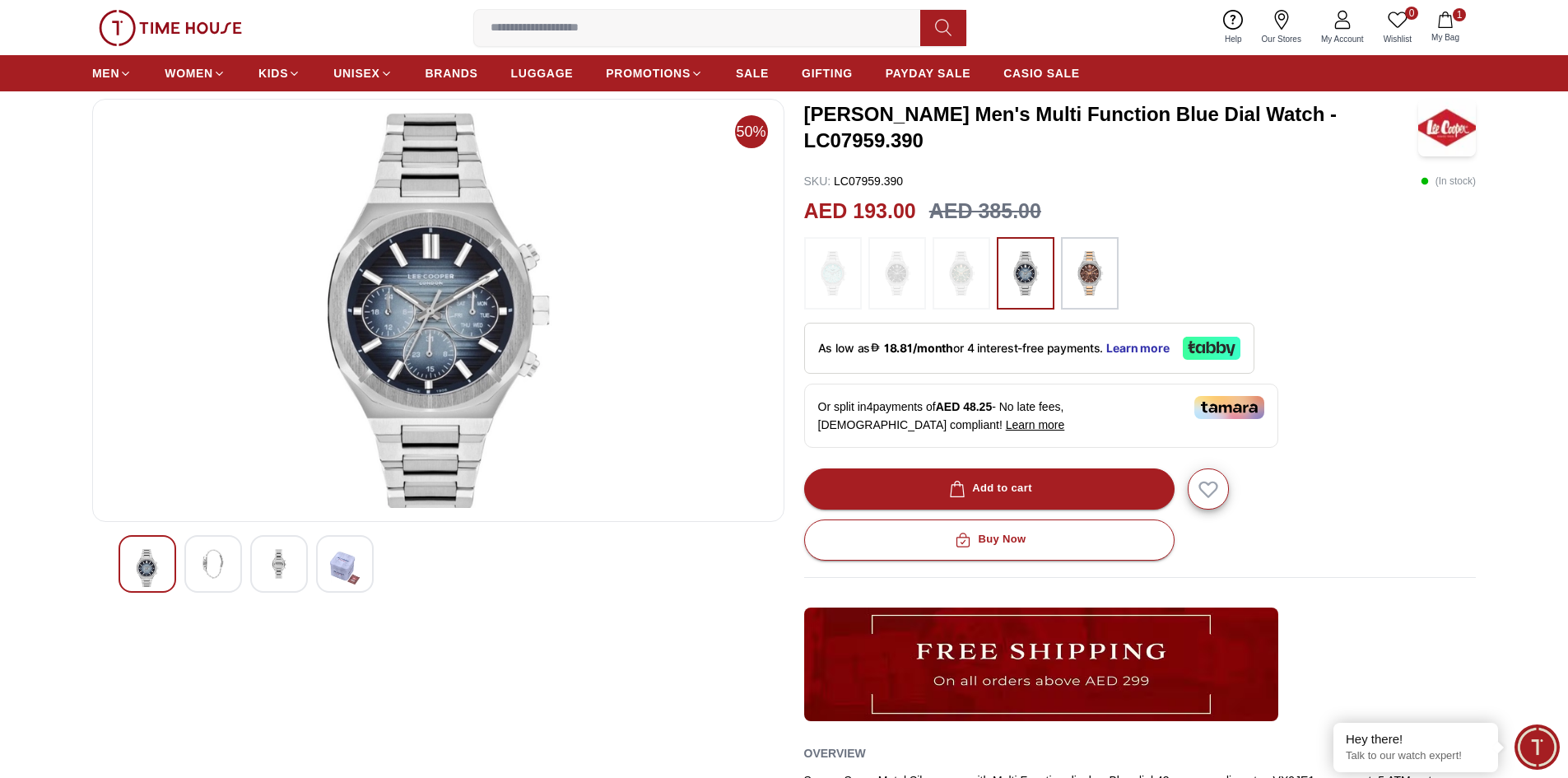
click at [1092, 291] on img at bounding box center [1090, 273] width 41 height 56
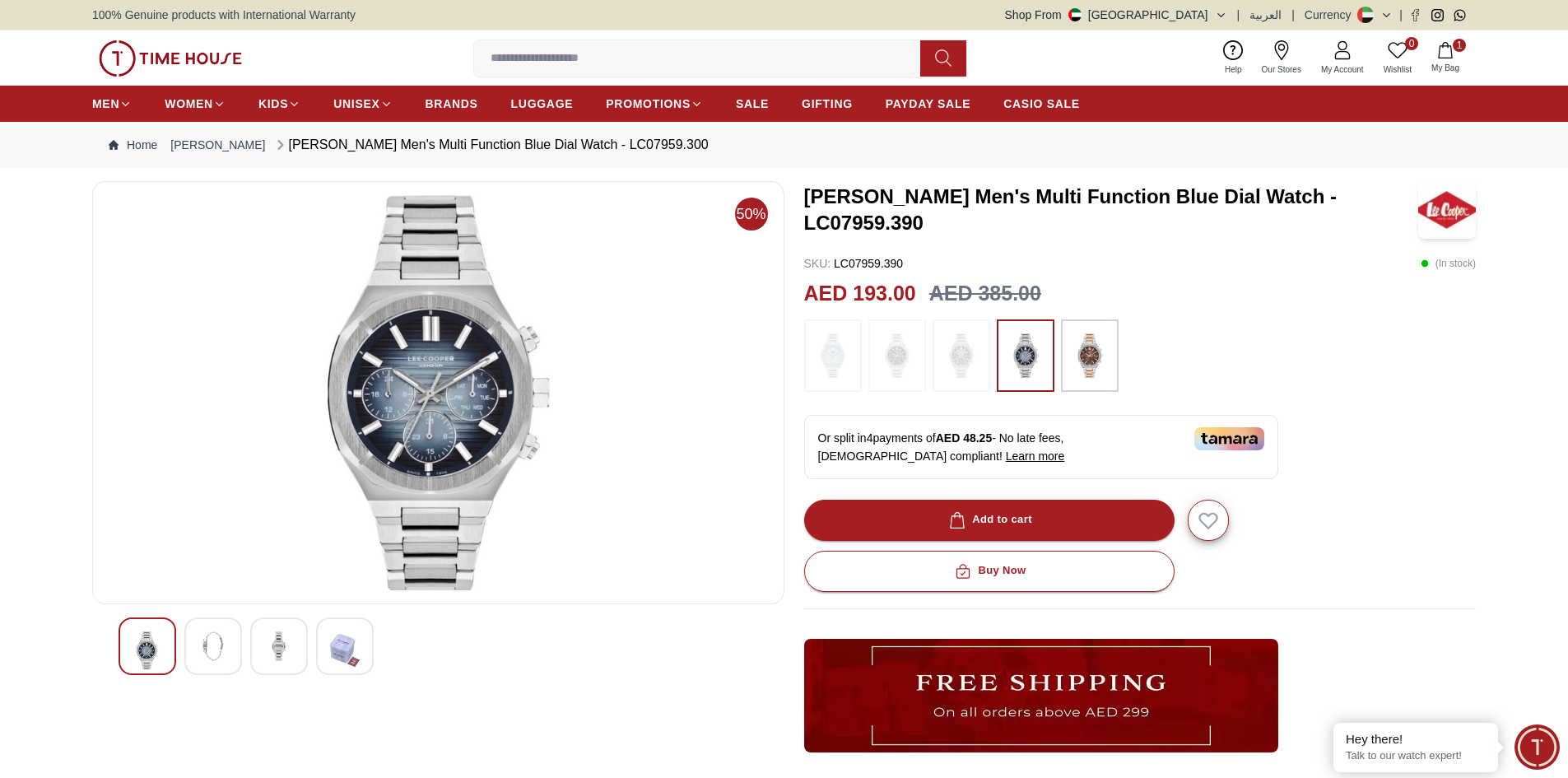
scroll to position [82, 0]
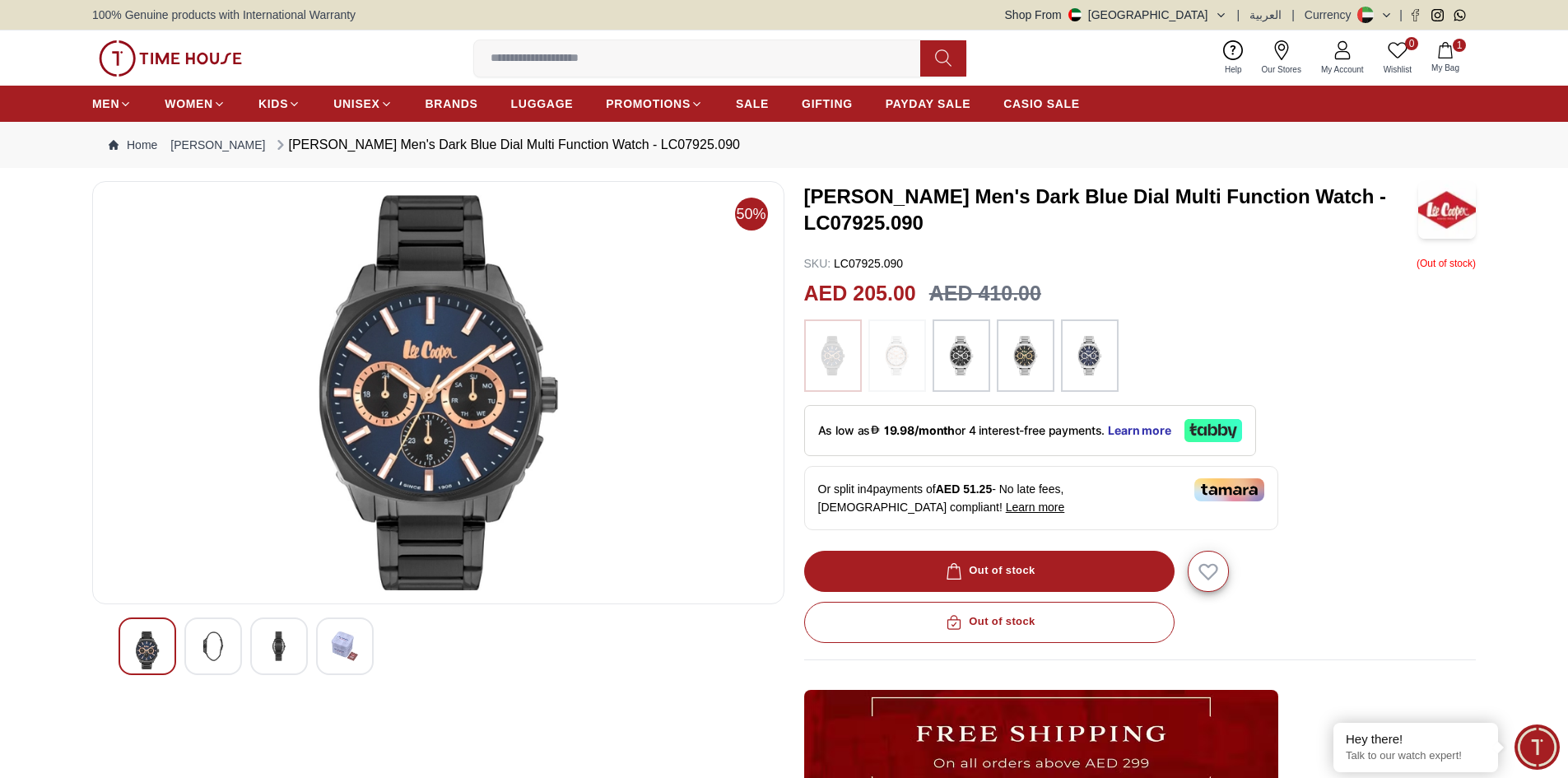
click at [591, 51] on input at bounding box center [704, 58] width 460 height 33
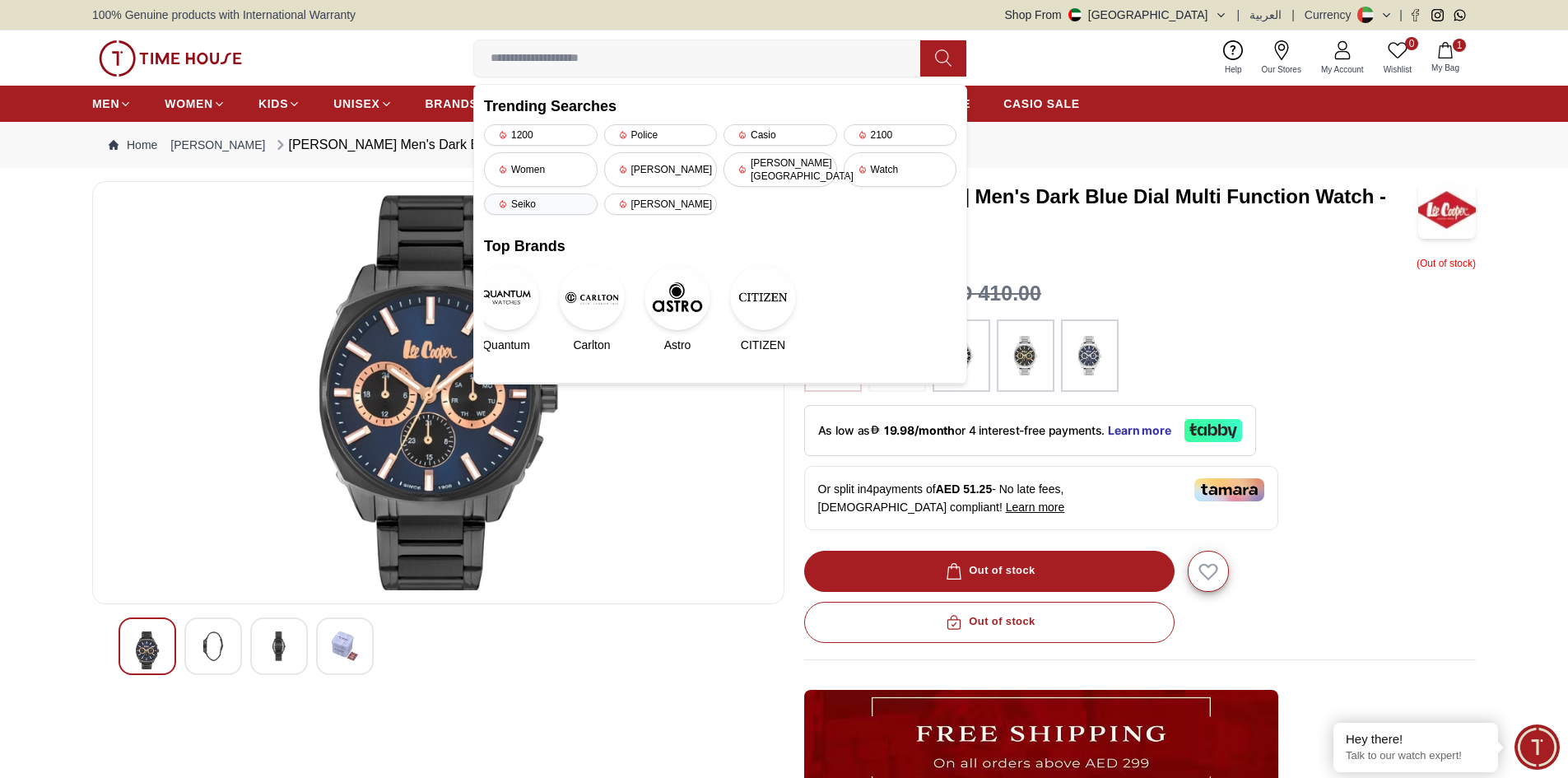
click at [530, 193] on div "Seiko" at bounding box center [541, 204] width 113 height 21
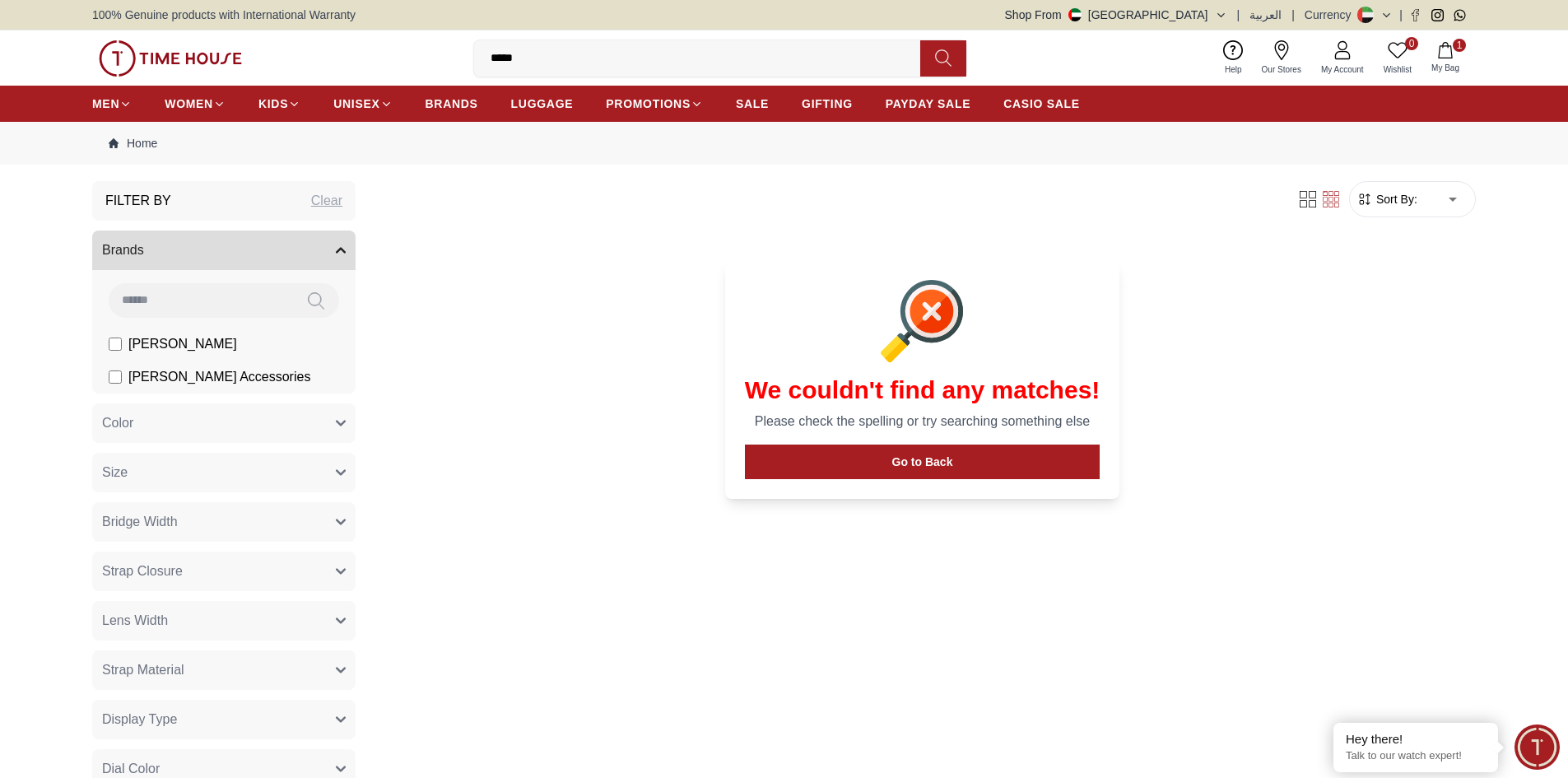
click at [954, 60] on button at bounding box center [943, 58] width 46 height 36
click at [623, 58] on input "*****" at bounding box center [704, 58] width 460 height 33
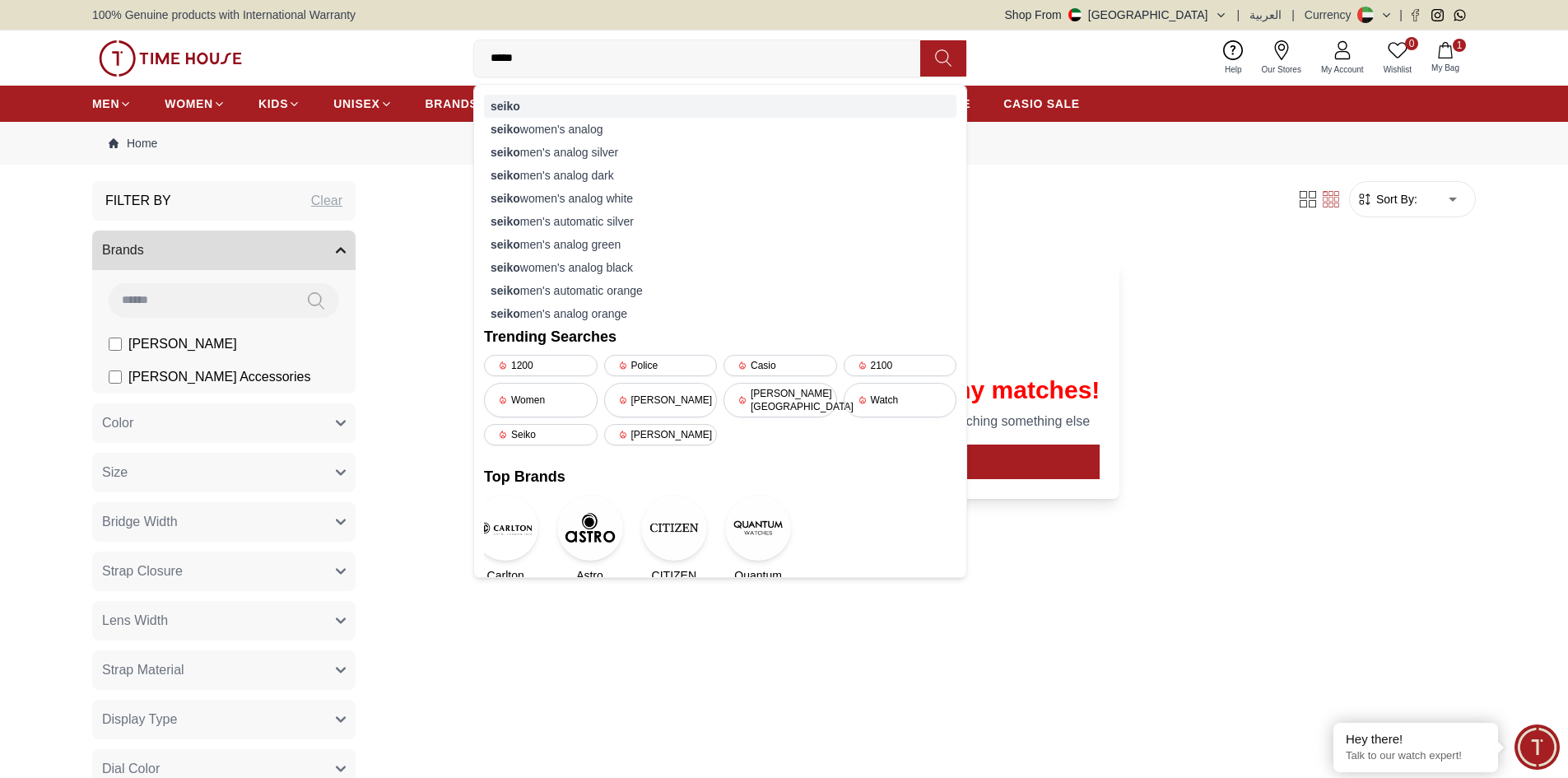
click at [531, 112] on div "seiko" at bounding box center [720, 106] width 472 height 23
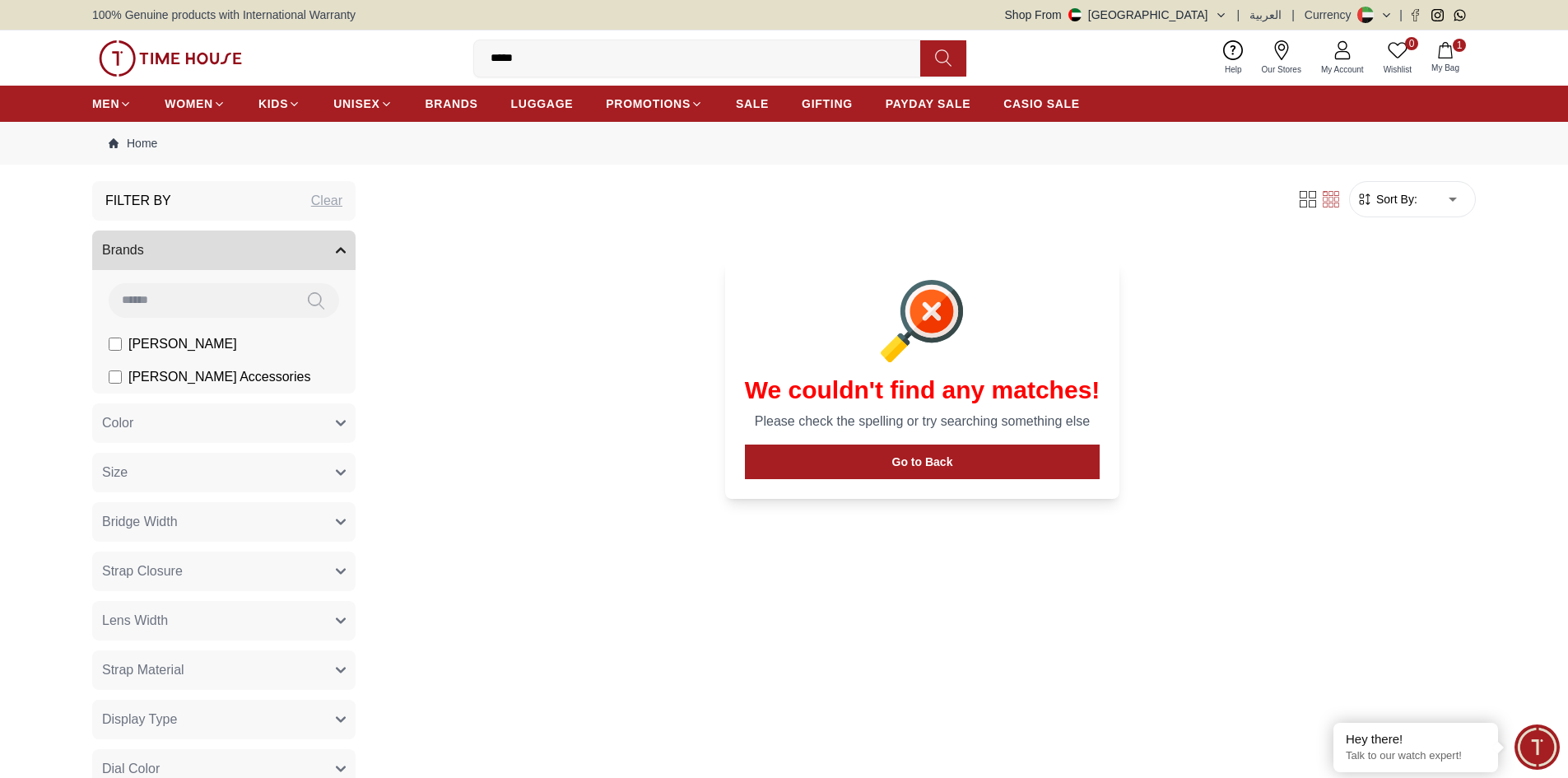
click at [617, 63] on input "*****" at bounding box center [704, 58] width 460 height 33
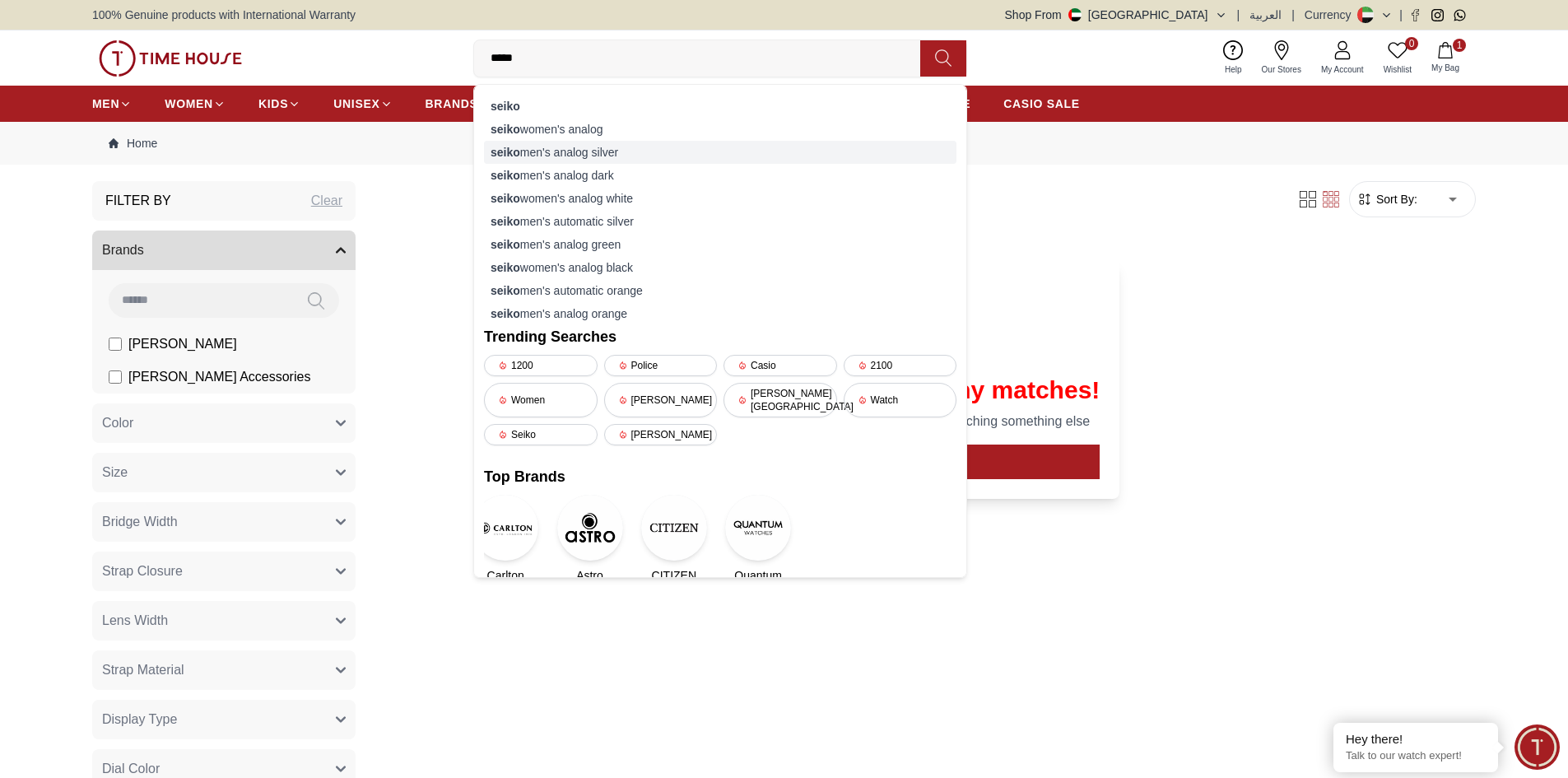
click at [620, 148] on div "seiko men's analog silver" at bounding box center [720, 152] width 472 height 23
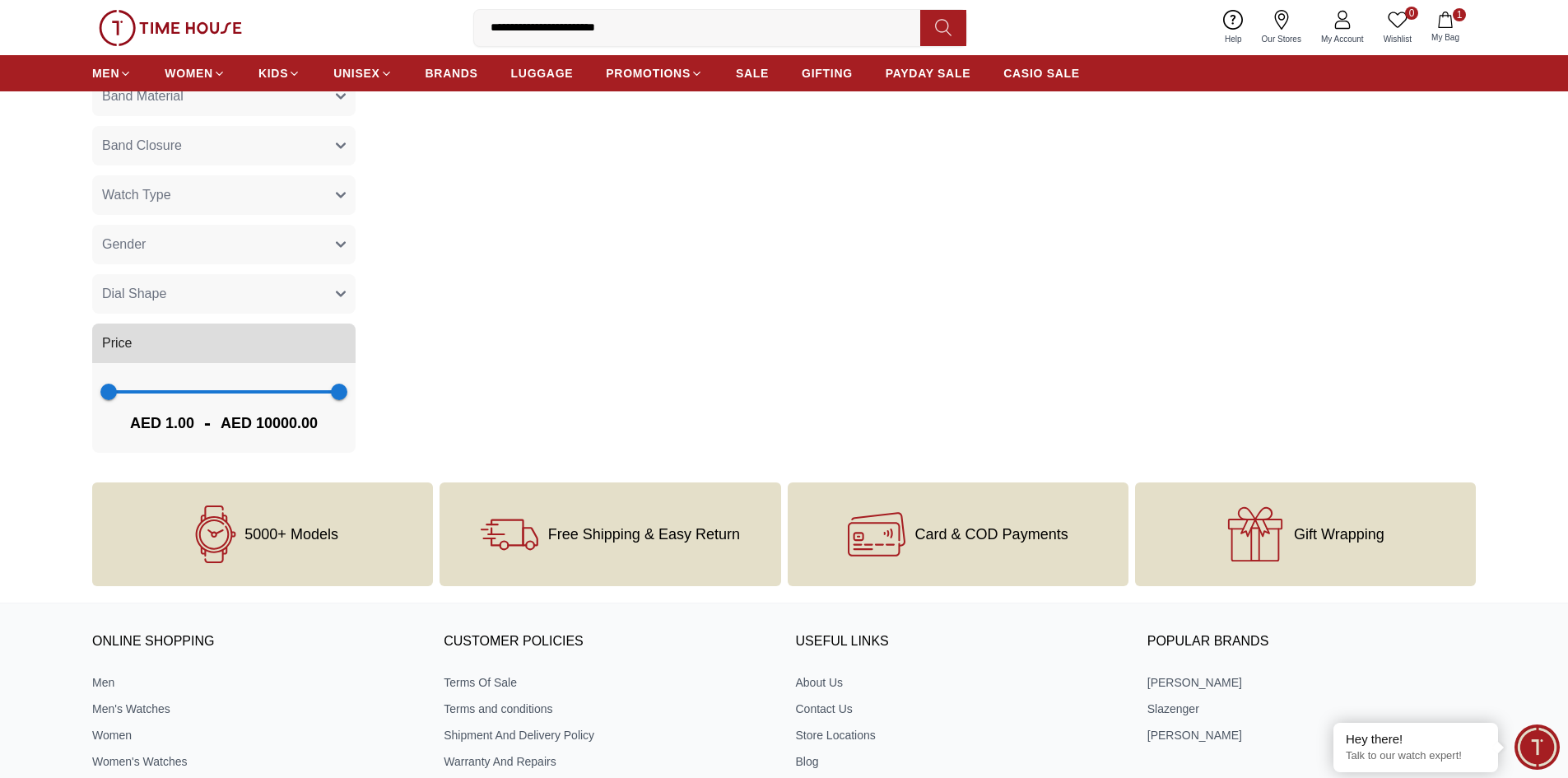
scroll to position [823, 0]
type input "*****"
drag, startPoint x: 101, startPoint y: 382, endPoint x: 350, endPoint y: 414, distance: 251.0
click at [350, 414] on div "10000 10000 AED 10000.00 - AED 10000.00" at bounding box center [224, 405] width 264 height 90
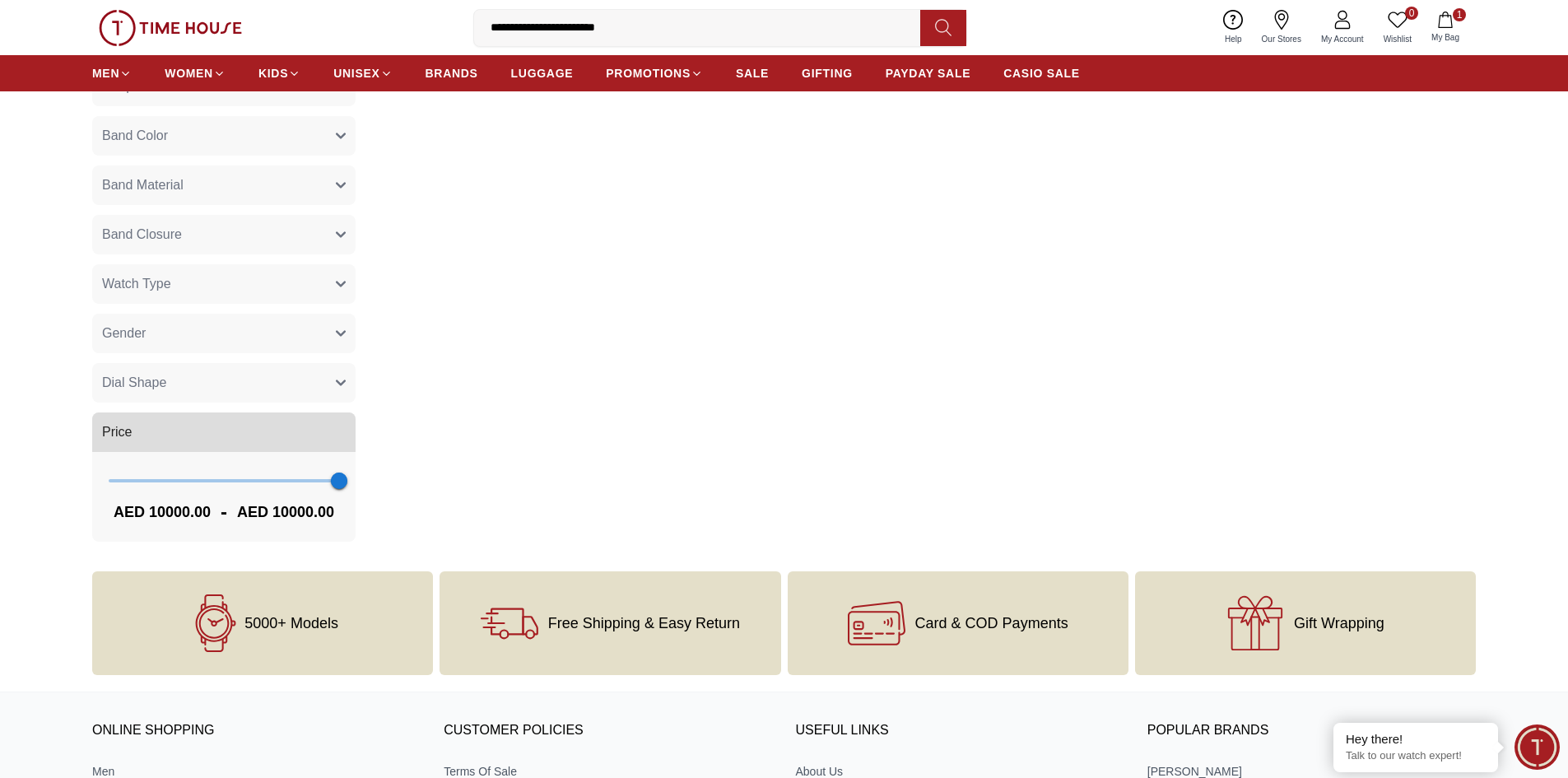
scroll to position [741, 0]
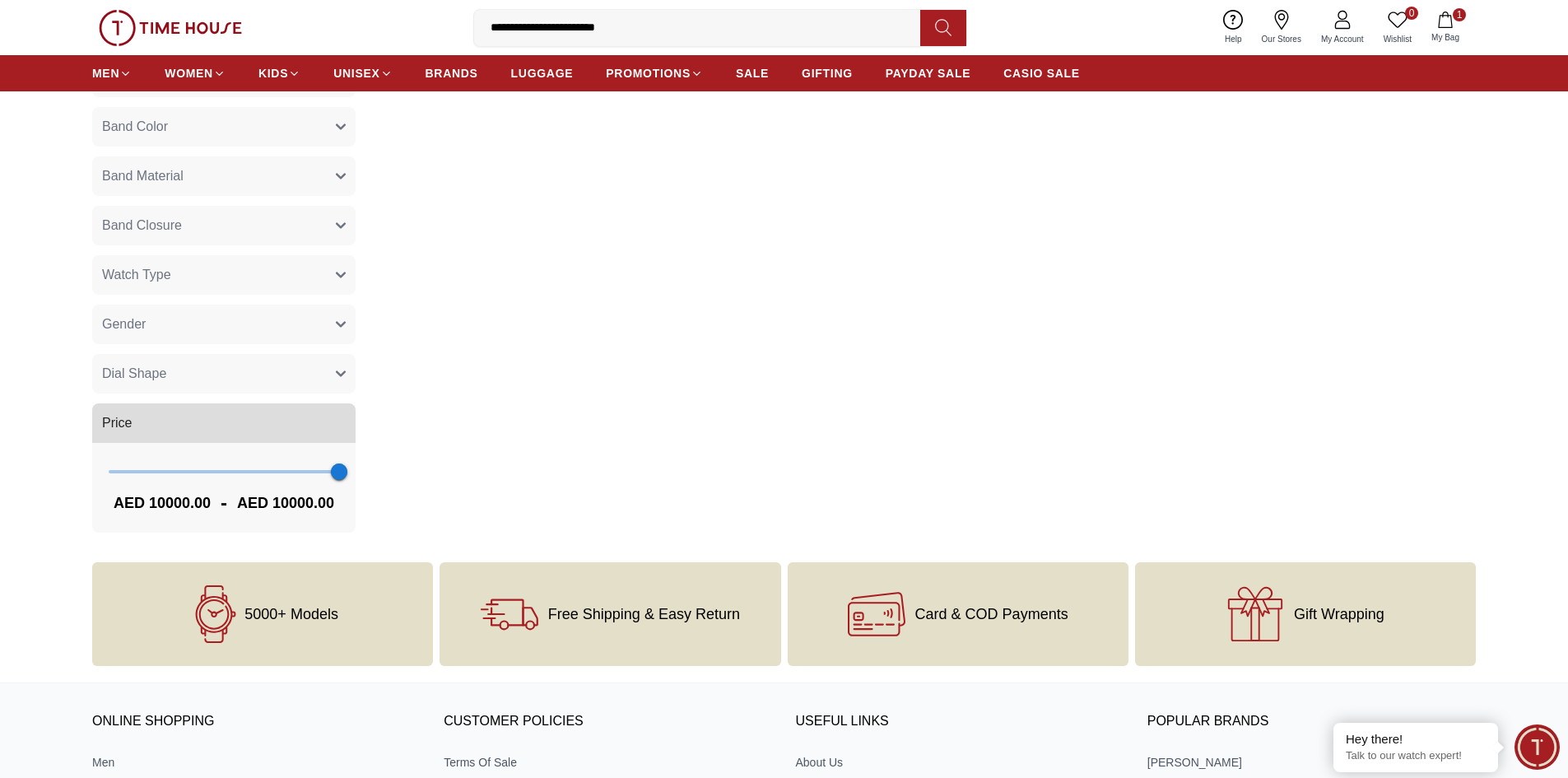
click at [306, 497] on span "AED 10000.00" at bounding box center [286, 503] width 97 height 23
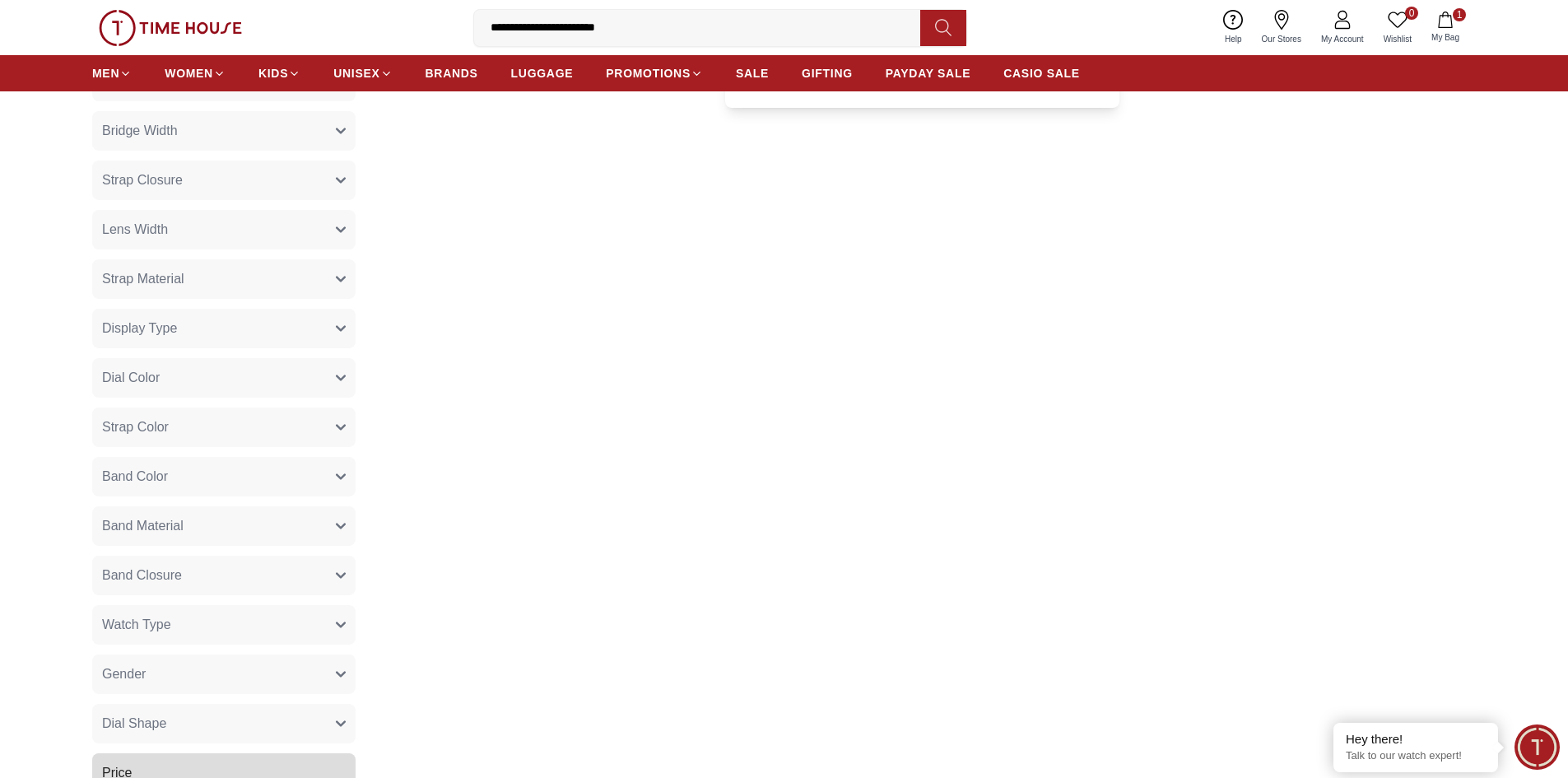
scroll to position [0, 0]
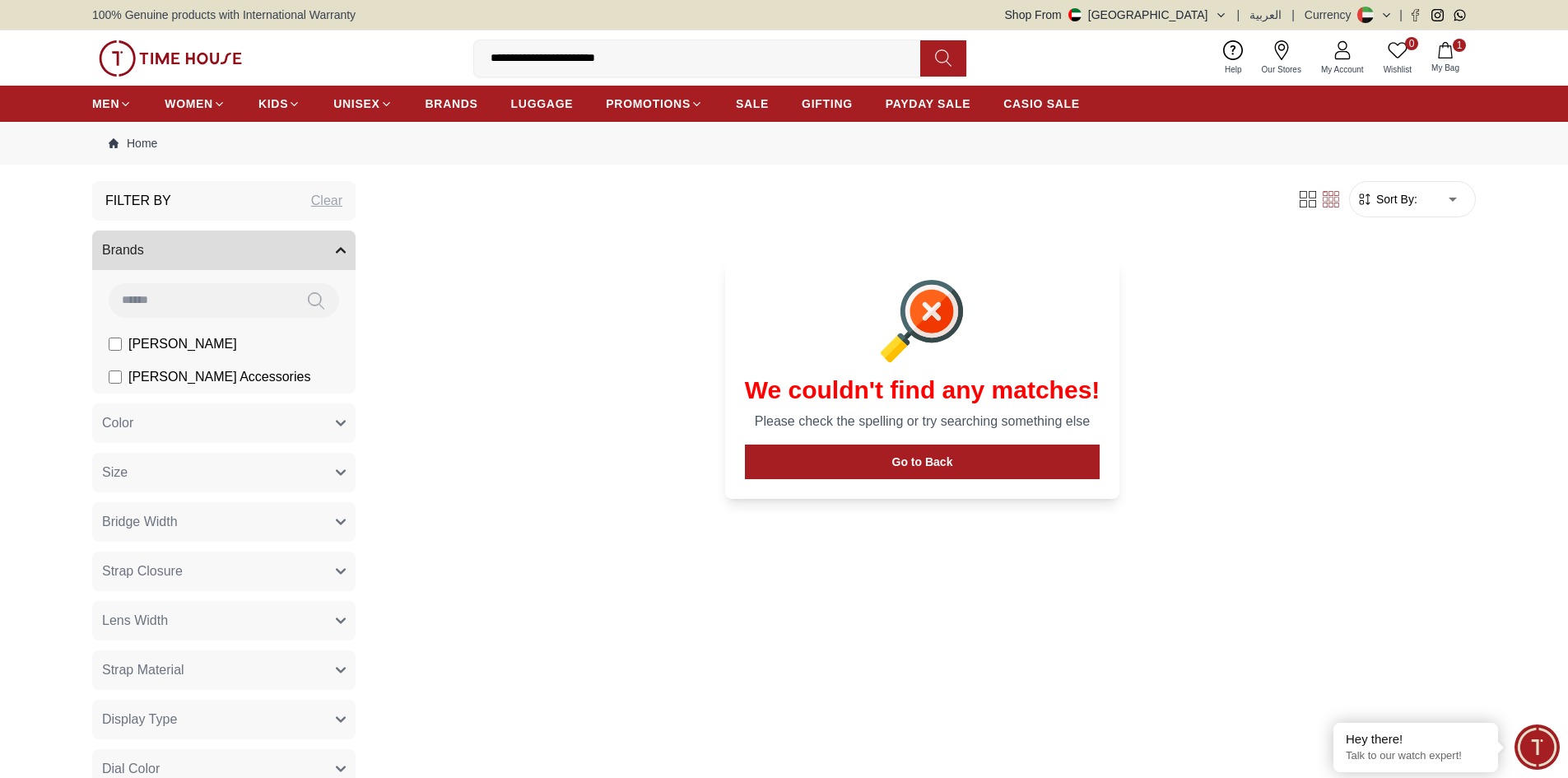
click at [640, 52] on input "**********" at bounding box center [704, 58] width 460 height 33
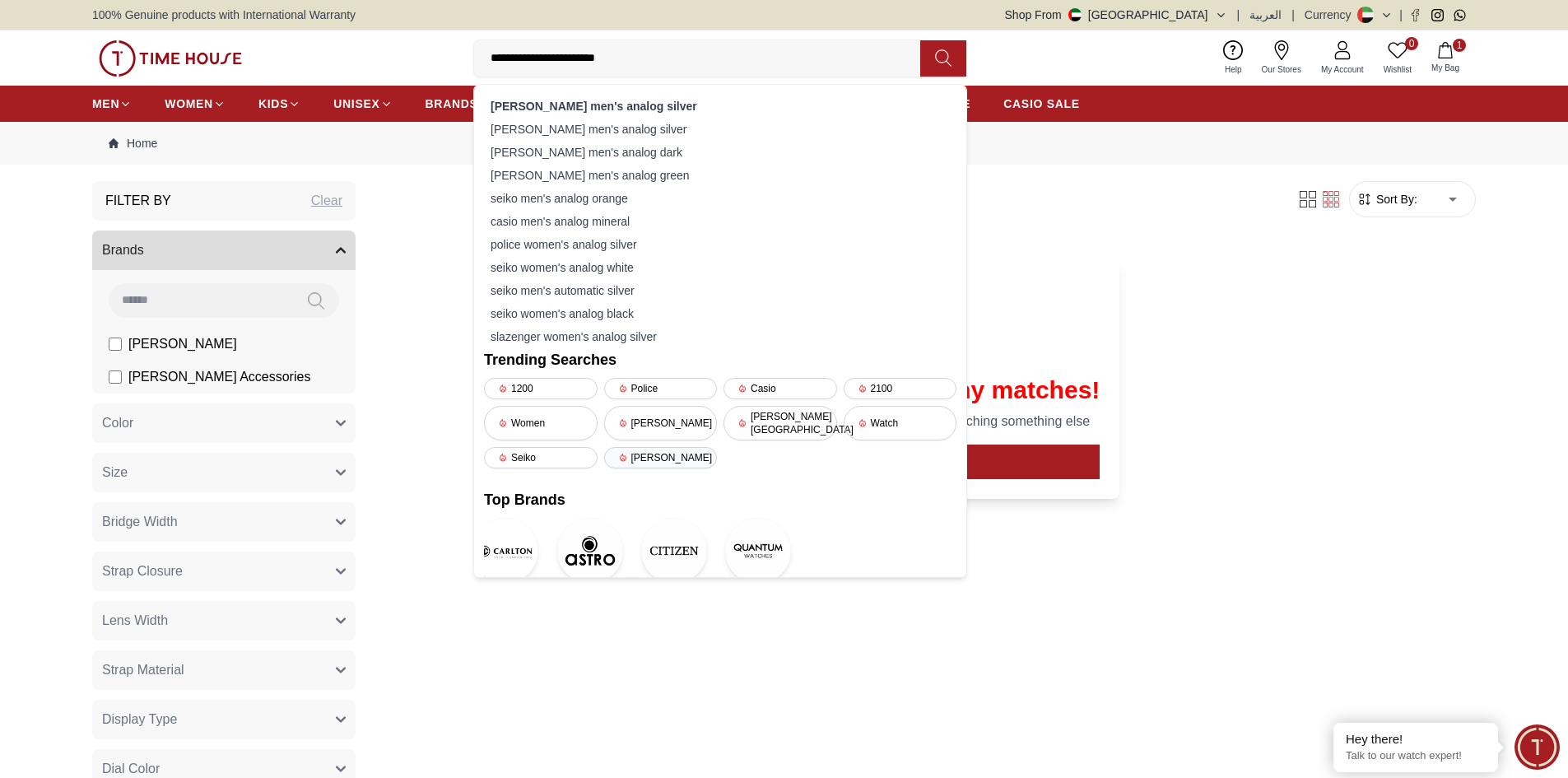
click at [654, 447] on div "[PERSON_NAME]" at bounding box center [661, 457] width 113 height 21
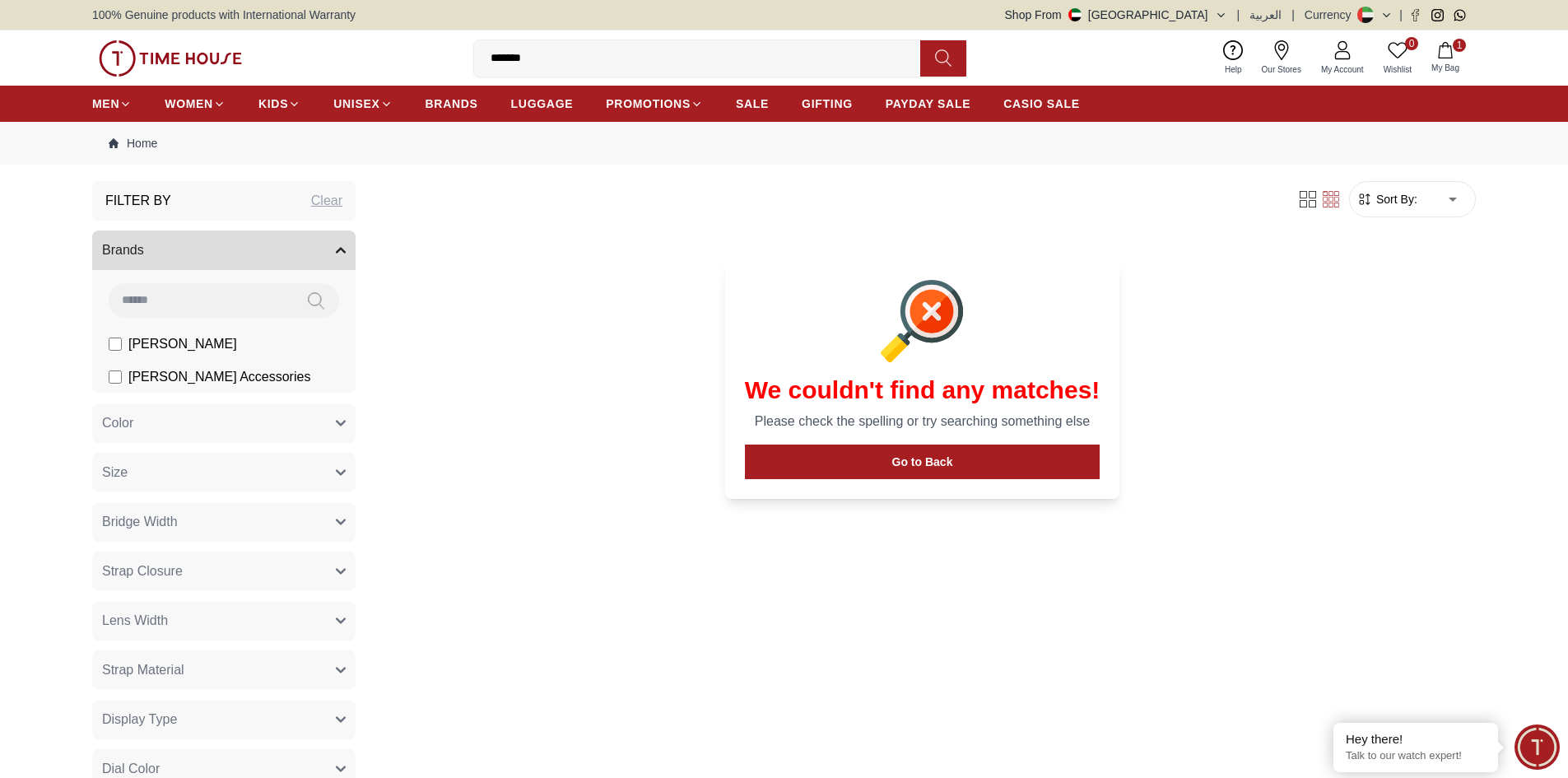
click at [738, 68] on input "*******" at bounding box center [704, 58] width 460 height 33
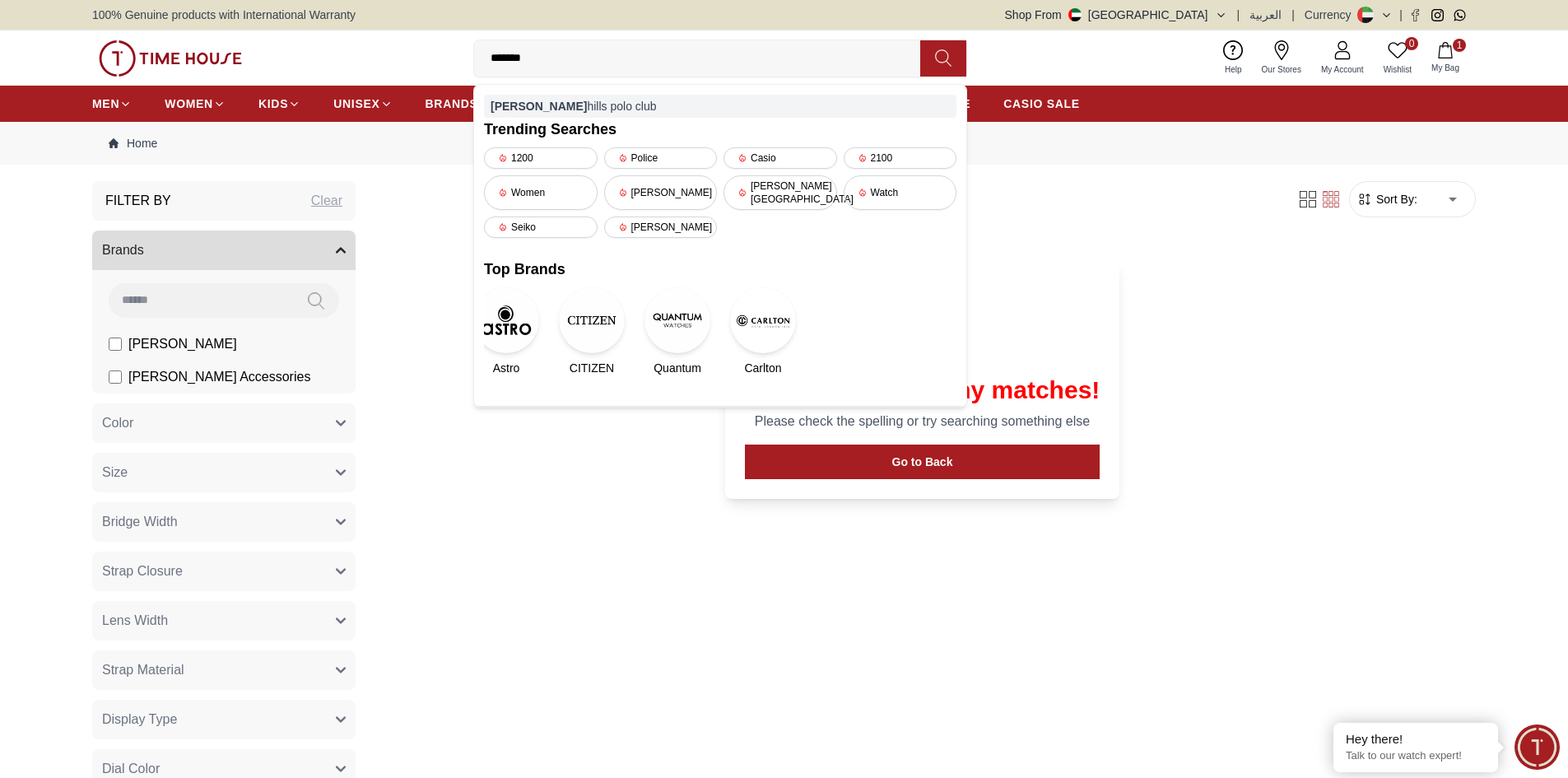
click at [591, 105] on div "beverly hills polo club" at bounding box center [720, 106] width 472 height 23
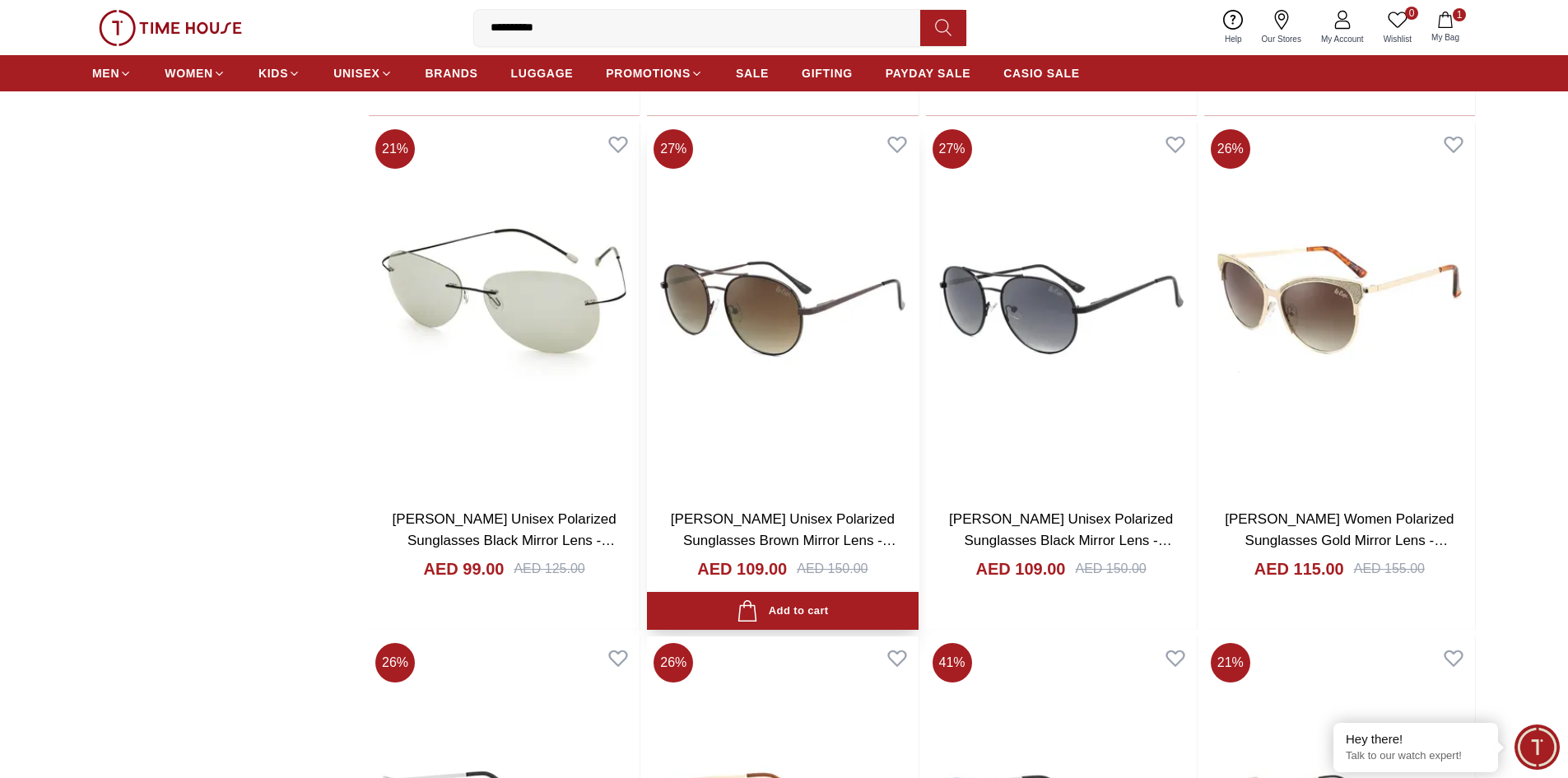
scroll to position [14568, 0]
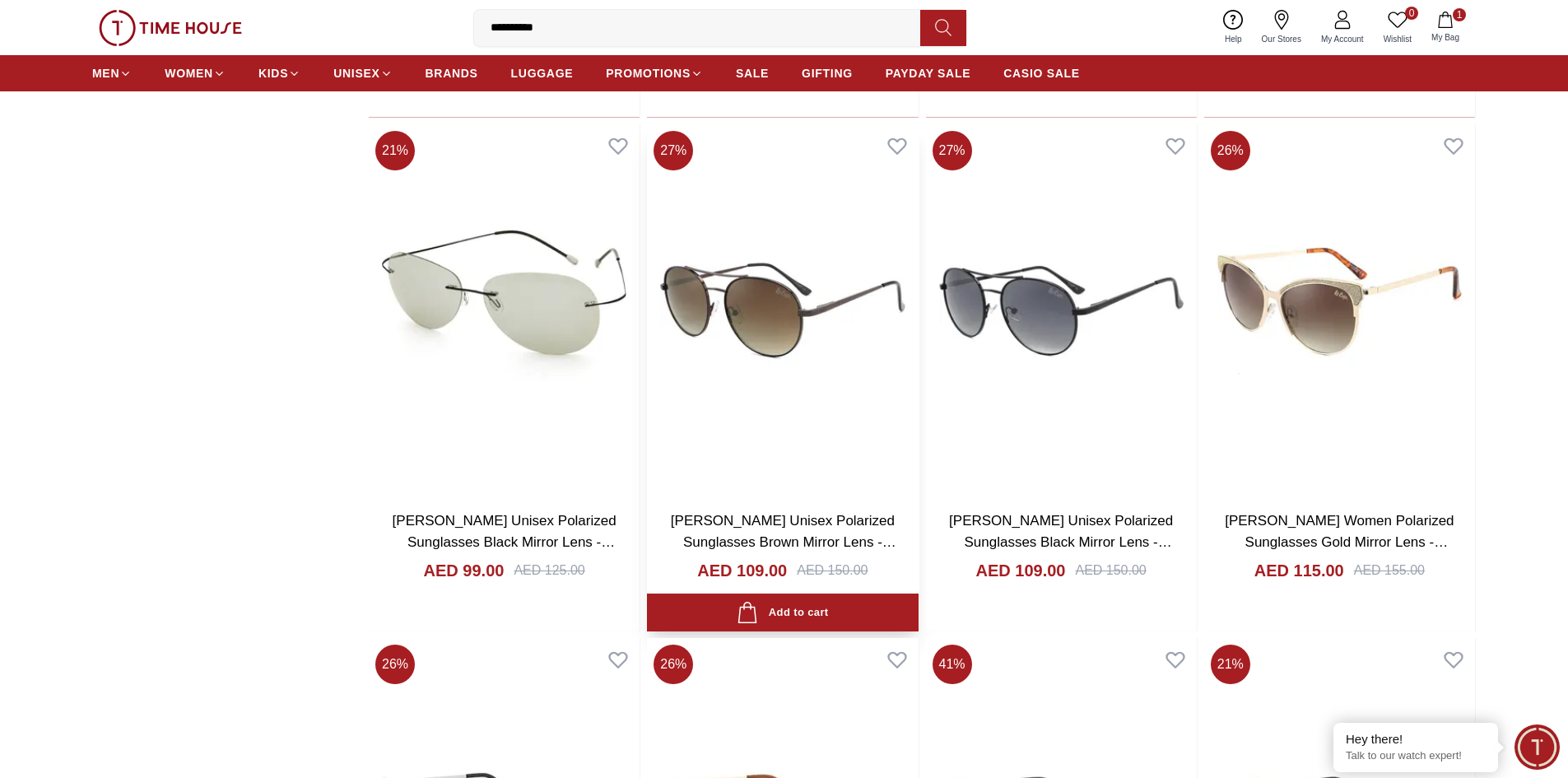
click at [818, 357] on img at bounding box center [782, 310] width 271 height 373
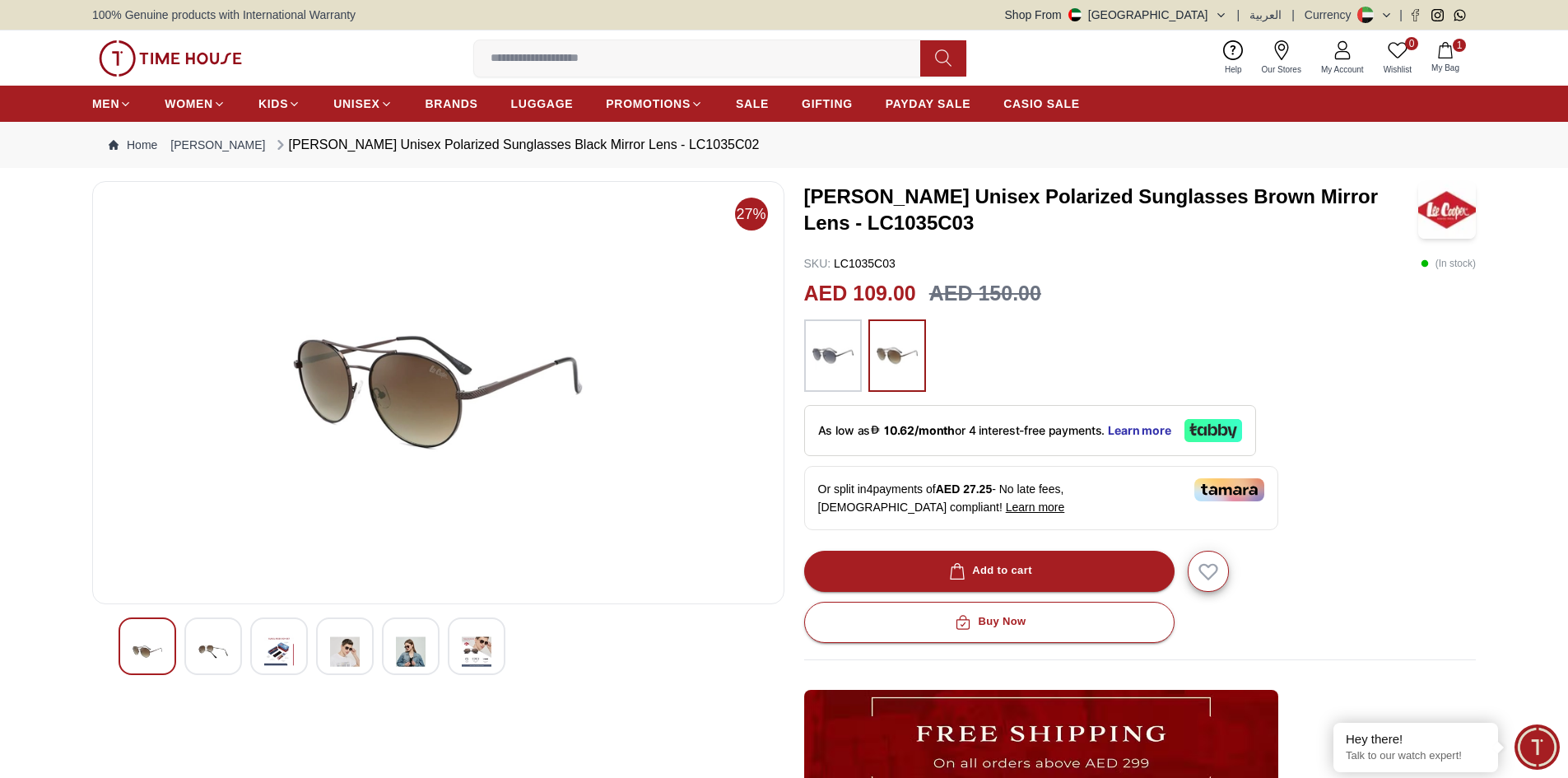
click at [841, 343] on img at bounding box center [833, 356] width 41 height 56
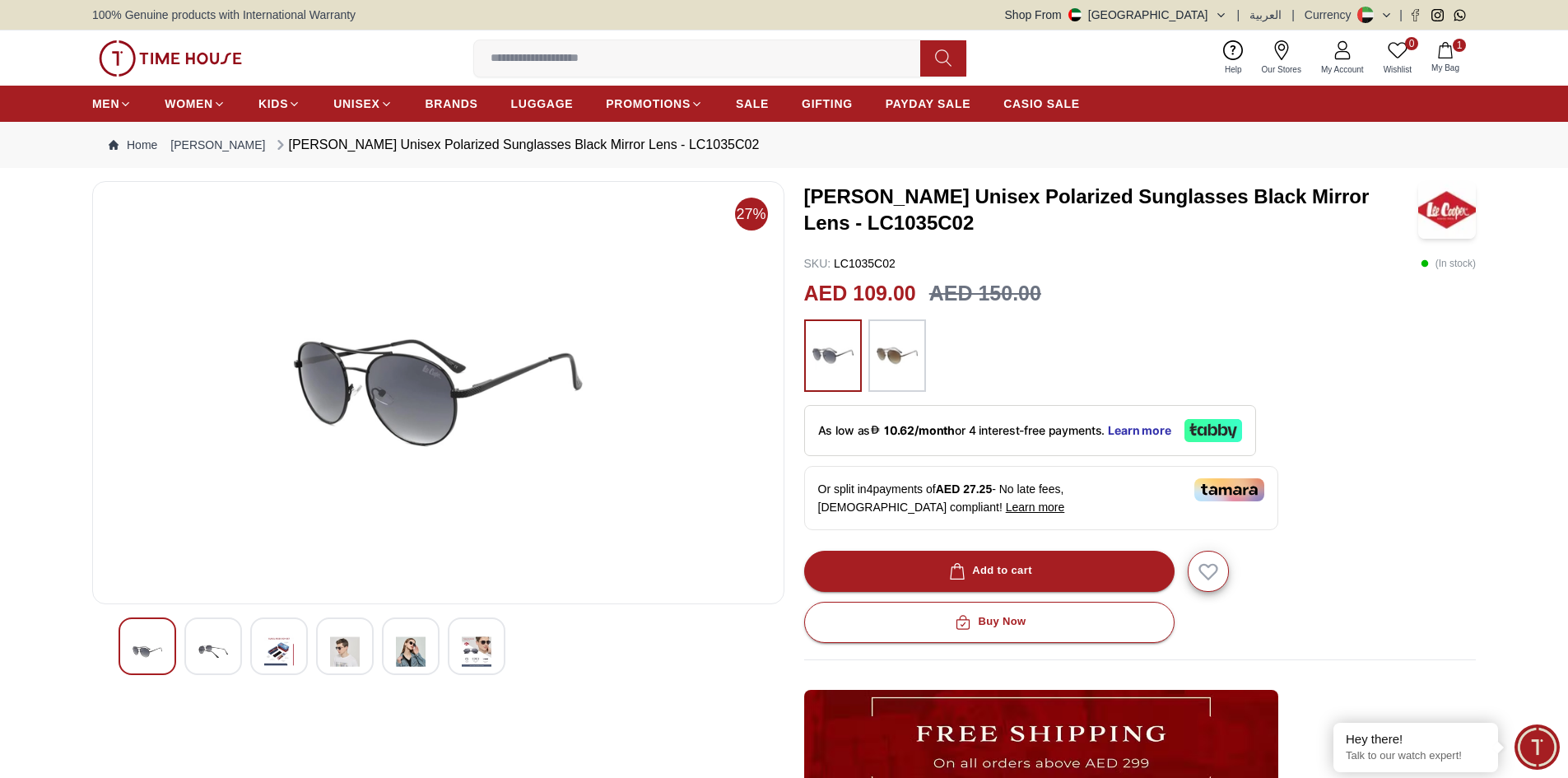
click at [906, 363] on img at bounding box center [897, 356] width 41 height 56
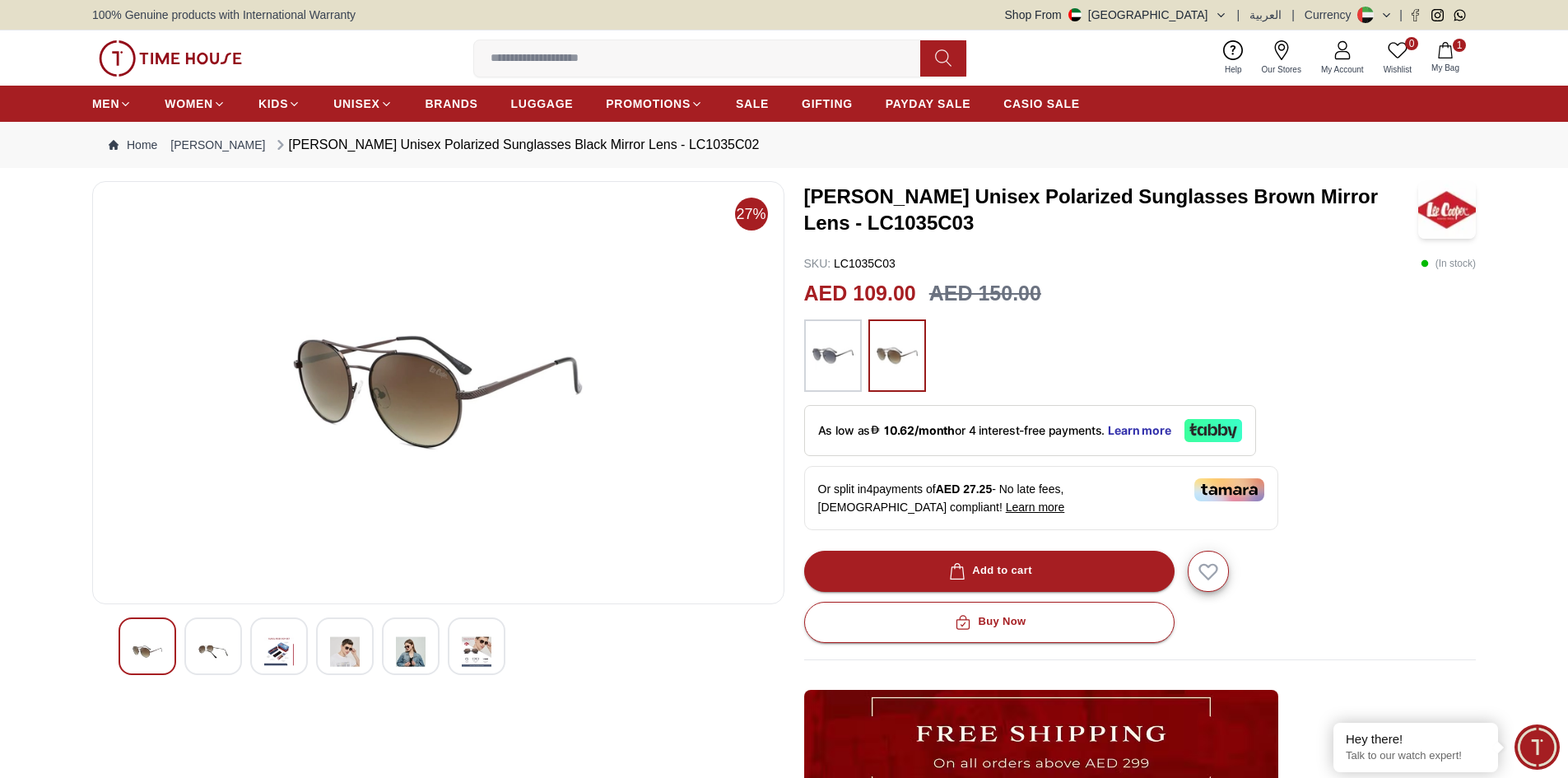
scroll to position [82, 0]
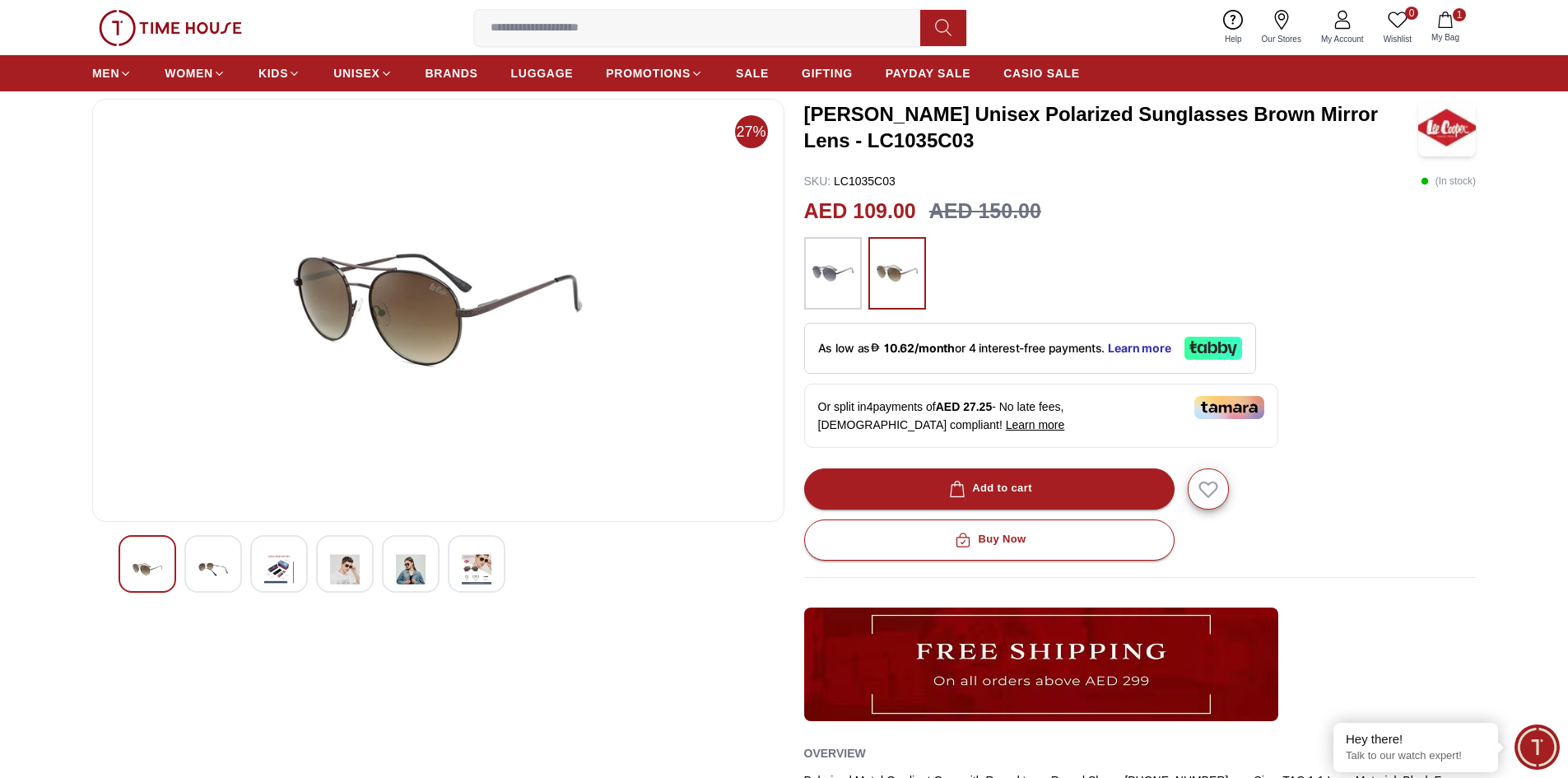
click at [202, 574] on img at bounding box center [213, 569] width 30 height 41
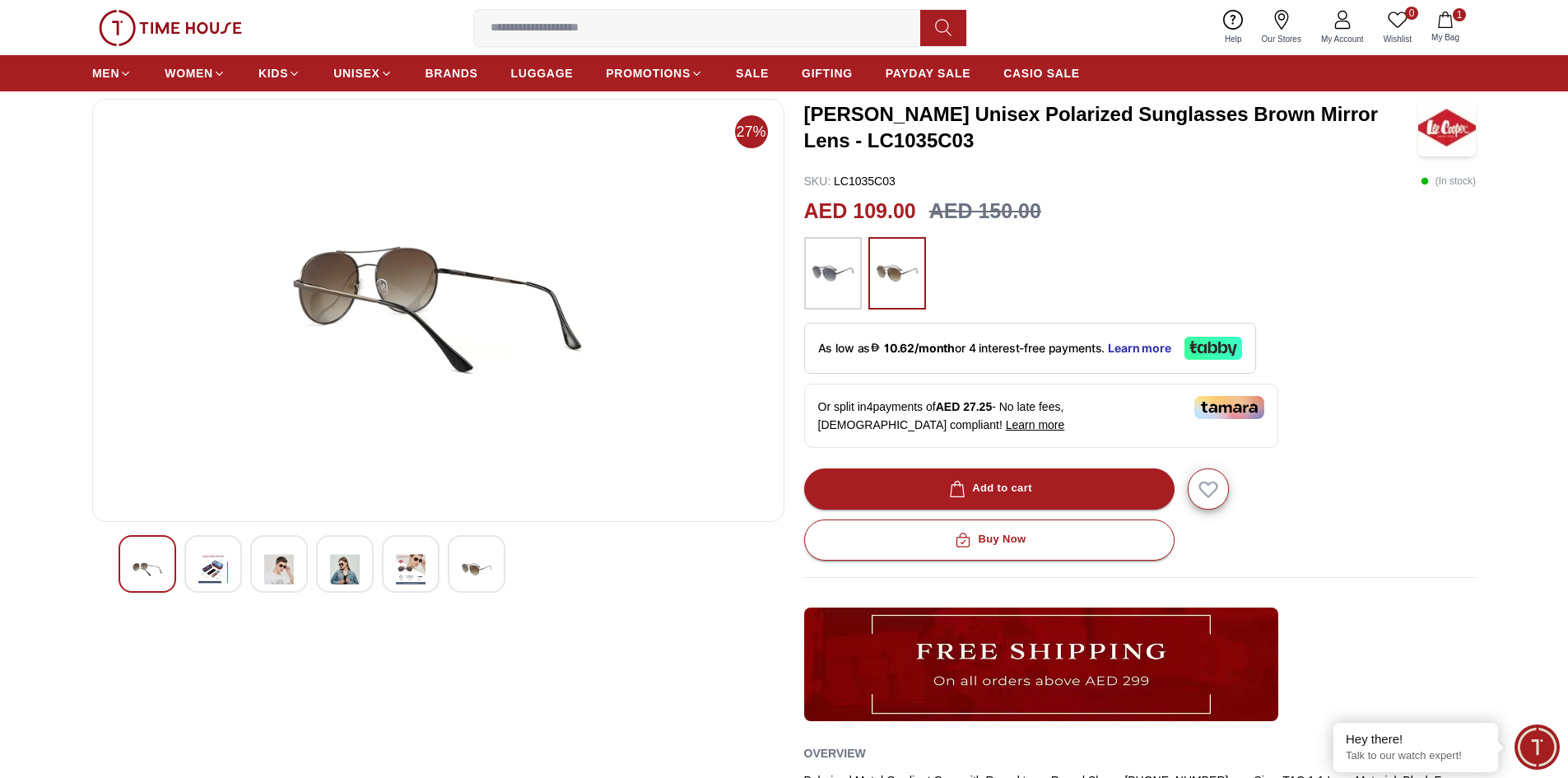
click at [283, 579] on img at bounding box center [279, 569] width 30 height 41
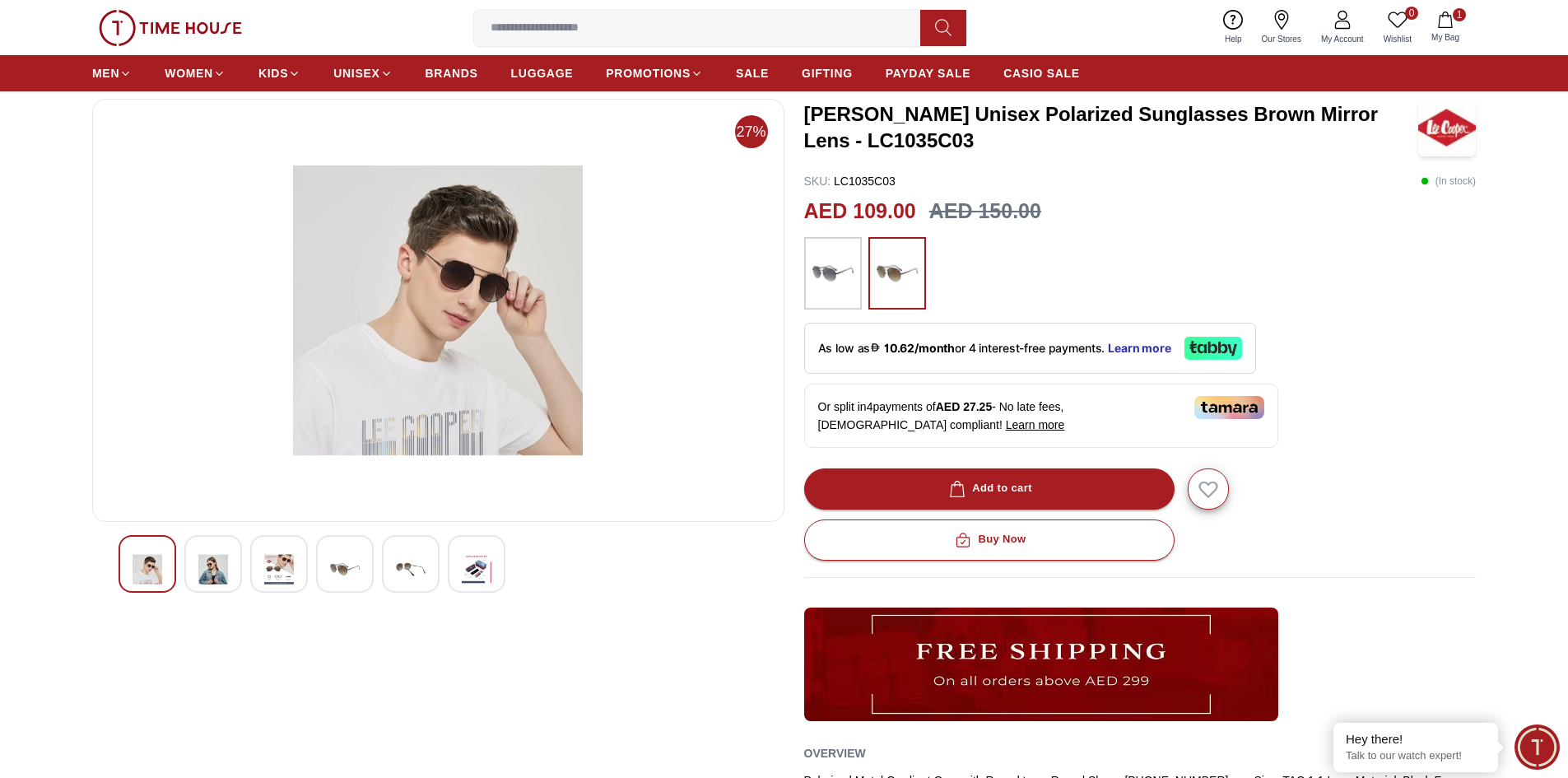
click at [217, 574] on img at bounding box center [213, 569] width 30 height 41
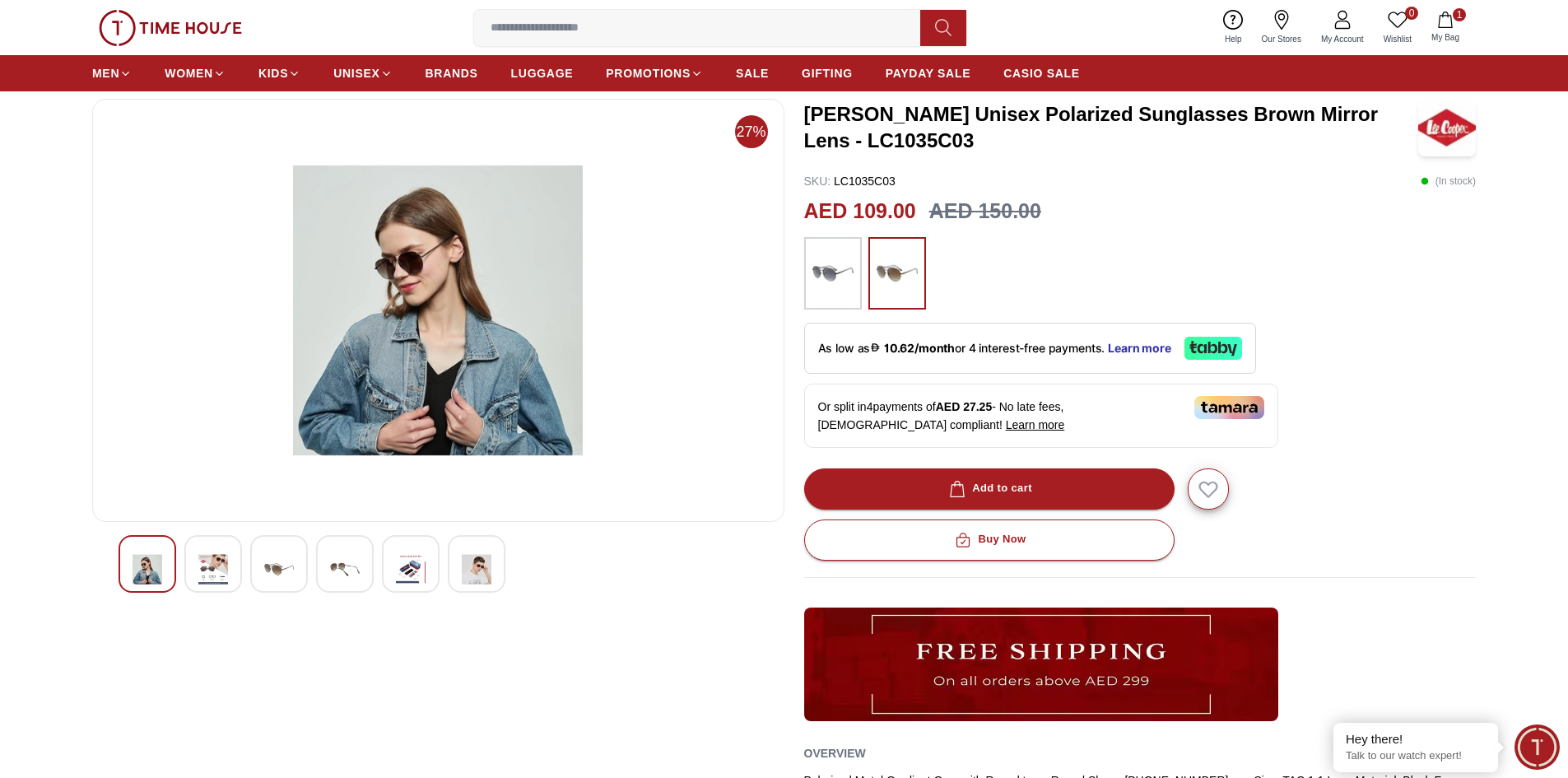
click at [411, 576] on img at bounding box center [411, 569] width 30 height 41
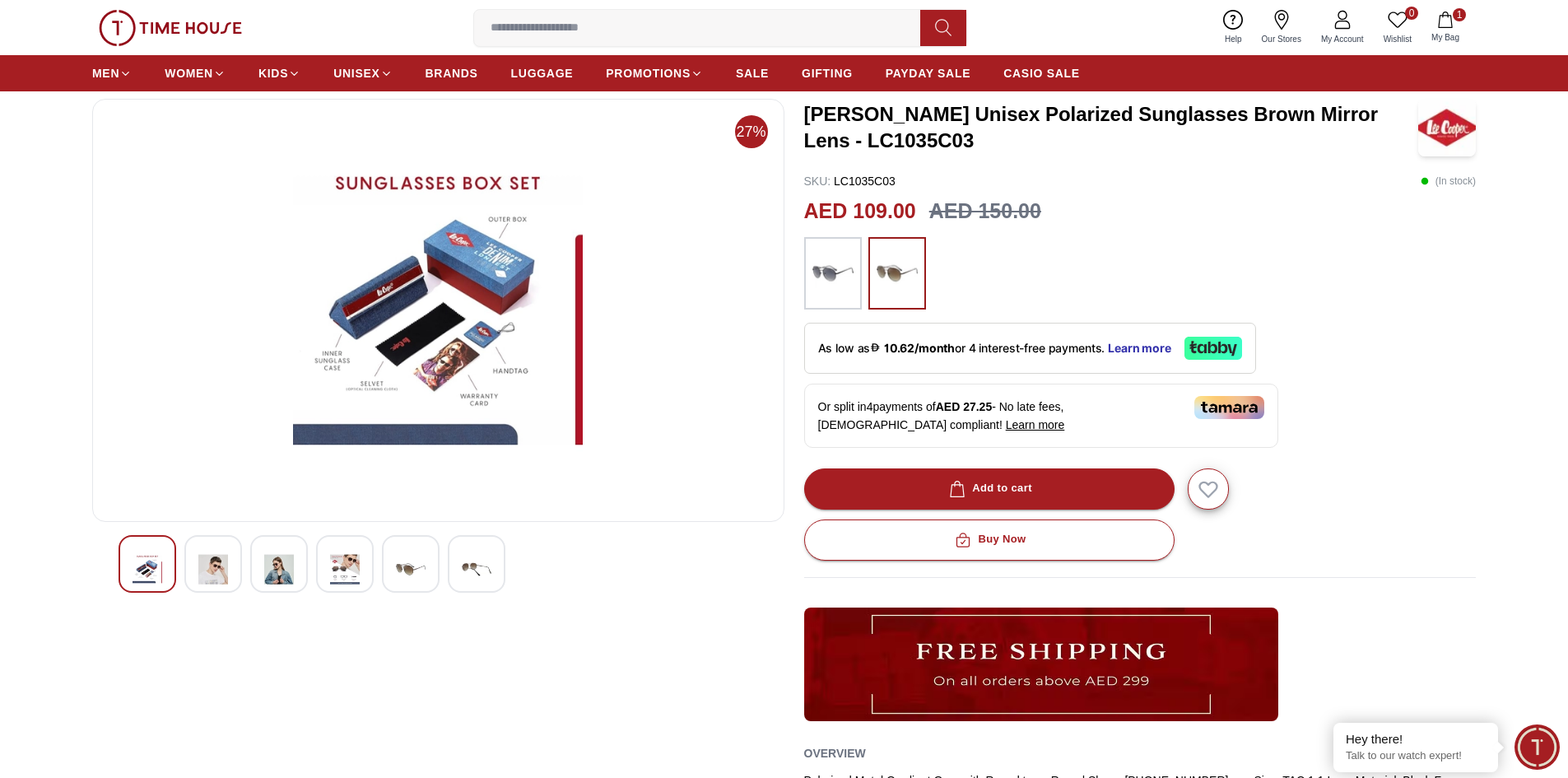
click at [491, 575] on img at bounding box center [476, 569] width 30 height 41
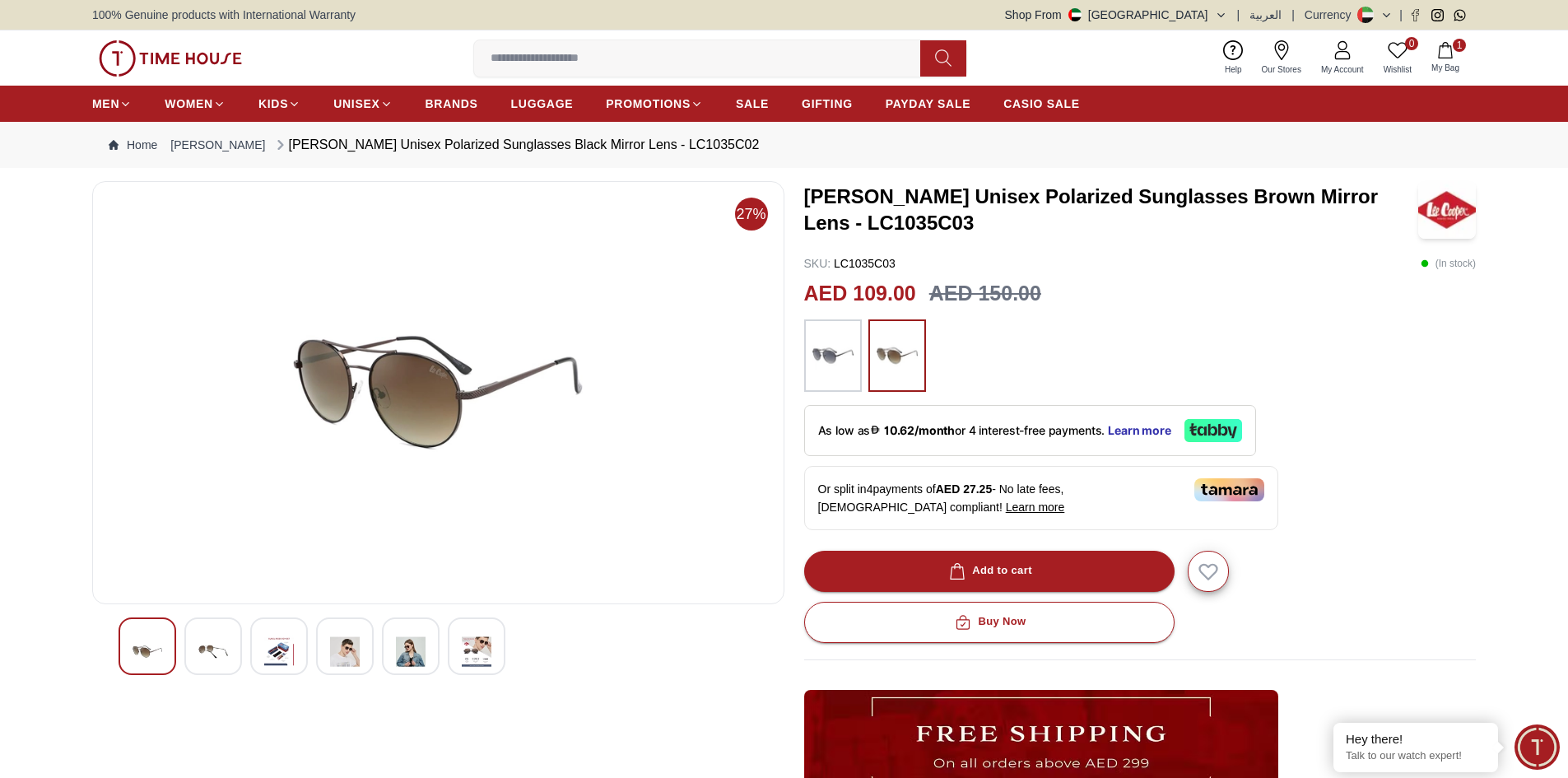
scroll to position [82, 0]
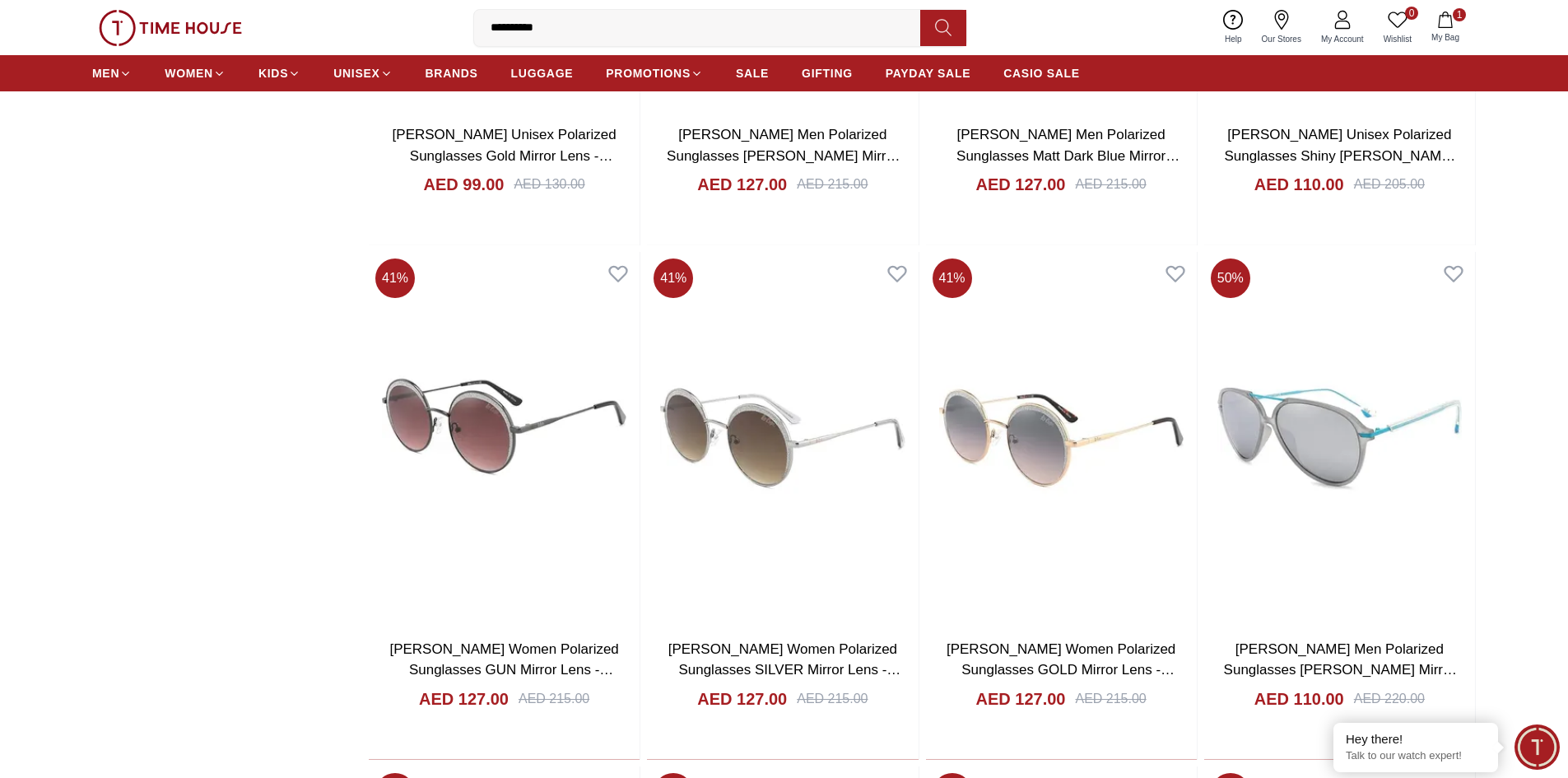
scroll to position [16013, 0]
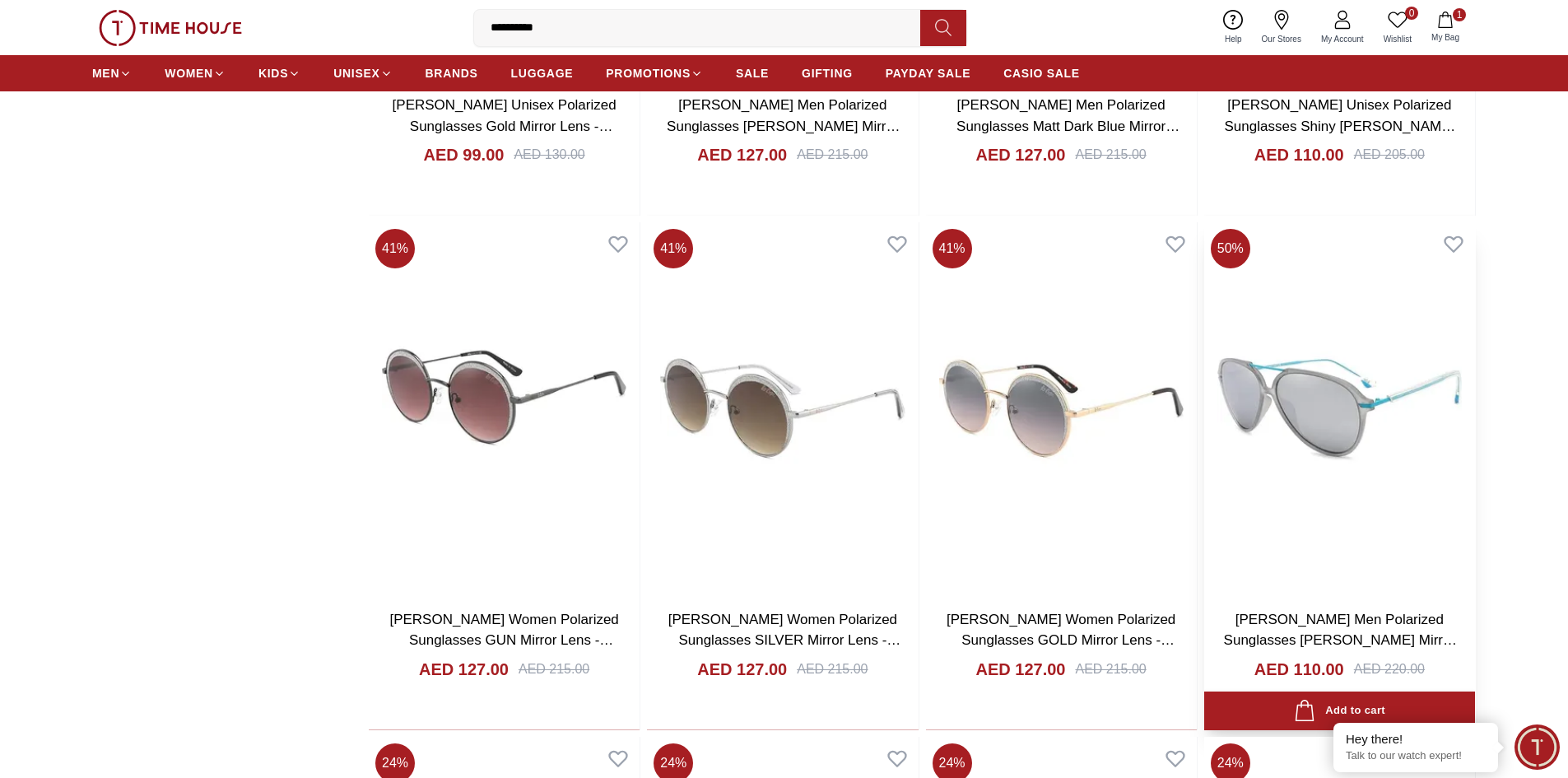
click at [1304, 429] on img at bounding box center [1340, 408] width 271 height 373
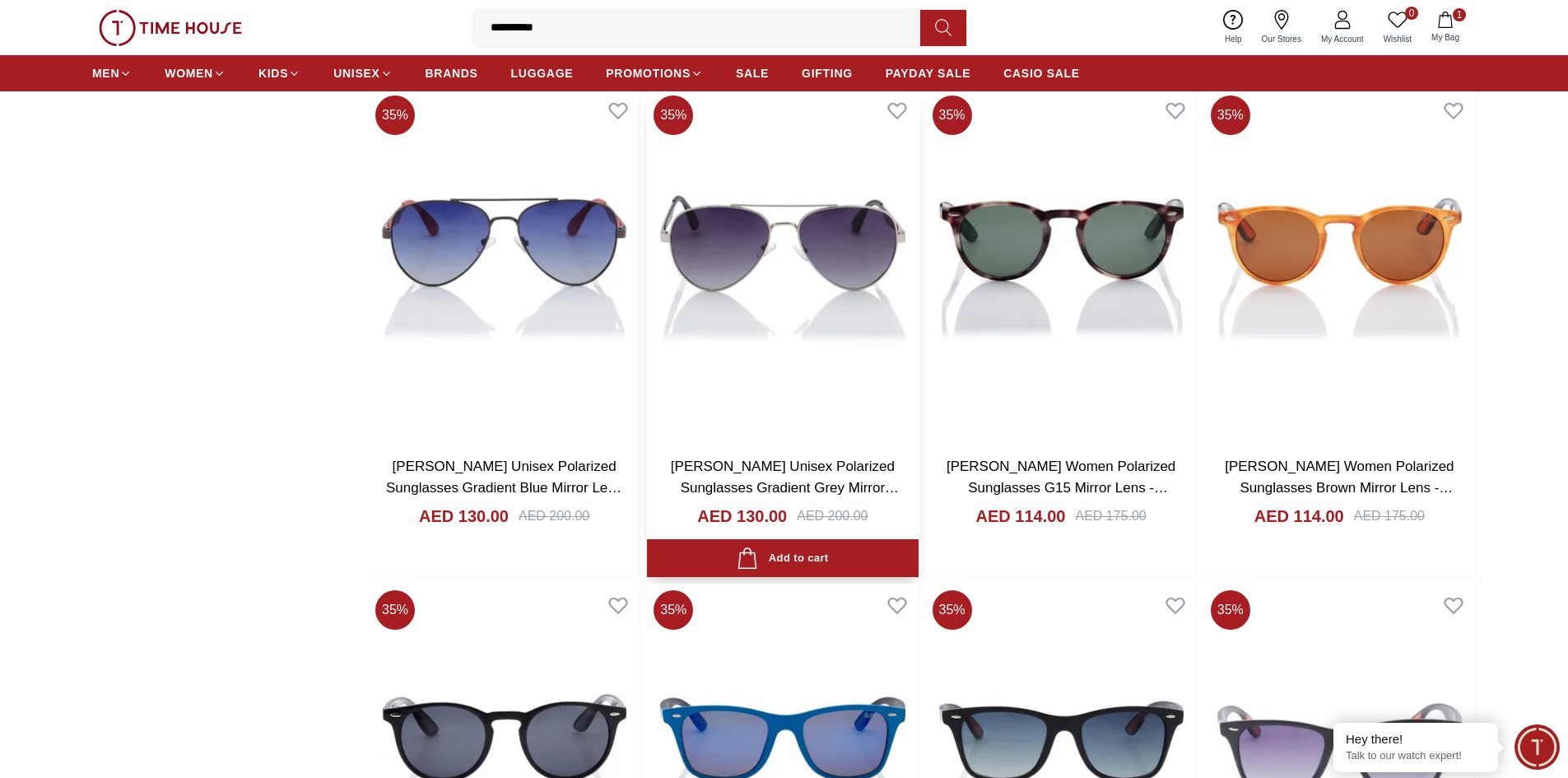
scroll to position [18071, 0]
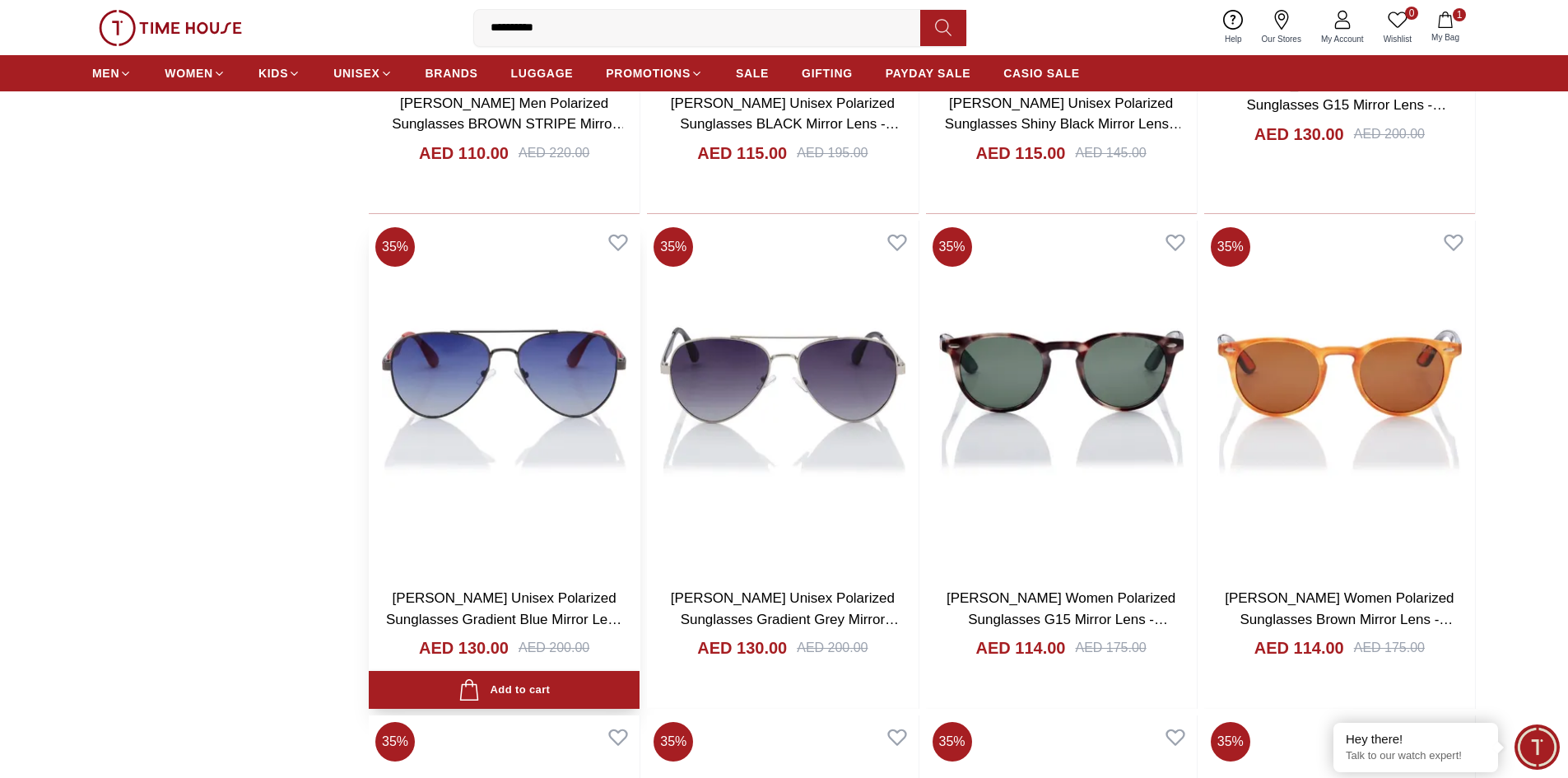
click at [553, 405] on img at bounding box center [504, 397] width 271 height 354
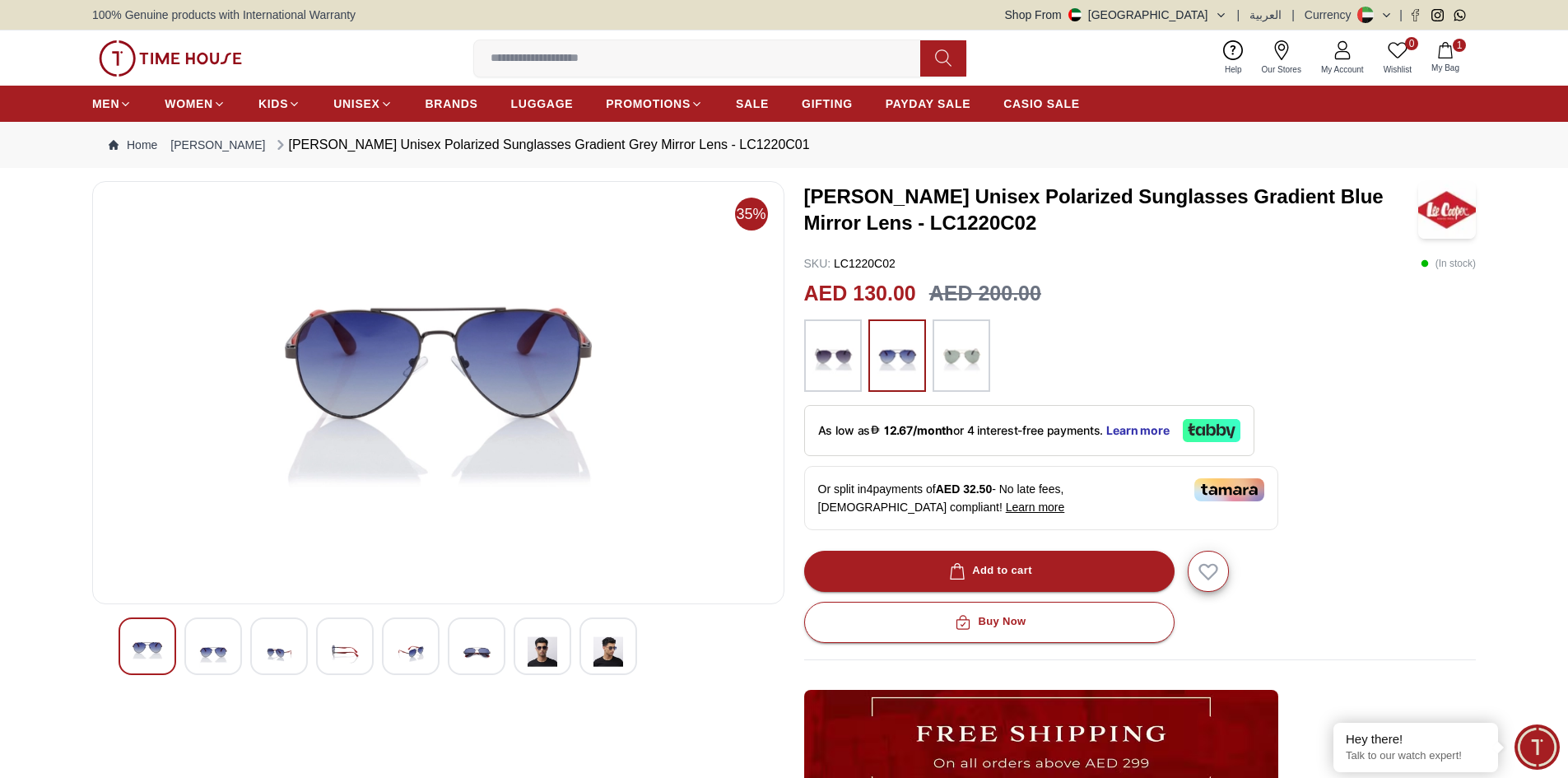
click at [850, 351] on img at bounding box center [833, 356] width 41 height 56
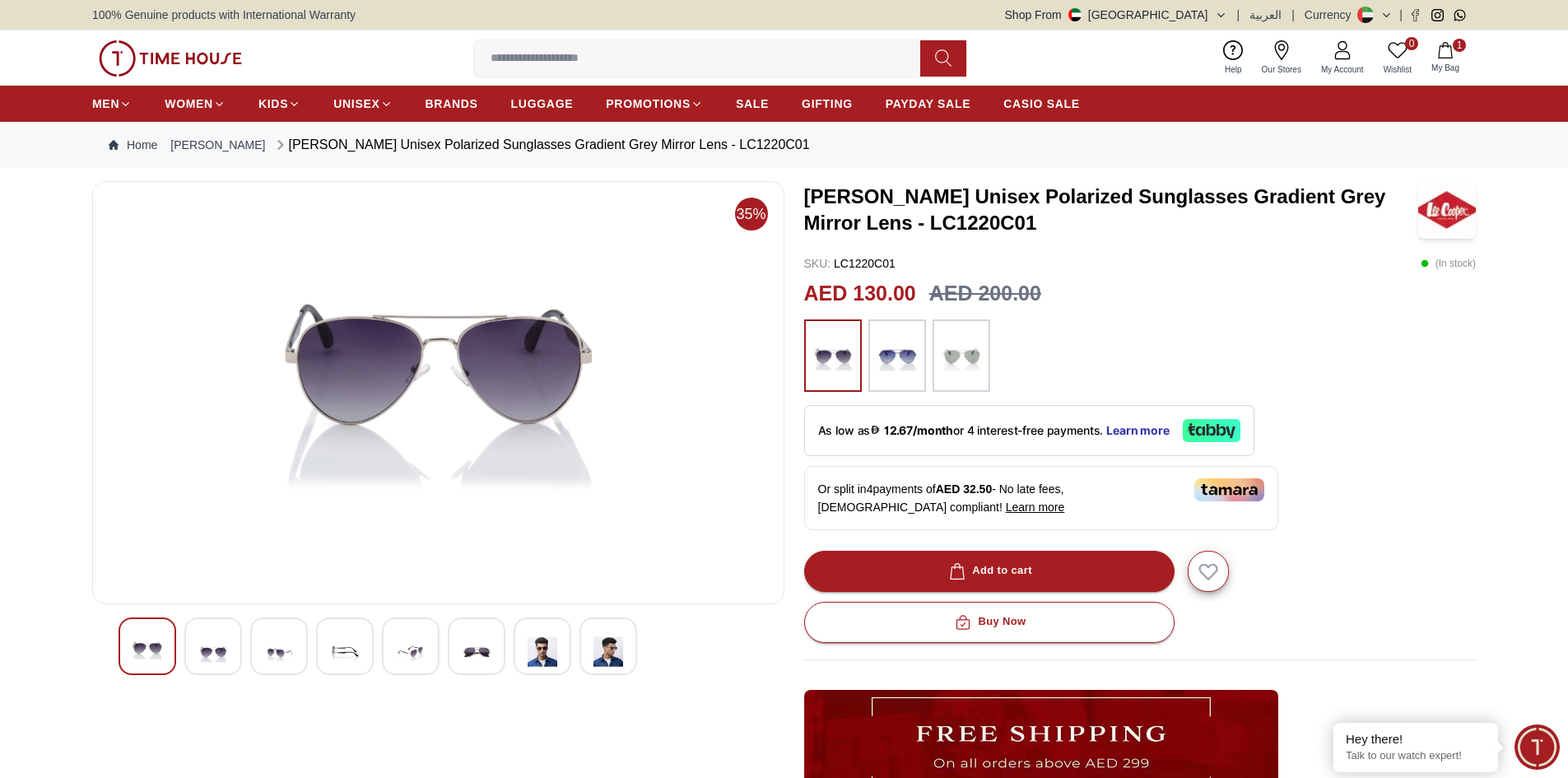
click at [553, 658] on img at bounding box center [542, 651] width 30 height 41
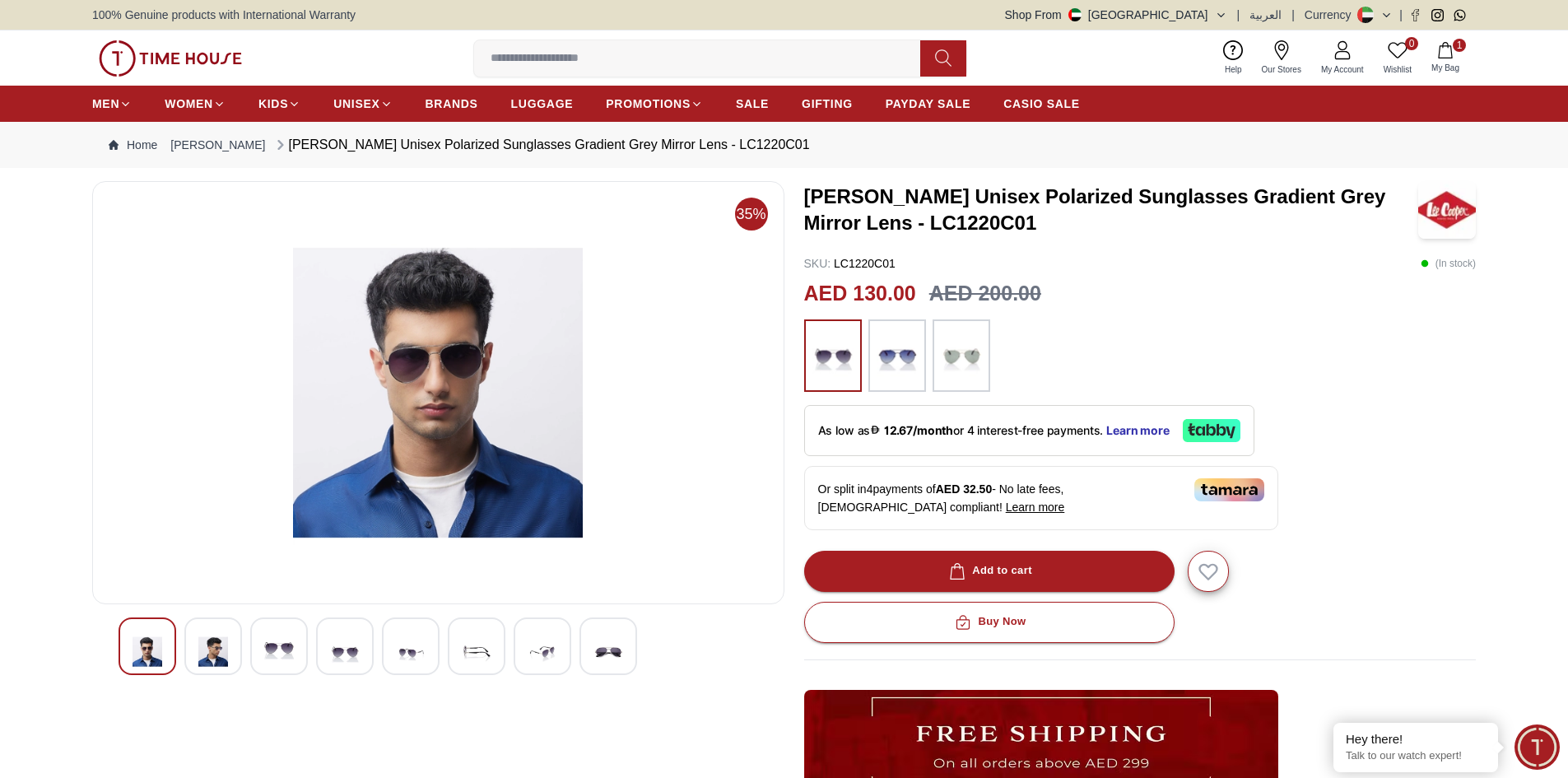
click at [614, 658] on img at bounding box center [608, 651] width 30 height 41
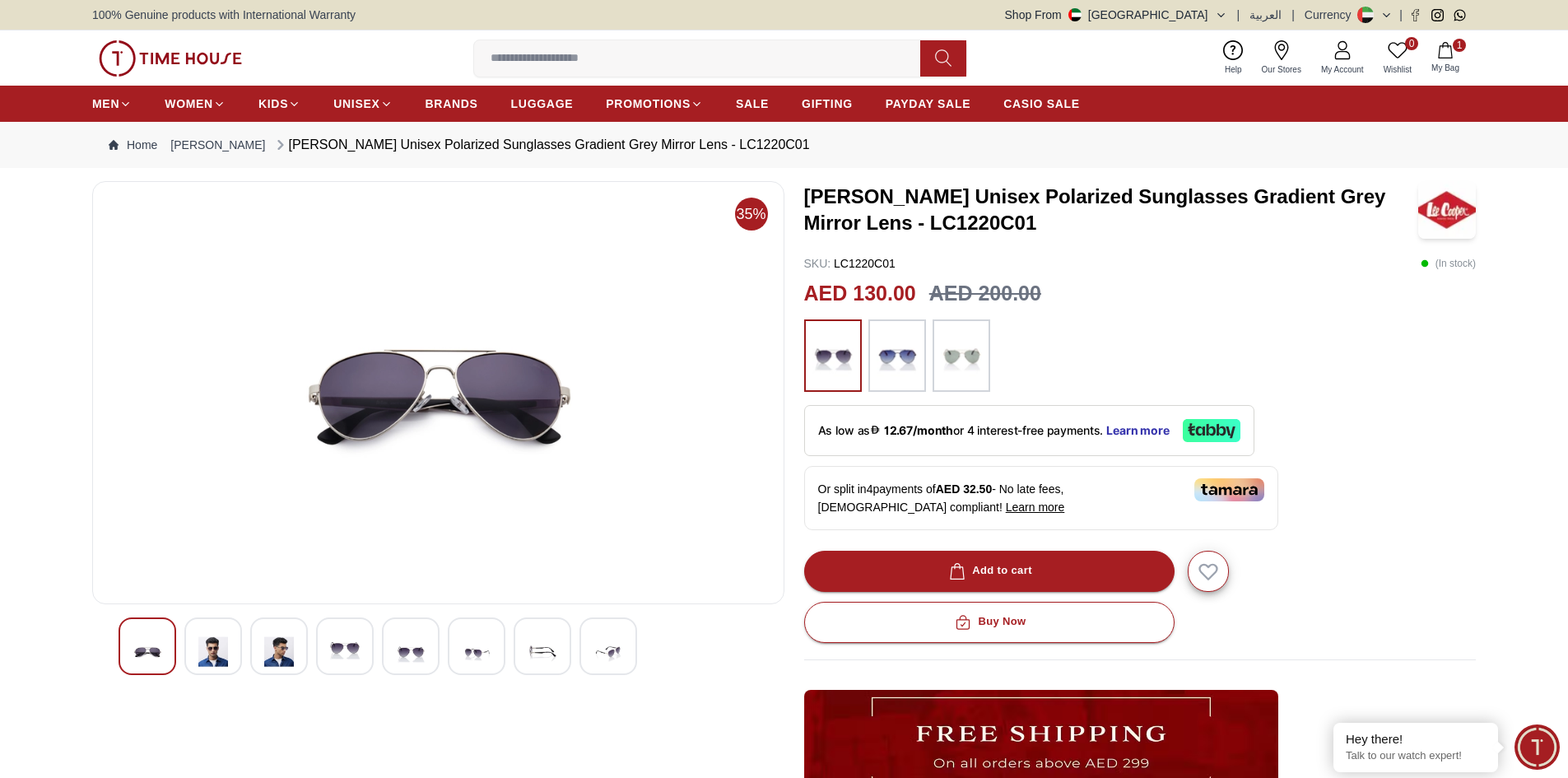
click at [287, 652] on img at bounding box center [279, 651] width 30 height 41
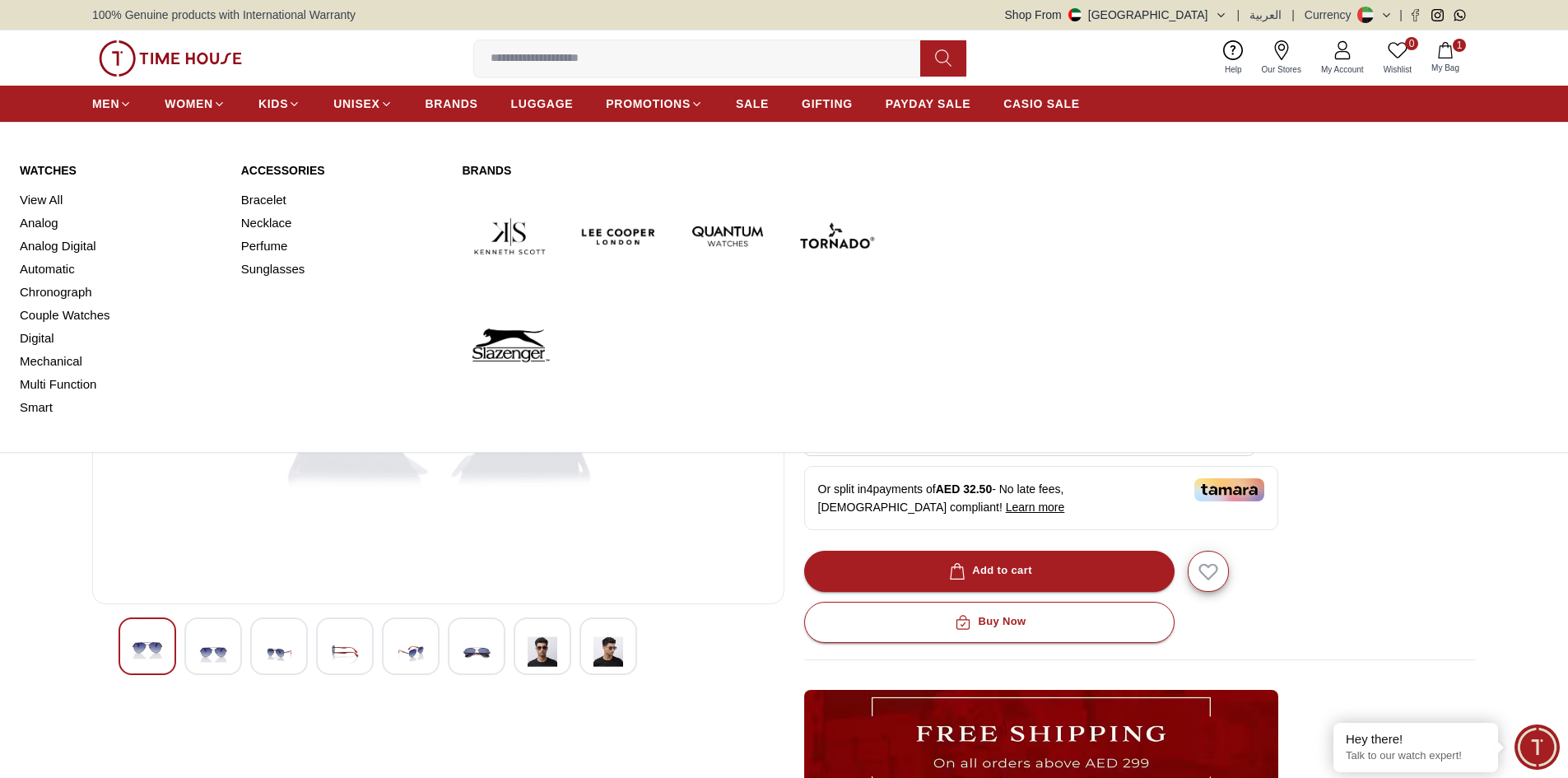
click at [839, 226] on img at bounding box center [836, 236] width 95 height 95
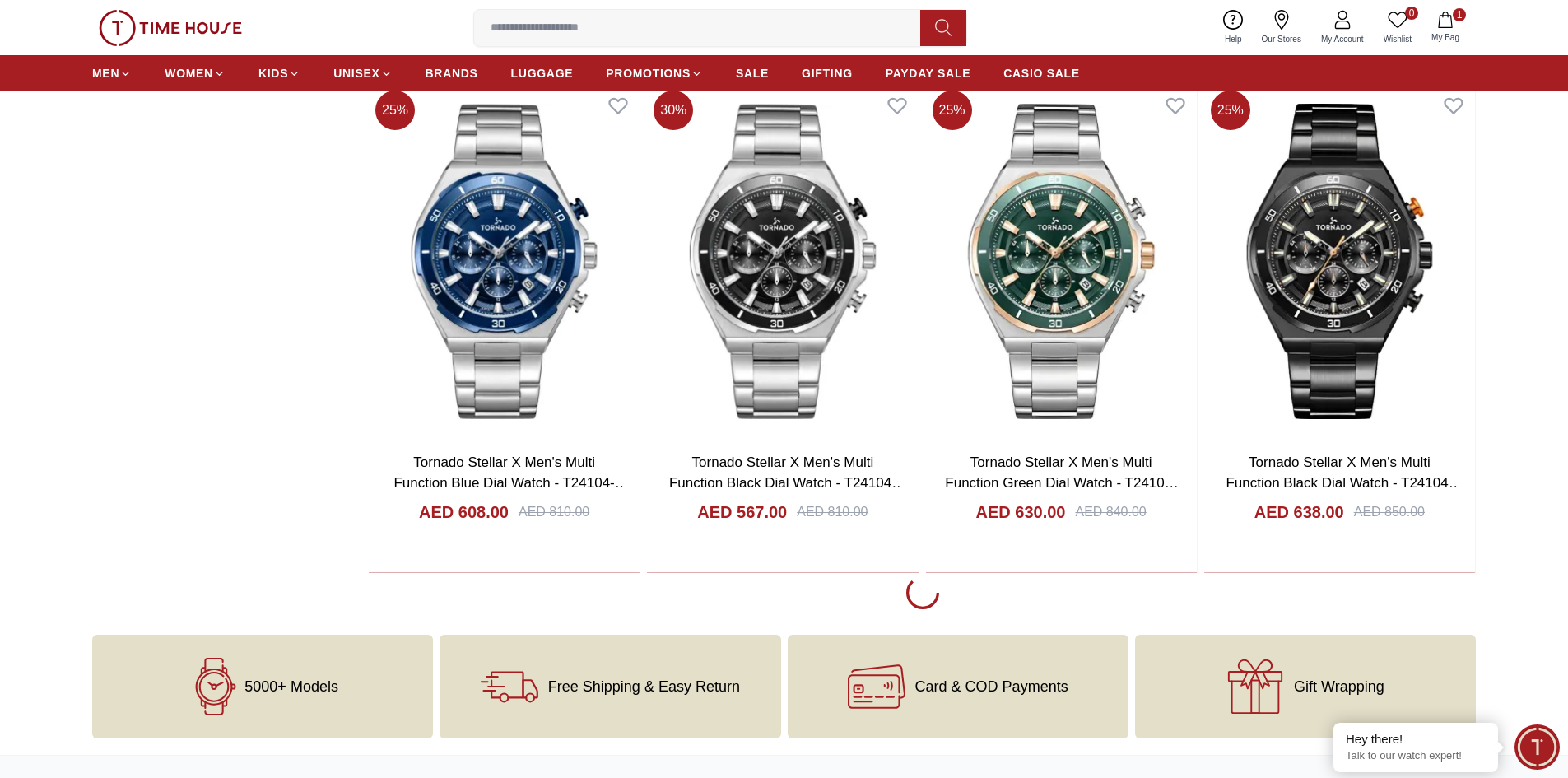
scroll to position [2881, 0]
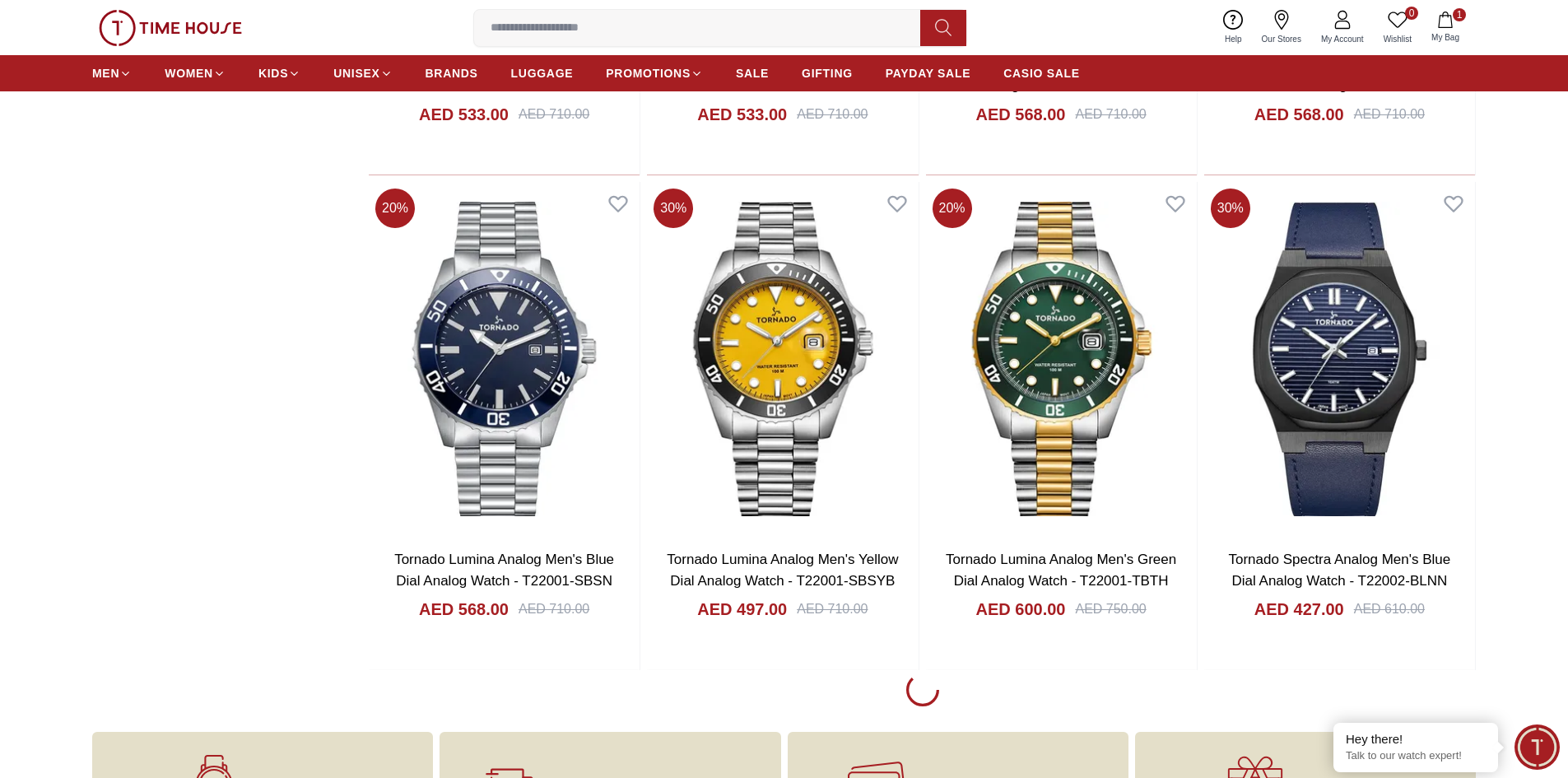
scroll to position [7738, 0]
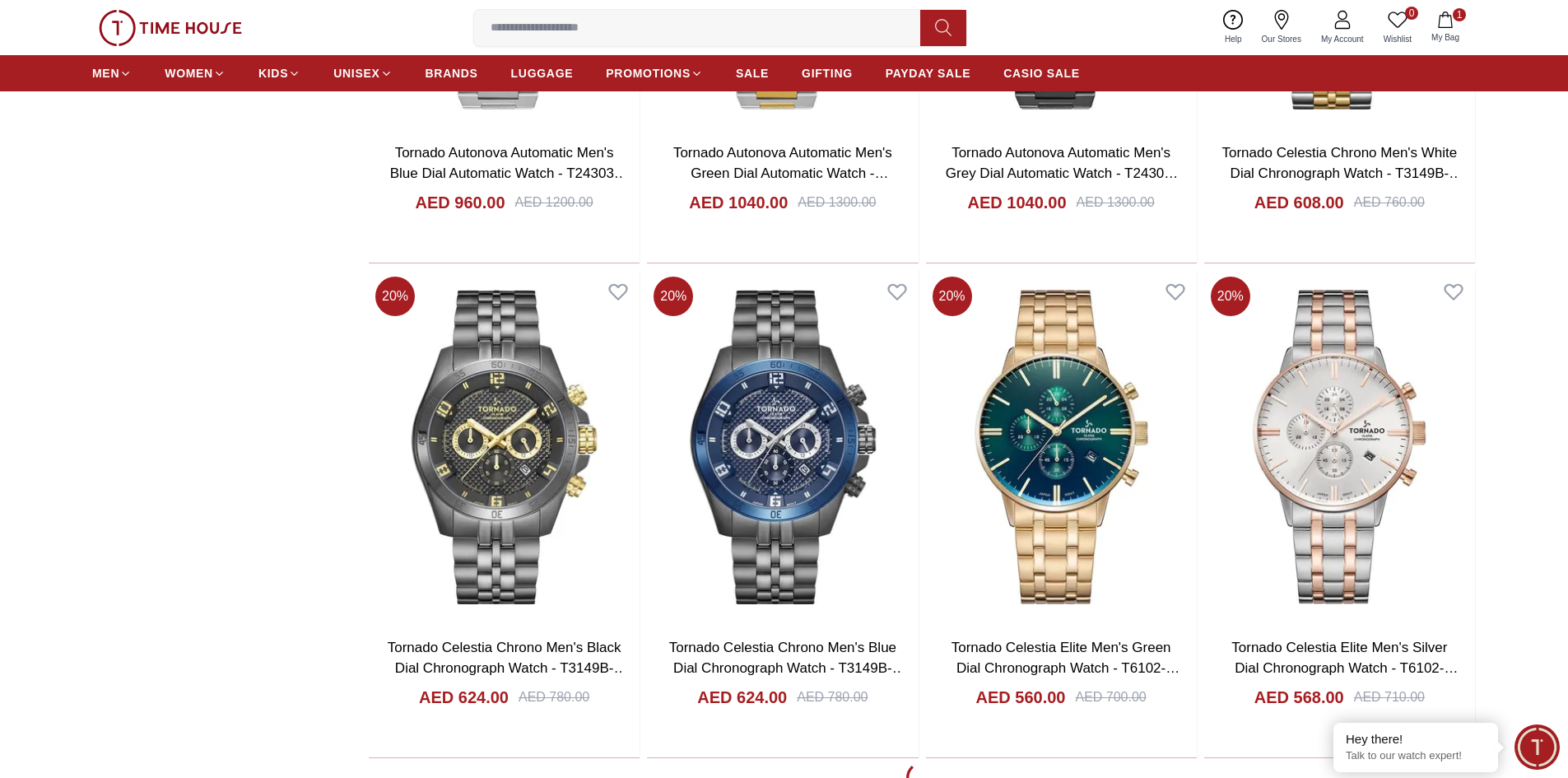
scroll to position [12657, 0]
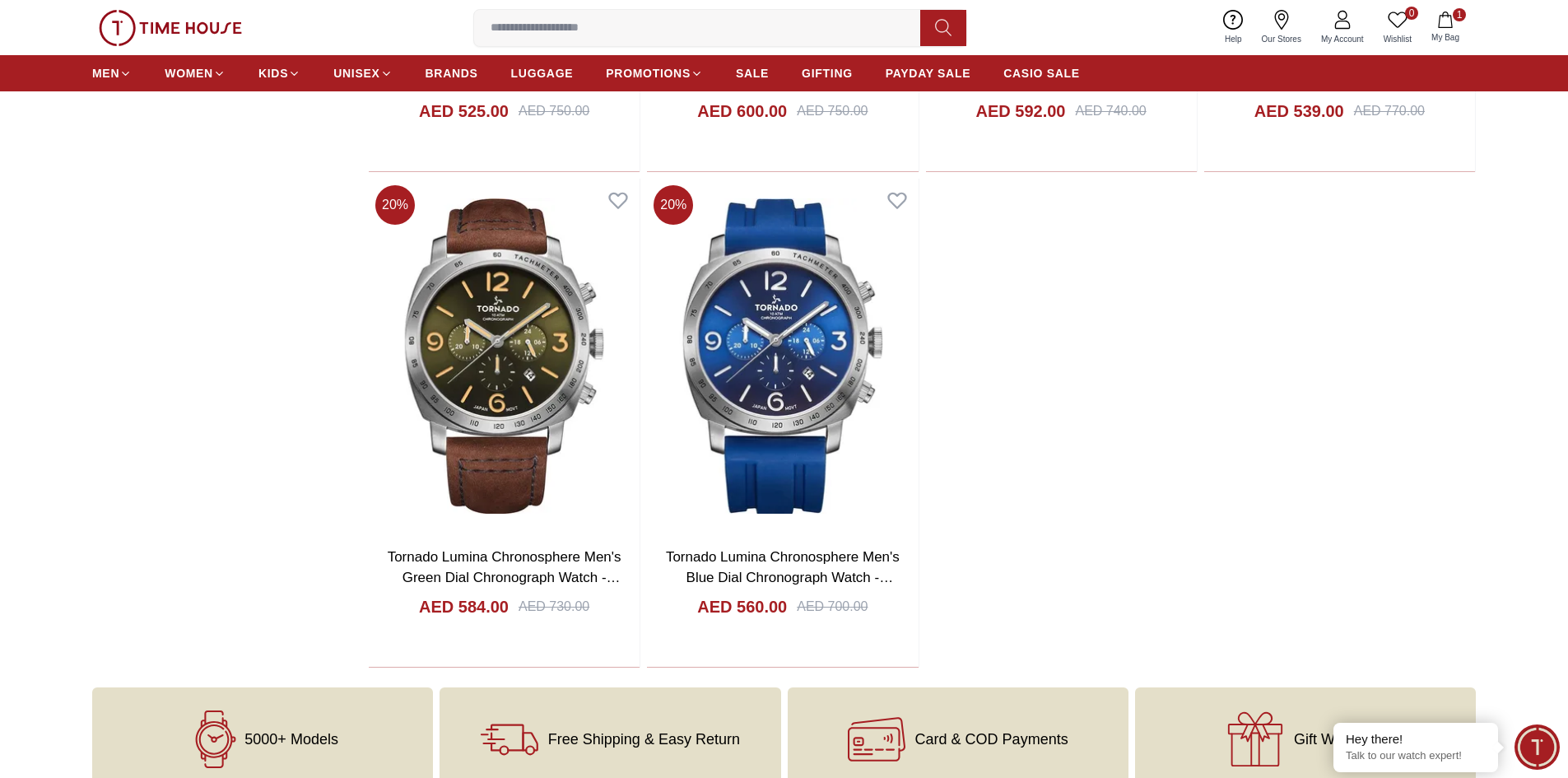
scroll to position [16792, 0]
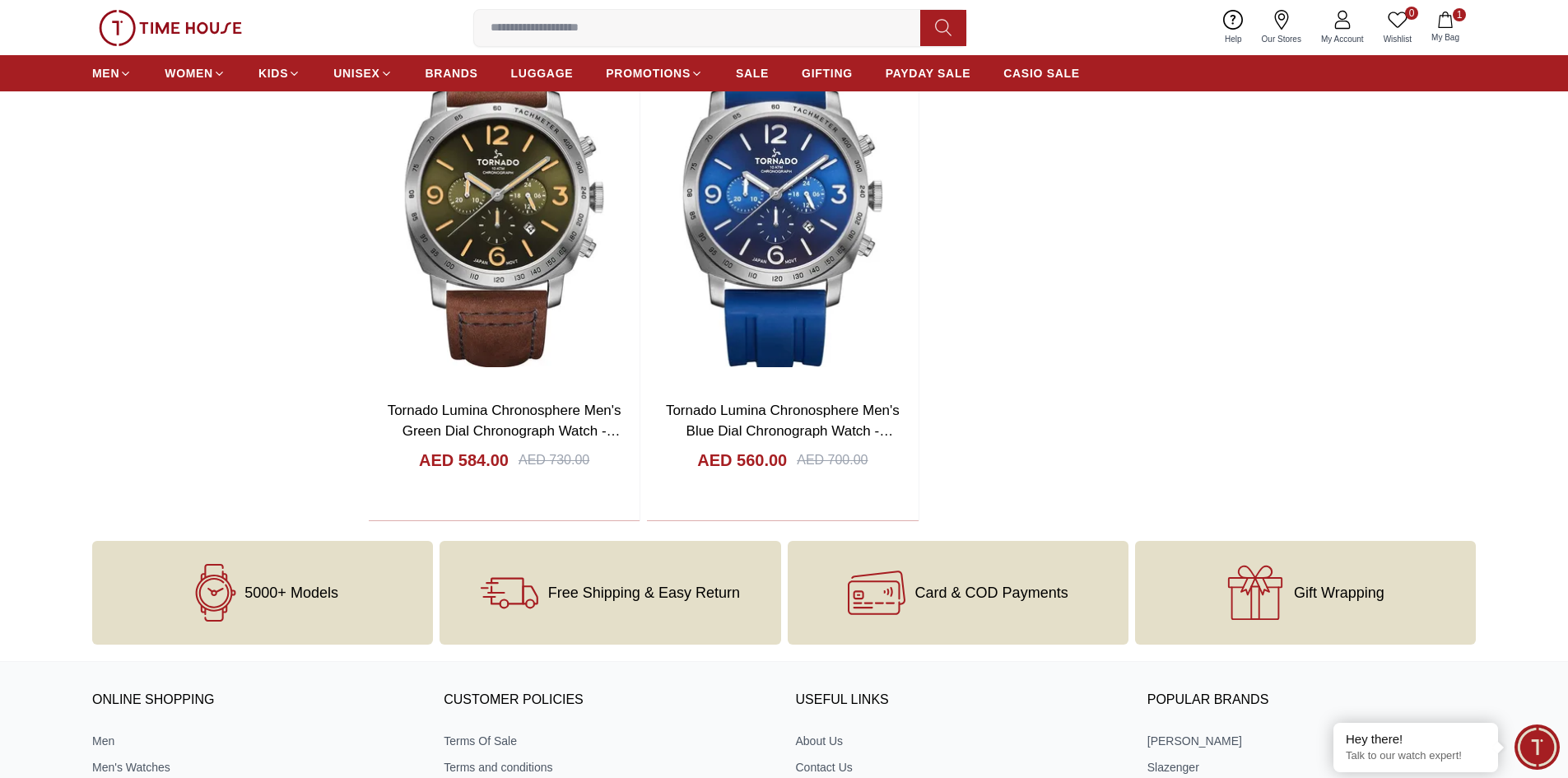
click at [508, 31] on input at bounding box center [704, 28] width 460 height 33
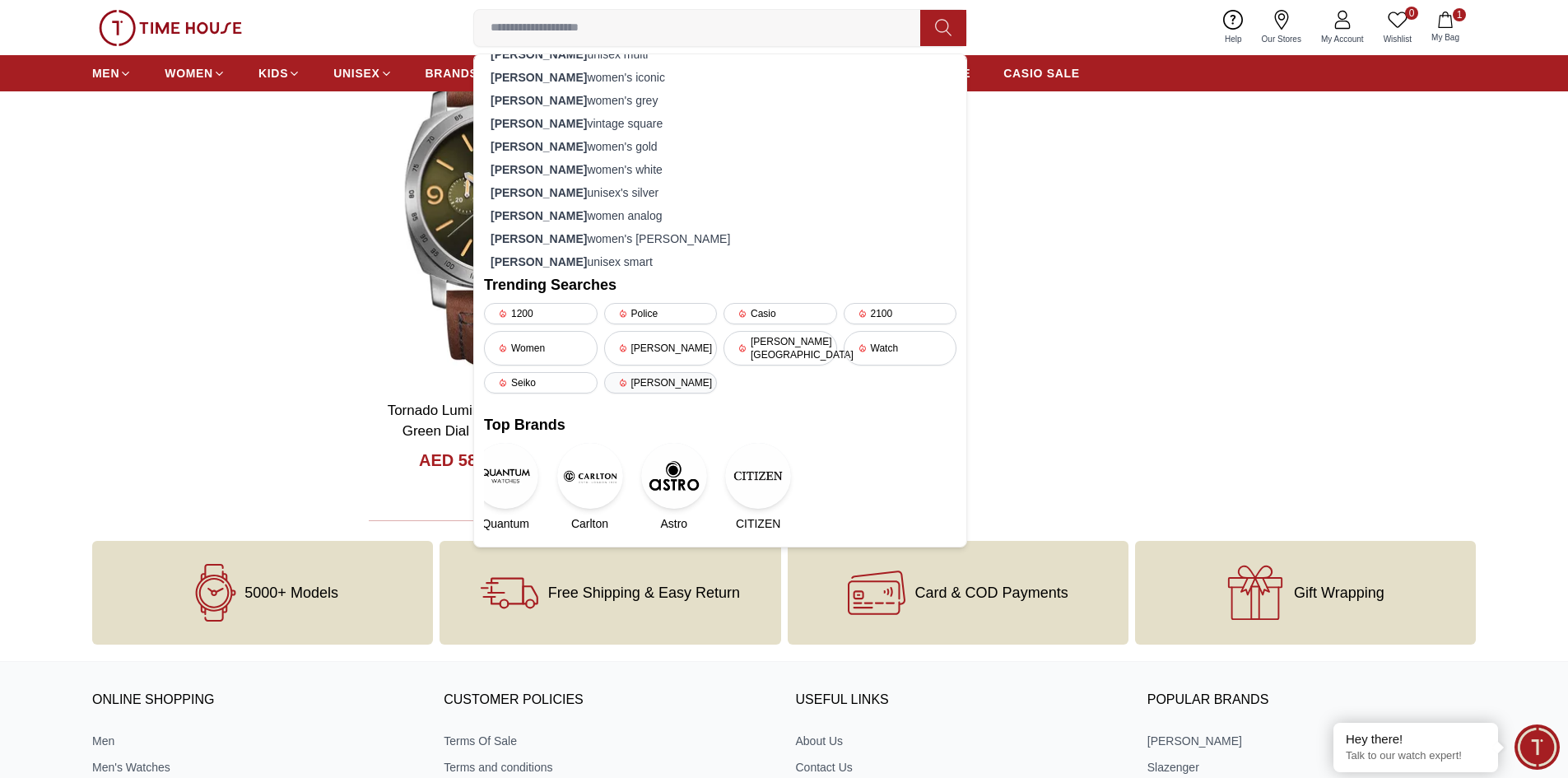
scroll to position [231, 0]
click at [757, 463] on img at bounding box center [759, 473] width 66 height 66
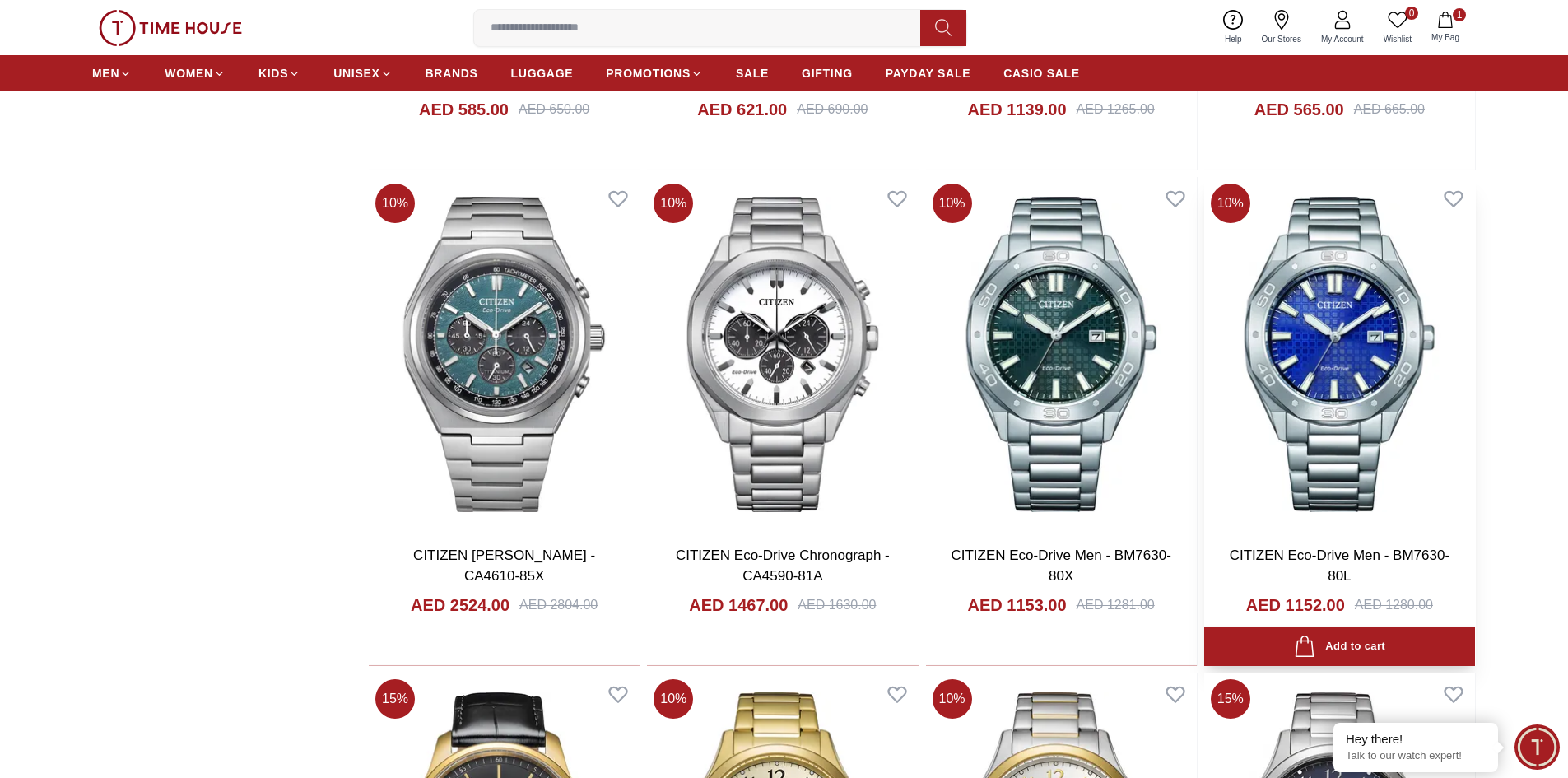
scroll to position [1728, 0]
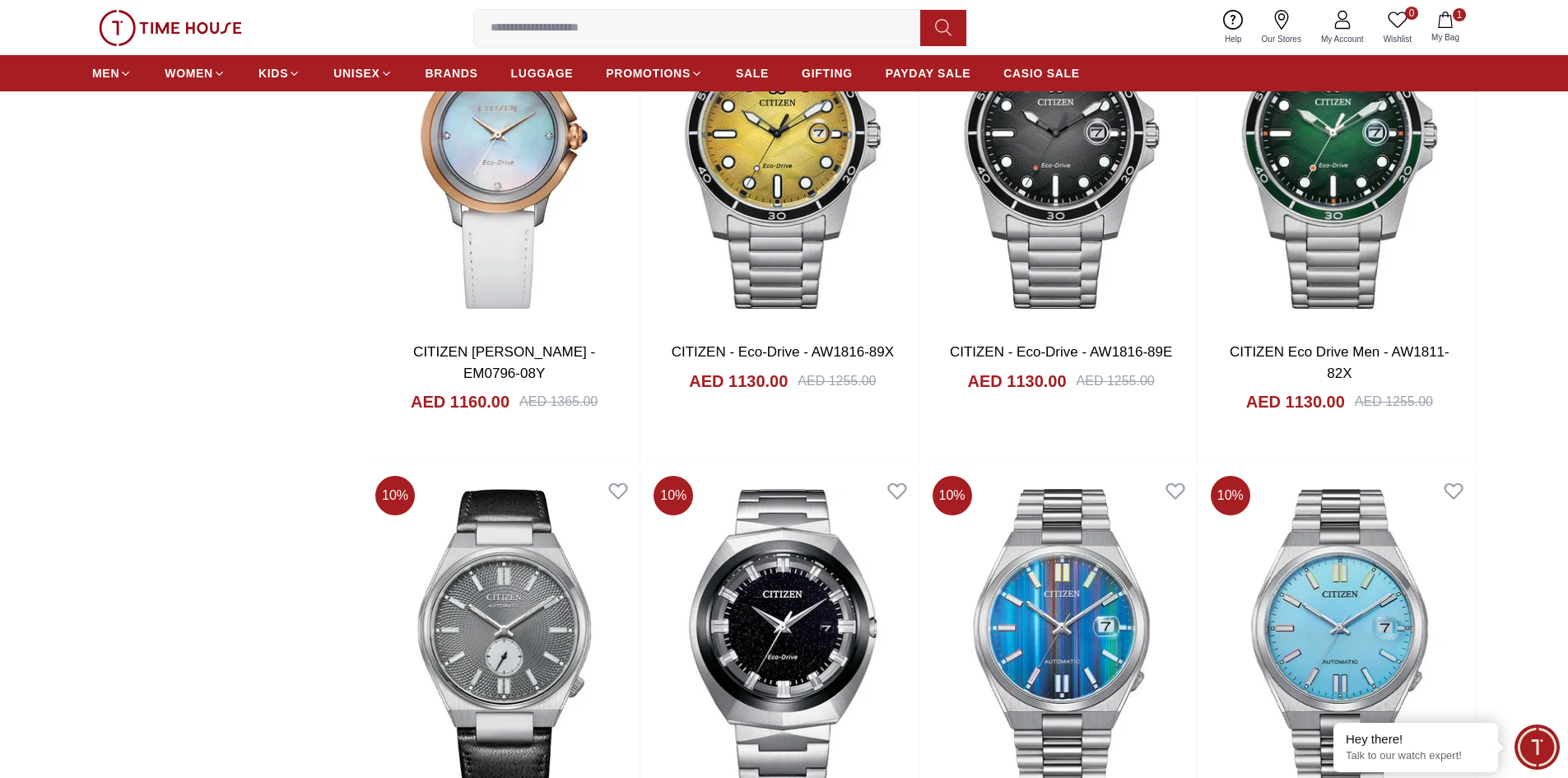
scroll to position [5845, 0]
